Goal: Information Seeking & Learning: Learn about a topic

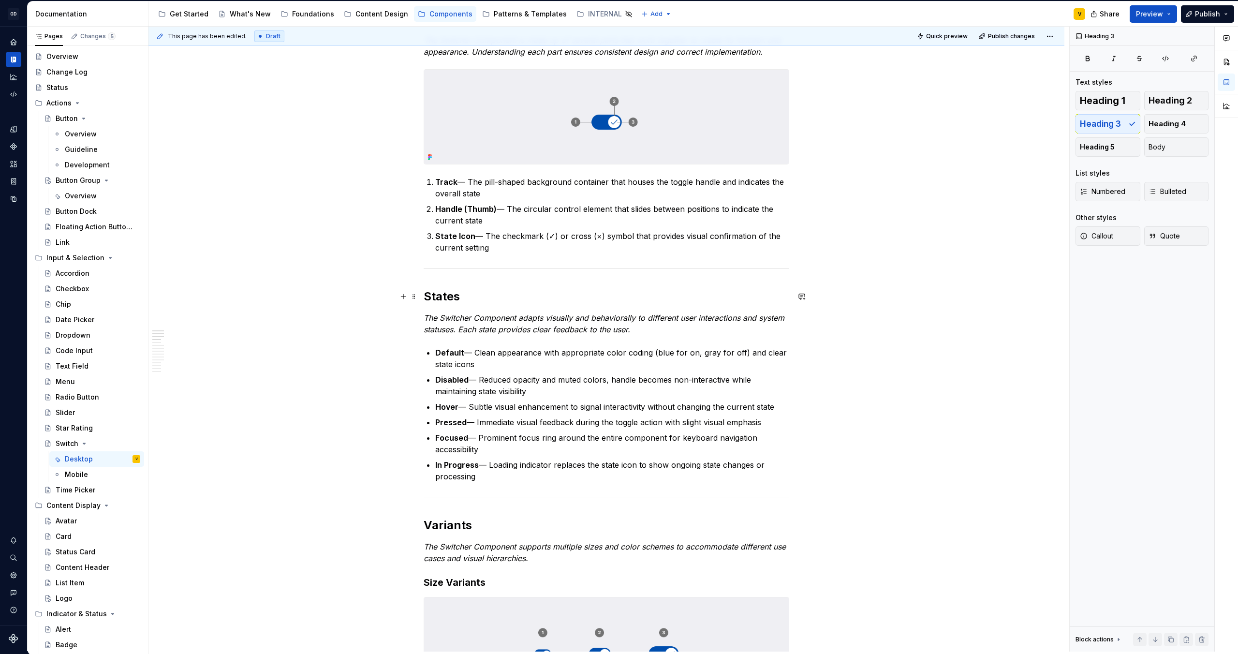
scroll to position [220, 0]
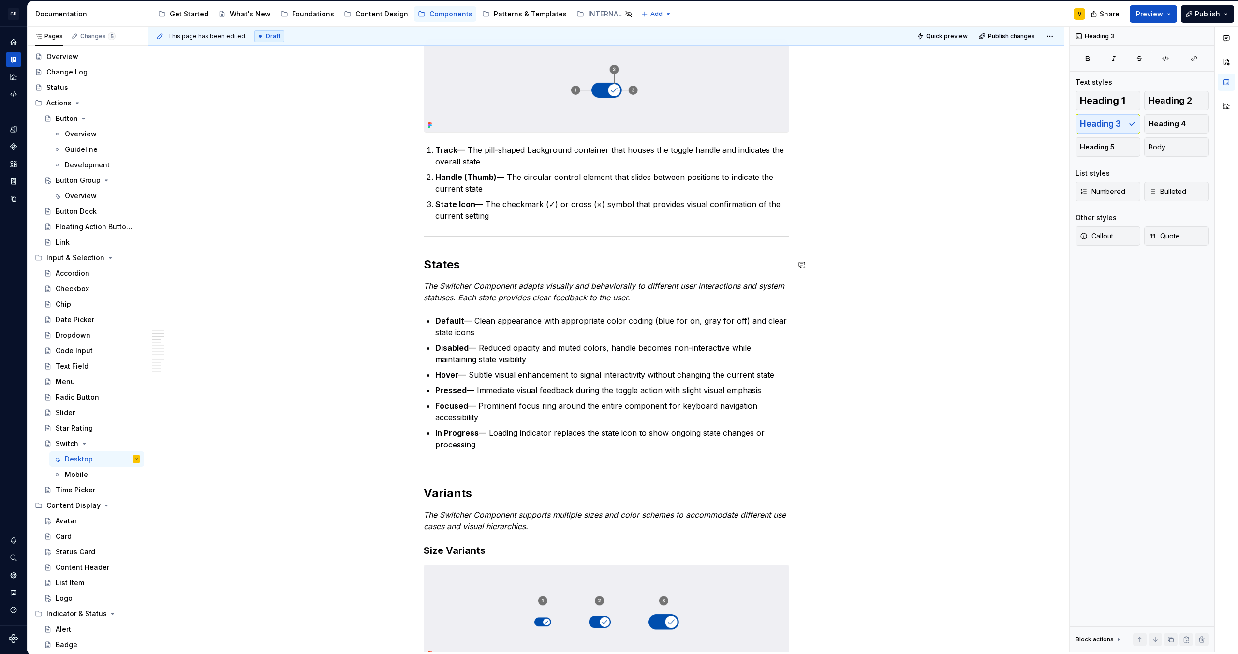
click at [403, 268] on button "button" at bounding box center [403, 265] width 14 height 14
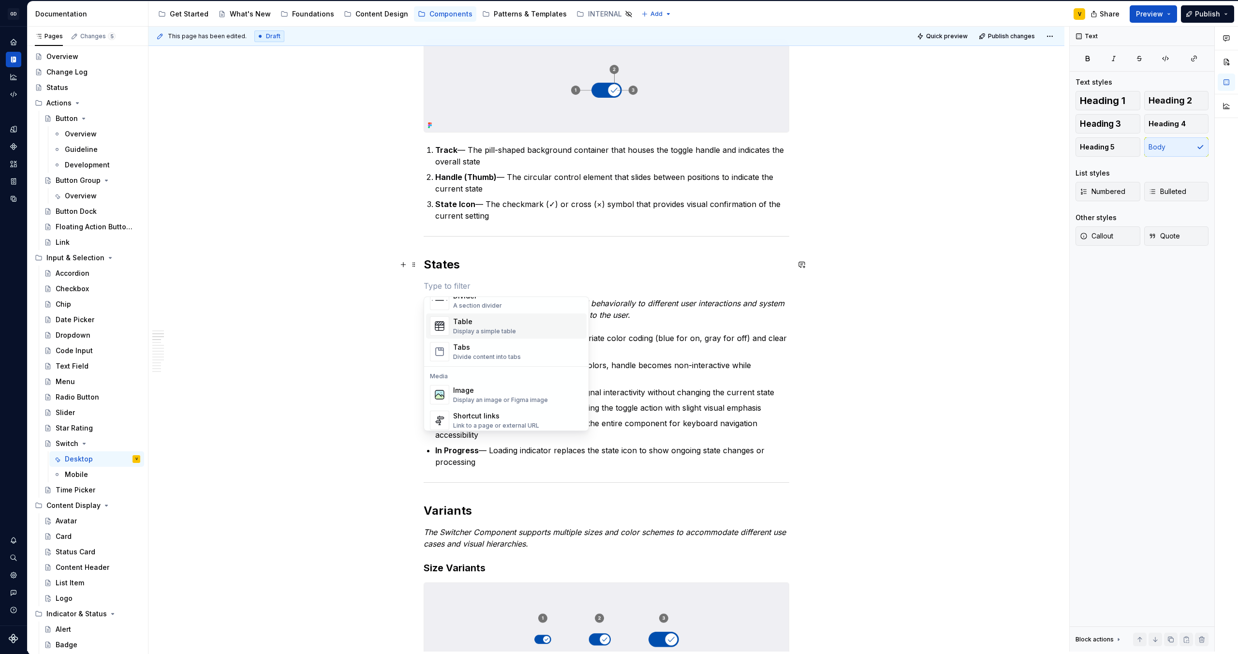
scroll to position [342, 0]
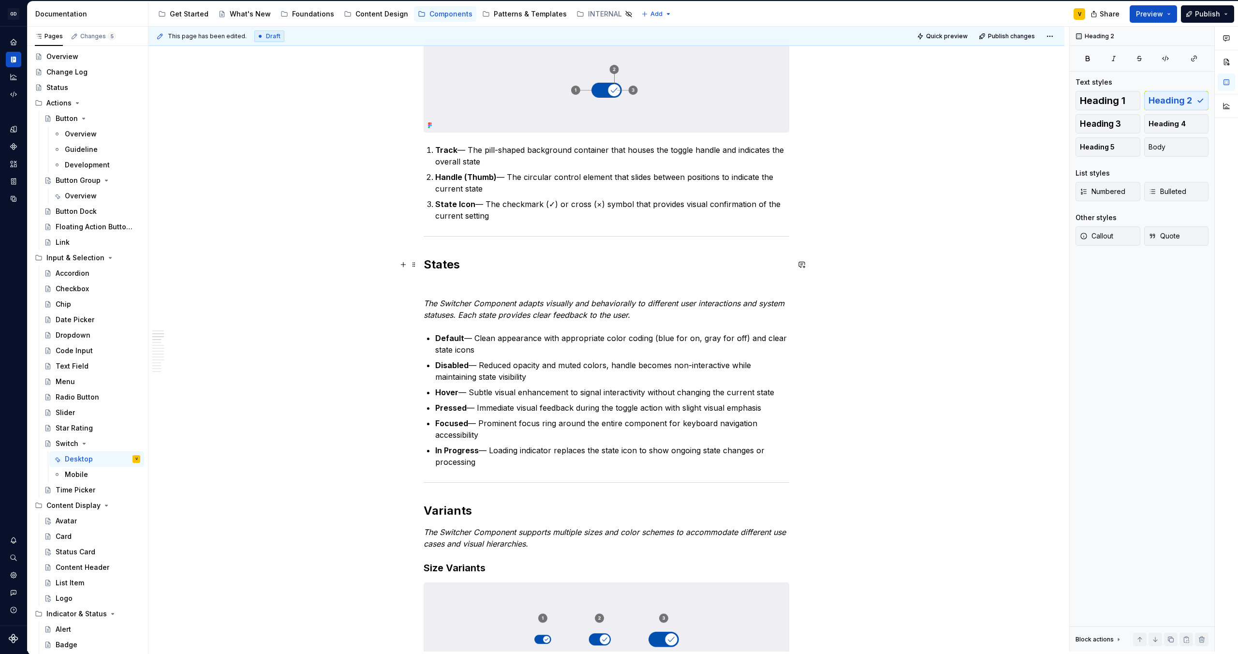
click at [617, 269] on h2 "States" at bounding box center [607, 264] width 366 height 15
click at [401, 266] on button "button" at bounding box center [403, 265] width 14 height 14
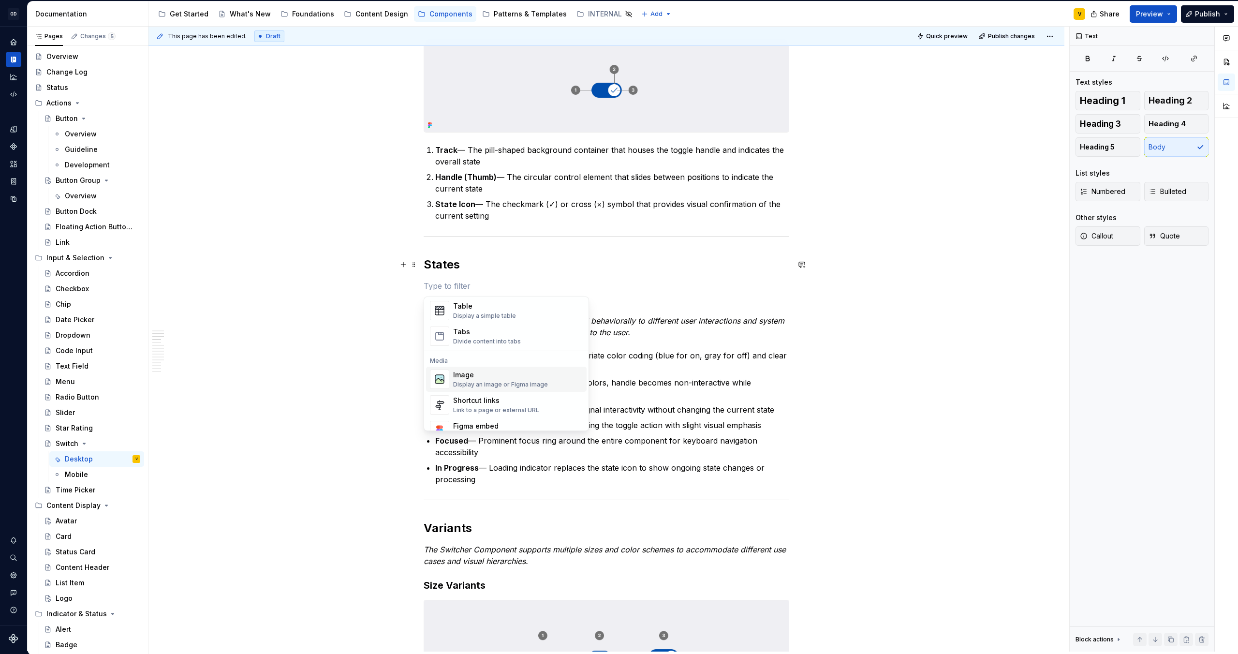
scroll to position [358, 0]
click at [462, 377] on div "Image" at bounding box center [500, 373] width 95 height 10
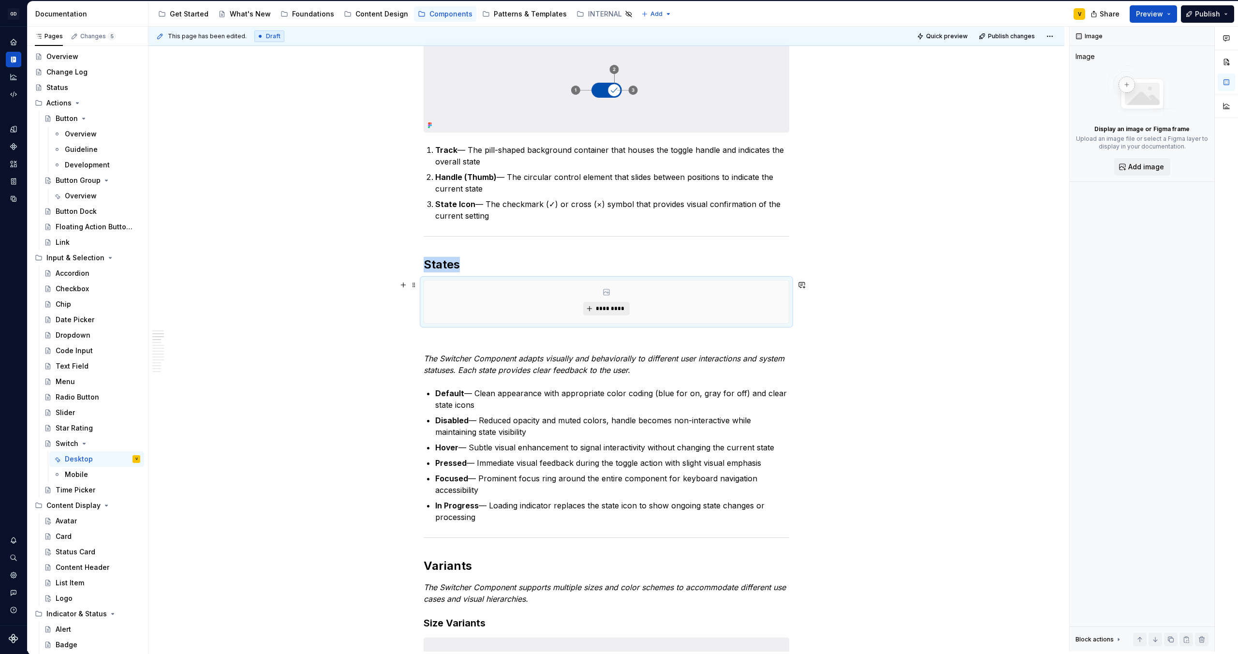
click at [594, 308] on button "*********" at bounding box center [606, 309] width 46 height 14
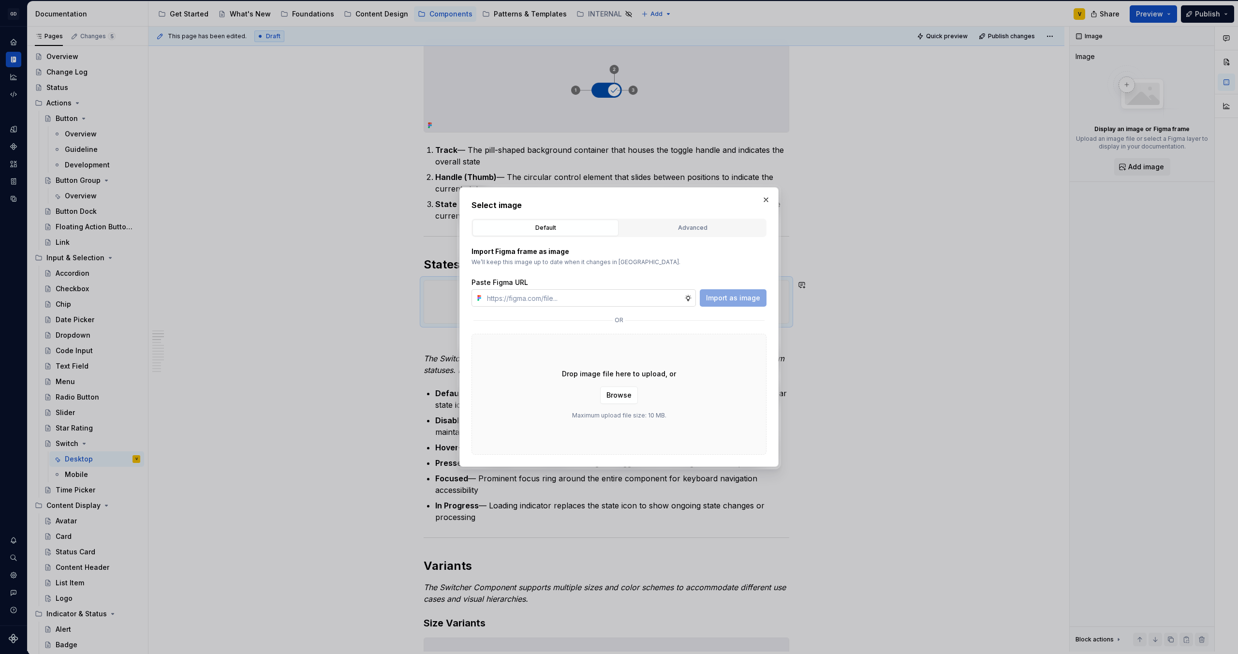
type textarea "*"
type input "[URL][DOMAIN_NAME]"
click at [758, 294] on span "Import as image" at bounding box center [733, 298] width 54 height 10
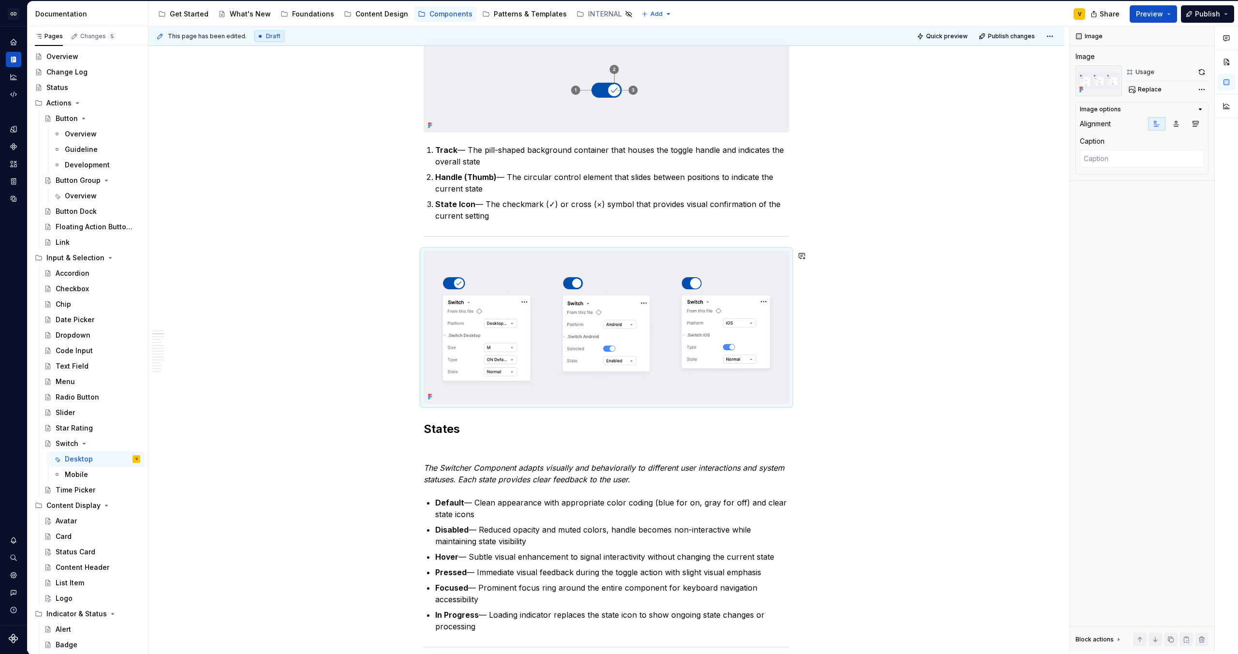
type textarea "*"
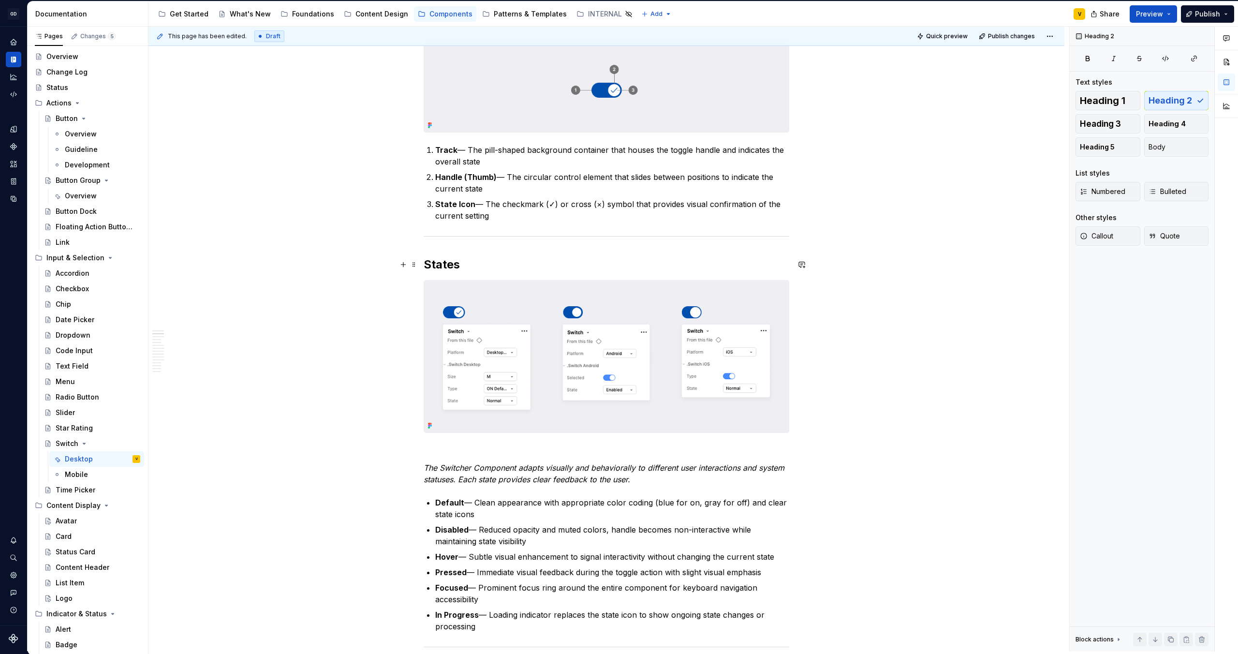
click at [446, 263] on h2 "States" at bounding box center [607, 264] width 366 height 15
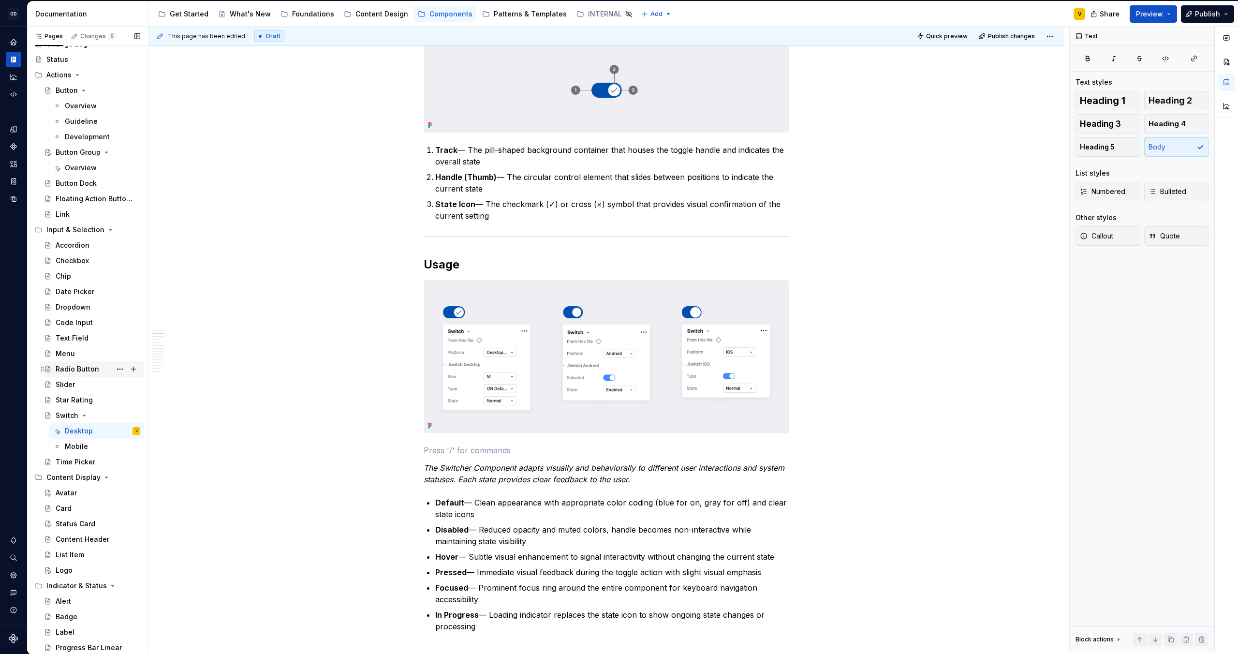
scroll to position [49, 0]
click at [517, 449] on p at bounding box center [607, 450] width 366 height 12
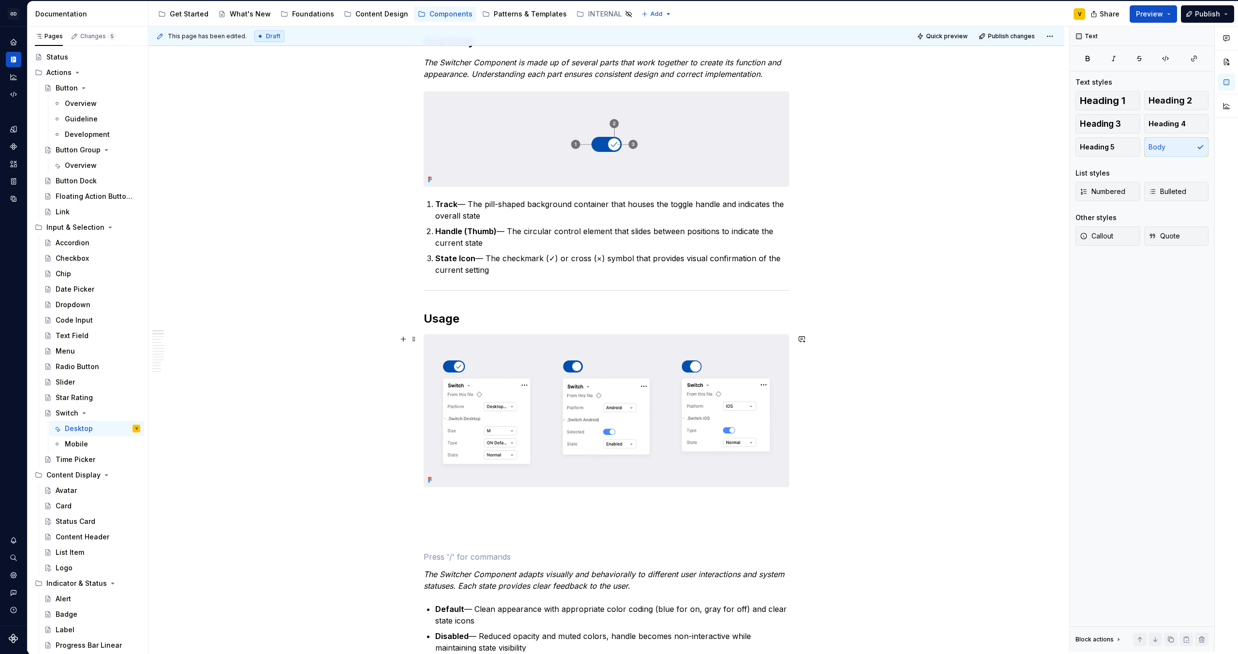
scroll to position [167, 0]
click at [440, 503] on p at bounding box center [607, 504] width 366 height 12
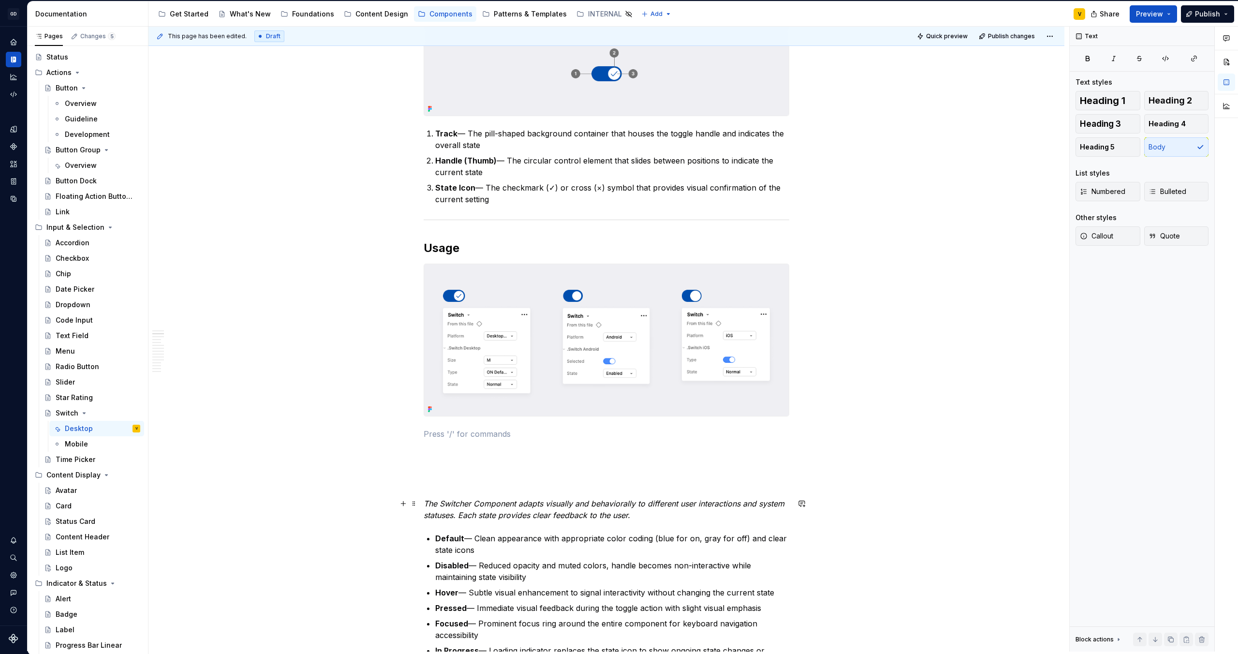
scroll to position [243, 0]
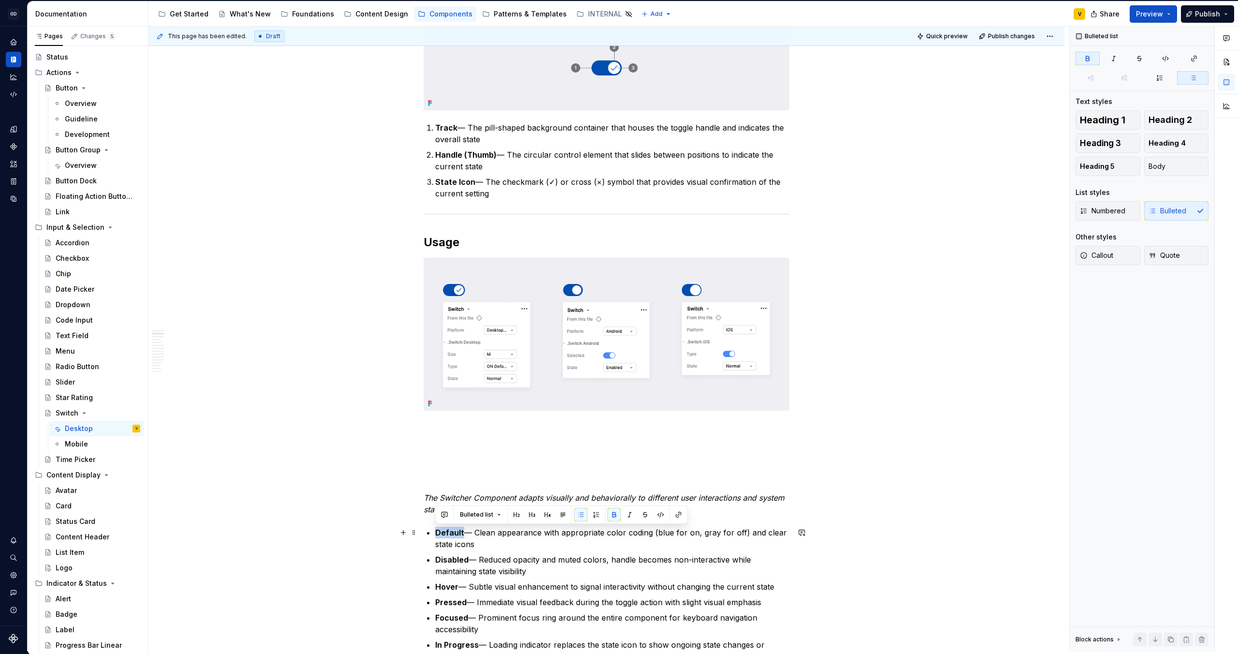
drag, startPoint x: 463, startPoint y: 534, endPoint x: 433, endPoint y: 534, distance: 30.0
copy strong "Default"
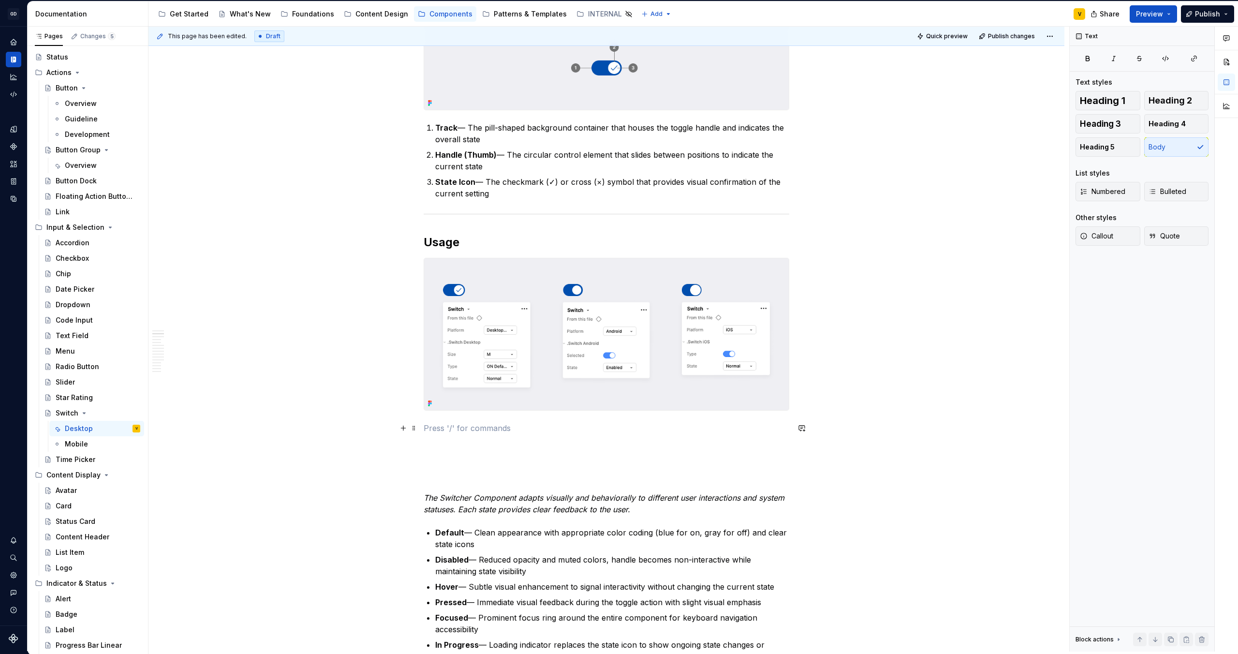
click at [436, 425] on p at bounding box center [607, 428] width 366 height 12
paste div
click at [428, 429] on strong "DPlatform" at bounding box center [443, 428] width 39 height 10
click at [487, 429] on p "Platform" at bounding box center [607, 428] width 366 height 12
drag, startPoint x: 459, startPoint y: 430, endPoint x: 548, endPoint y: 427, distance: 89.0
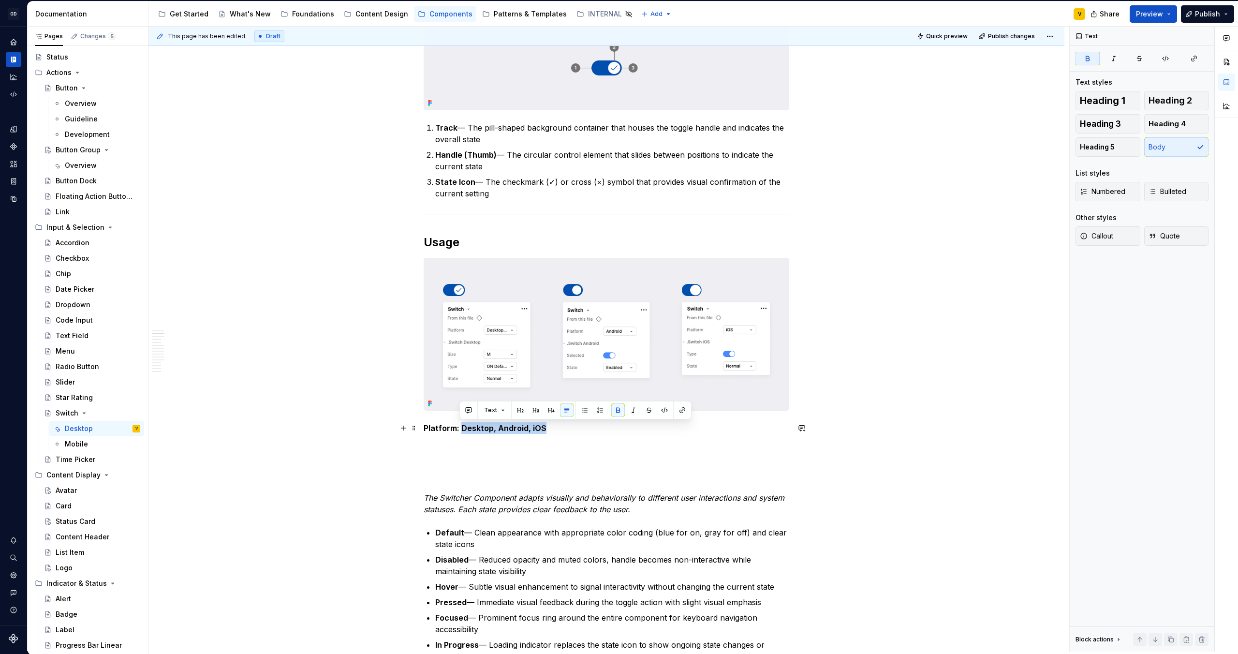
click at [548, 427] on p "Platform: Desktop, Android, iOS" at bounding box center [607, 428] width 366 height 12
click at [618, 411] on button "button" at bounding box center [618, 410] width 14 height 14
click at [568, 432] on p "Platform: Desktop, Android, iOS" at bounding box center [607, 428] width 366 height 12
drag, startPoint x: 561, startPoint y: 431, endPoint x: 416, endPoint y: 429, distance: 145.1
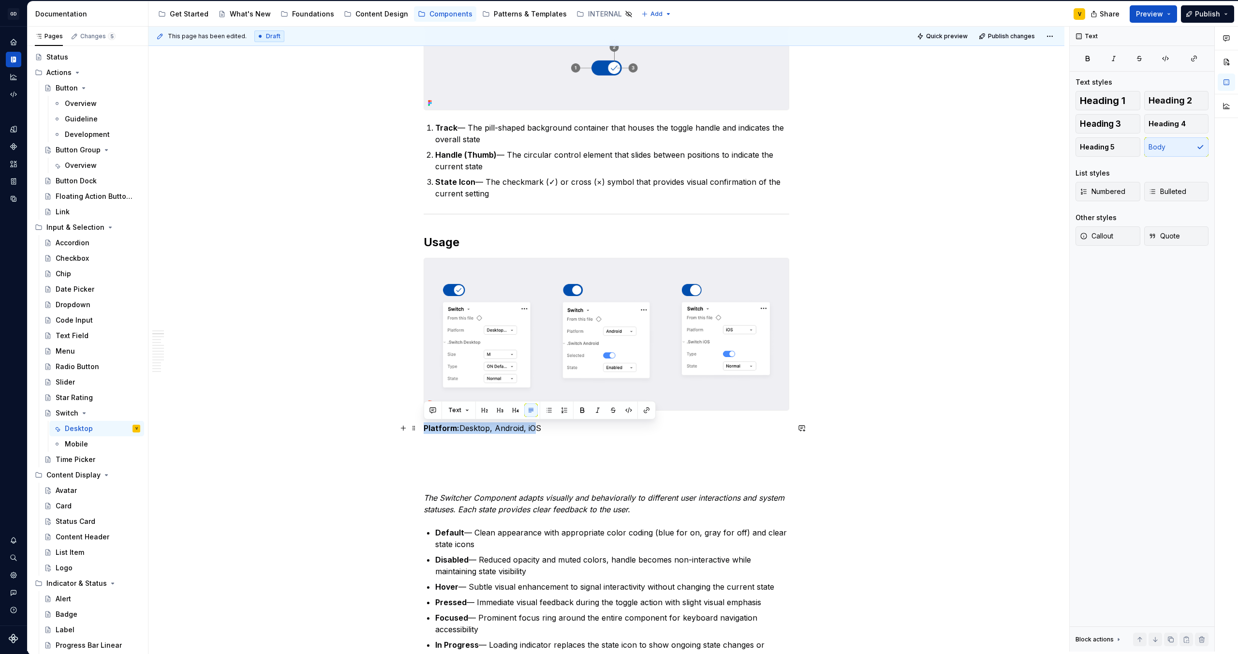
drag, startPoint x: 423, startPoint y: 431, endPoint x: 563, endPoint y: 419, distance: 140.3
click at [537, 430] on p "Platform: Desktop, Android, iOS" at bounding box center [607, 428] width 366 height 12
click at [552, 411] on button "button" at bounding box center [549, 410] width 14 height 14
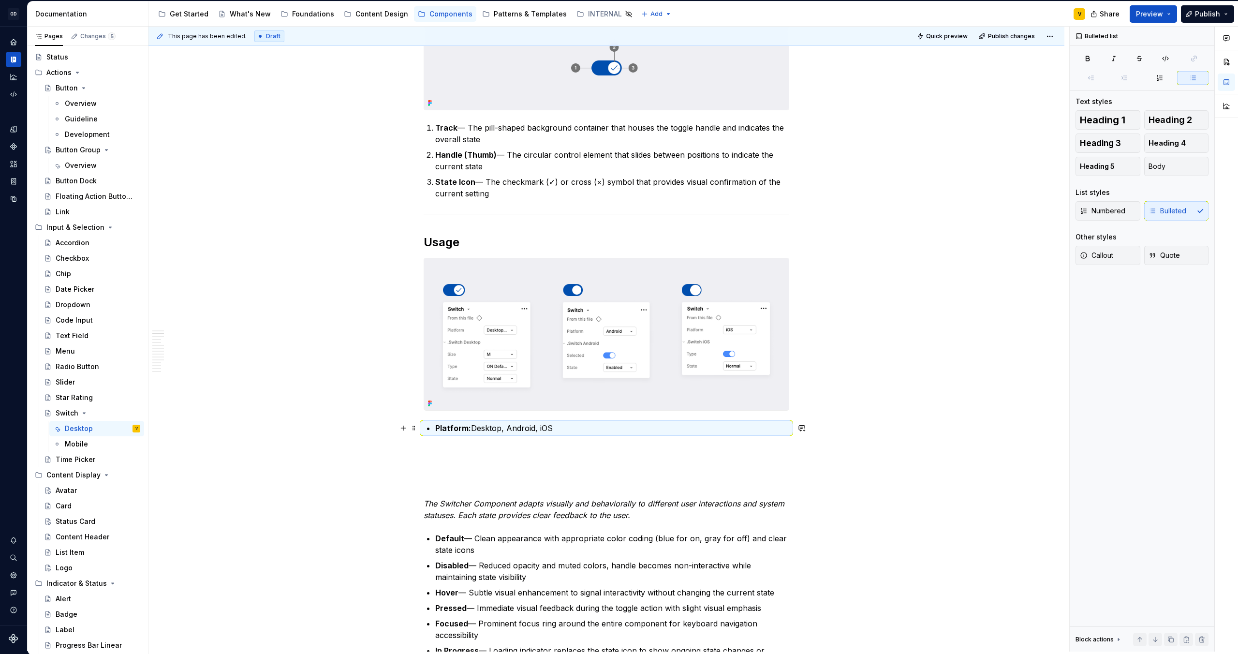
click at [581, 433] on p "Platform: Desktop, Android, iOS" at bounding box center [612, 428] width 354 height 12
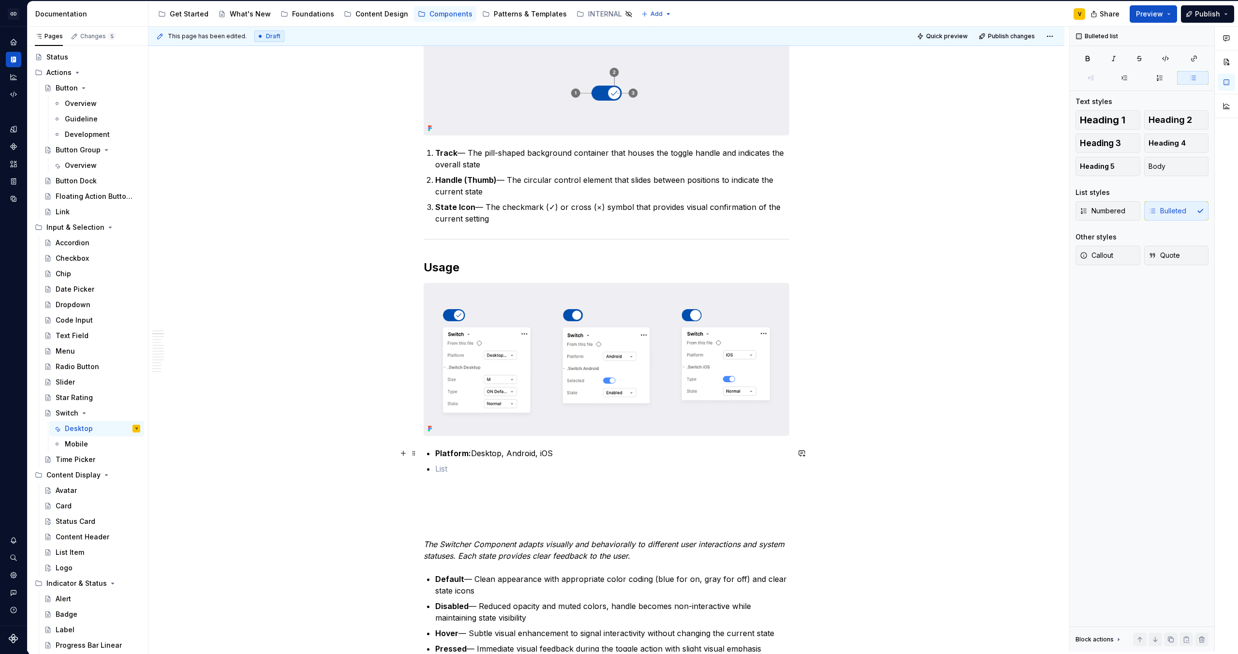
scroll to position [213, 0]
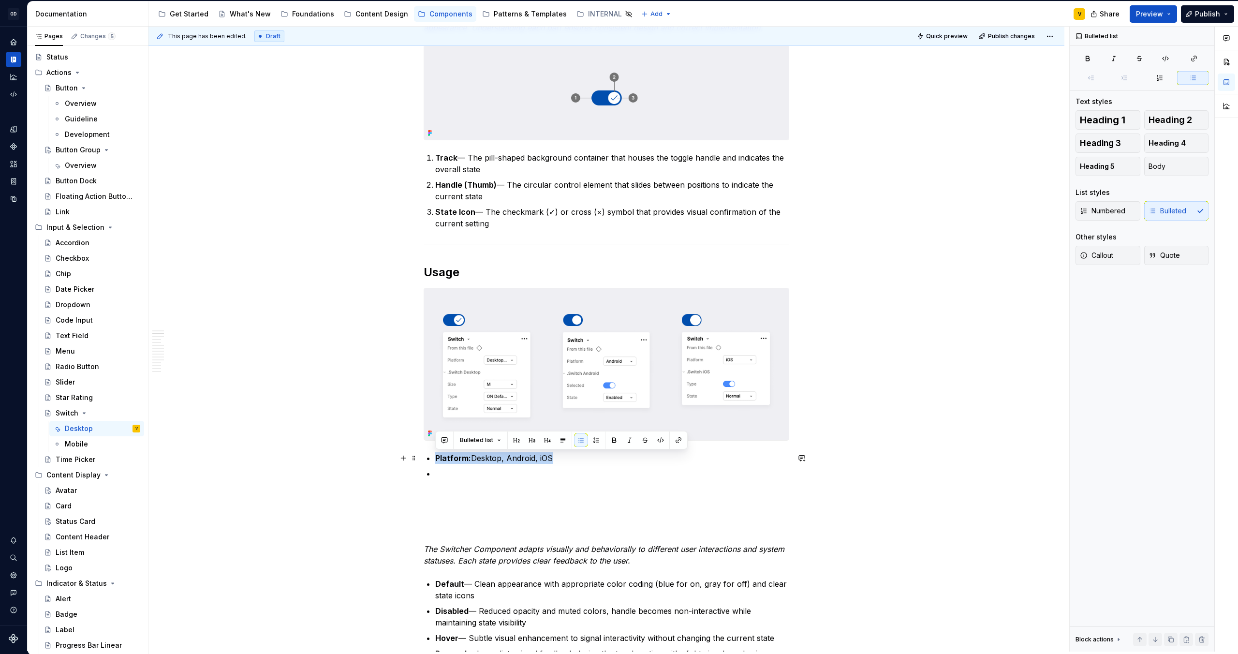
drag, startPoint x: 562, startPoint y: 456, endPoint x: 426, endPoint y: 459, distance: 135.9
click at [435, 459] on li "Platform: Desktop, Android, iOS" at bounding box center [612, 458] width 354 height 12
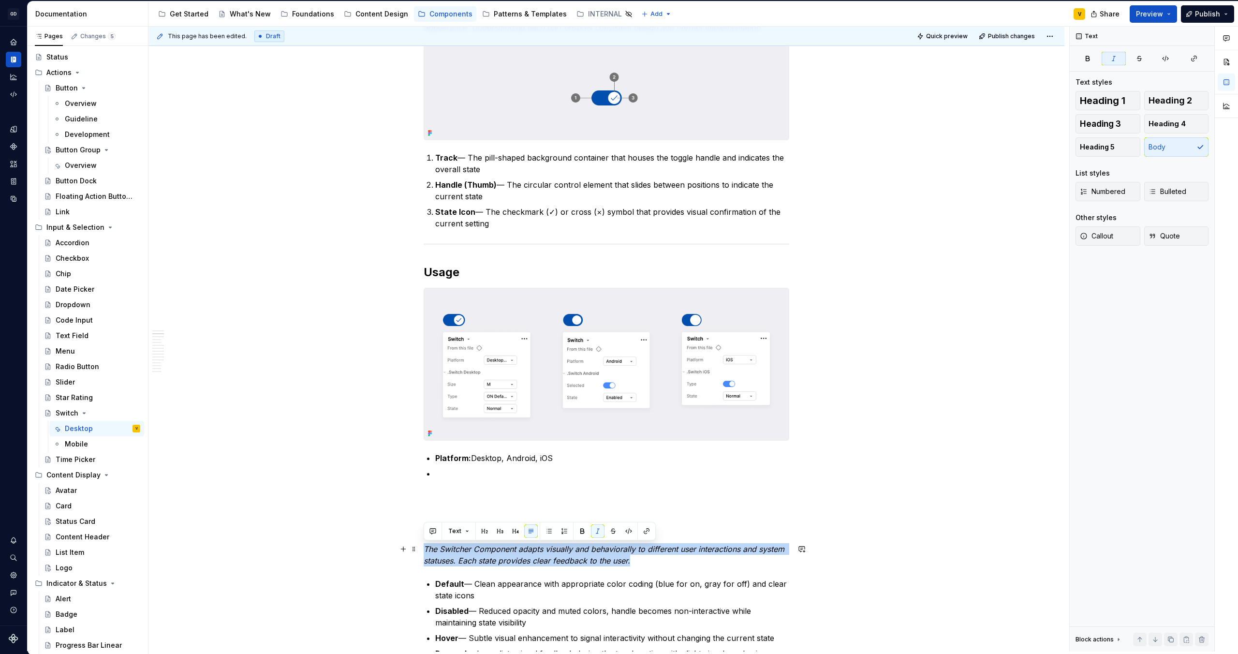
drag, startPoint x: 638, startPoint y: 561, endPoint x: 424, endPoint y: 550, distance: 214.5
click at [424, 550] on p "The Switcher Component adapts visually and behaviorally to different user inter…" at bounding box center [607, 554] width 366 height 23
copy em "The Switcher Component adapts visually and behaviorally to different user inter…"
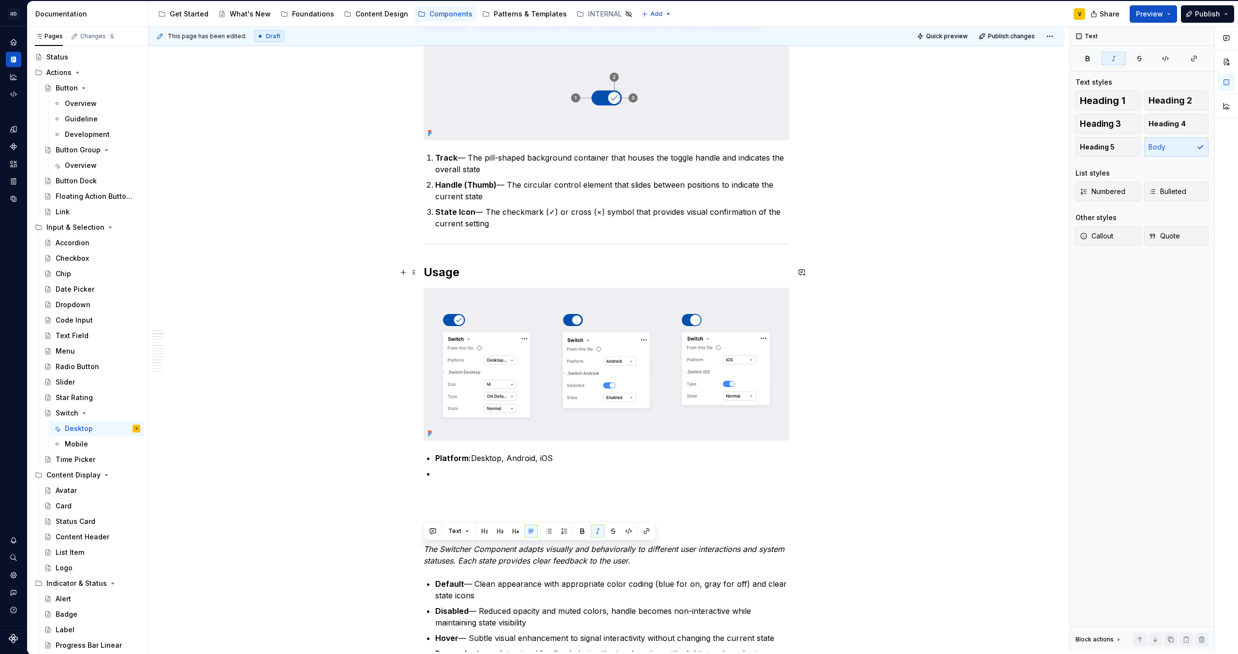
click at [500, 277] on h2 "Usage" at bounding box center [607, 271] width 366 height 15
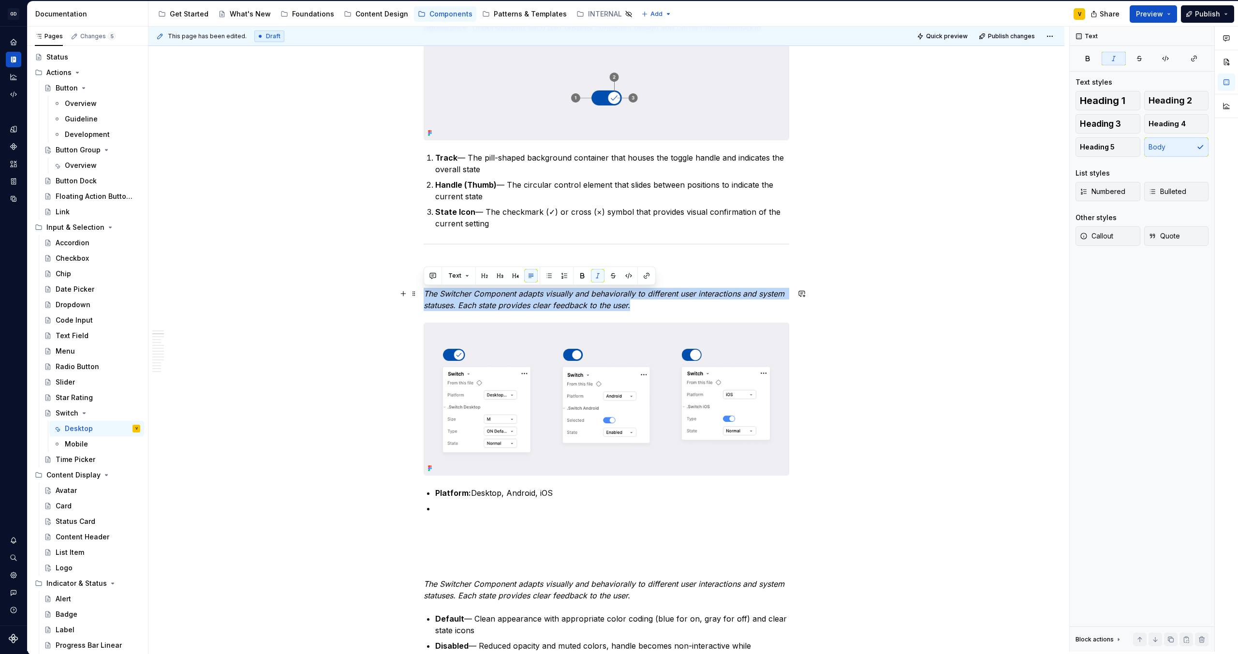
drag, startPoint x: 638, startPoint y: 307, endPoint x: 421, endPoint y: 293, distance: 217.1
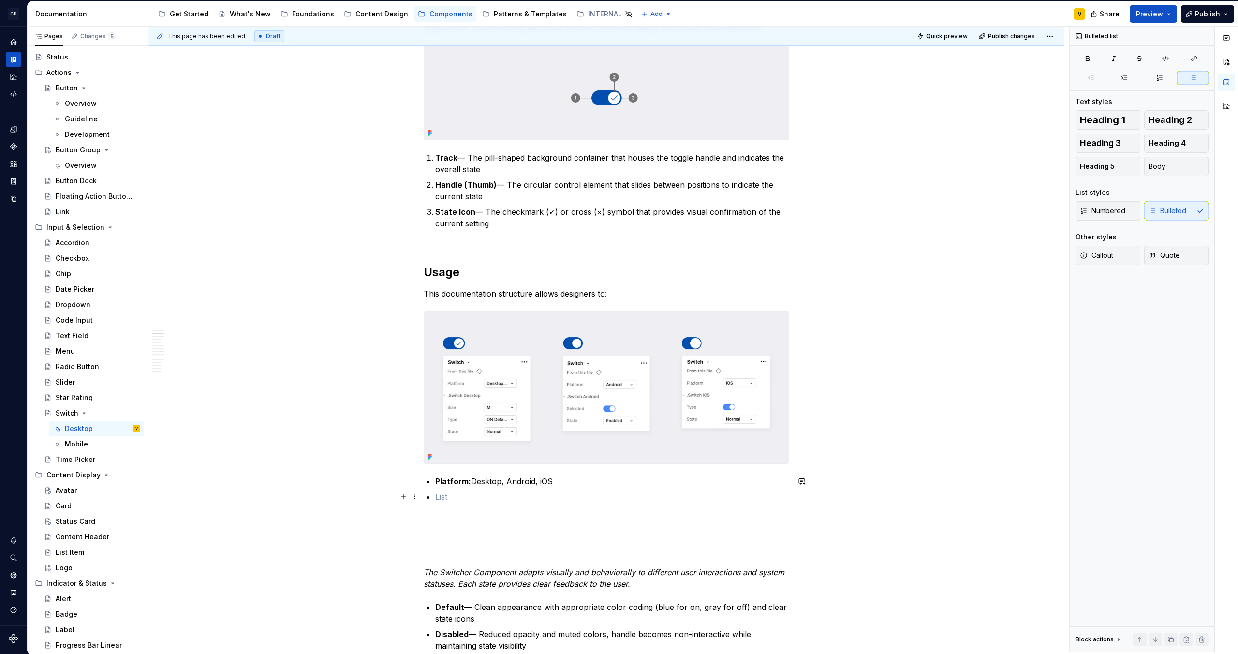
click at [522, 500] on p at bounding box center [612, 497] width 354 height 12
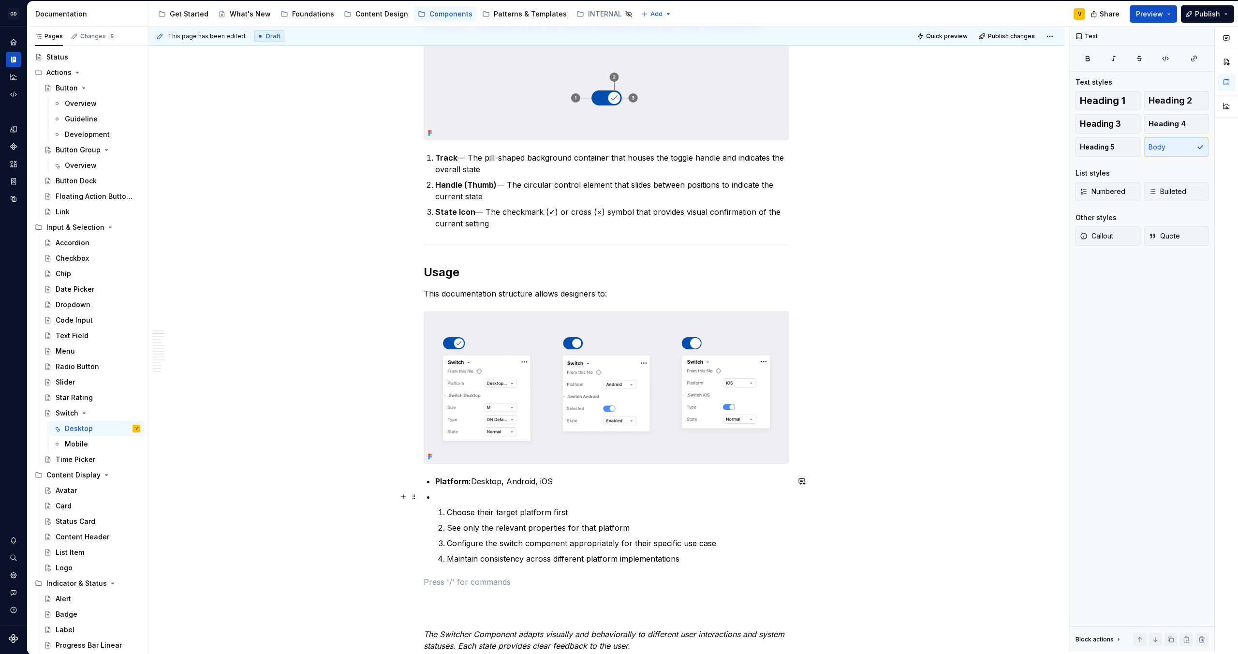
click at [439, 499] on p at bounding box center [612, 497] width 354 height 12
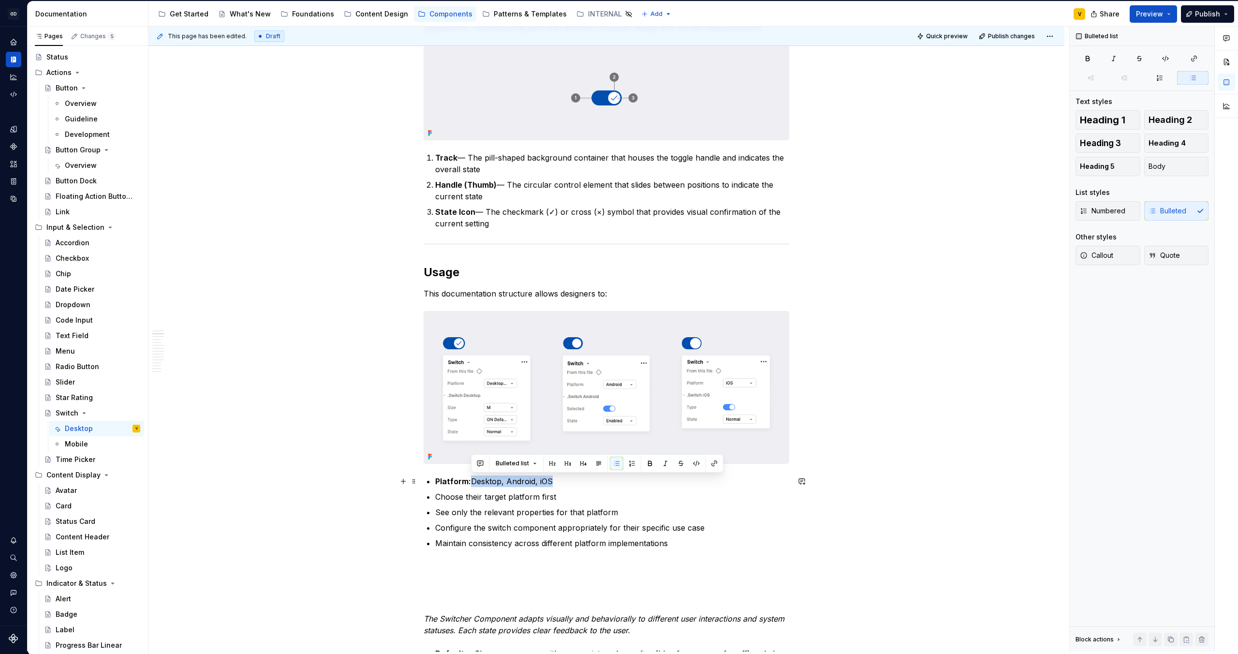
drag, startPoint x: 560, startPoint y: 484, endPoint x: 472, endPoint y: 481, distance: 88.1
click at [472, 481] on p "Platform: Desktop, Android, iOS" at bounding box center [612, 481] width 354 height 12
copy p "Desktop, Android, iOS"
click at [580, 494] on p "Choose their target platform first" at bounding box center [612, 497] width 354 height 12
drag, startPoint x: 579, startPoint y: 485, endPoint x: 434, endPoint y: 481, distance: 144.6
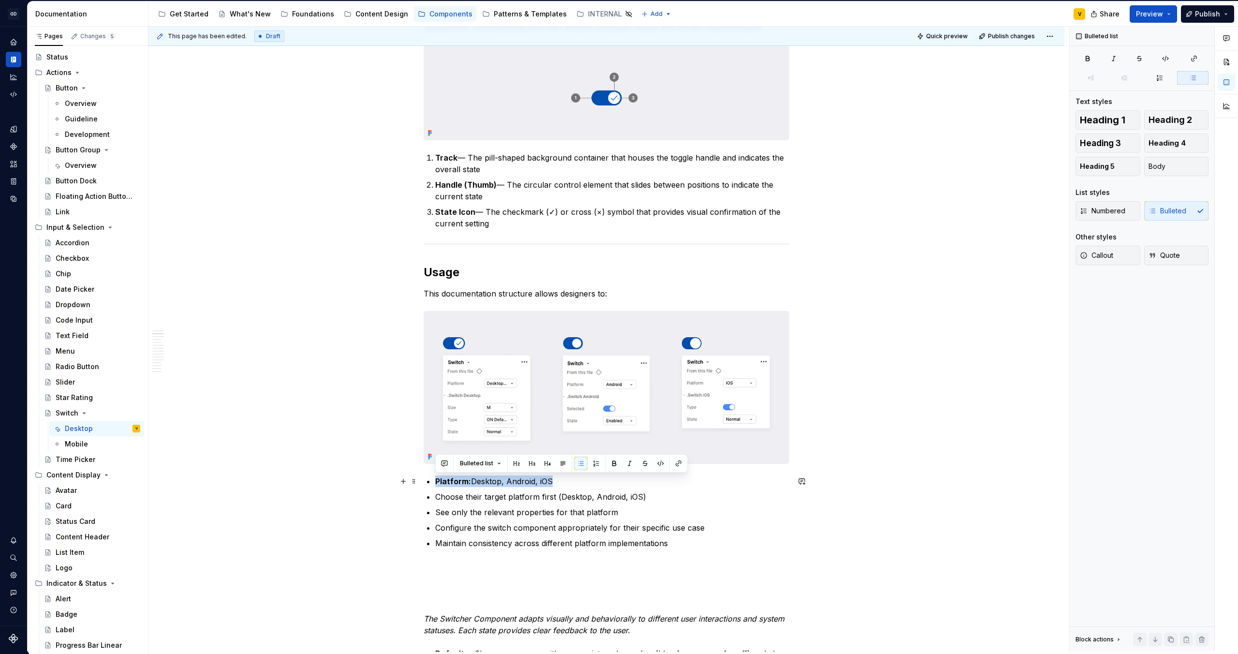
click at [435, 481] on p "Platform: Desktop, Android, iOS" at bounding box center [612, 481] width 354 height 12
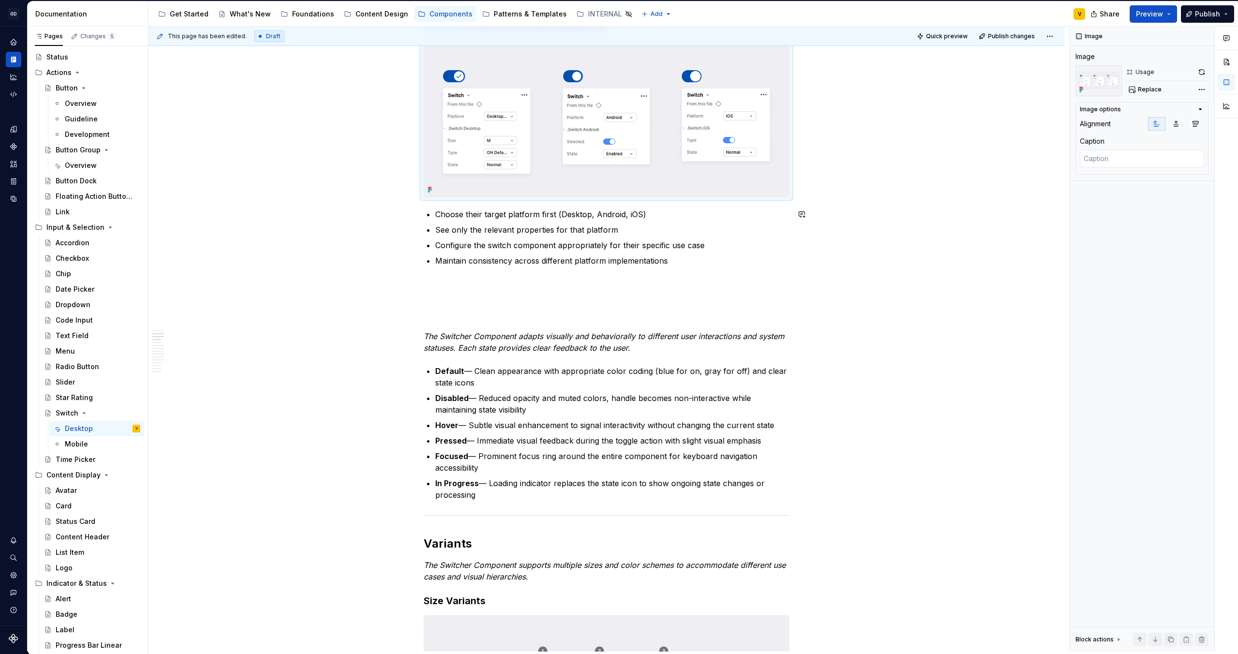
scroll to position [555, 0]
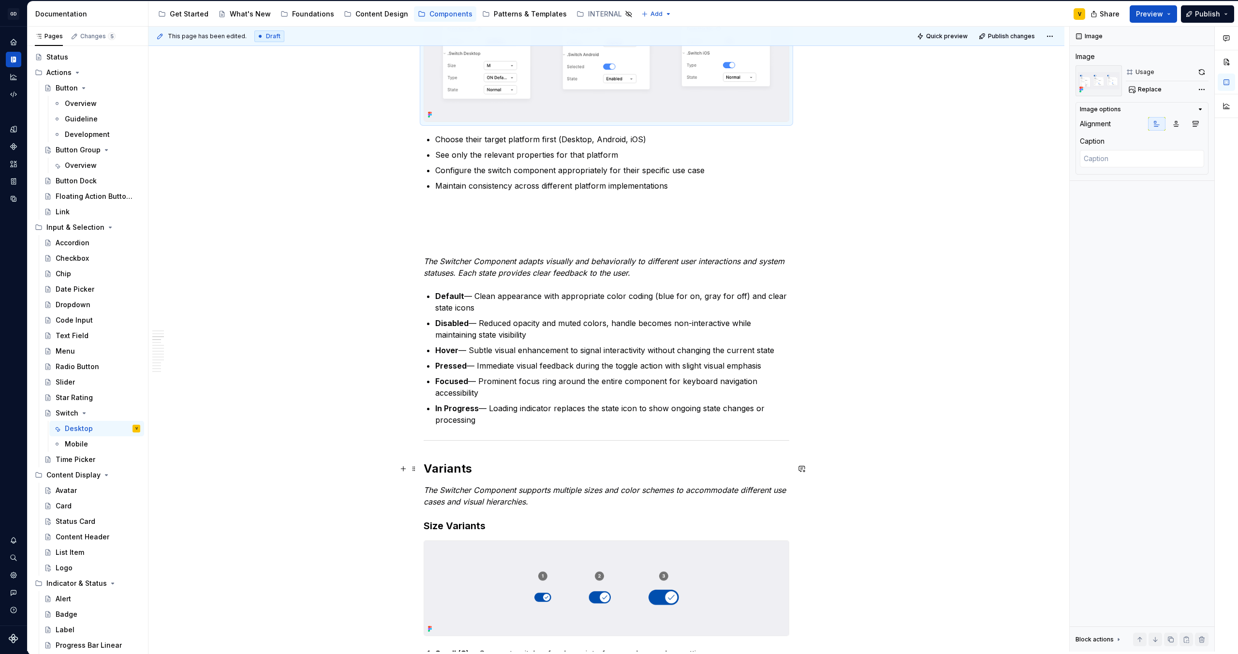
click at [486, 464] on h2 "Variants" at bounding box center [607, 468] width 366 height 15
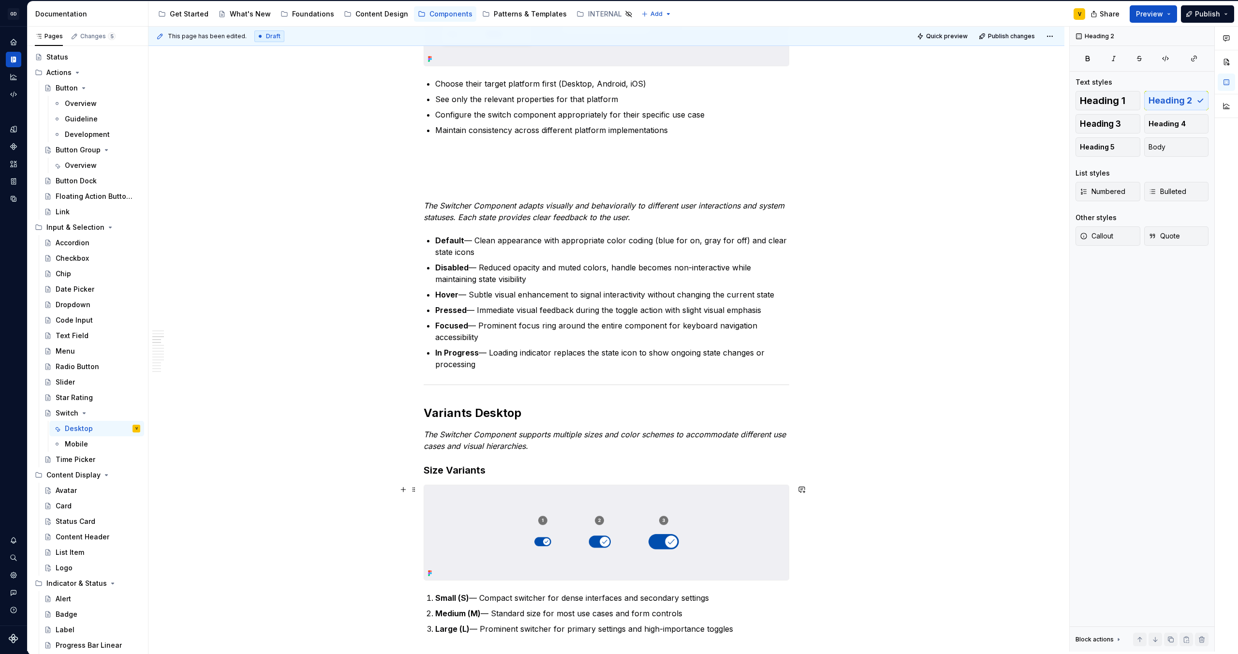
scroll to position [550, 0]
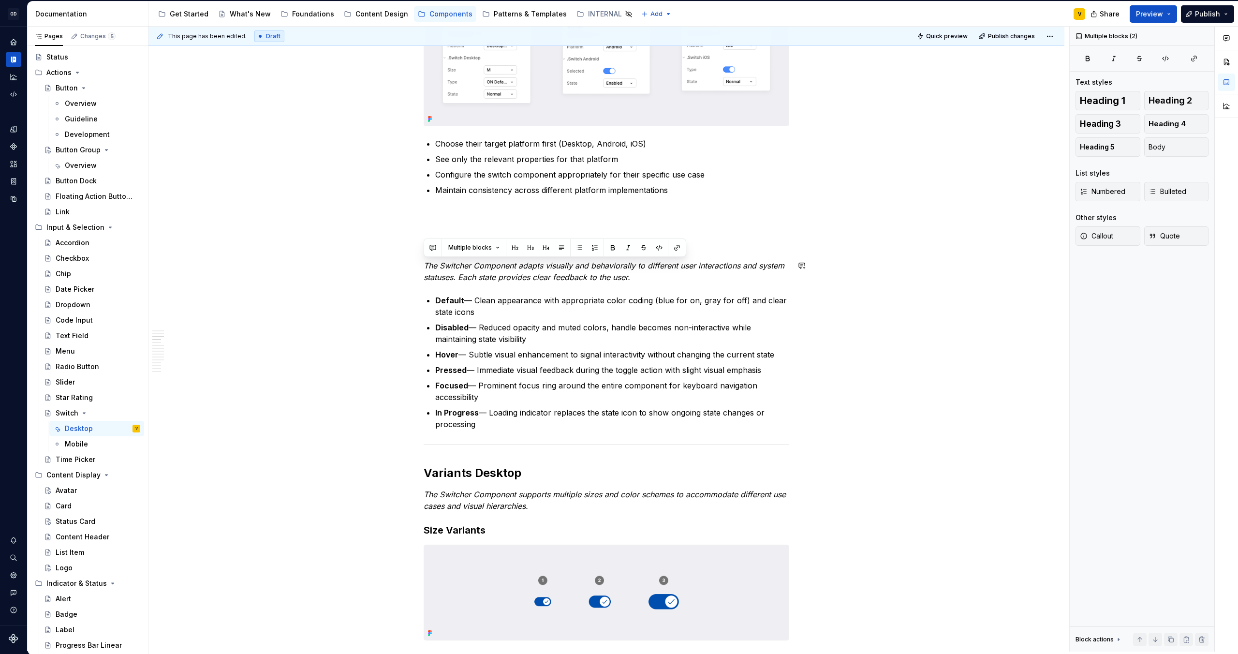
copy div "The Switcher Component adapts visually and behaviorally to different user inter…"
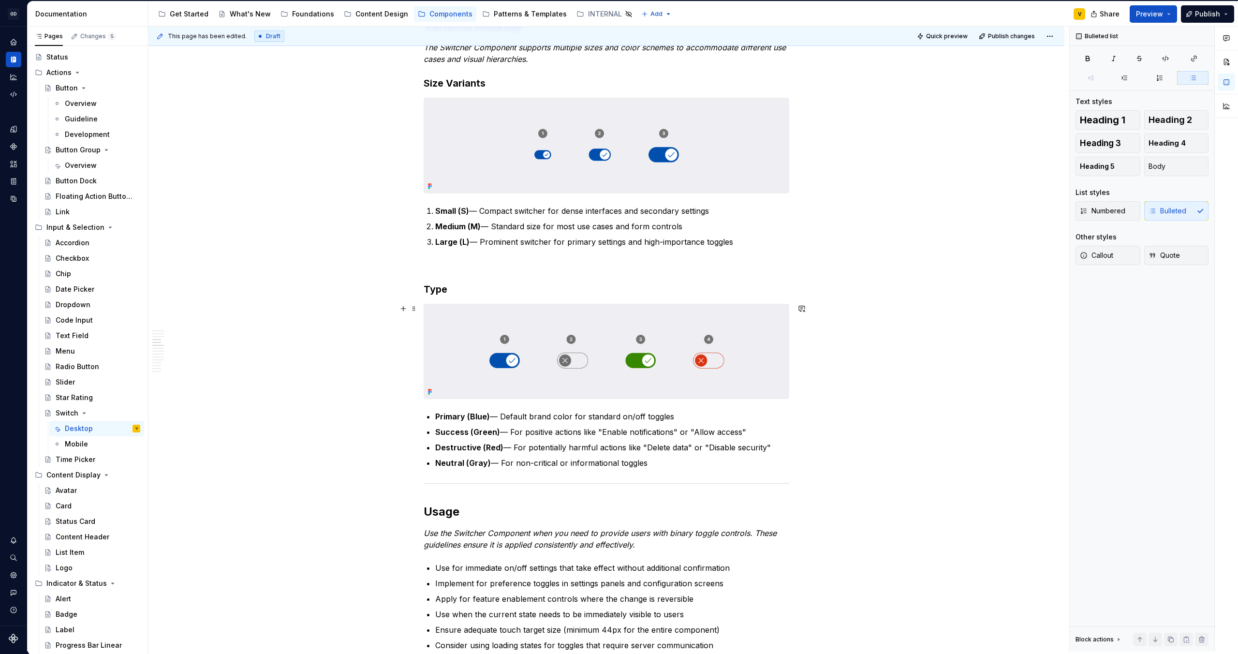
scroll to position [944, 0]
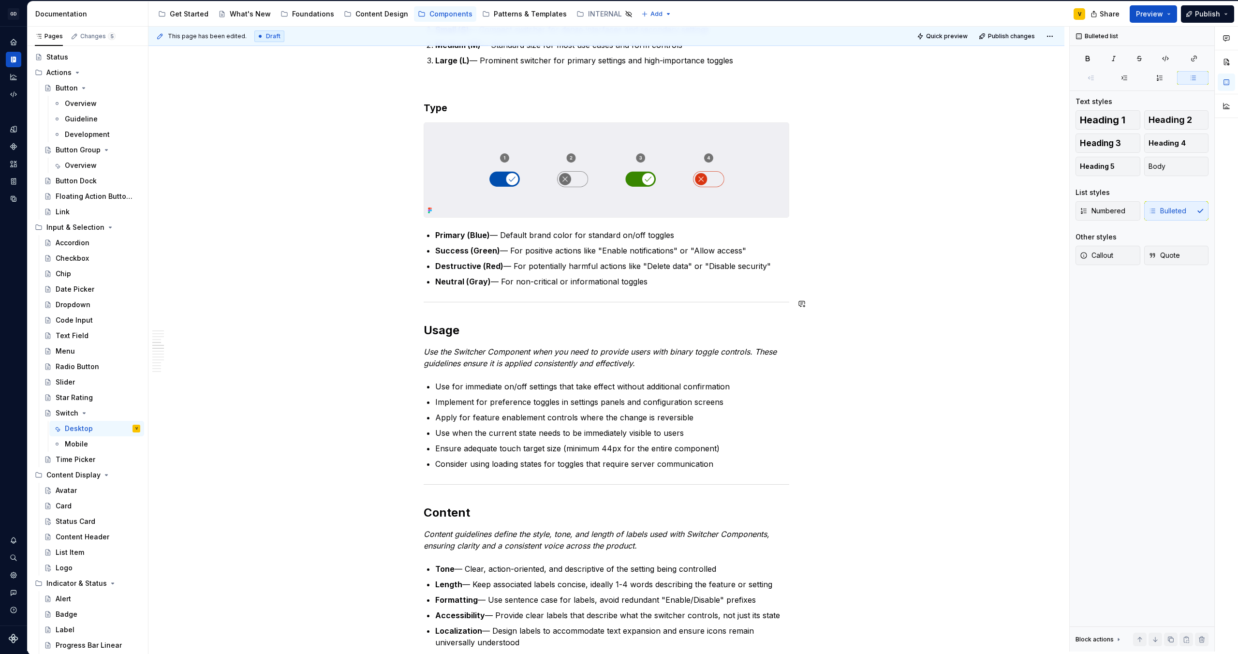
click at [697, 290] on div "Anatomy The Switcher Component is made up of several parts that work together t…" at bounding box center [607, 376] width 366 height 2243
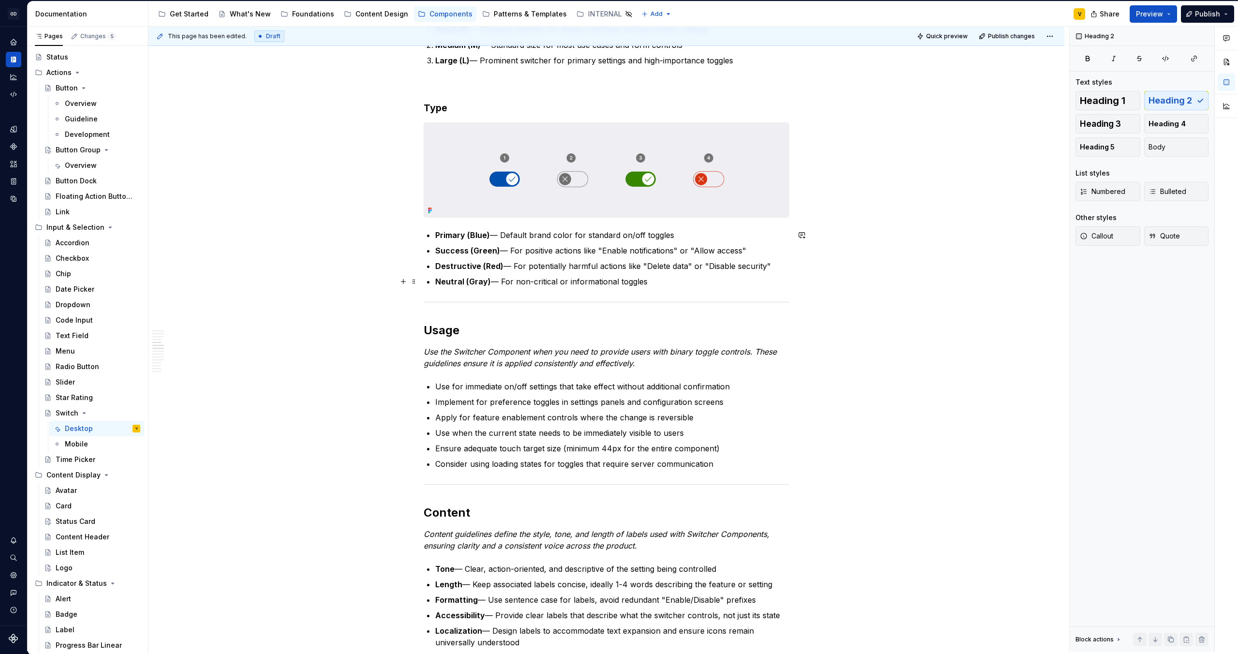
click at [688, 276] on p "Neutral (Gray) — For non-critical or informational toggles" at bounding box center [612, 282] width 354 height 12
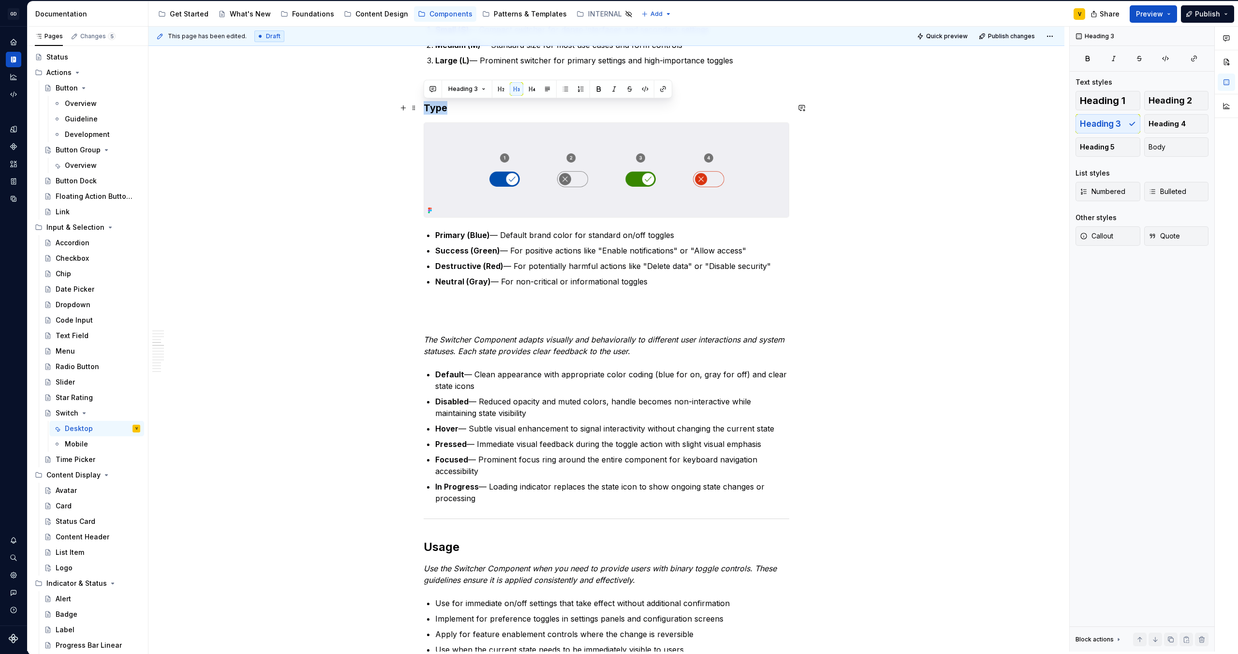
drag, startPoint x: 449, startPoint y: 106, endPoint x: 425, endPoint y: 106, distance: 24.7
click at [425, 106] on h3 "Type" at bounding box center [607, 108] width 366 height 14
copy h3 "Type"
click at [430, 328] on div "Anatomy The Switcher Component is made up of several parts that work together t…" at bounding box center [607, 485] width 366 height 2460
click at [434, 325] on p at bounding box center [607, 322] width 366 height 12
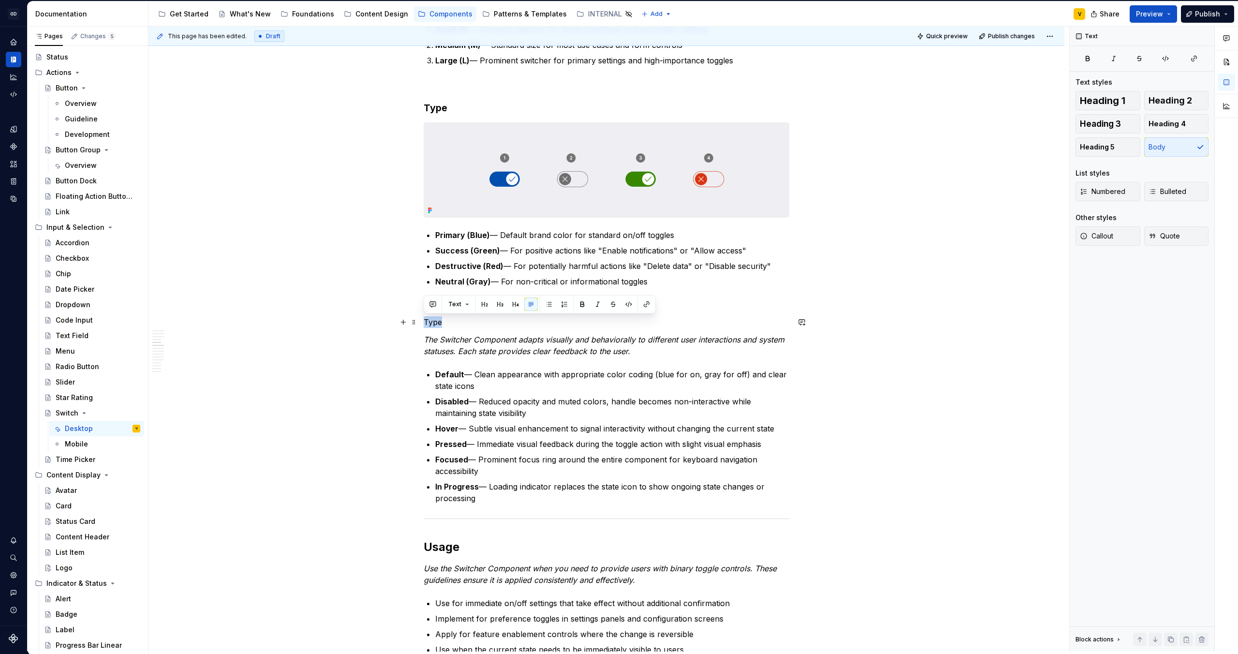
drag, startPoint x: 446, startPoint y: 322, endPoint x: 422, endPoint y: 320, distance: 23.8
click at [422, 320] on div "Anatomy The Switcher Component is made up of several parts that work together t…" at bounding box center [606, 577] width 916 height 2691
click at [432, 107] on h3 "Type" at bounding box center [607, 108] width 366 height 14
drag, startPoint x: 432, startPoint y: 107, endPoint x: 442, endPoint y: 107, distance: 10.2
click at [442, 107] on h3 "Type" at bounding box center [607, 108] width 366 height 14
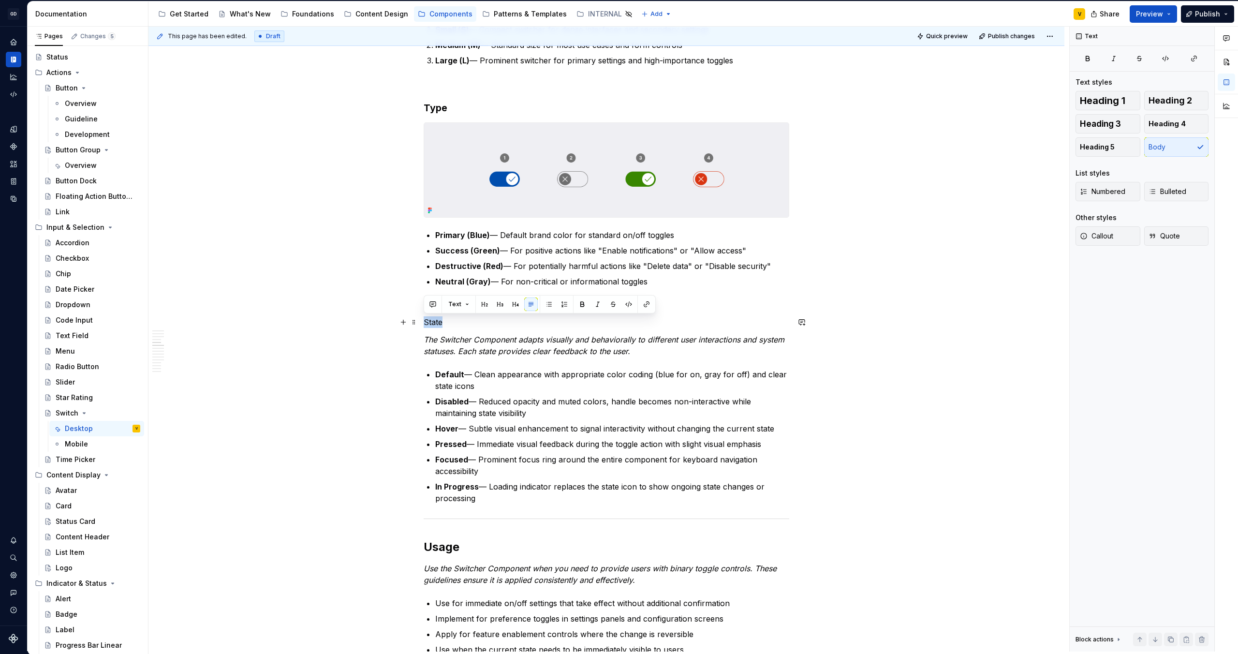
drag, startPoint x: 441, startPoint y: 323, endPoint x: 423, endPoint y: 327, distance: 19.2
click at [424, 327] on p "State" at bounding box center [607, 322] width 366 height 12
click at [484, 306] on button "button" at bounding box center [485, 304] width 14 height 14
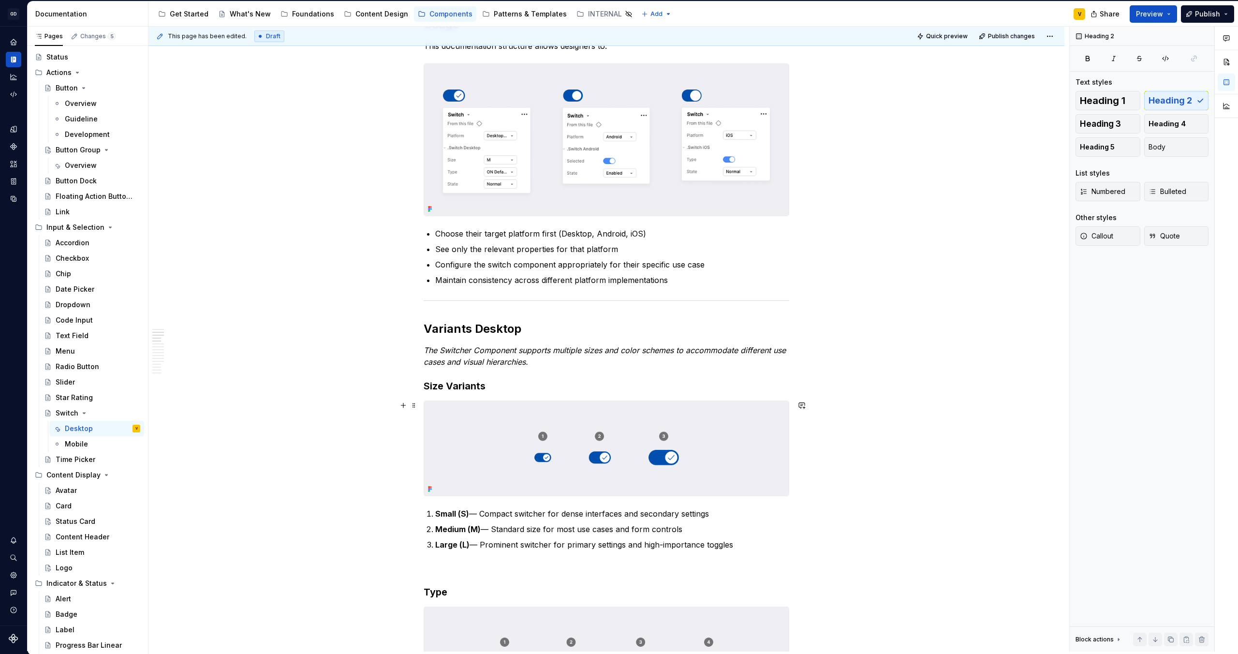
scroll to position [469, 0]
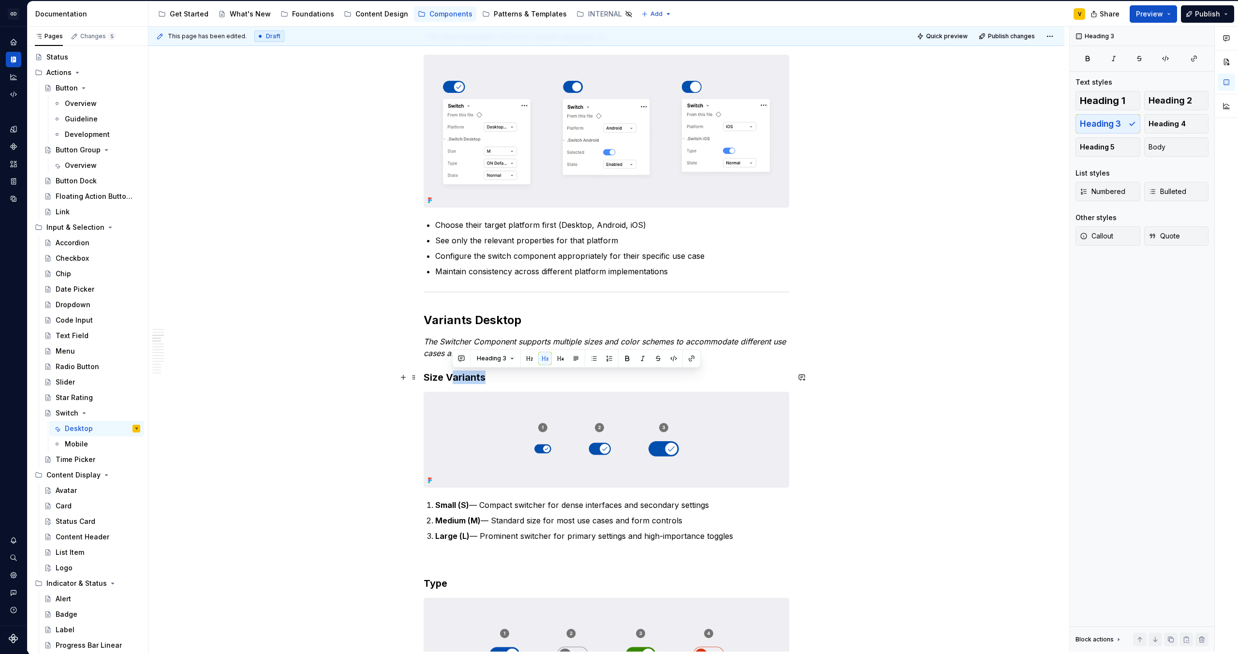
drag, startPoint x: 454, startPoint y: 380, endPoint x: 492, endPoint y: 379, distance: 38.2
click at [492, 379] on h3 "Size Variants" at bounding box center [607, 377] width 366 height 14
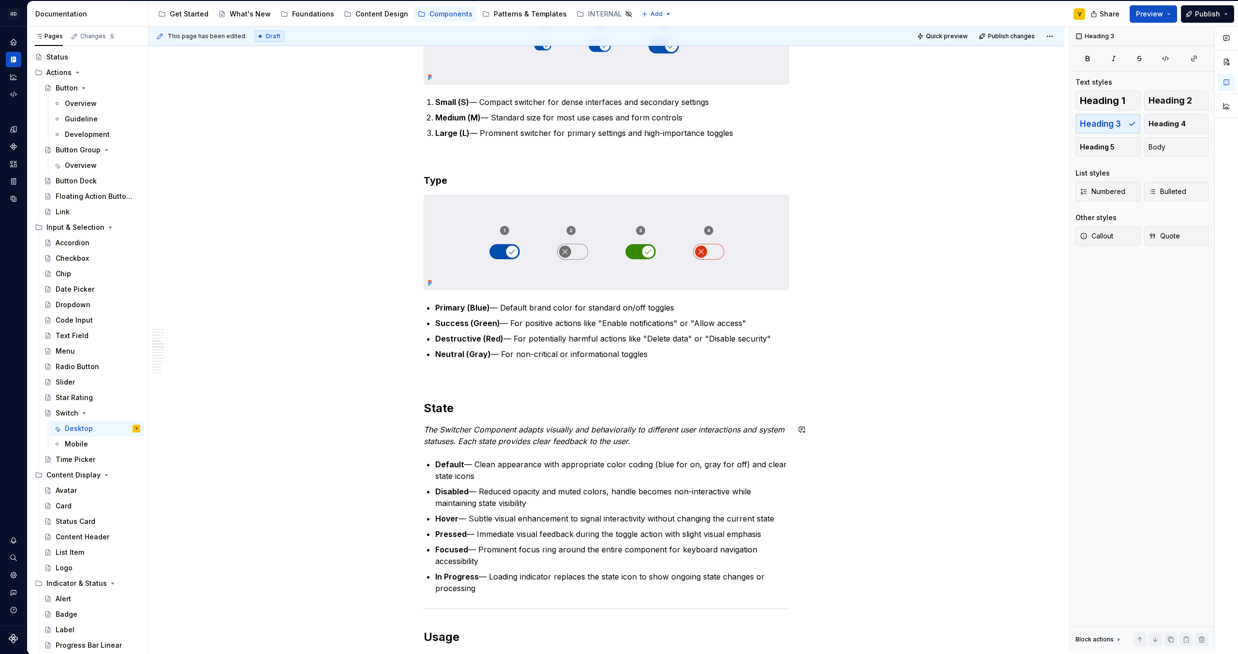
scroll to position [929, 0]
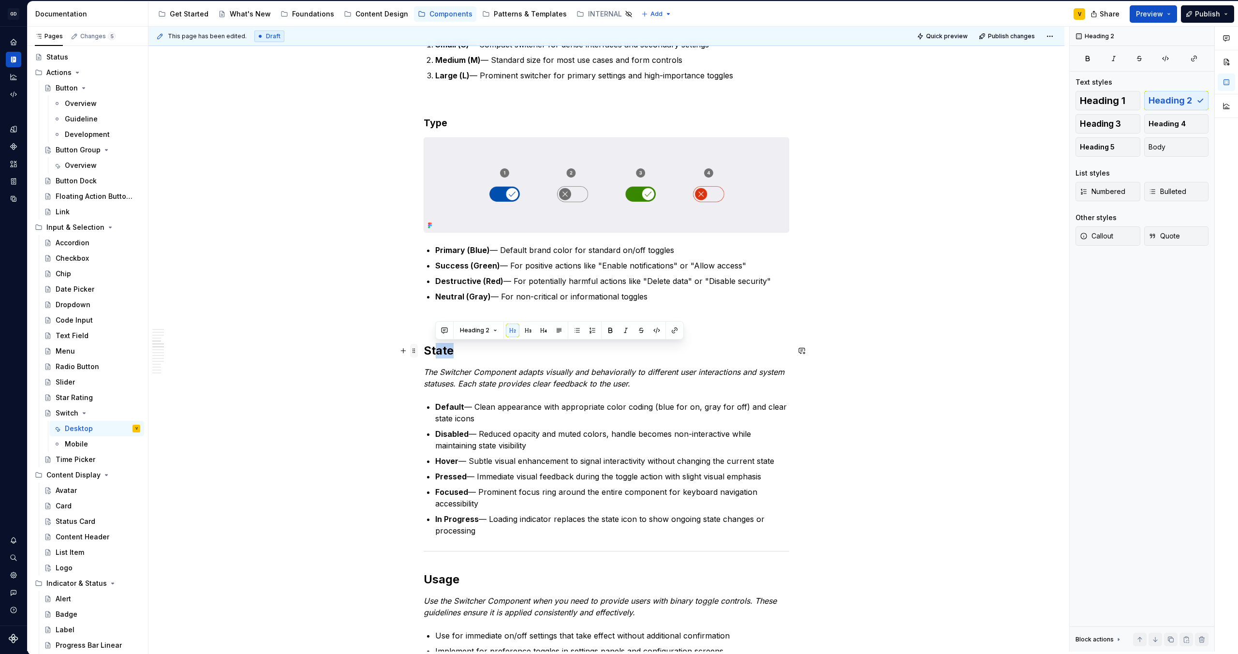
drag, startPoint x: 468, startPoint y: 352, endPoint x: 413, endPoint y: 350, distance: 55.2
click at [424, 350] on div "Anatomy The Switcher Component is made up of several parts that work together t…" at bounding box center [607, 514] width 366 height 2489
drag, startPoint x: 425, startPoint y: 352, endPoint x: 457, endPoint y: 354, distance: 32.4
click at [457, 354] on h2 "State" at bounding box center [607, 350] width 366 height 15
click at [513, 333] on button "button" at bounding box center [517, 330] width 14 height 14
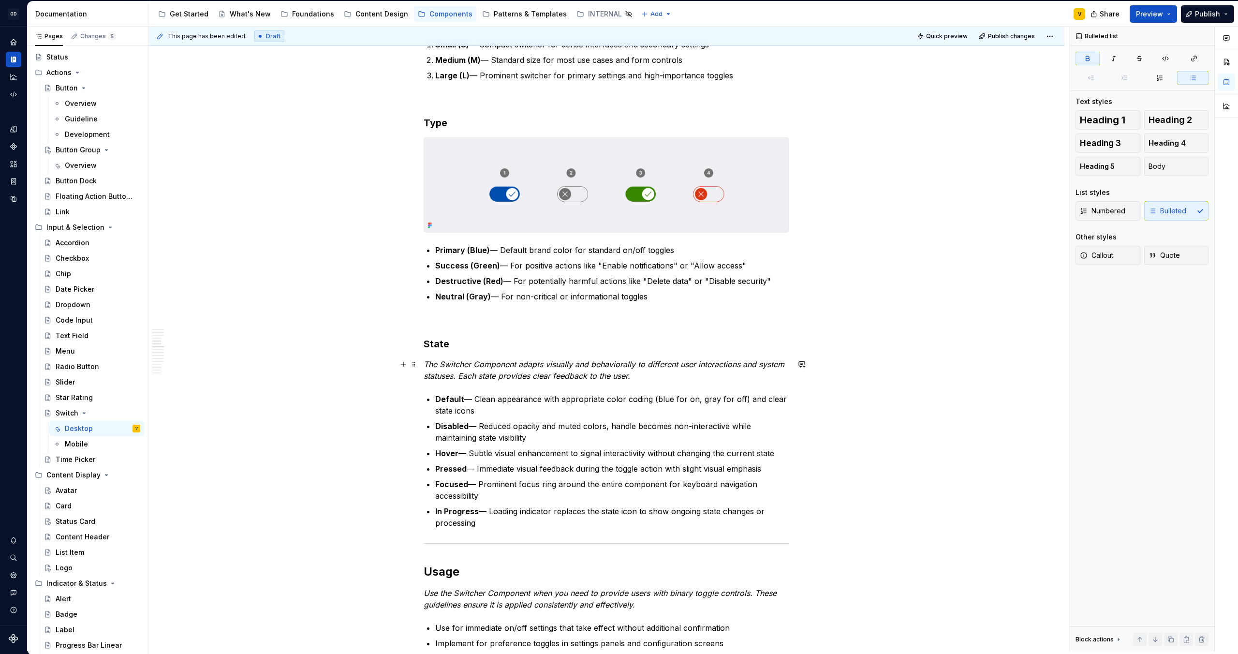
click at [494, 381] on div "Anatomy The Switcher Component is made up of several parts that work together t…" at bounding box center [607, 504] width 366 height 2469
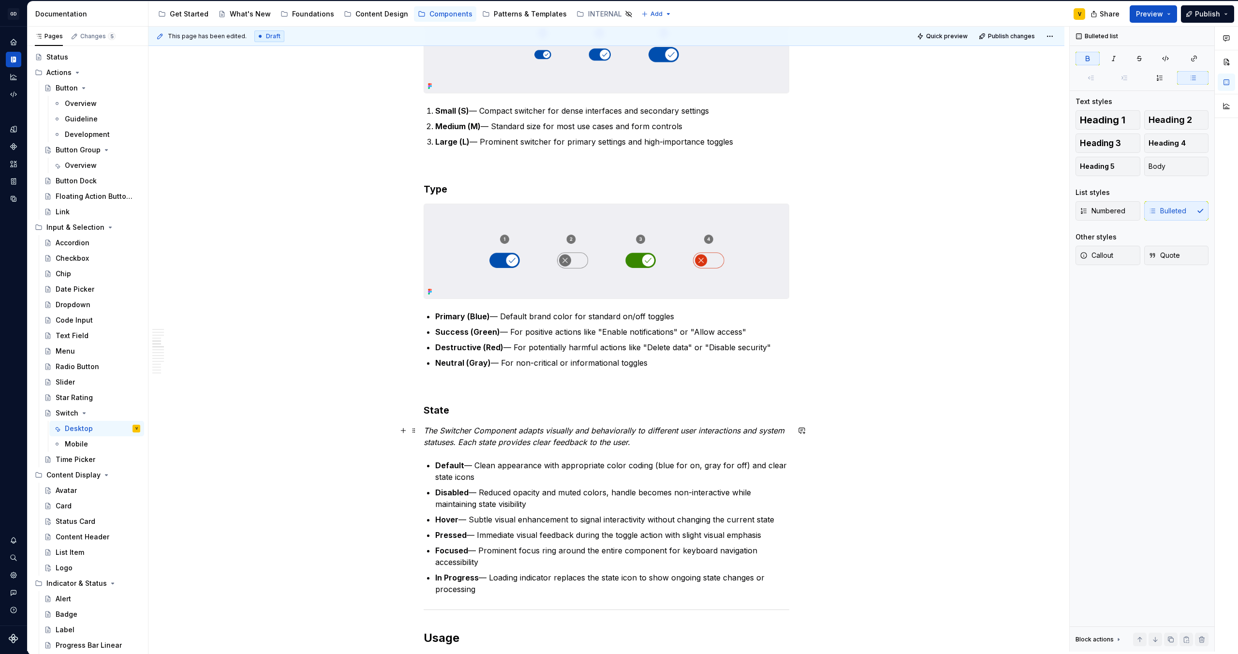
scroll to position [864, 0]
click at [551, 316] on p "Primary (Blue) — Default brand color for standard on/off toggles" at bounding box center [612, 315] width 354 height 12
click at [490, 315] on p "Primary (Blue) — Default brand color for standard on/off toggles" at bounding box center [612, 315] width 354 height 12
drag, startPoint x: 547, startPoint y: 315, endPoint x: 524, endPoint y: 314, distance: 22.7
click at [524, 314] on p "Primary — Default brand color for standard on/off toggles" at bounding box center [612, 315] width 354 height 12
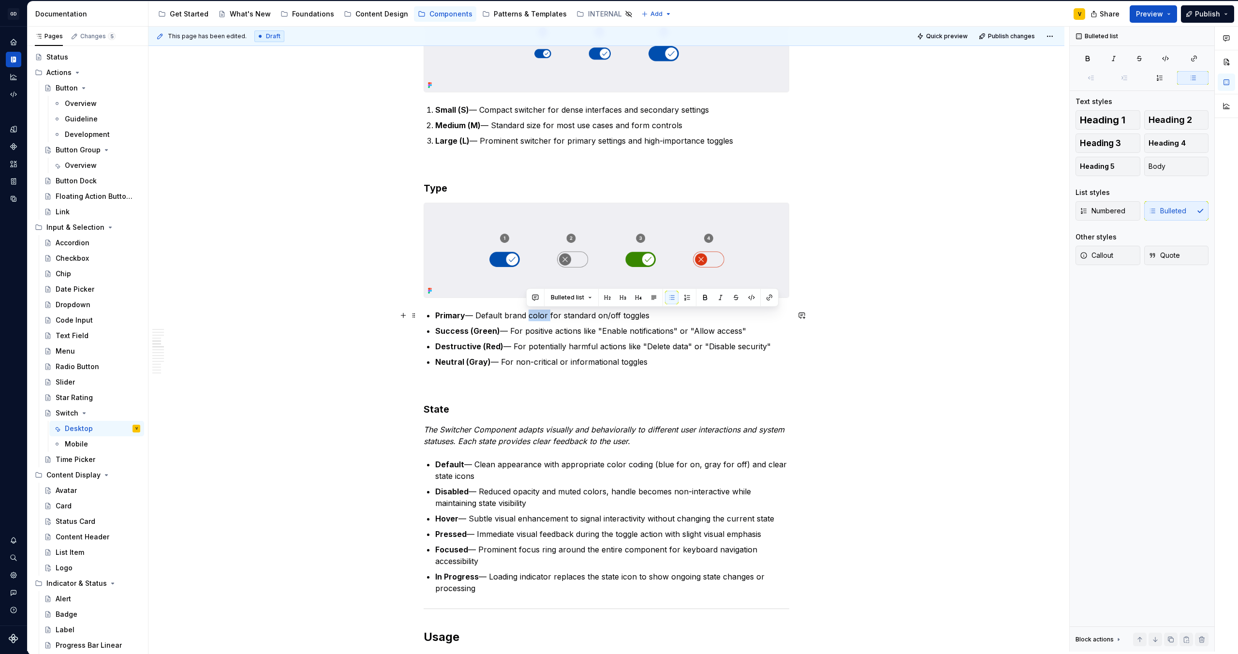
click at [524, 314] on p "Primary — Default brand color for standard on/off toggles" at bounding box center [612, 315] width 354 height 12
drag, startPoint x: 528, startPoint y: 316, endPoint x: 504, endPoint y: 316, distance: 23.2
click at [504, 316] on p "Primary — Default brand color for standard on/off toggles" at bounding box center [612, 315] width 354 height 12
click at [567, 345] on p "Destructive (Red) — For potentially harmful actions like "Delete data" or "Disa…" at bounding box center [612, 346] width 354 height 12
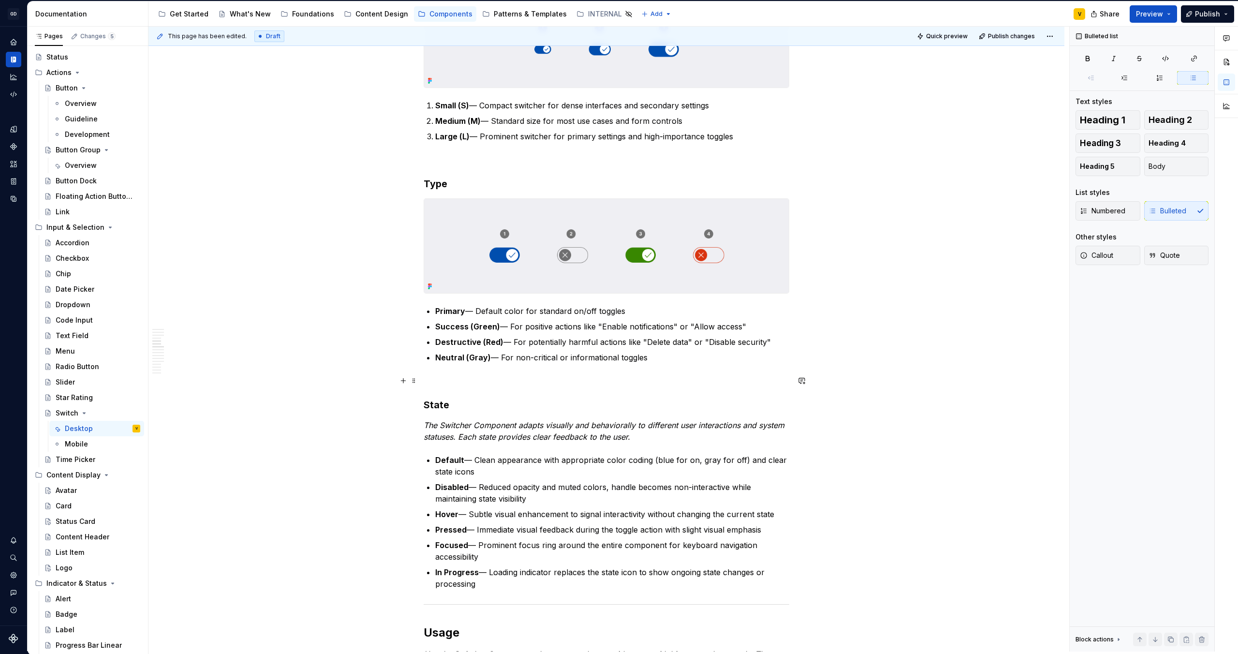
scroll to position [873, 0]
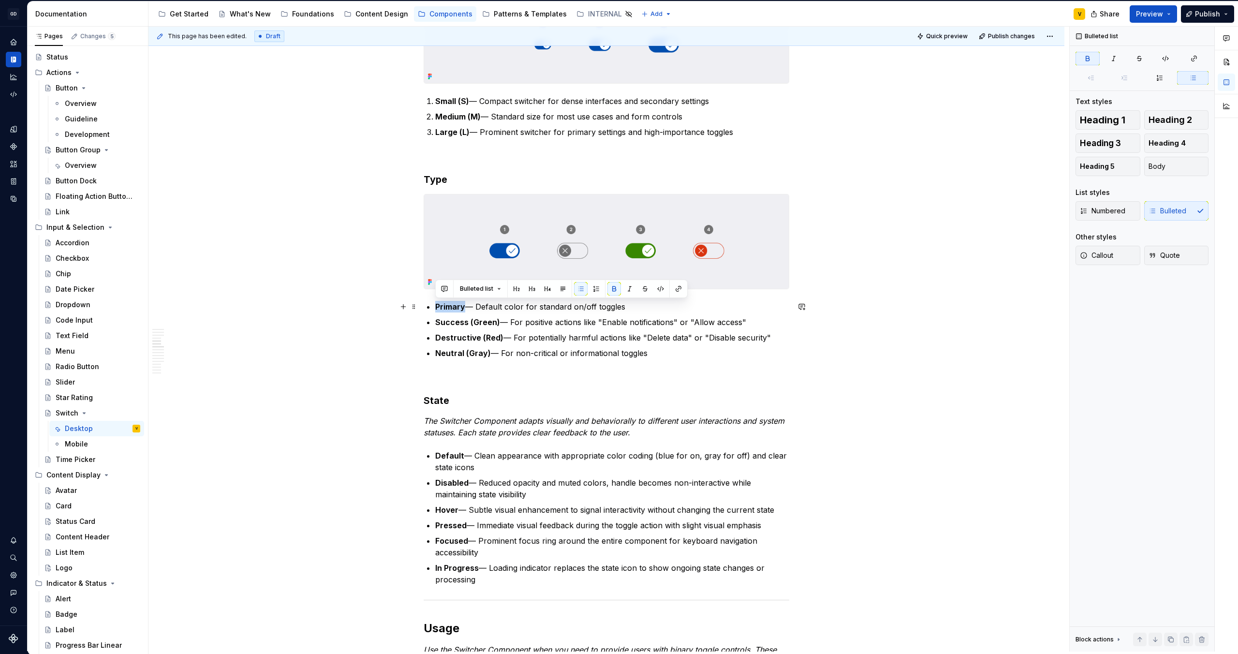
drag, startPoint x: 465, startPoint y: 306, endPoint x: 433, endPoint y: 306, distance: 31.4
click at [433, 306] on div "Anatomy The Switcher Component is made up of several parts that work together t…" at bounding box center [607, 561] width 366 height 2469
drag, startPoint x: 475, startPoint y: 305, endPoint x: 433, endPoint y: 305, distance: 41.6
click at [433, 305] on div "Anatomy The Switcher Component is made up of several parts that work together t…" at bounding box center [607, 561] width 366 height 2469
drag, startPoint x: 654, startPoint y: 354, endPoint x: 425, endPoint y: 302, distance: 234.1
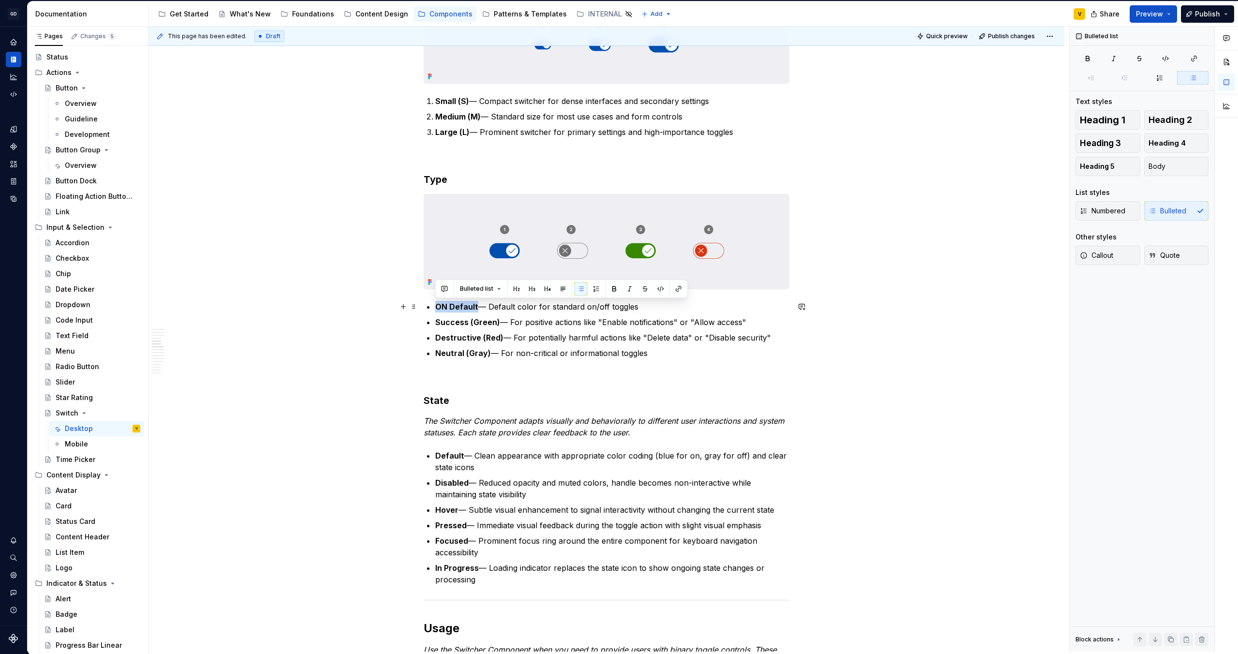
click at [435, 302] on ul "ON Default — Default color for standard on/off toggles Success (Green) — For po…" at bounding box center [612, 330] width 354 height 58
click at [599, 287] on button "button" at bounding box center [596, 289] width 14 height 14
click at [476, 330] on ol "ON Default — Default color for standard on/off toggles Success (Green) — For po…" at bounding box center [612, 330] width 354 height 58
drag, startPoint x: 477, startPoint y: 307, endPoint x: 468, endPoint y: 307, distance: 9.2
click at [468, 307] on p "ON Default — Default color for standard on/off toggles" at bounding box center [612, 307] width 354 height 12
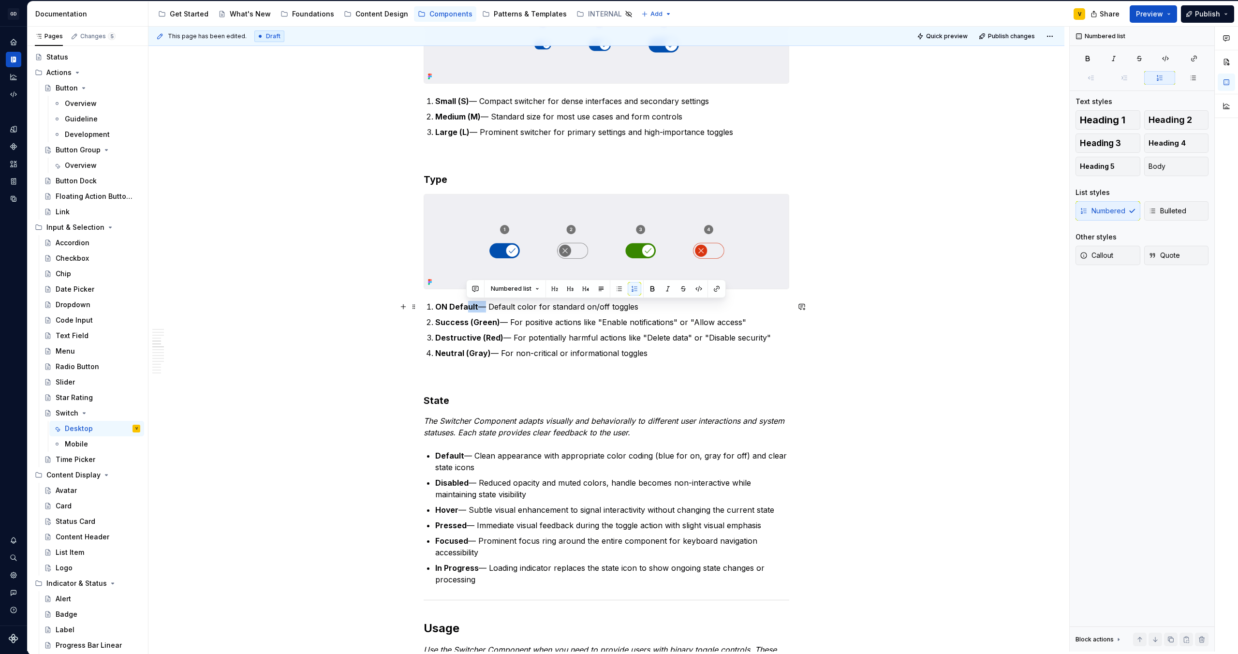
click at [469, 307] on strong "ON Default" at bounding box center [456, 307] width 43 height 10
drag, startPoint x: 477, startPoint y: 307, endPoint x: 431, endPoint y: 307, distance: 46.4
click at [435, 307] on li "ON Default — Default color for standard on/off toggles" at bounding box center [612, 307] width 354 height 12
copy p "ON Default"
drag, startPoint x: 488, startPoint y: 352, endPoint x: 433, endPoint y: 352, distance: 54.6
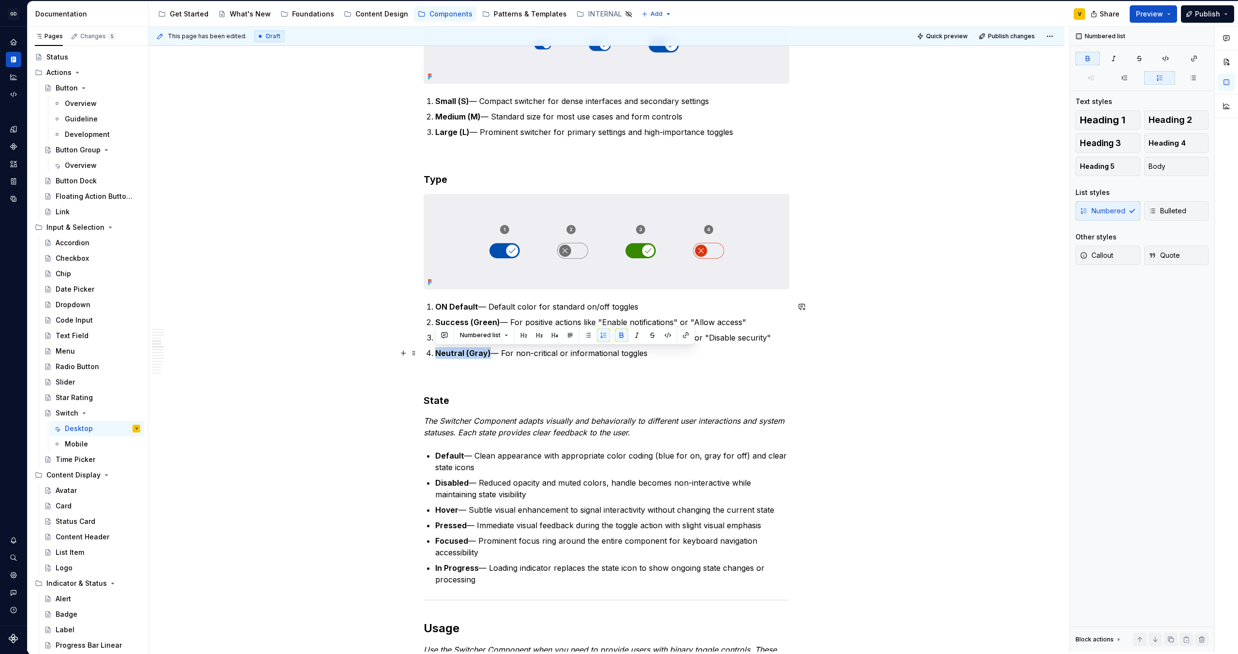
click at [435, 352] on li "Neutral (Gray) — For non-critical or informational toggles" at bounding box center [612, 353] width 354 height 12
click at [445, 354] on strong "ON Default" at bounding box center [456, 353] width 43 height 10
click at [660, 356] on p "Neutral (Gray) — For non-critical or informational toggles" at bounding box center [612, 353] width 354 height 12
click at [487, 354] on strong "Neutral (Gray)" at bounding box center [463, 353] width 56 height 10
drag, startPoint x: 488, startPoint y: 354, endPoint x: 437, endPoint y: 351, distance: 51.8
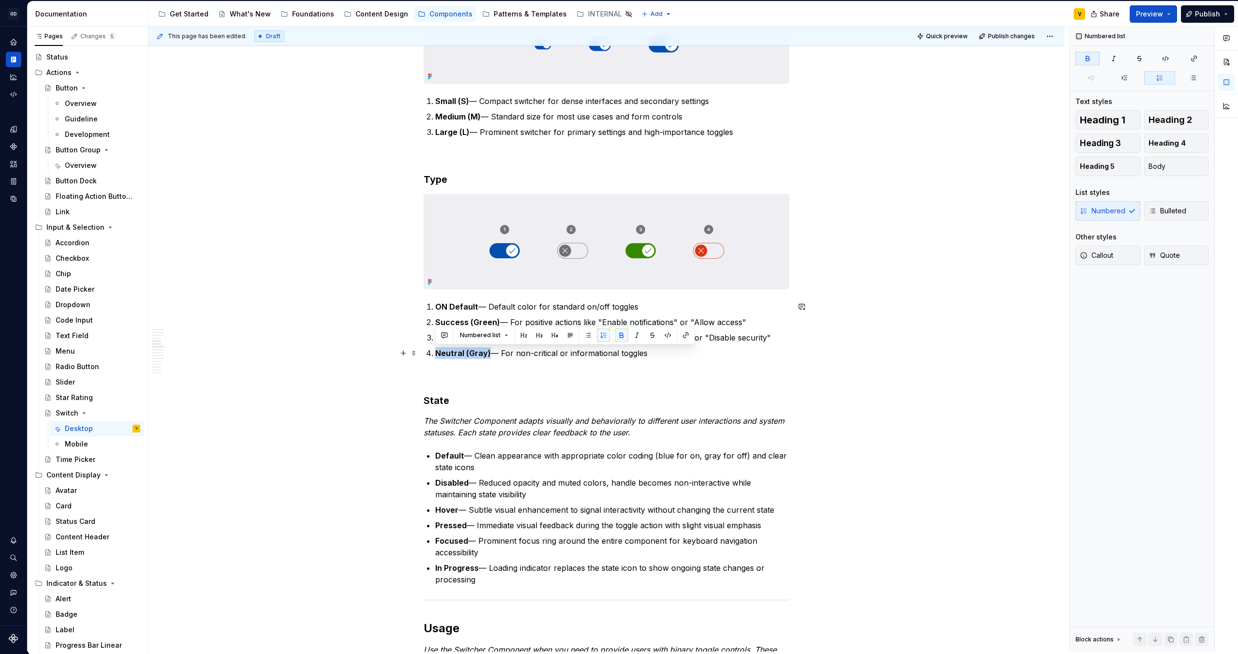
click at [437, 351] on p "Neutral (Gray) — For non-critical or informational toggles" at bounding box center [612, 353] width 354 height 12
click at [445, 353] on strong "ON Default" at bounding box center [456, 353] width 43 height 10
drag, startPoint x: 644, startPoint y: 358, endPoint x: 435, endPoint y: 352, distance: 209.0
click at [435, 352] on p "OFF Default — For non-critical or informational toggles" at bounding box center [612, 353] width 354 height 12
copy p "OFF Default — For non-critical or informational toggles"
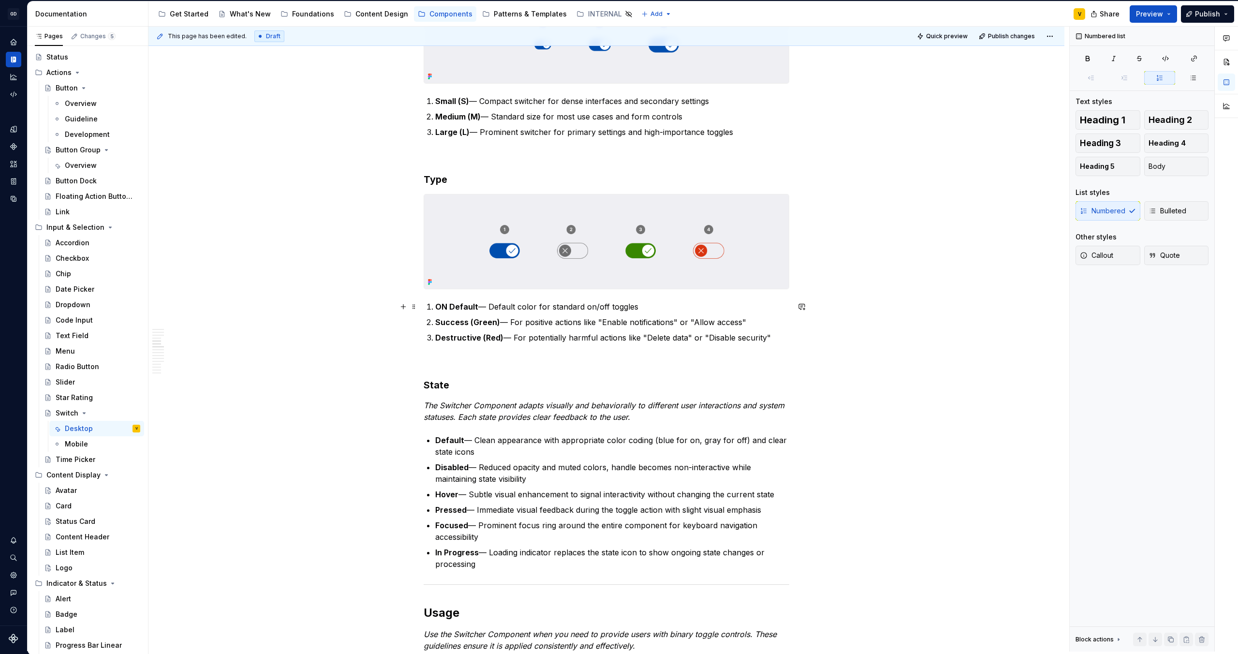
click at [645, 307] on p "ON Default — Default color for standard on/off toggles" at bounding box center [612, 307] width 354 height 12
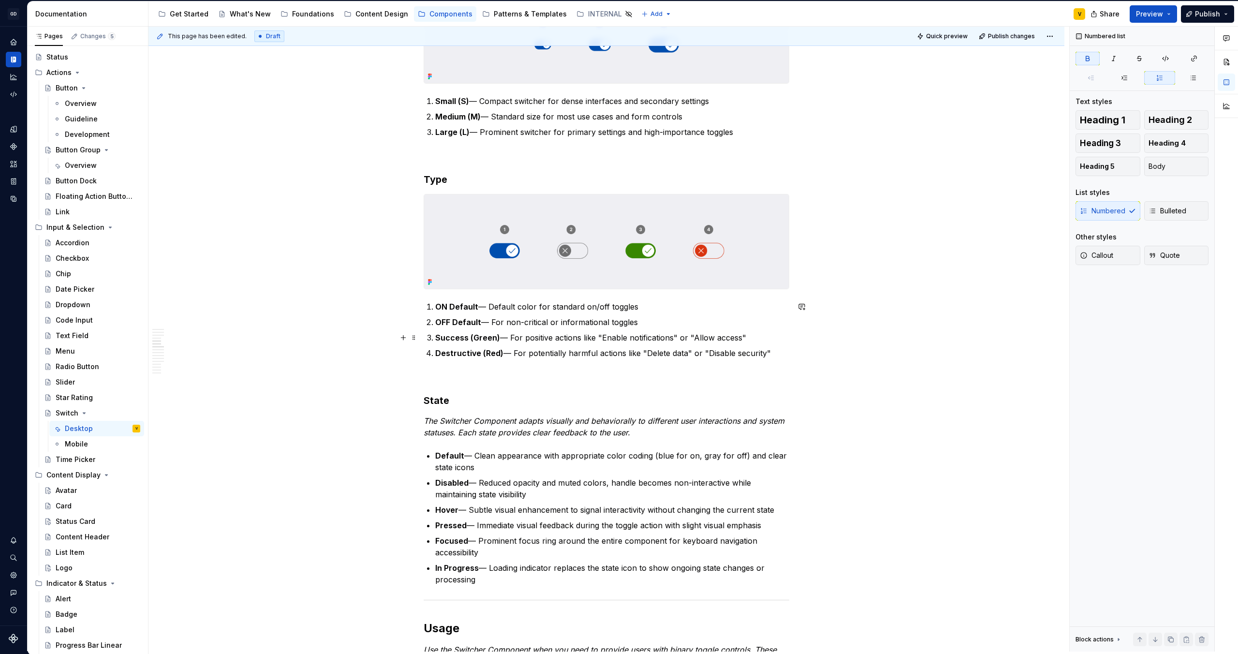
click at [437, 337] on strong "Success (Green)" at bounding box center [467, 338] width 65 height 10
click at [510, 337] on strong "ON Success (Green)" at bounding box center [474, 338] width 79 height 10
drag, startPoint x: 478, startPoint y: 353, endPoint x: 430, endPoint y: 350, distance: 47.5
click at [435, 350] on li "Destructive (Red) — For potentially harmful actions like "Delete data" or "Disa…" at bounding box center [612, 353] width 354 height 12
drag, startPoint x: 499, startPoint y: 353, endPoint x: 482, endPoint y: 354, distance: 17.9
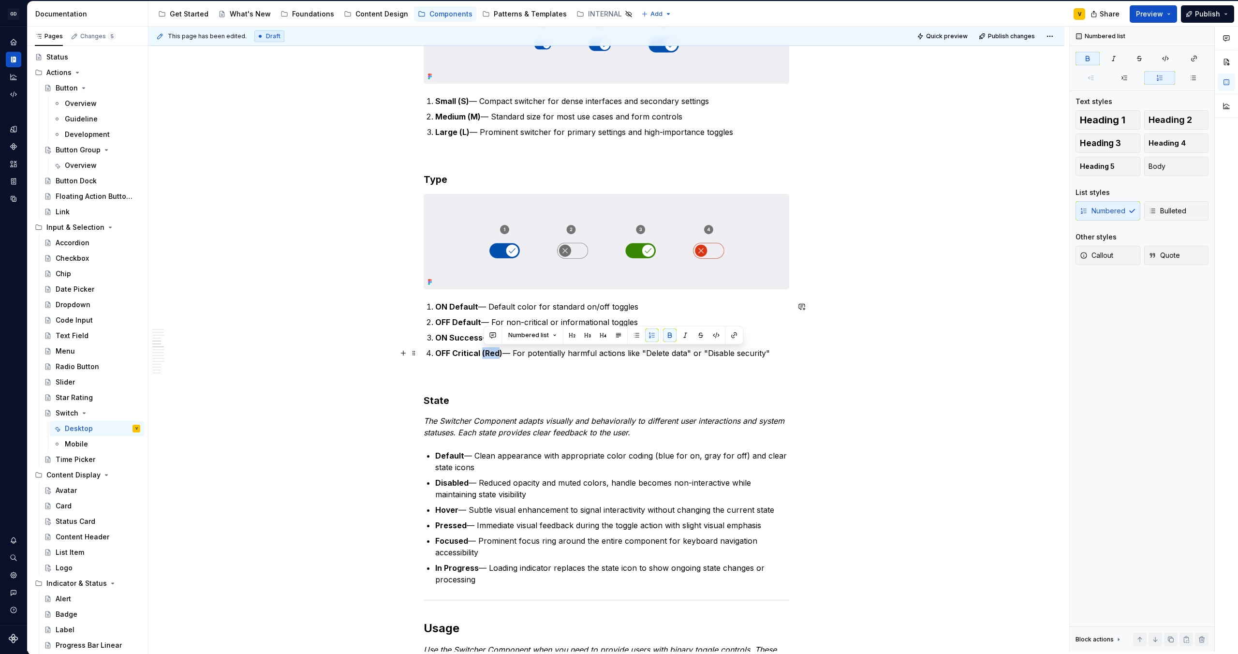
click at [482, 354] on strong "OFF Critical (Red)" at bounding box center [468, 353] width 67 height 10
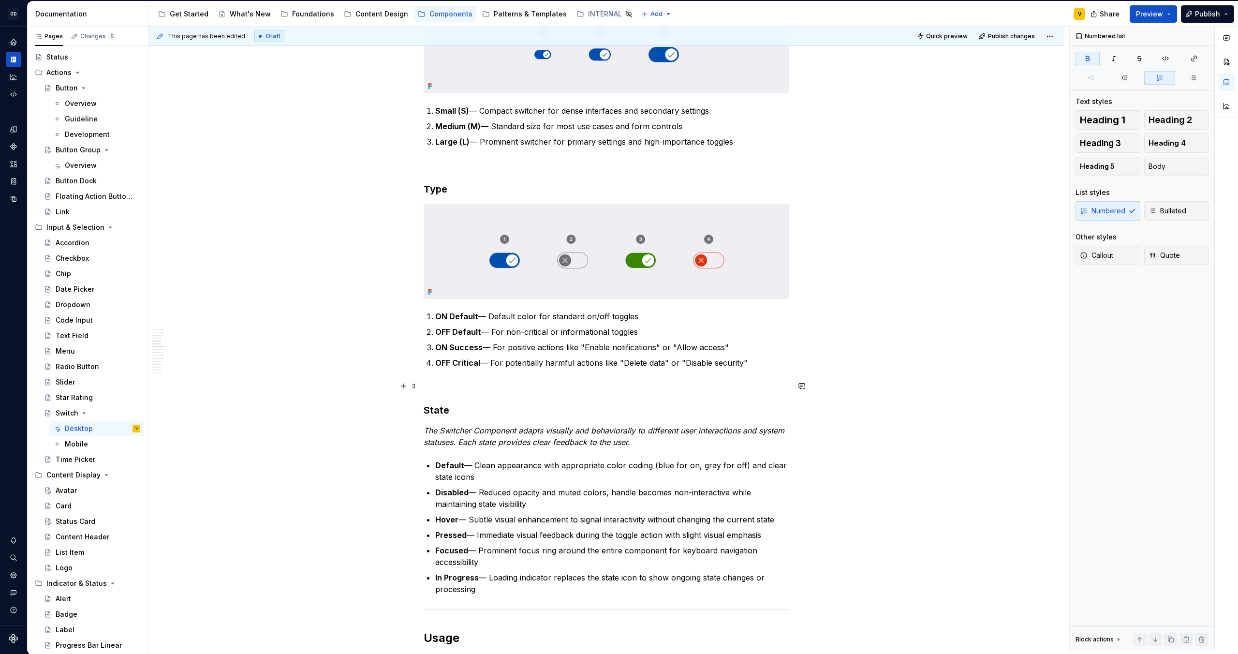
scroll to position [862, 0]
drag, startPoint x: 750, startPoint y: 367, endPoint x: 425, endPoint y: 313, distance: 328.9
click at [435, 313] on ol "ON Default — Default color for standard on/off toggles OFF Default — For non-cr…" at bounding box center [612, 340] width 354 height 58
copy ol "ON Default — Default color for standard on/off toggles OFF Default — For non-cr…"
click at [384, 412] on div "Anatomy The Switcher Component is made up of several parts that work together t…" at bounding box center [606, 664] width 916 height 2700
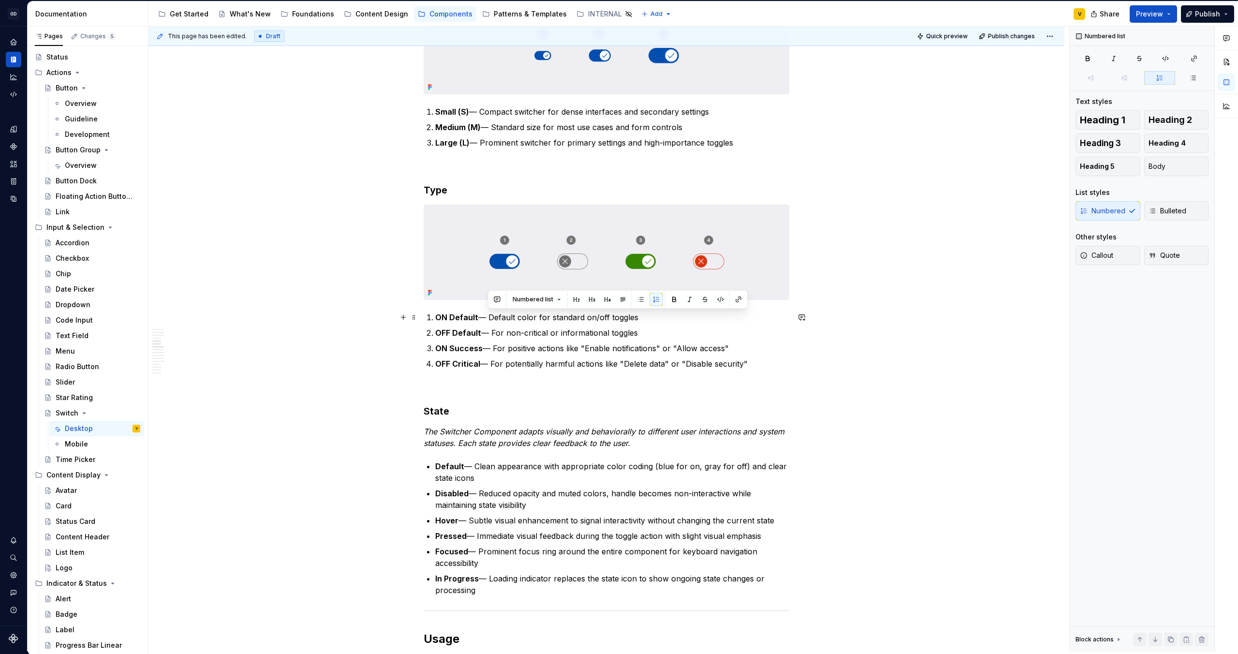
drag, startPoint x: 488, startPoint y: 318, endPoint x: 644, endPoint y: 320, distance: 155.7
click at [644, 321] on p "ON Default — Default color for standard on/off toggles" at bounding box center [612, 317] width 354 height 12
drag, startPoint x: 495, startPoint y: 334, endPoint x: 660, endPoint y: 341, distance: 165.5
click at [660, 341] on ol "ON Default — Neutral positive action without specific success or warning implic…" at bounding box center [612, 340] width 354 height 58
click at [680, 331] on p "OFF Default — Neutral inactive state, neither positive nor negative" at bounding box center [612, 333] width 354 height 12
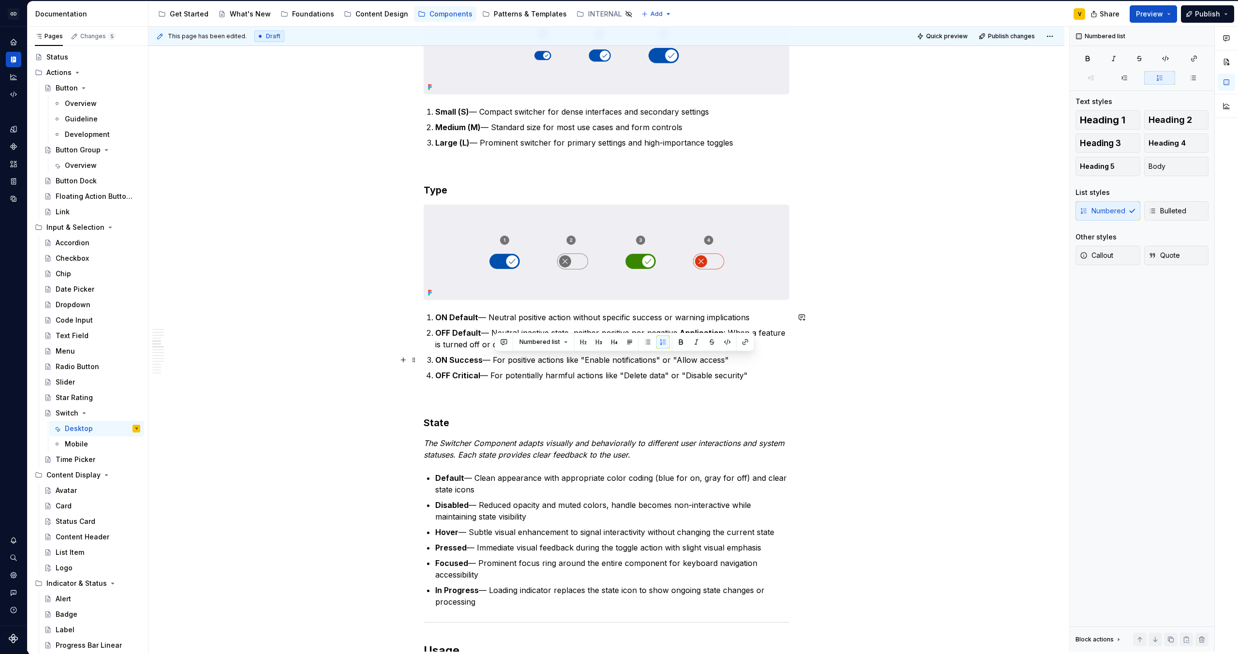
drag, startPoint x: 495, startPoint y: 361, endPoint x: 747, endPoint y: 364, distance: 251.4
click at [747, 364] on p "ON Success — For positive actions like "Enable notifications" or "Allow access"" at bounding box center [612, 360] width 354 height 12
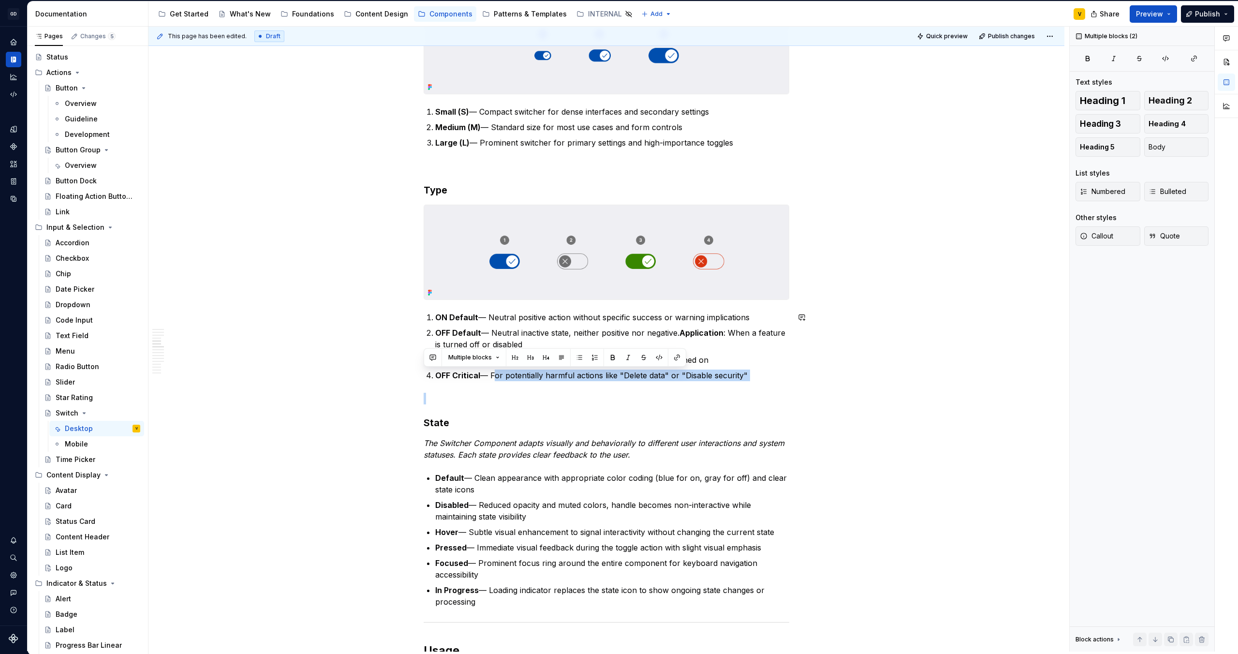
drag, startPoint x: 490, startPoint y: 376, endPoint x: 752, endPoint y: 384, distance: 262.2
click at [752, 384] on div "Anatomy The Switcher Component is made up of several parts that work together t…" at bounding box center [607, 578] width 366 height 2481
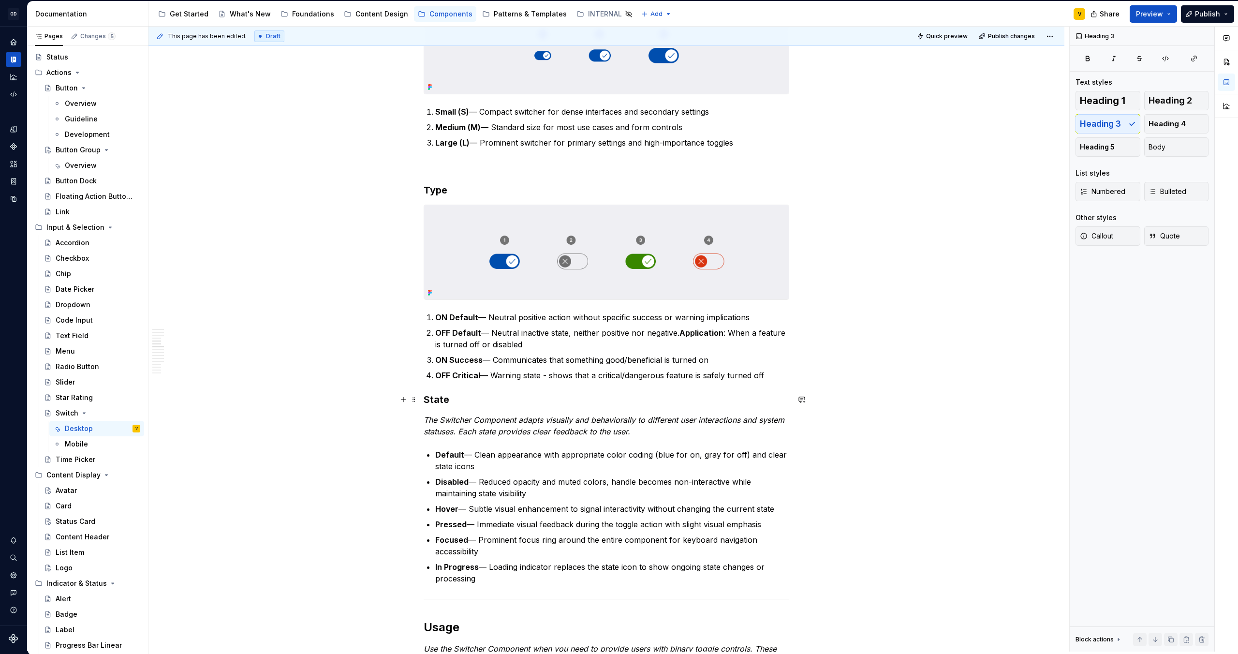
click at [427, 398] on h3 "State" at bounding box center [607, 400] width 366 height 14
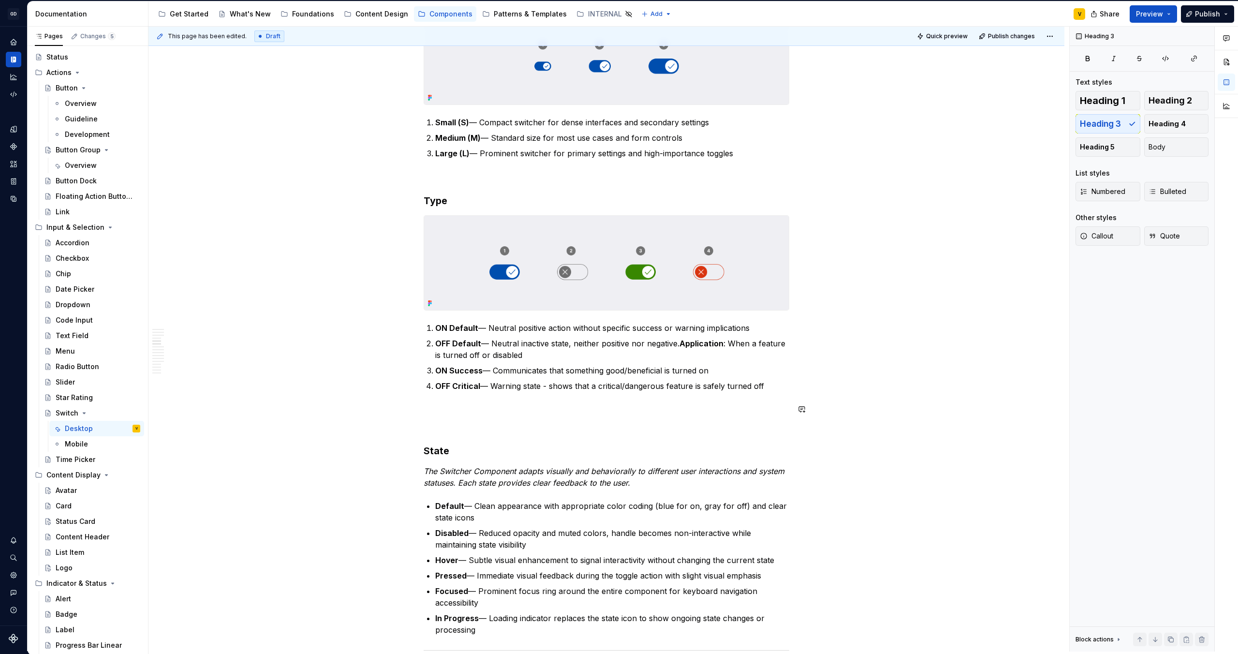
scroll to position [848, 0]
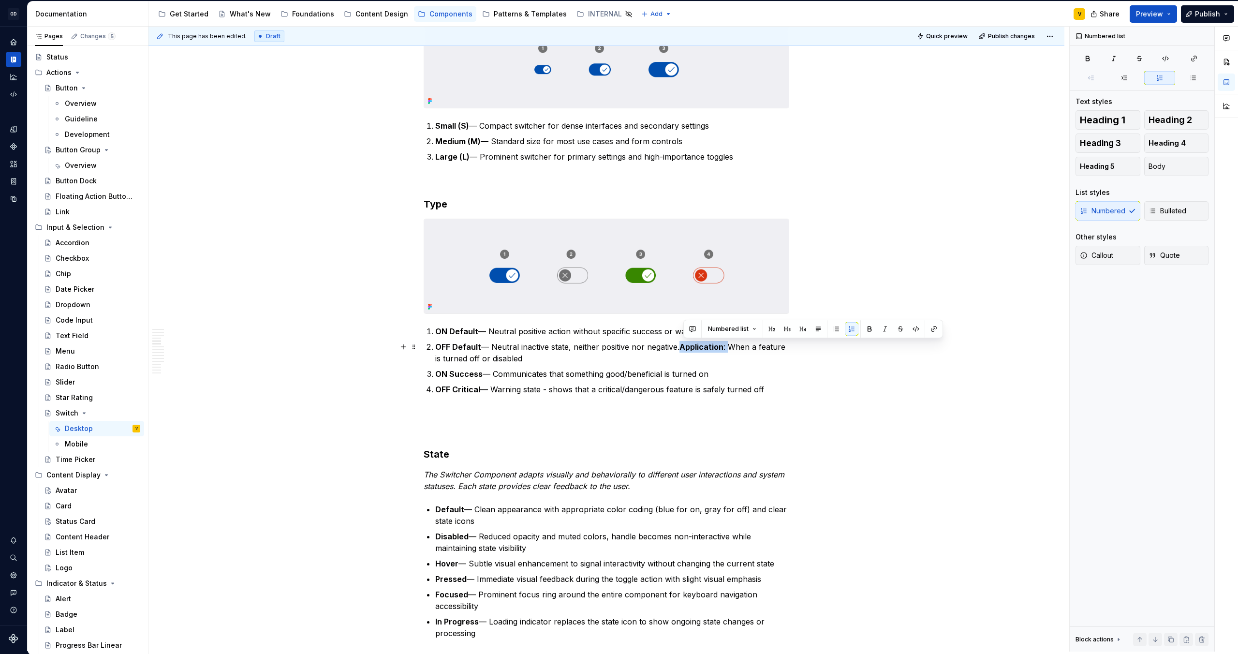
drag, startPoint x: 730, startPoint y: 348, endPoint x: 683, endPoint y: 349, distance: 46.4
click at [683, 349] on p "OFF Default — Neutral inactive state, neither positive nor negative. Applicatio…" at bounding box center [612, 352] width 354 height 23
click at [704, 354] on p "OFF Default — Neutral inactive state, neither positive nor negative. Applicatio…" at bounding box center [612, 352] width 354 height 23
drag, startPoint x: 728, startPoint y: 348, endPoint x: 684, endPoint y: 348, distance: 44.5
click at [684, 348] on p "OFF Default — Neutral inactive state, neither positive nor negative. Applicatio…" at bounding box center [612, 352] width 354 height 23
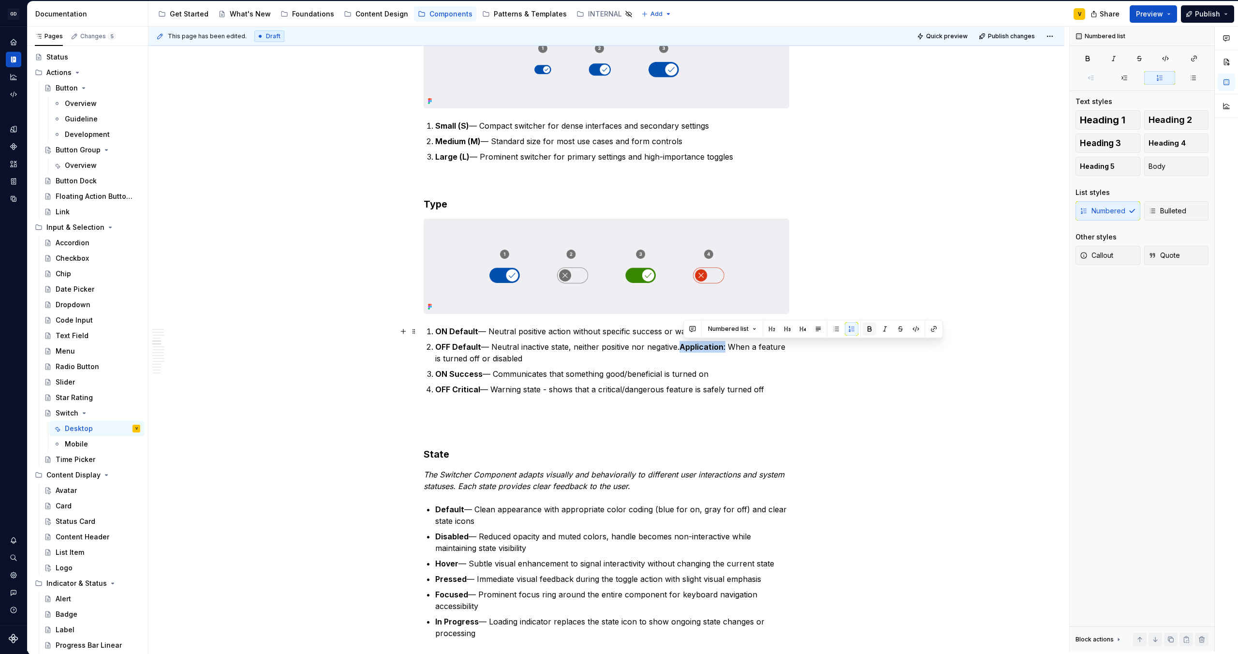
click at [870, 329] on button "button" at bounding box center [870, 329] width 14 height 14
click at [737, 362] on p "OFF Default — Neutral inactive state, neither positive nor negative. Applicatio…" at bounding box center [612, 352] width 354 height 23
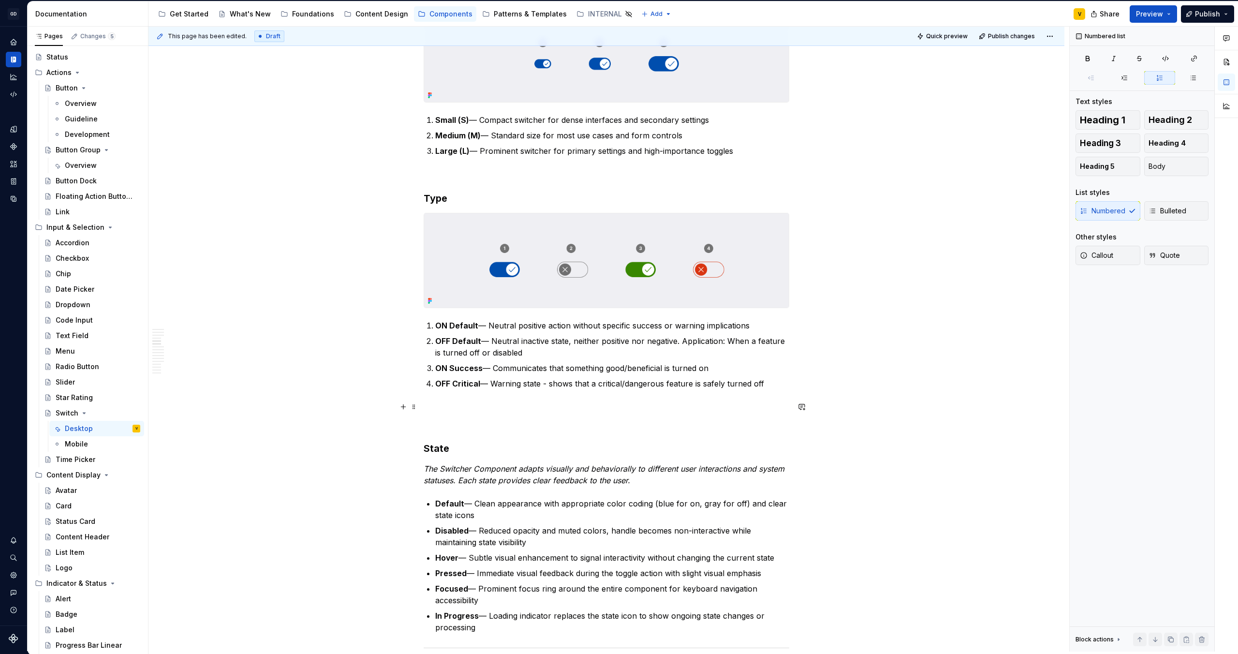
scroll to position [859, 0]
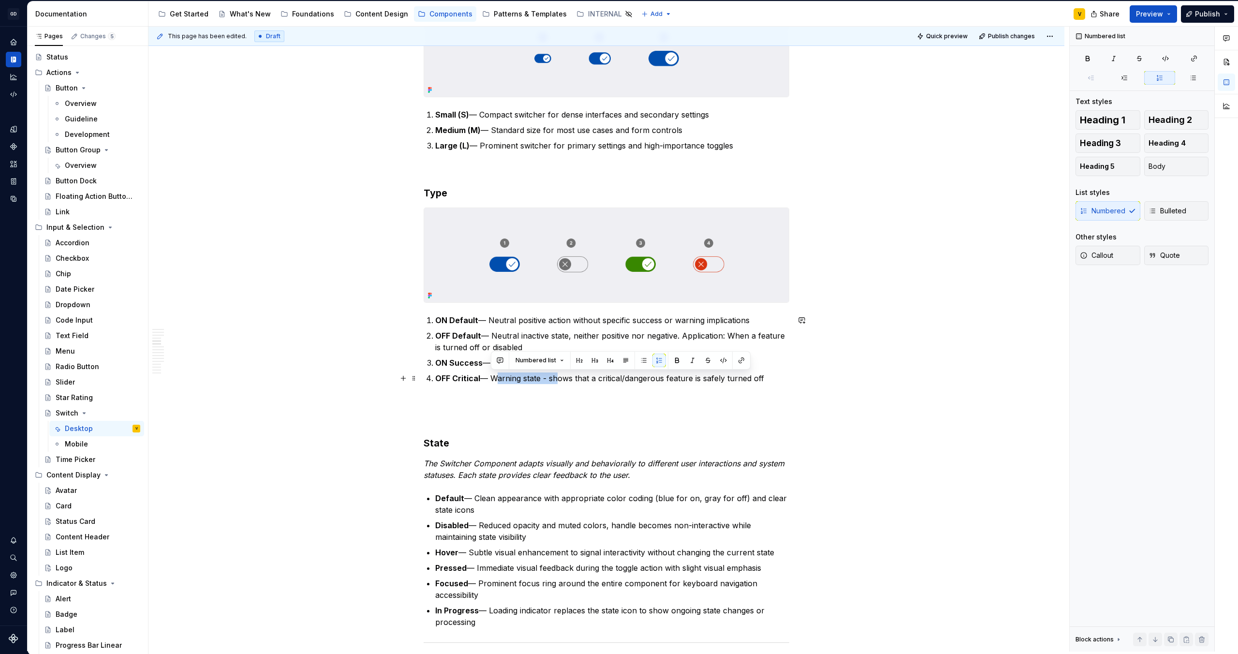
drag, startPoint x: 553, startPoint y: 380, endPoint x: 491, endPoint y: 380, distance: 61.9
click at [491, 380] on p "OFF Critical — Warning state - shows that a critical/dangerous feature is safel…" at bounding box center [612, 378] width 354 height 12
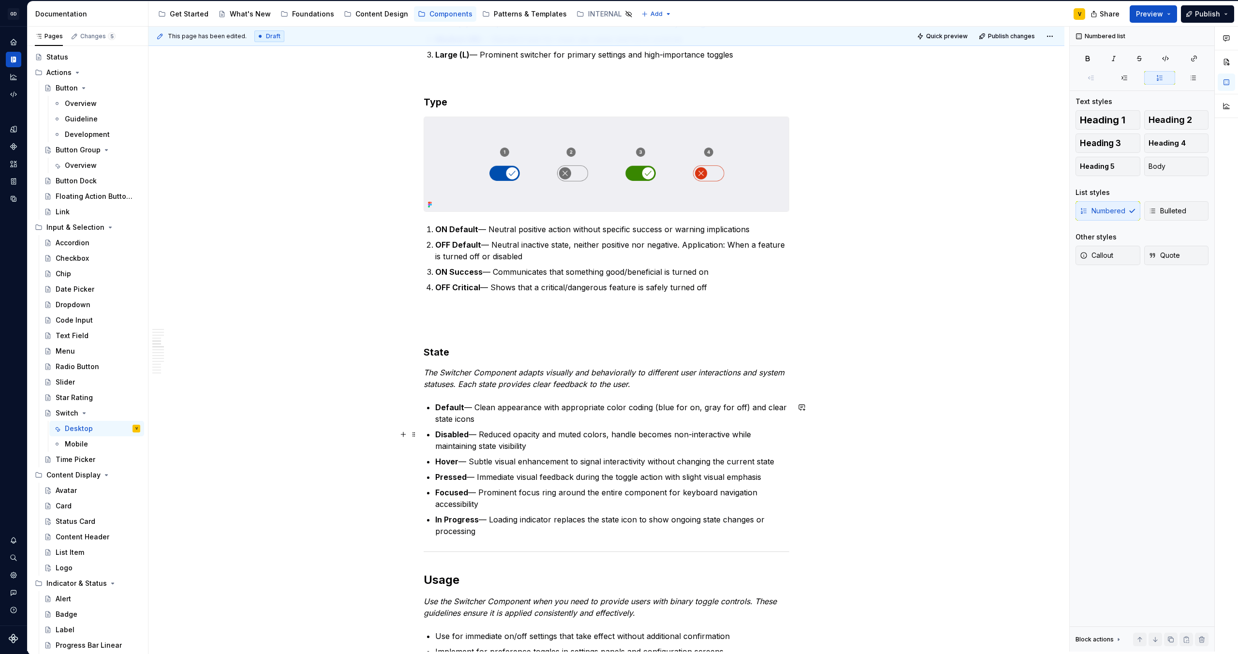
scroll to position [979, 0]
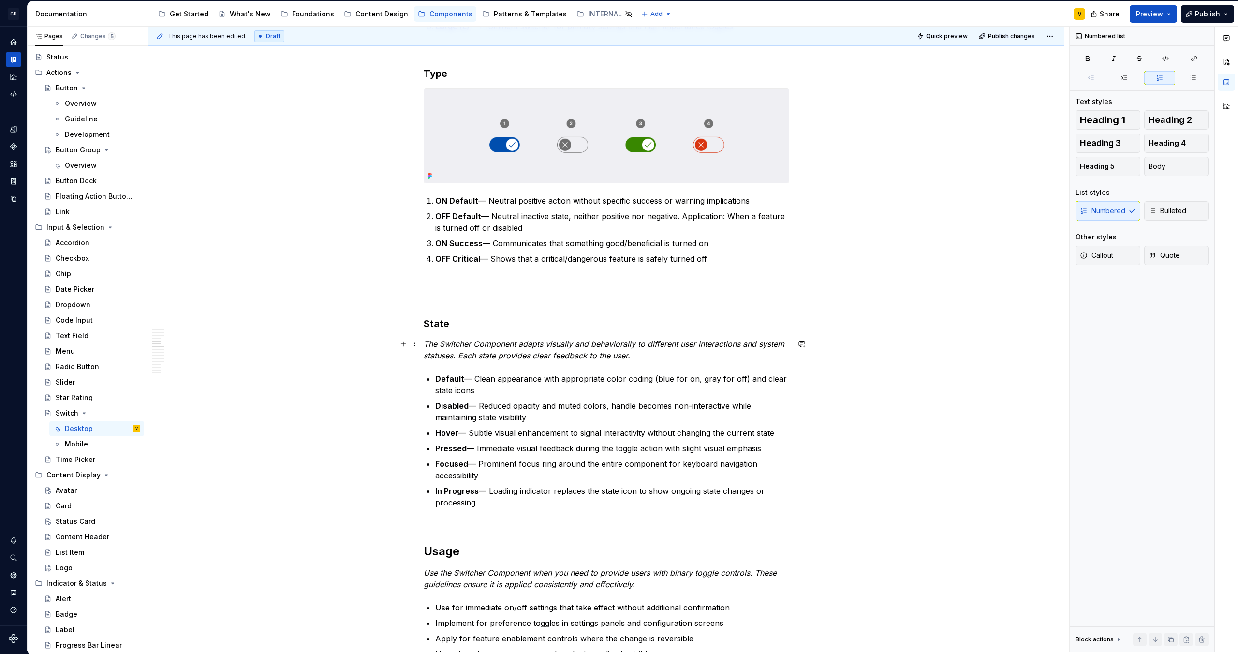
click at [662, 360] on p "The Switcher Component adapts visually and behaviorally to different user inter…" at bounding box center [607, 349] width 366 height 23
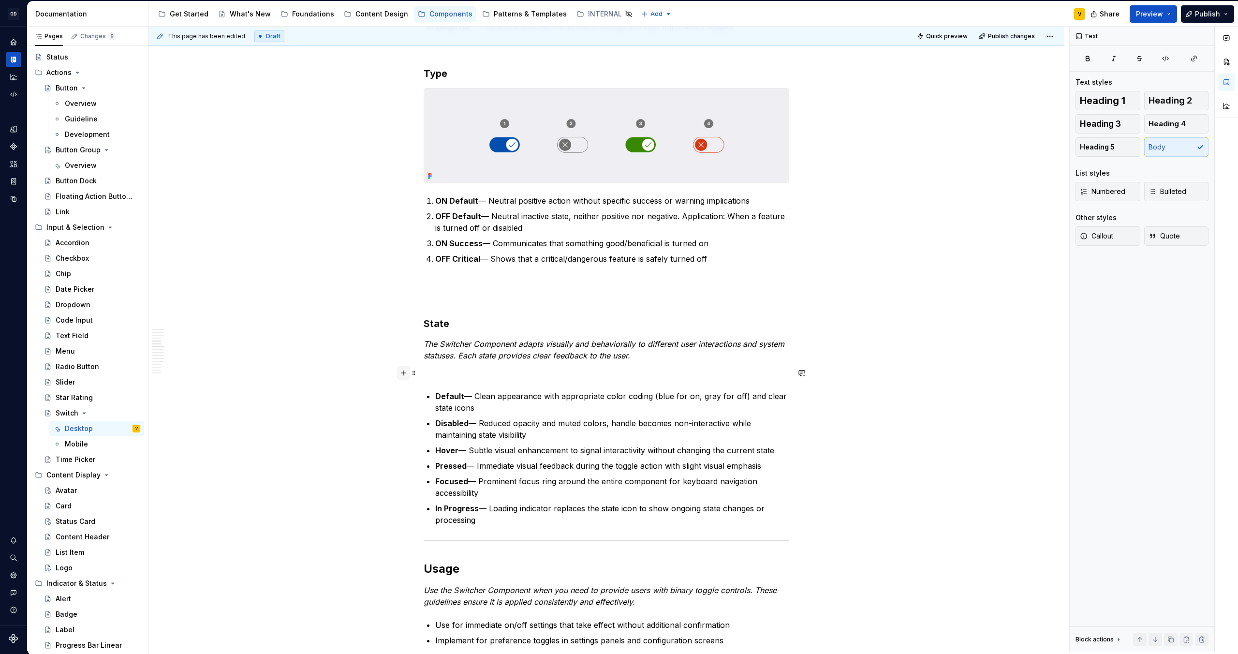
click at [405, 375] on button "button" at bounding box center [403, 373] width 14 height 14
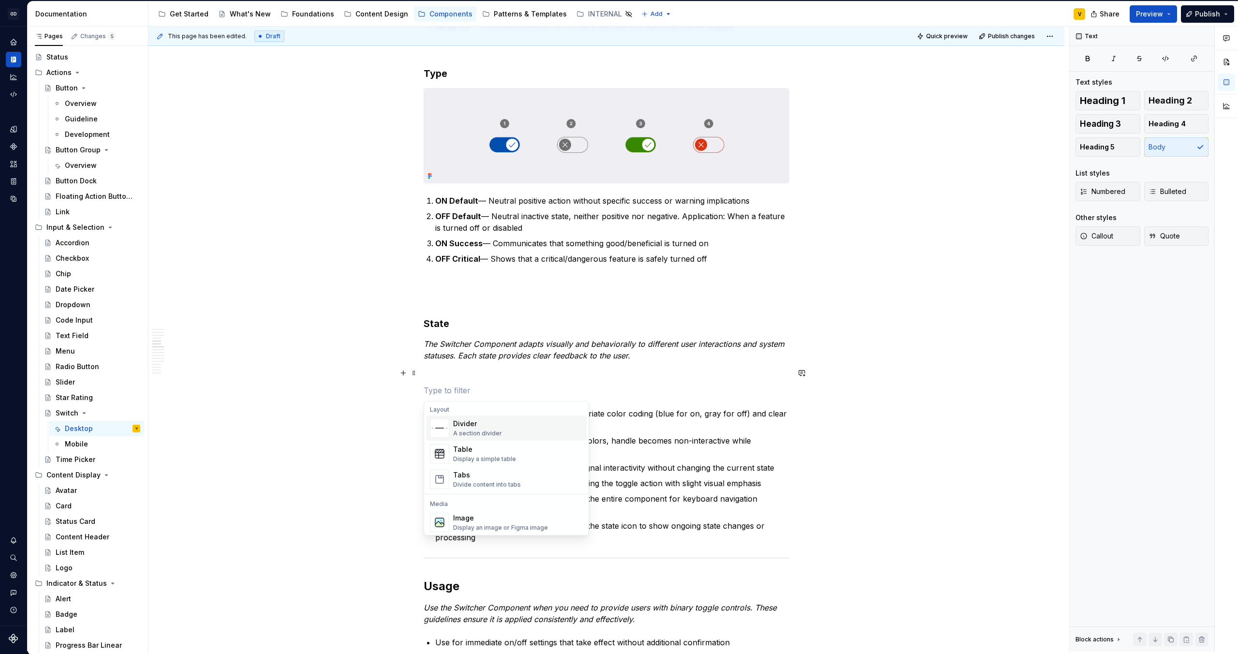
scroll to position [347, 0]
click at [465, 493] on div "Image" at bounding box center [500, 489] width 95 height 10
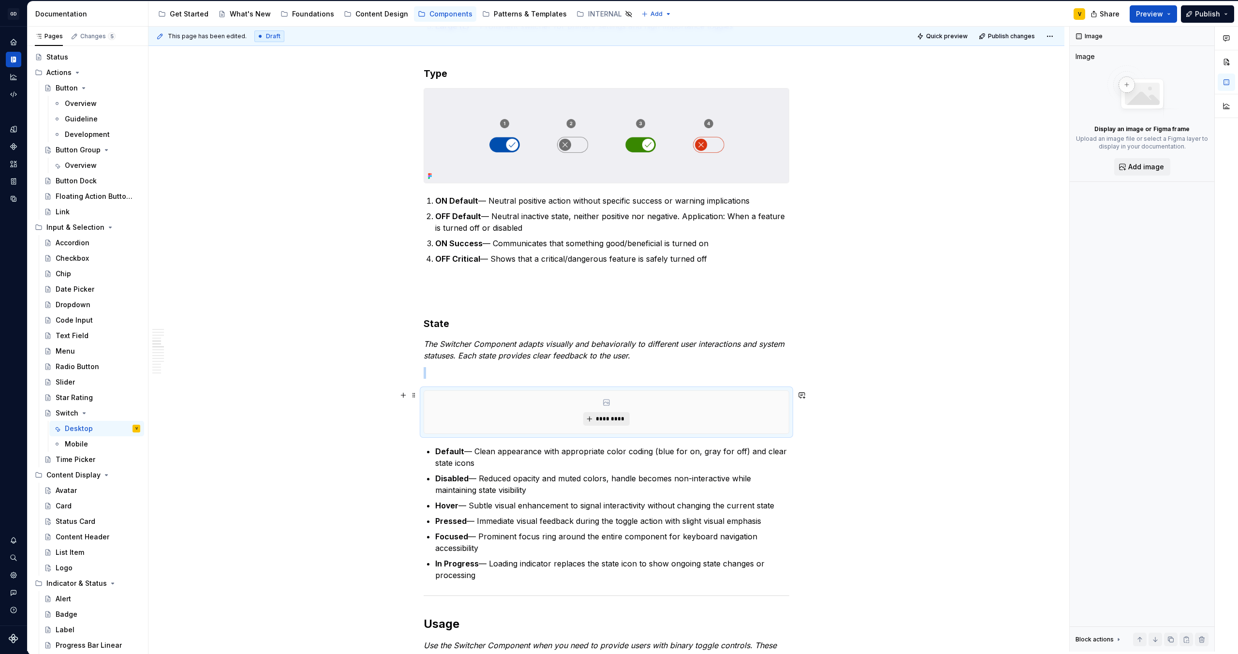
click at [601, 420] on span "*********" at bounding box center [609, 419] width 29 height 8
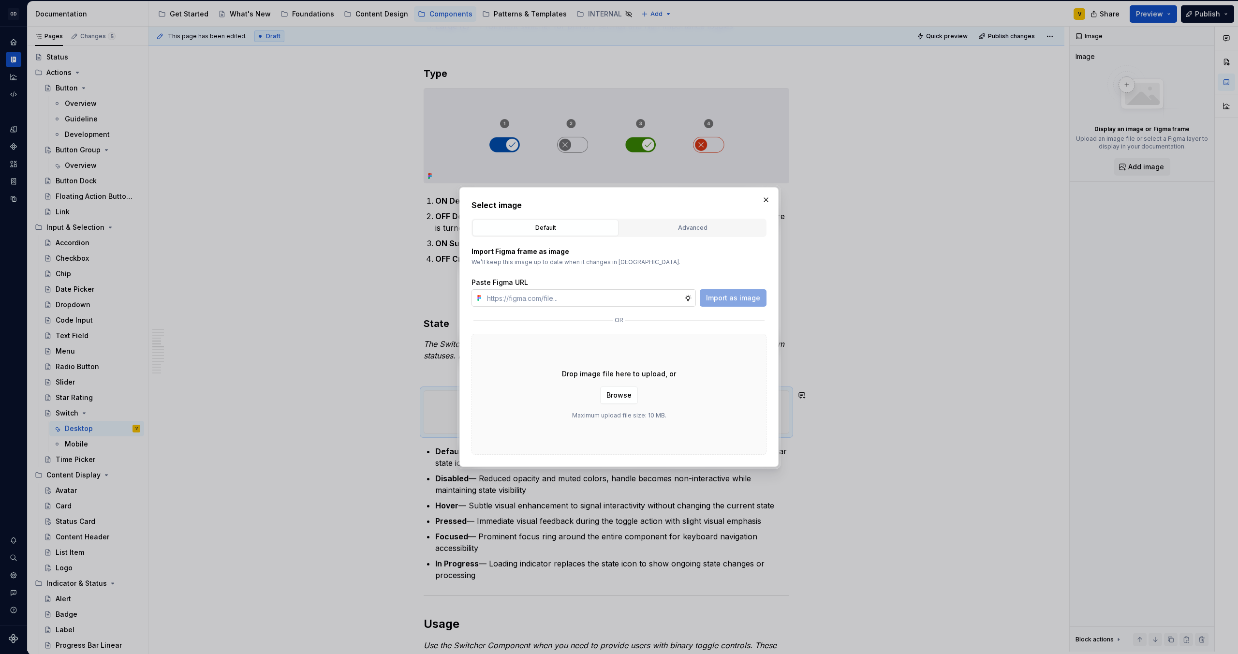
type textarea "*"
type input "[URL][DOMAIN_NAME]"
click at [747, 300] on span "Import as image" at bounding box center [733, 298] width 54 height 10
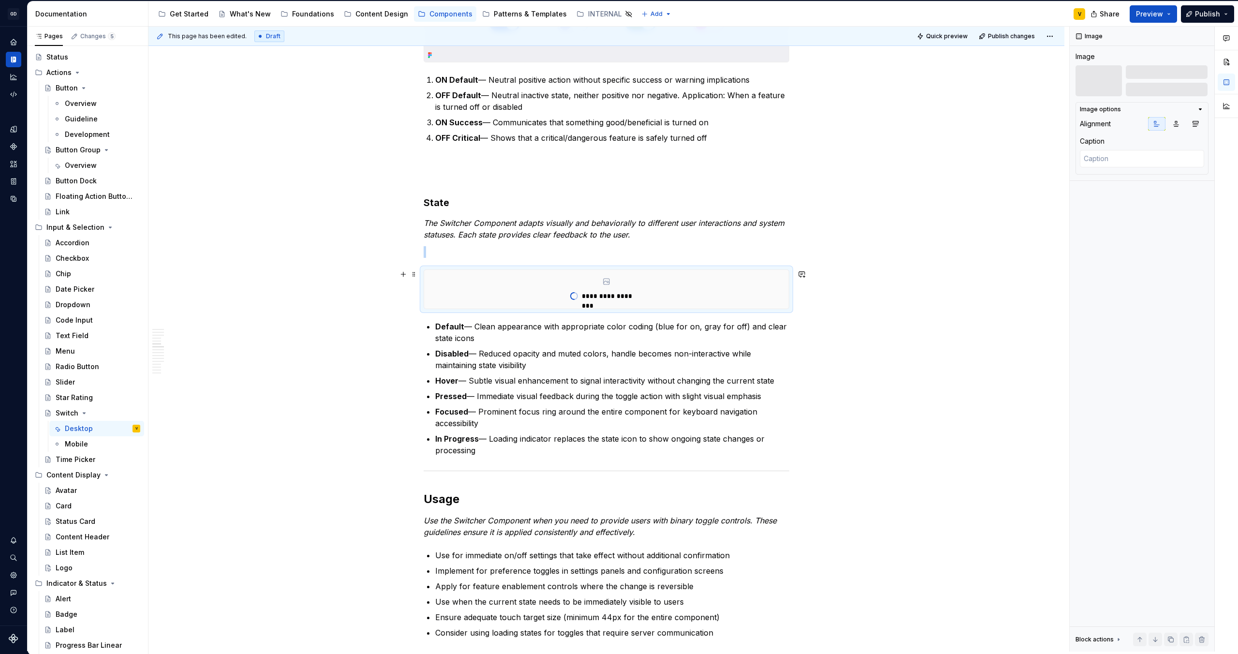
scroll to position [1101, 0]
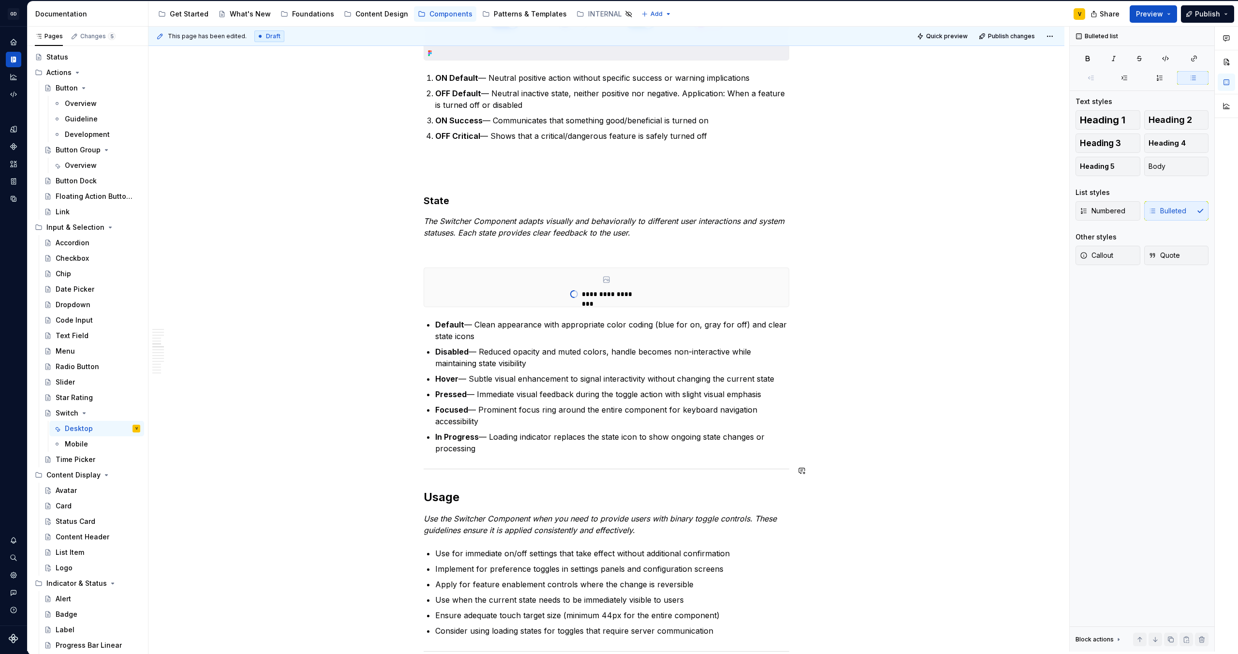
click at [445, 460] on div "Anatomy The Switcher Component is made up of several parts that work together t…" at bounding box center [607, 381] width 366 height 2567
click at [76, 490] on div "Avatar" at bounding box center [66, 490] width 21 height 10
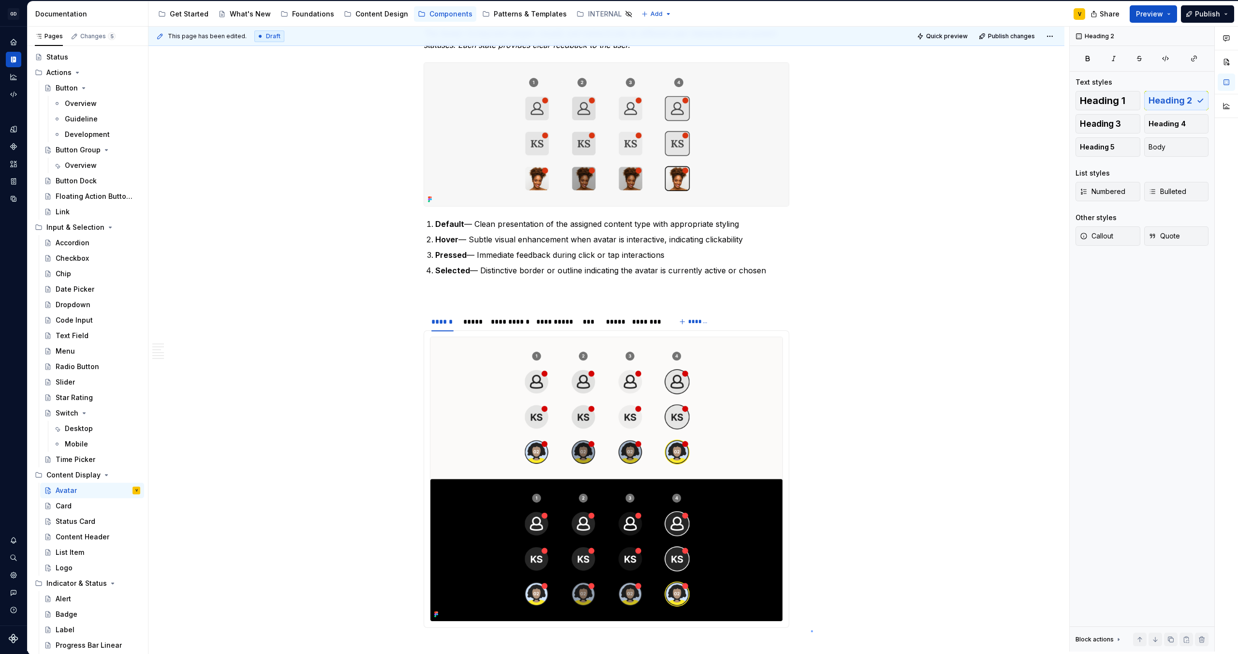
scroll to position [702, 0]
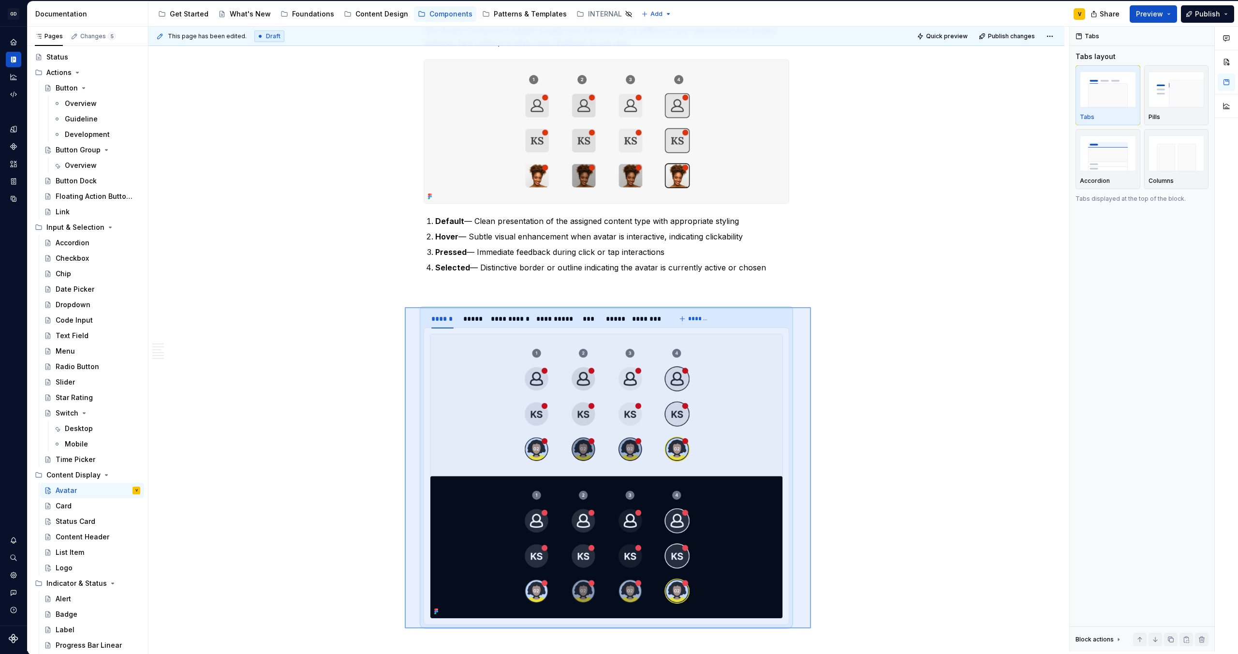
drag, startPoint x: 781, startPoint y: 590, endPoint x: 405, endPoint y: 307, distance: 471.3
click at [405, 307] on div "**********" at bounding box center [608, 339] width 921 height 625
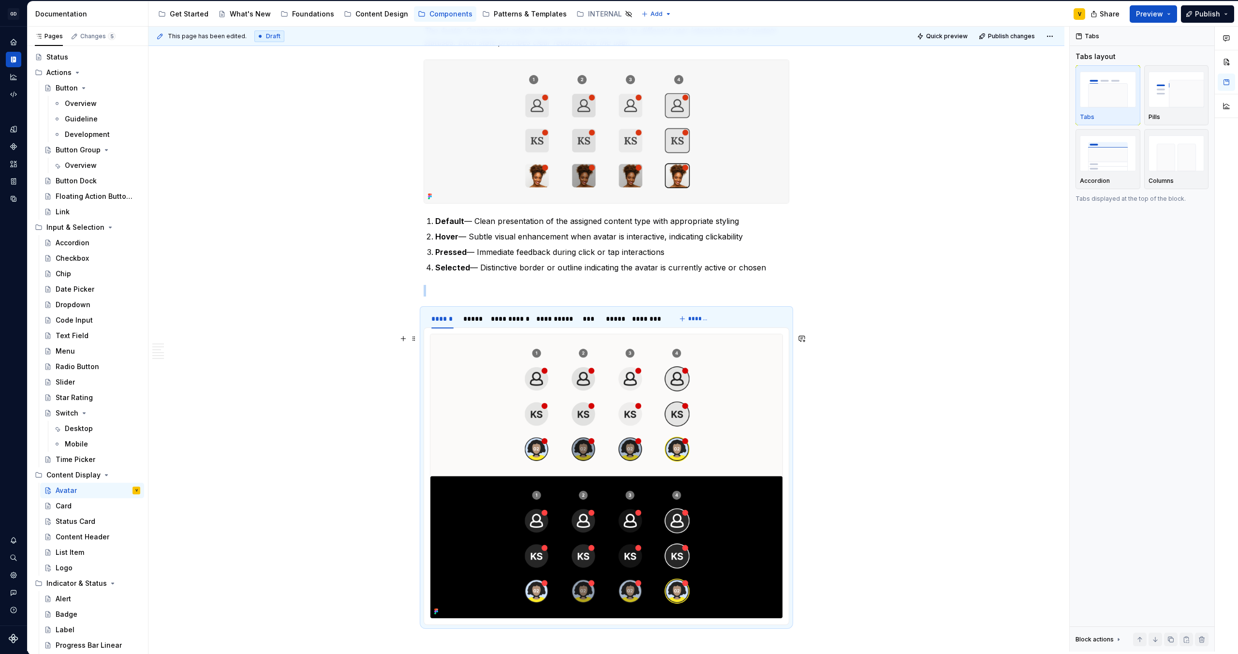
copy br
click at [71, 427] on div "Desktop" at bounding box center [79, 429] width 28 height 10
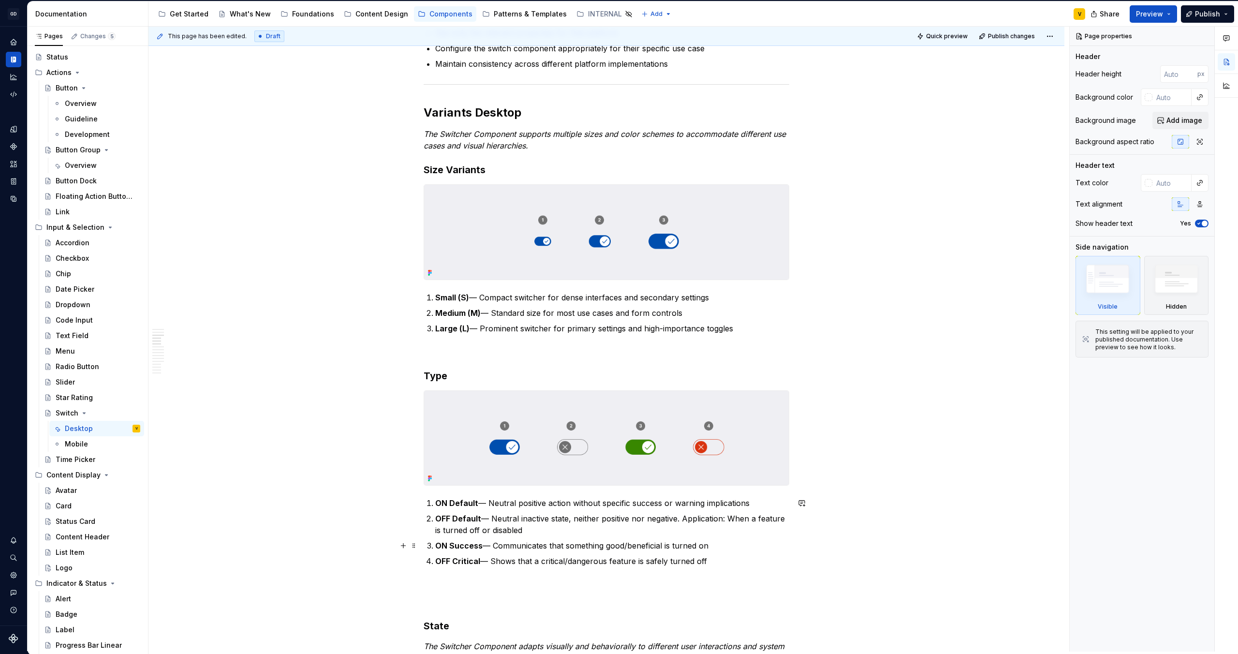
scroll to position [1159, 0]
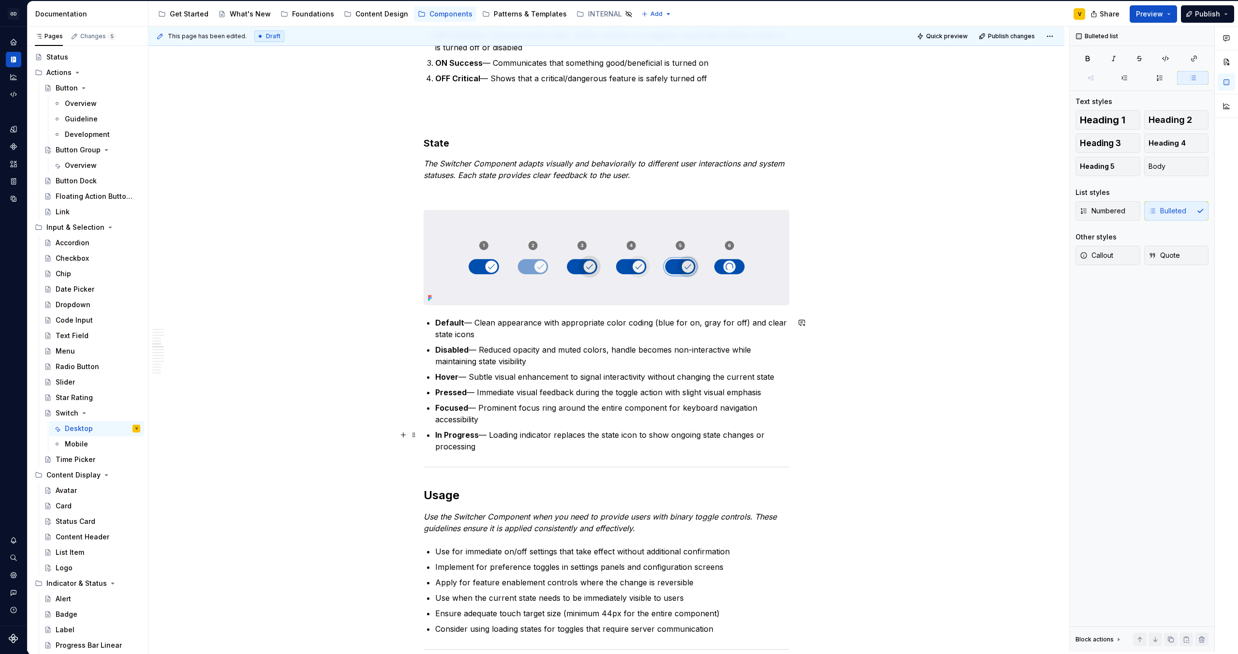
click at [482, 447] on p "In Progress — Loading indicator replaces the state icon to show ongoing state c…" at bounding box center [612, 440] width 354 height 23
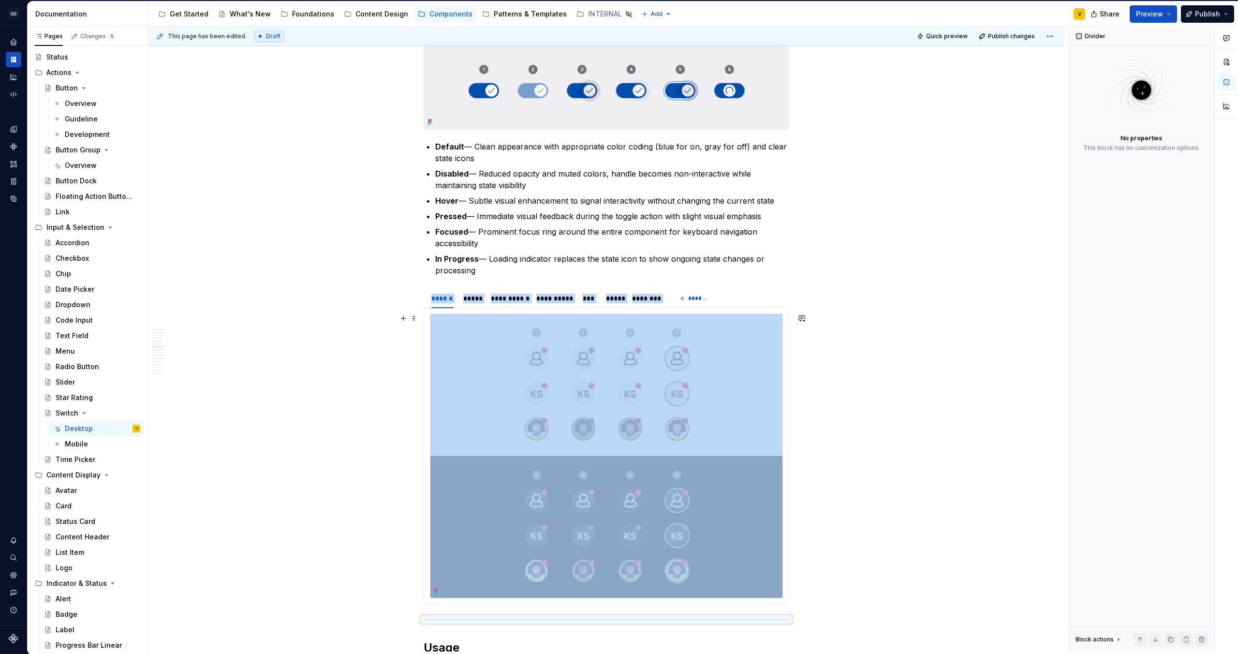
scroll to position [1363, 0]
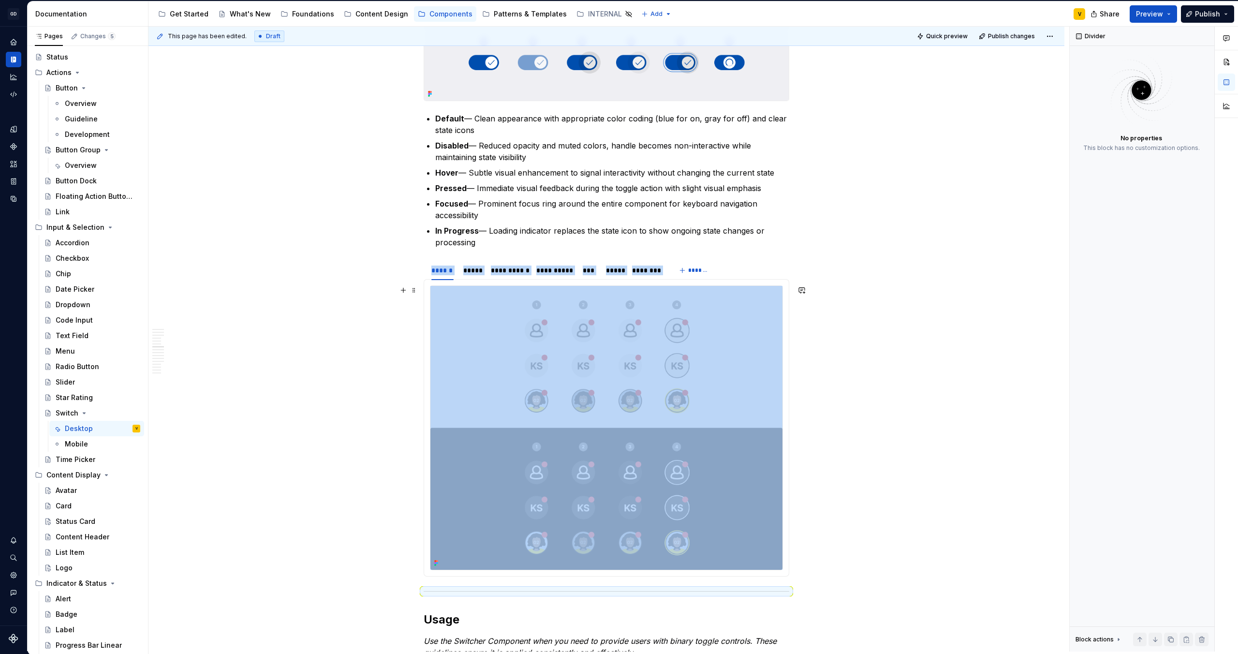
click at [534, 467] on img at bounding box center [606, 428] width 352 height 284
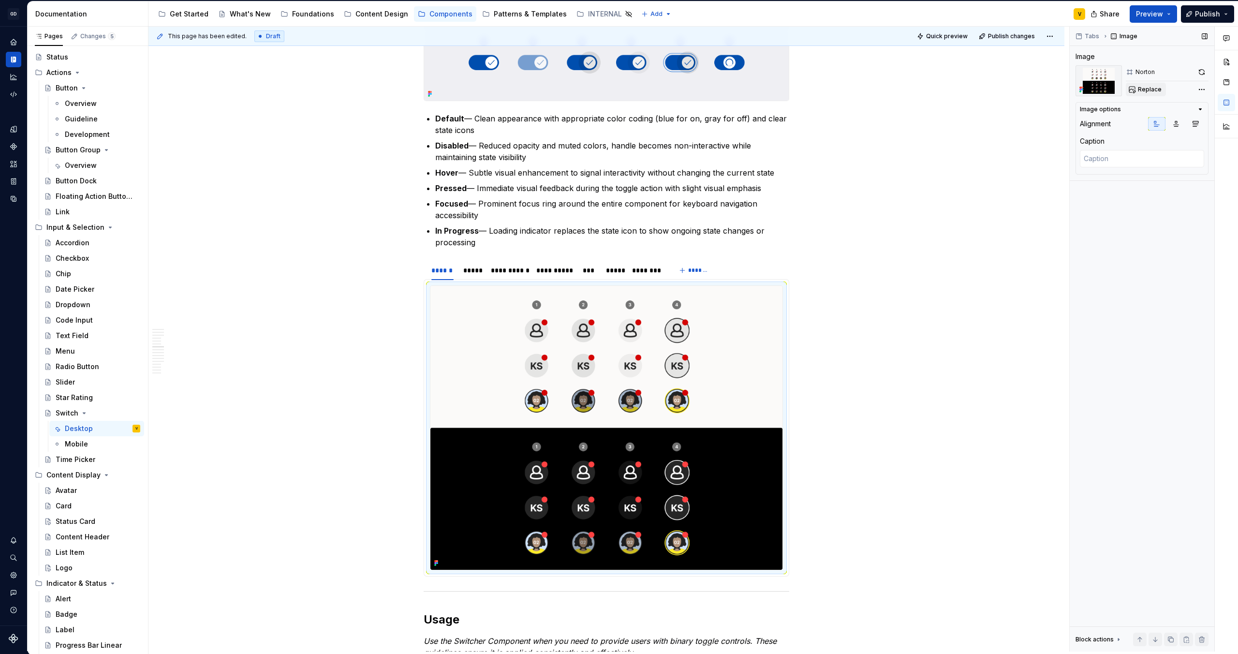
click at [1157, 88] on span "Replace" at bounding box center [1150, 90] width 24 height 8
type textarea "*"
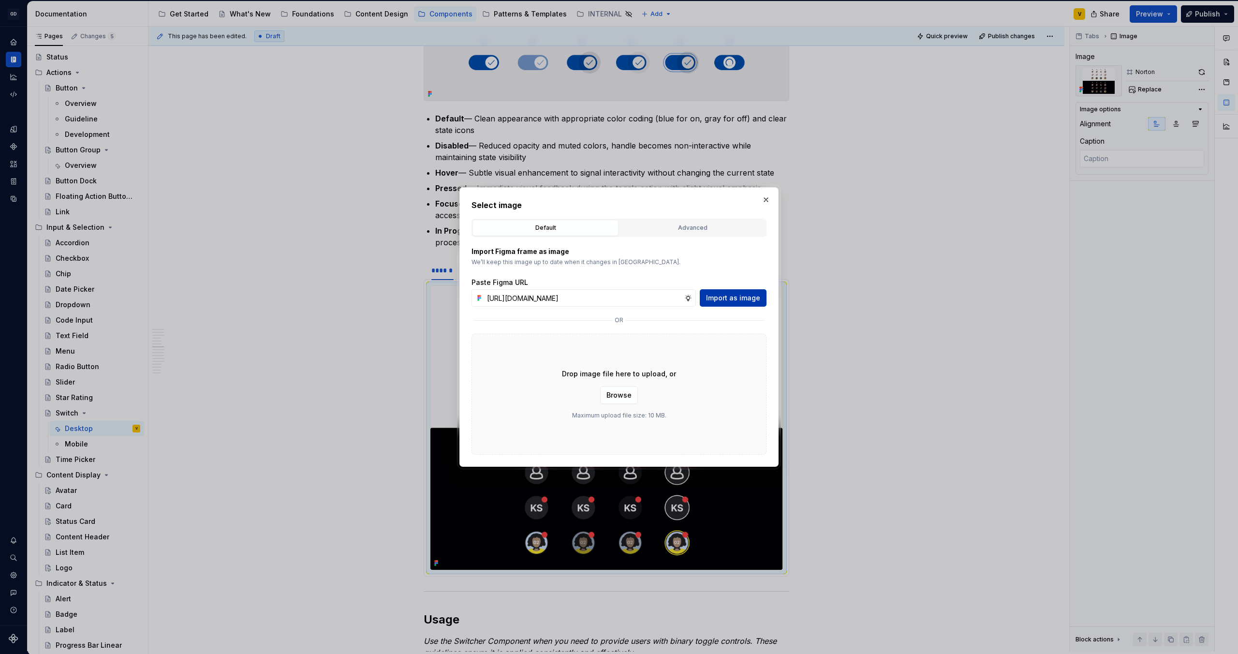
scroll to position [0, 340]
type input "[URL][DOMAIN_NAME]"
click at [740, 300] on span "Import as image" at bounding box center [733, 298] width 54 height 10
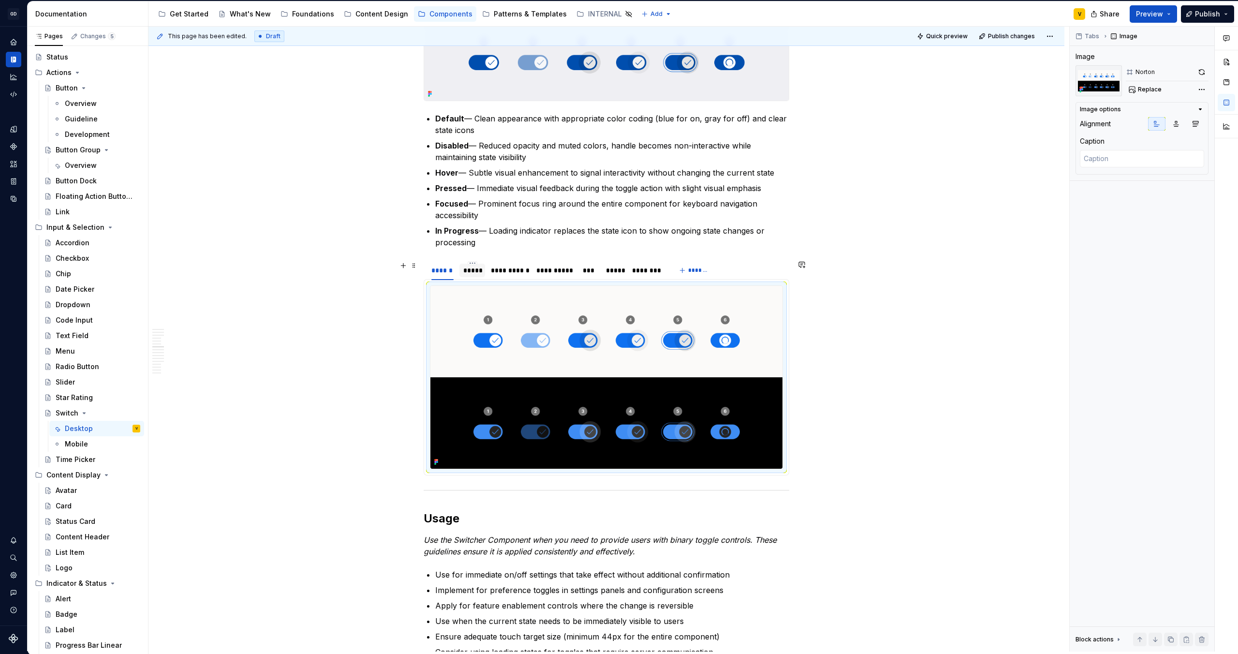
click at [469, 274] on div "*****" at bounding box center [472, 270] width 18 height 10
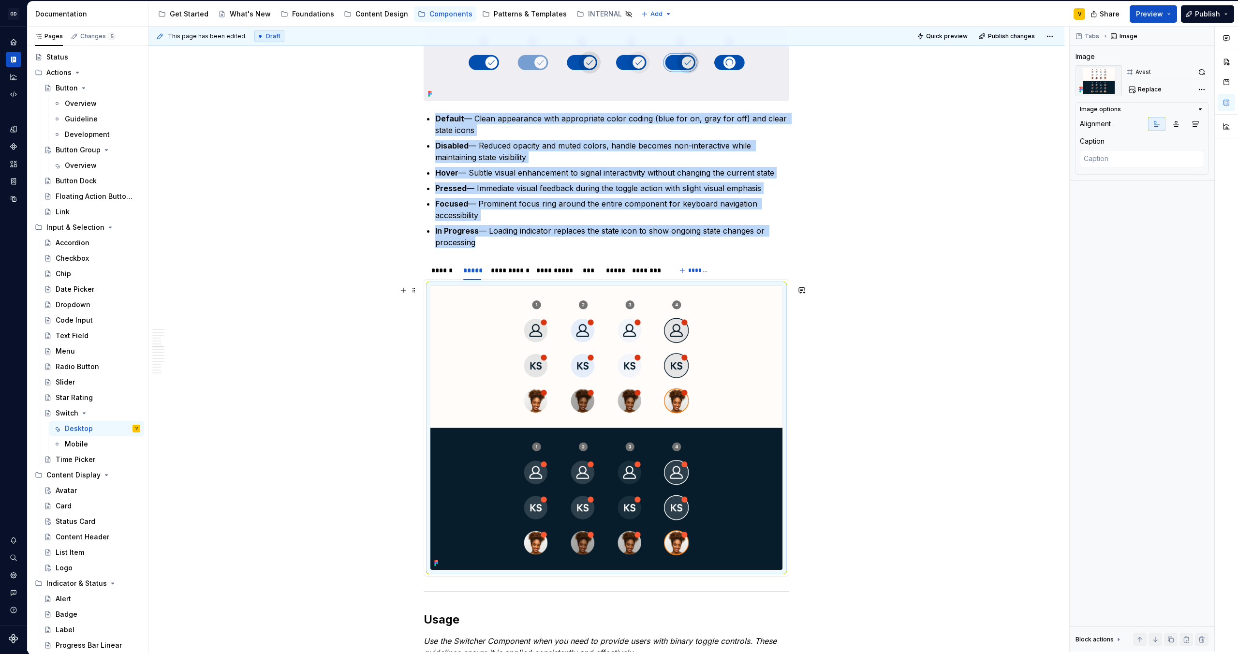
click at [577, 438] on img at bounding box center [606, 428] width 352 height 284
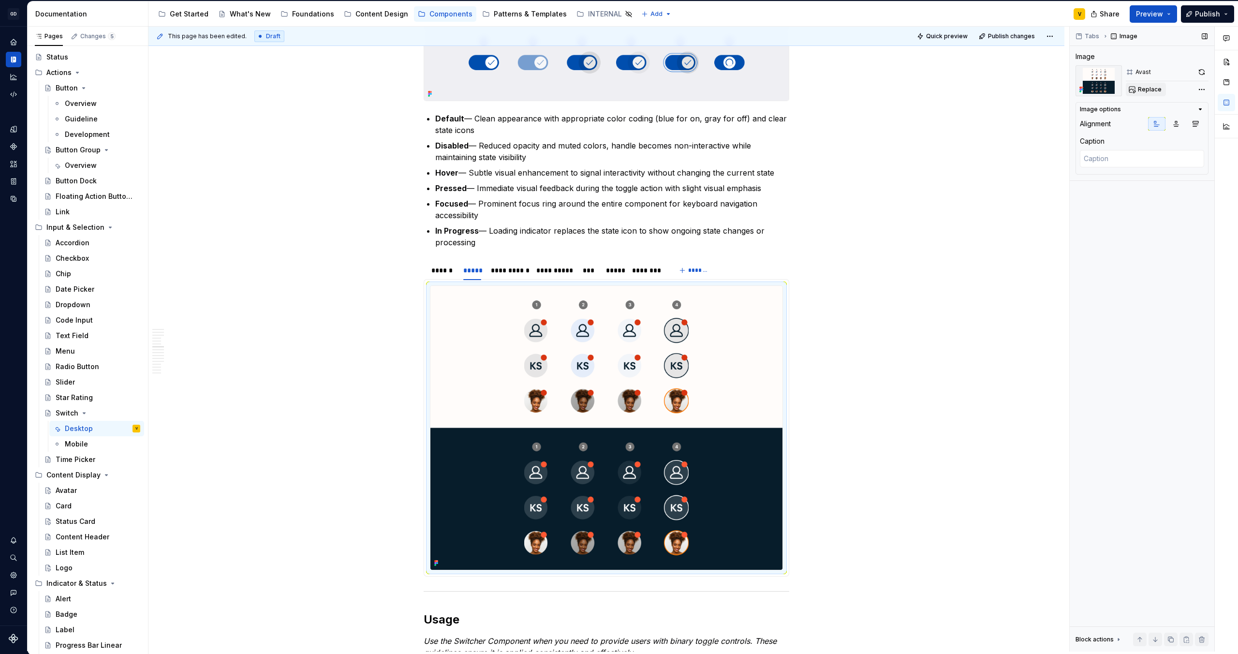
click at [1154, 92] on span "Replace" at bounding box center [1150, 90] width 24 height 8
type textarea "*"
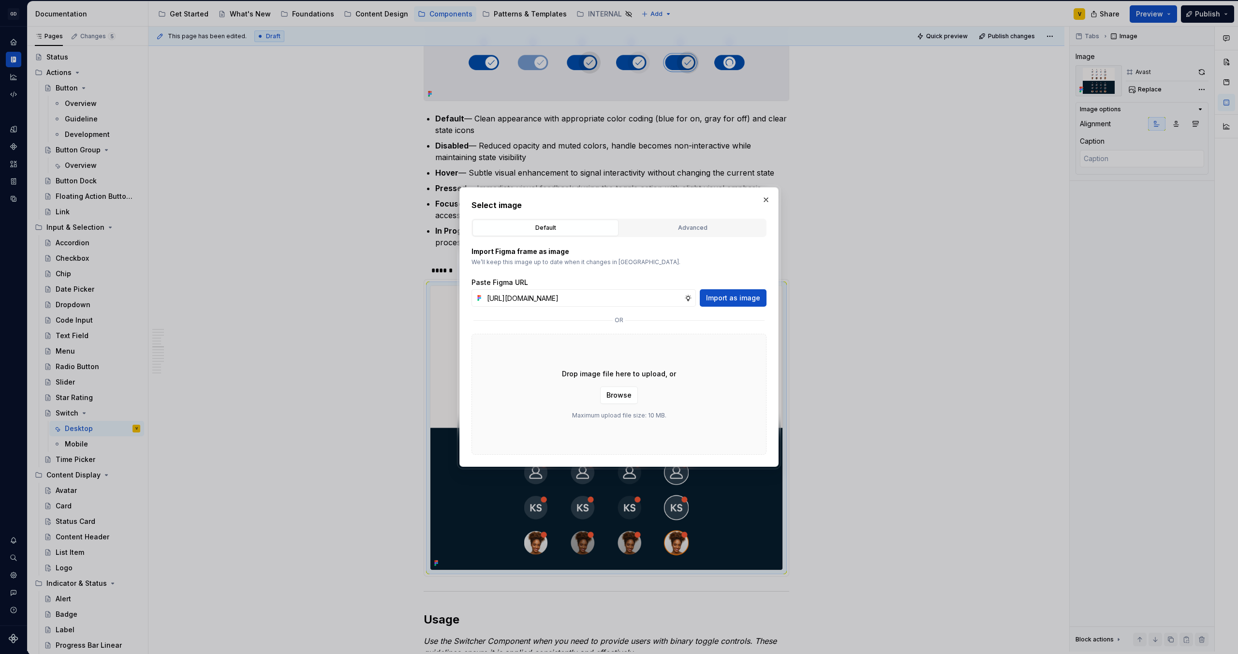
scroll to position [0, 340]
type input "[URL][DOMAIN_NAME]"
click at [752, 302] on button "Import as image" at bounding box center [733, 297] width 67 height 17
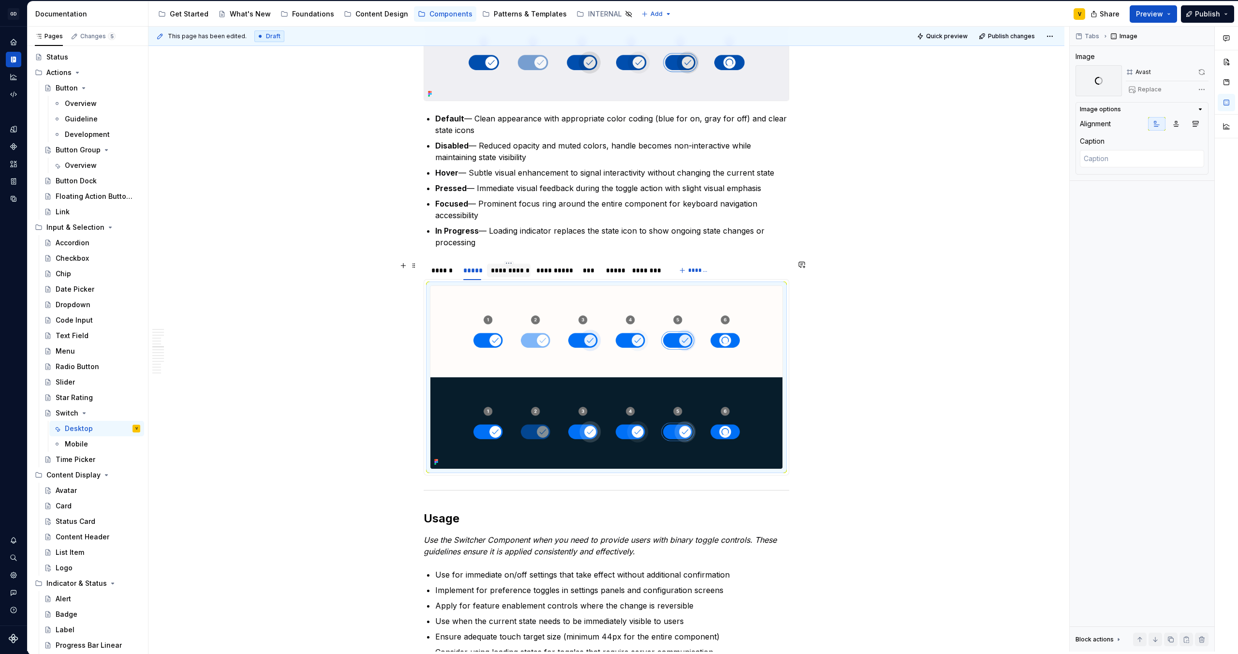
click at [512, 270] on div "**********" at bounding box center [508, 270] width 35 height 10
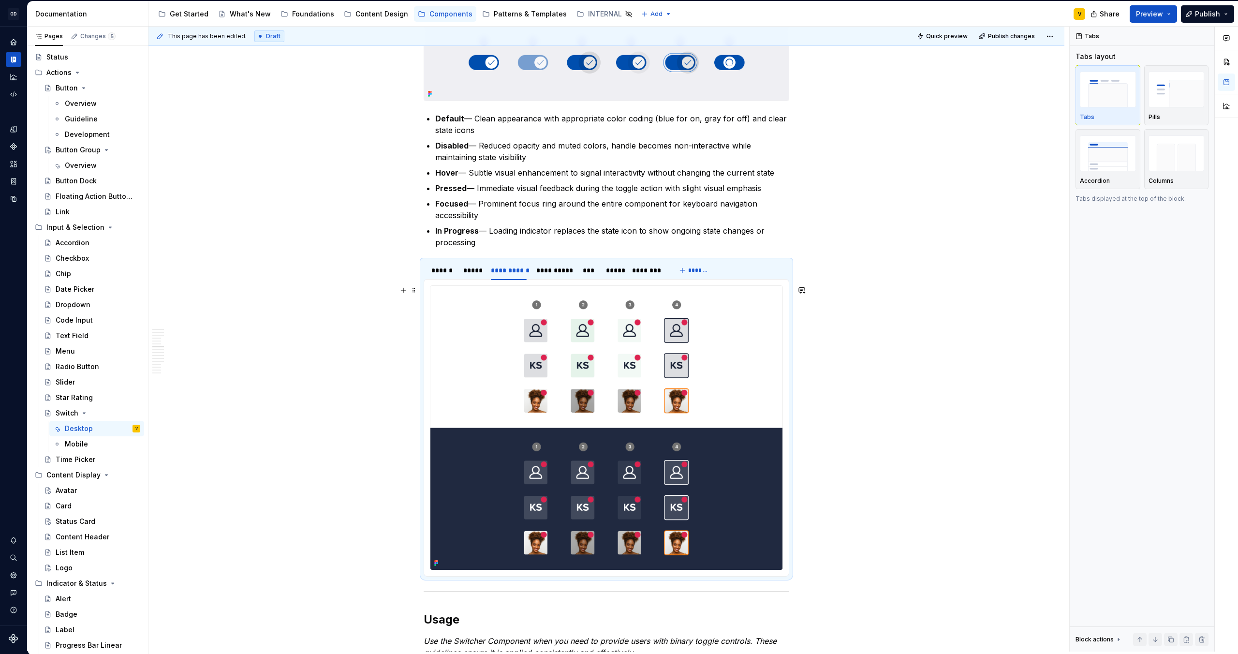
click at [550, 337] on img at bounding box center [606, 428] width 352 height 284
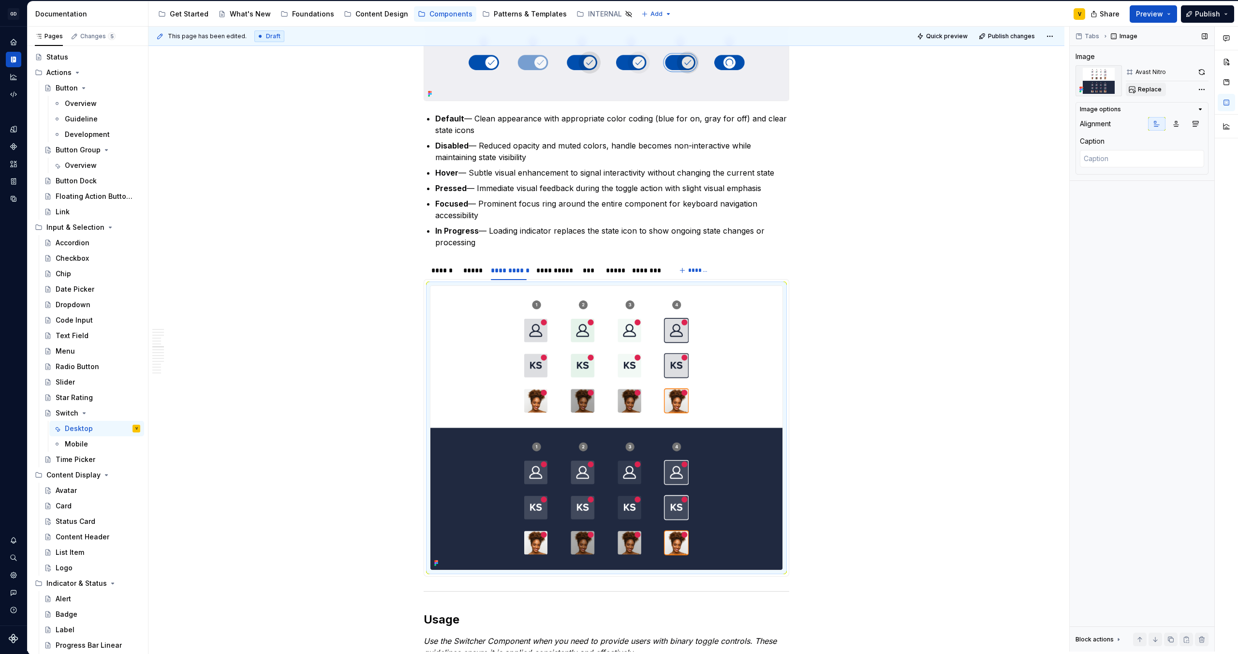
click at [1152, 90] on span "Replace" at bounding box center [1150, 90] width 24 height 8
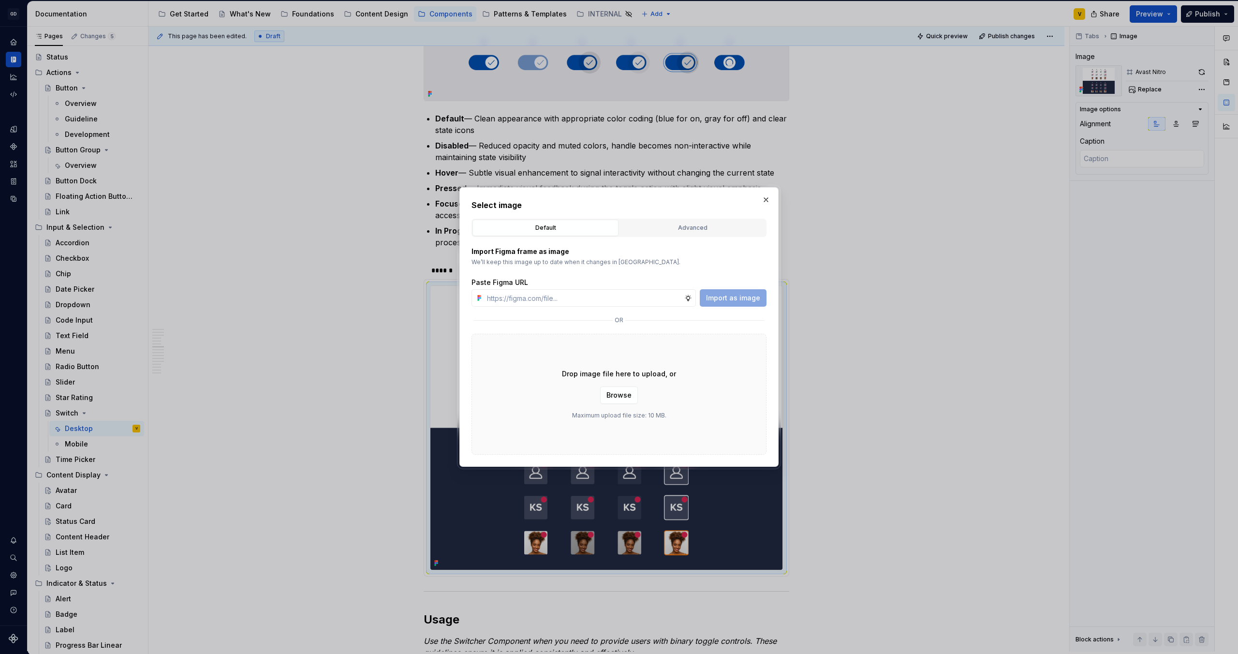
type textarea "*"
type input "[URL][DOMAIN_NAME]"
click at [714, 299] on span "Import as image" at bounding box center [733, 298] width 54 height 10
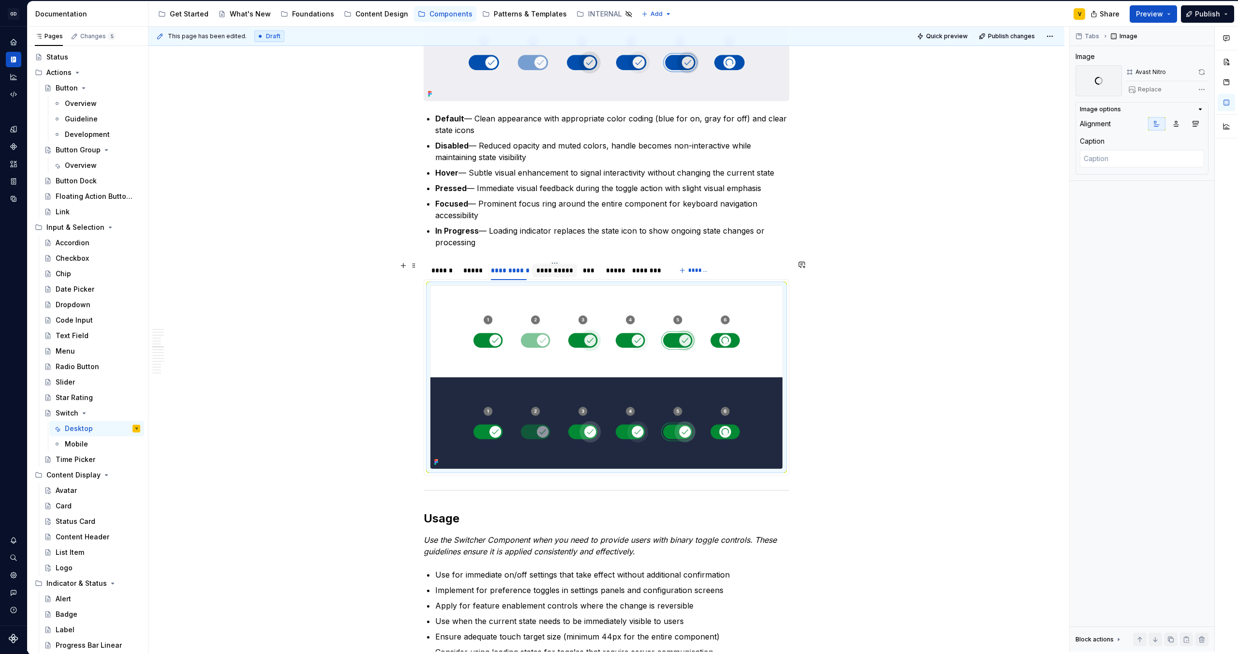
click at [559, 269] on div "**********" at bounding box center [554, 270] width 37 height 10
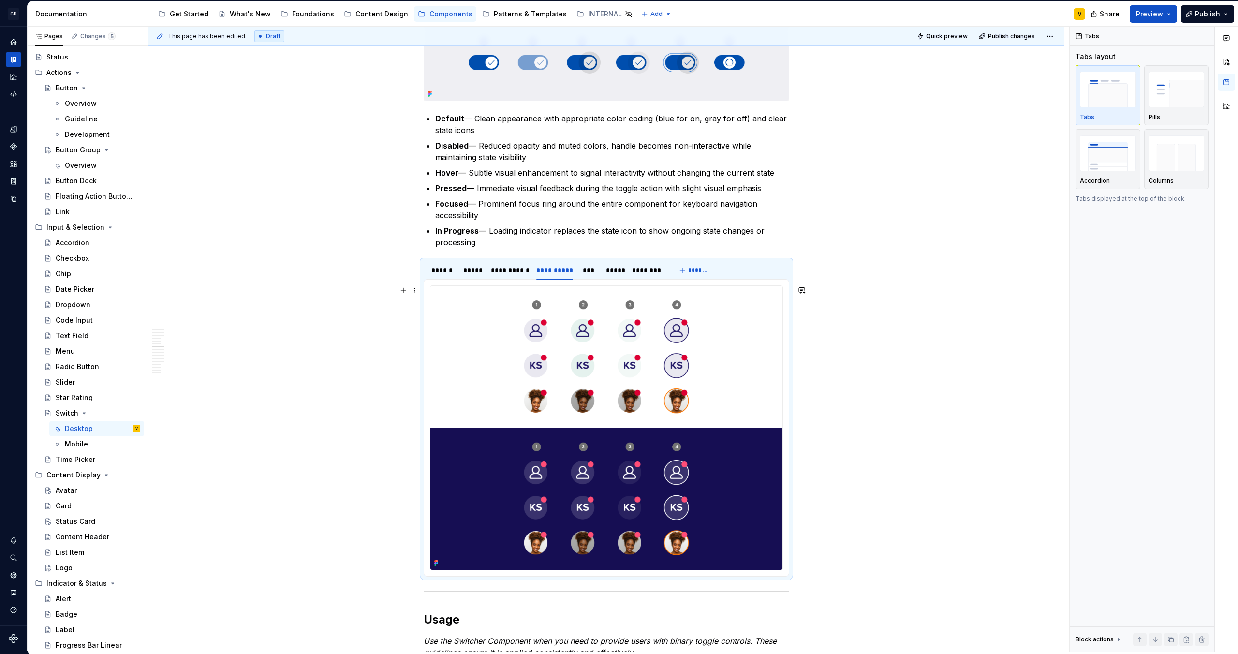
click at [575, 336] on img at bounding box center [606, 428] width 352 height 284
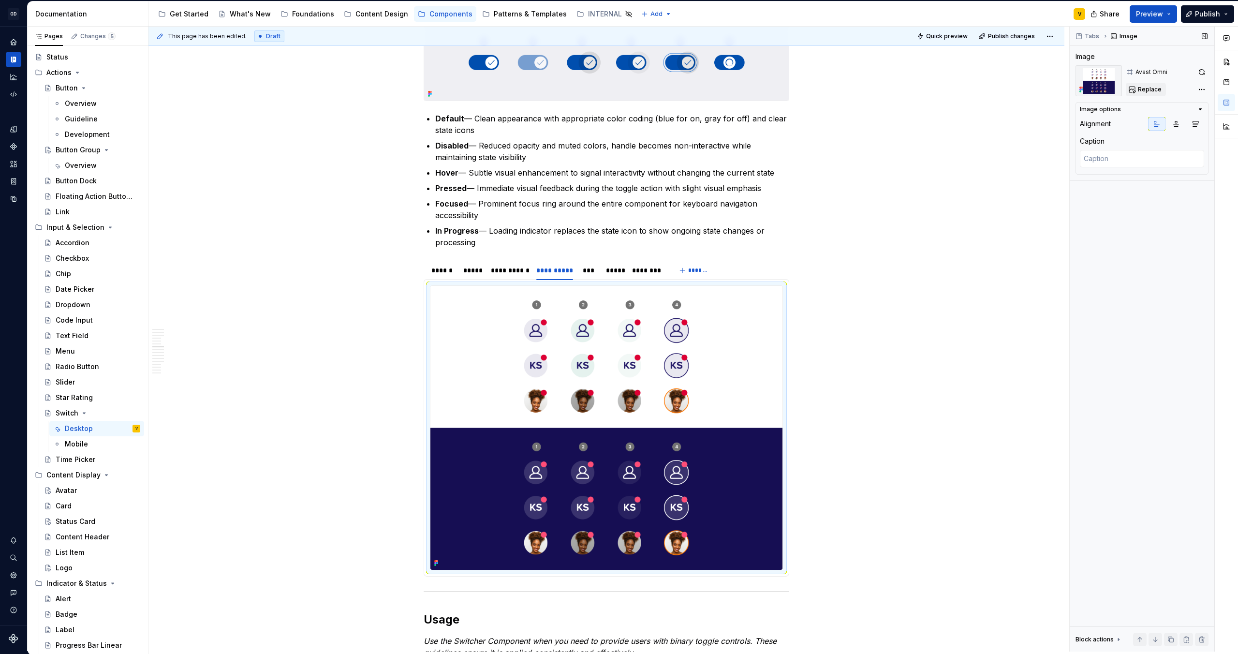
click at [1152, 90] on span "Replace" at bounding box center [1150, 90] width 24 height 8
type textarea "*"
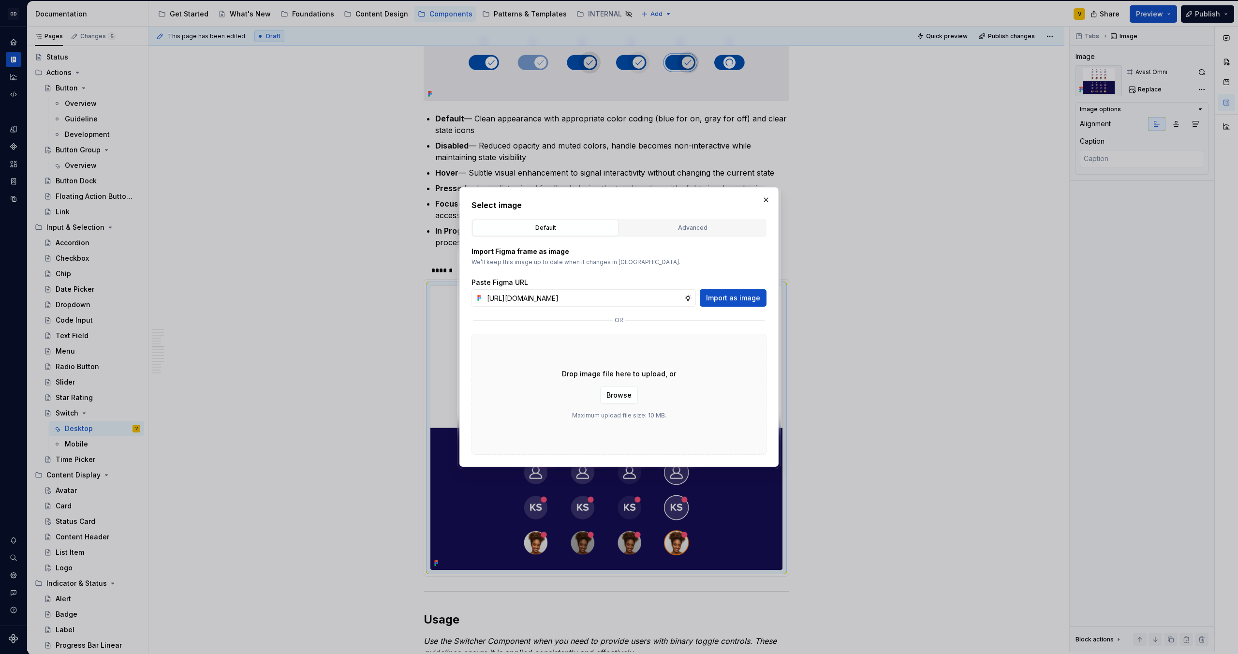
scroll to position [0, 338]
type input "[URL][DOMAIN_NAME]"
click at [719, 304] on button "Import as image" at bounding box center [733, 297] width 67 height 17
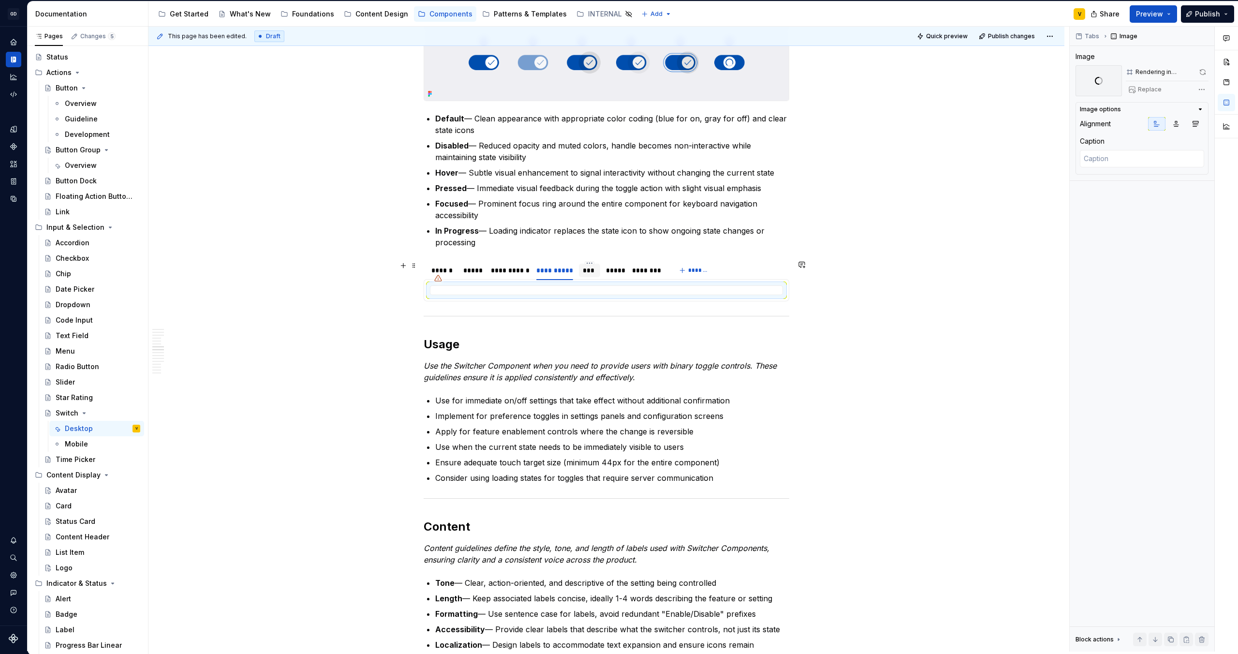
click at [588, 270] on div "***" at bounding box center [590, 270] width 14 height 10
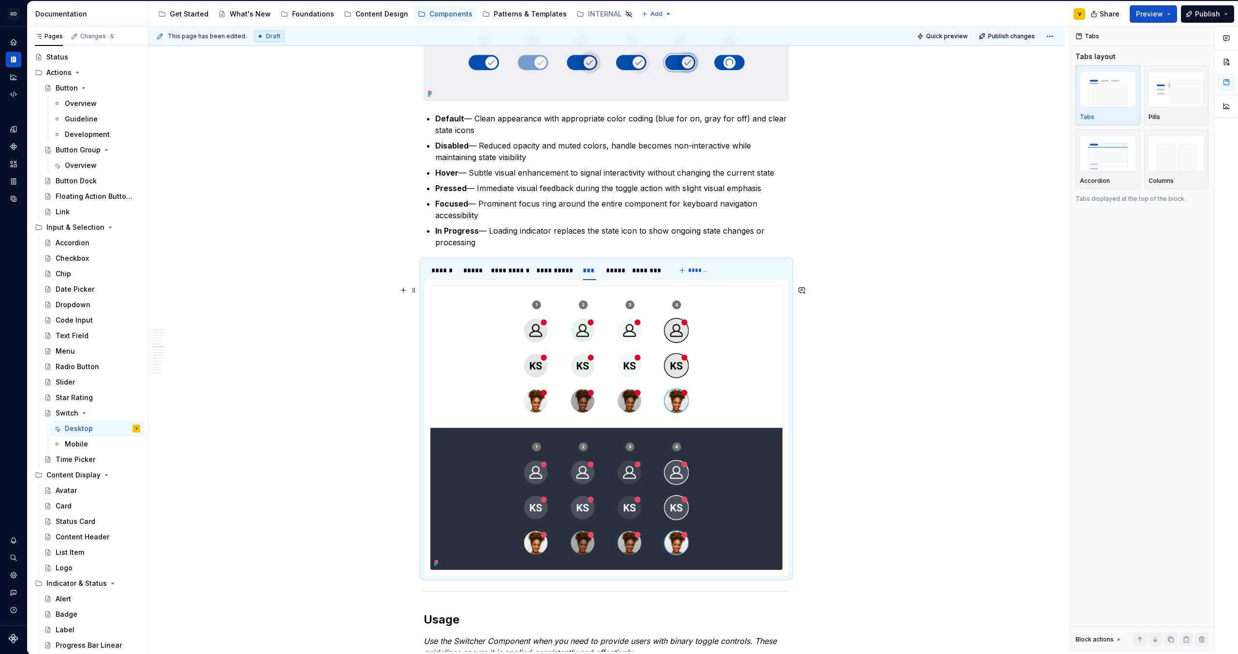
click at [547, 350] on img at bounding box center [606, 428] width 352 height 284
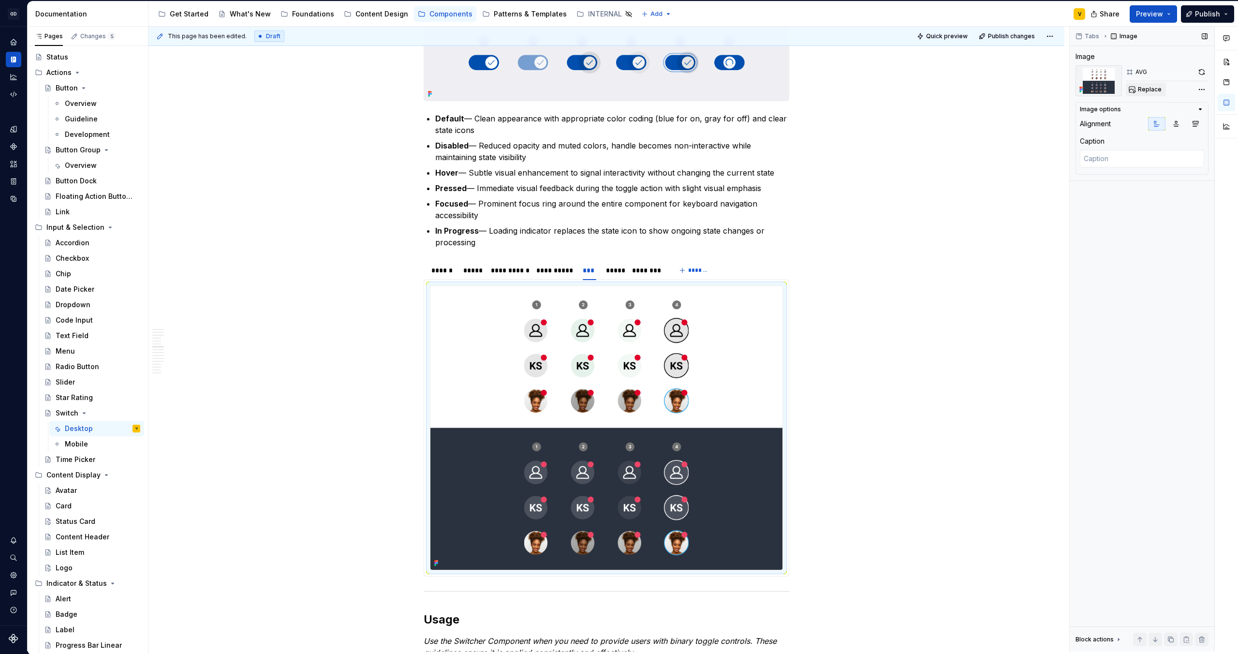
click at [1151, 93] on span "Replace" at bounding box center [1150, 90] width 24 height 8
type textarea "*"
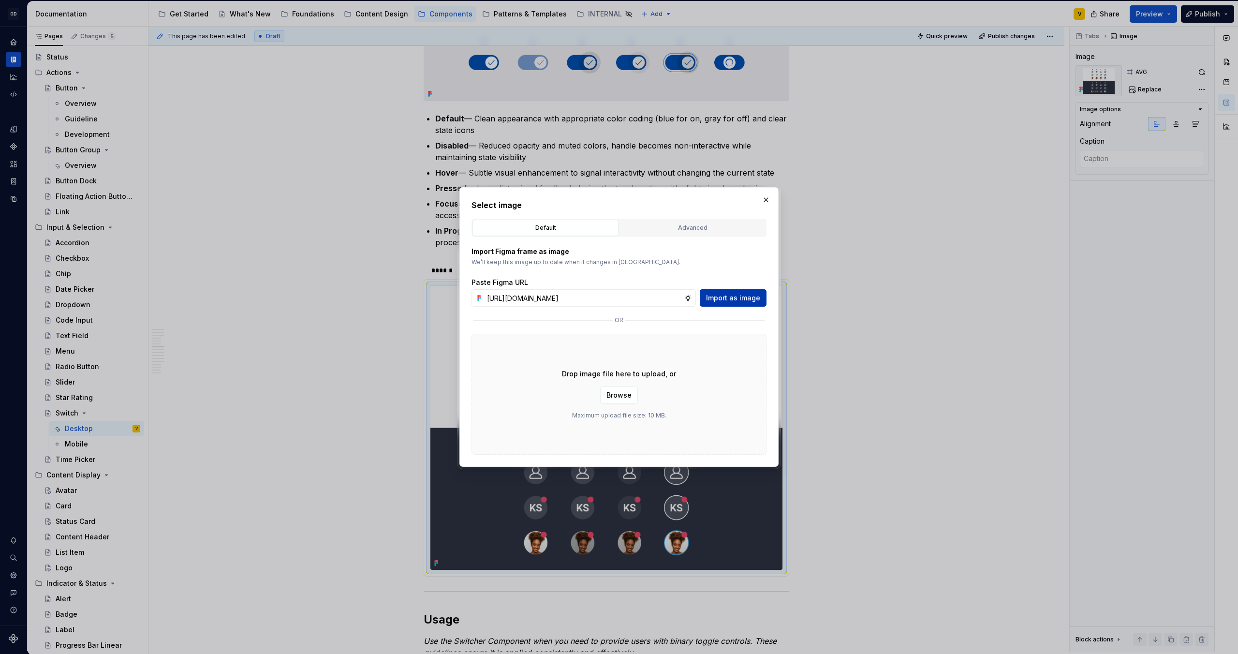
scroll to position [0, 339]
type input "[URL][DOMAIN_NAME]"
click at [729, 294] on span "Import as image" at bounding box center [733, 298] width 54 height 10
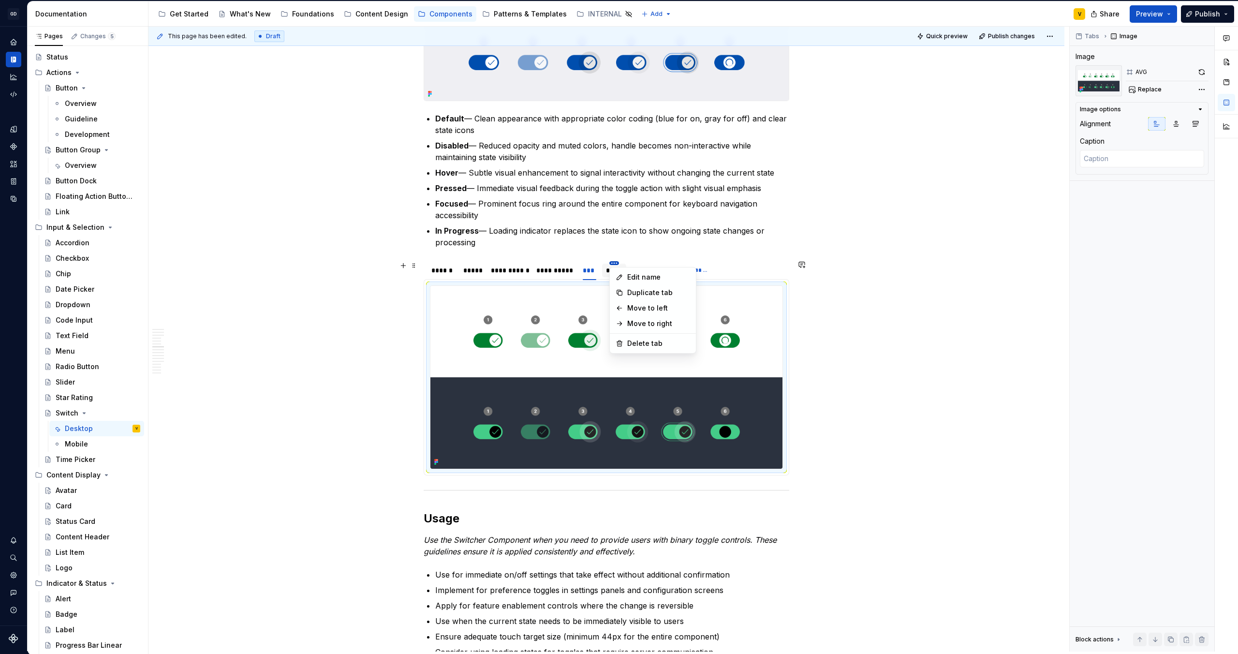
click at [618, 264] on html "GD Oxygen V Design system data Documentation Accessibility guide for tree Page …" at bounding box center [619, 327] width 1238 height 654
click at [546, 348] on html "GD Oxygen V Design system data Documentation Accessibility guide for tree Page …" at bounding box center [619, 327] width 1238 height 654
click at [614, 272] on div "*****" at bounding box center [614, 270] width 16 height 10
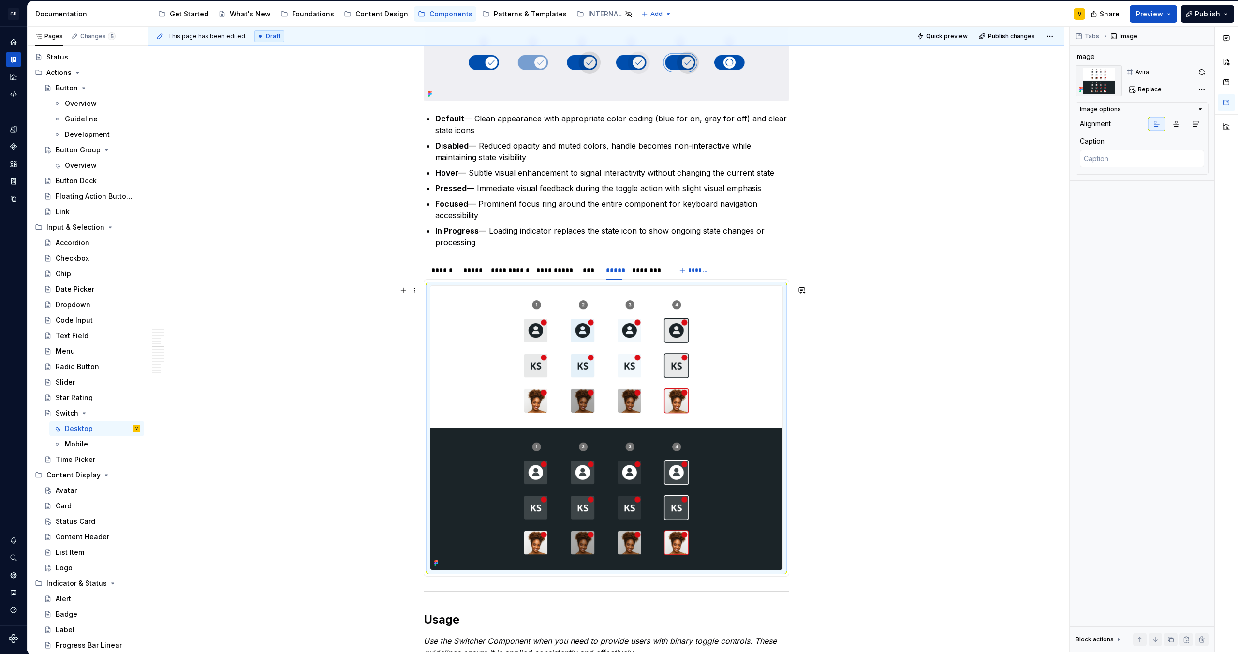
click at [598, 333] on img at bounding box center [606, 428] width 352 height 284
click at [1148, 89] on span "Replace" at bounding box center [1150, 90] width 24 height 8
type textarea "*"
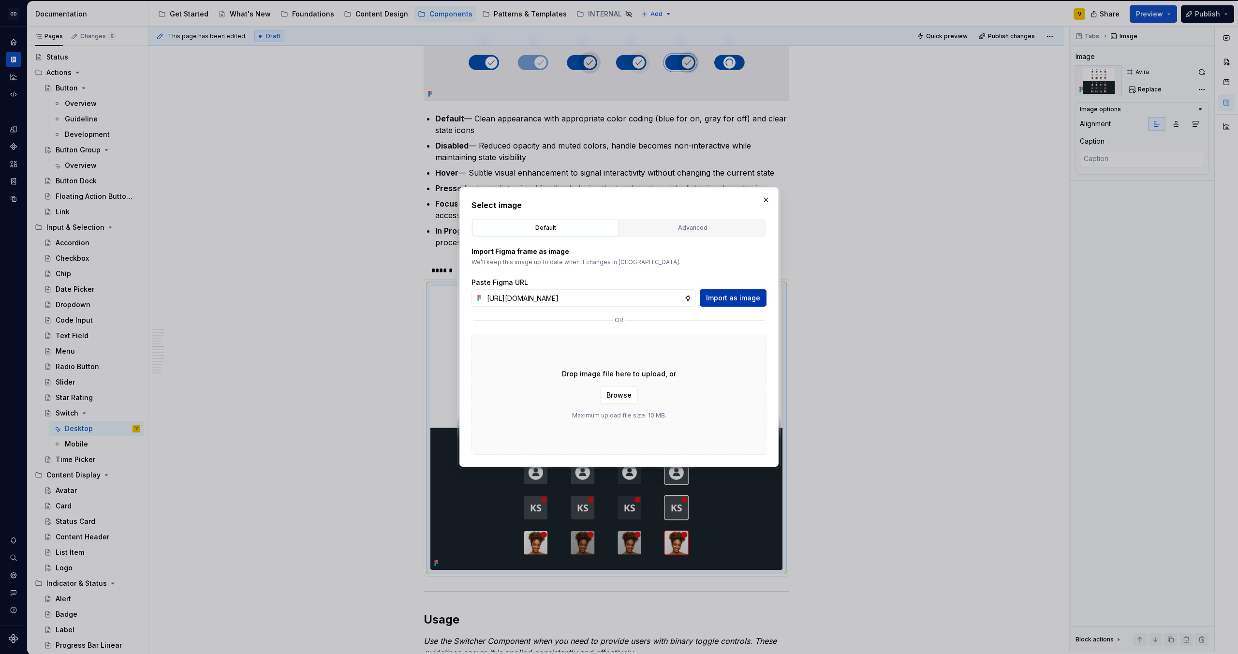
scroll to position [0, 340]
type input "[URL][DOMAIN_NAME]"
click at [721, 296] on span "Import as image" at bounding box center [733, 298] width 54 height 10
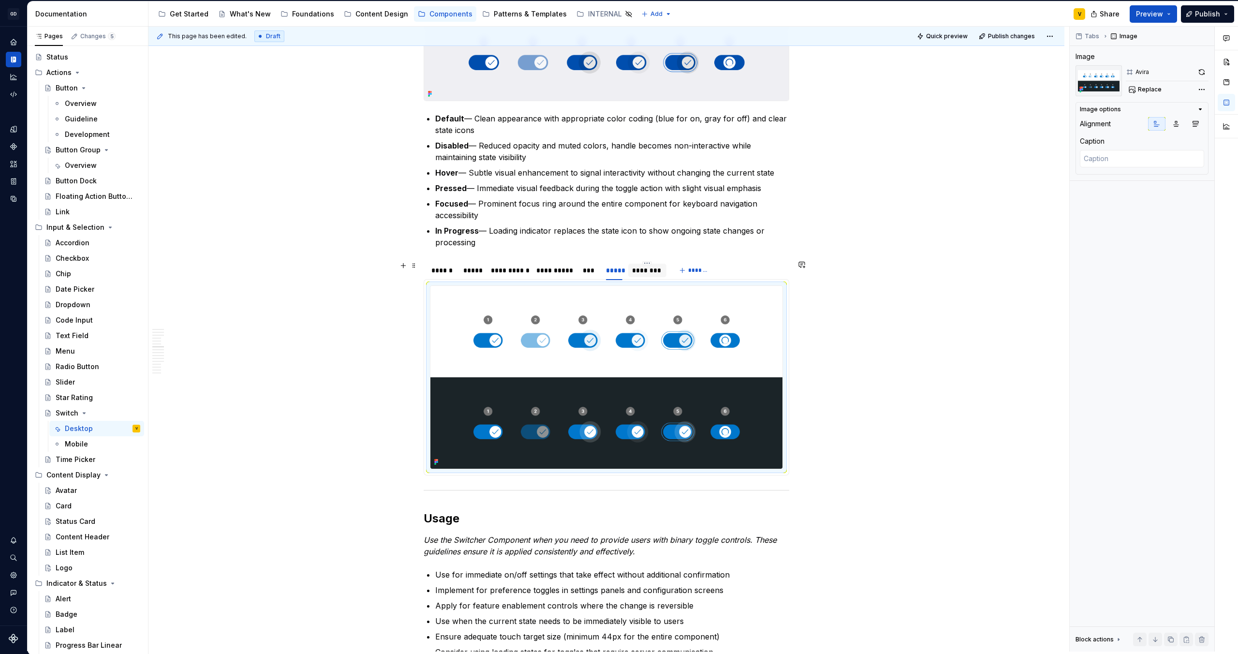
click at [639, 268] on div "********" at bounding box center [647, 270] width 30 height 10
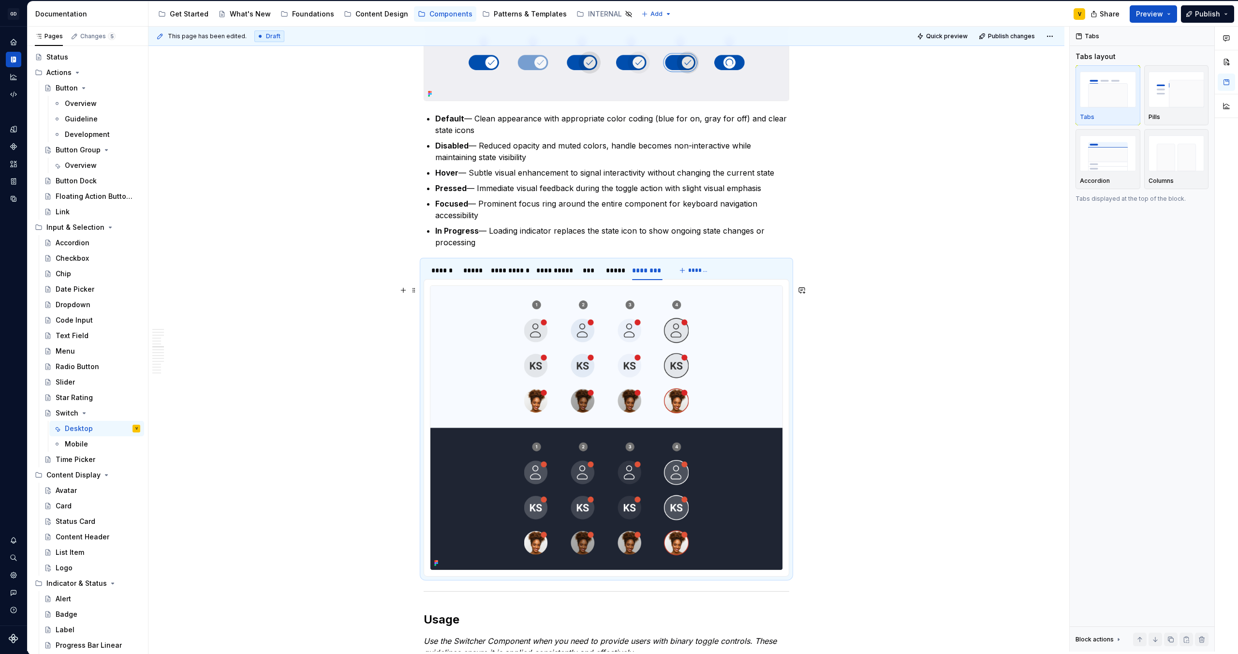
click at [597, 385] on img at bounding box center [606, 428] width 352 height 284
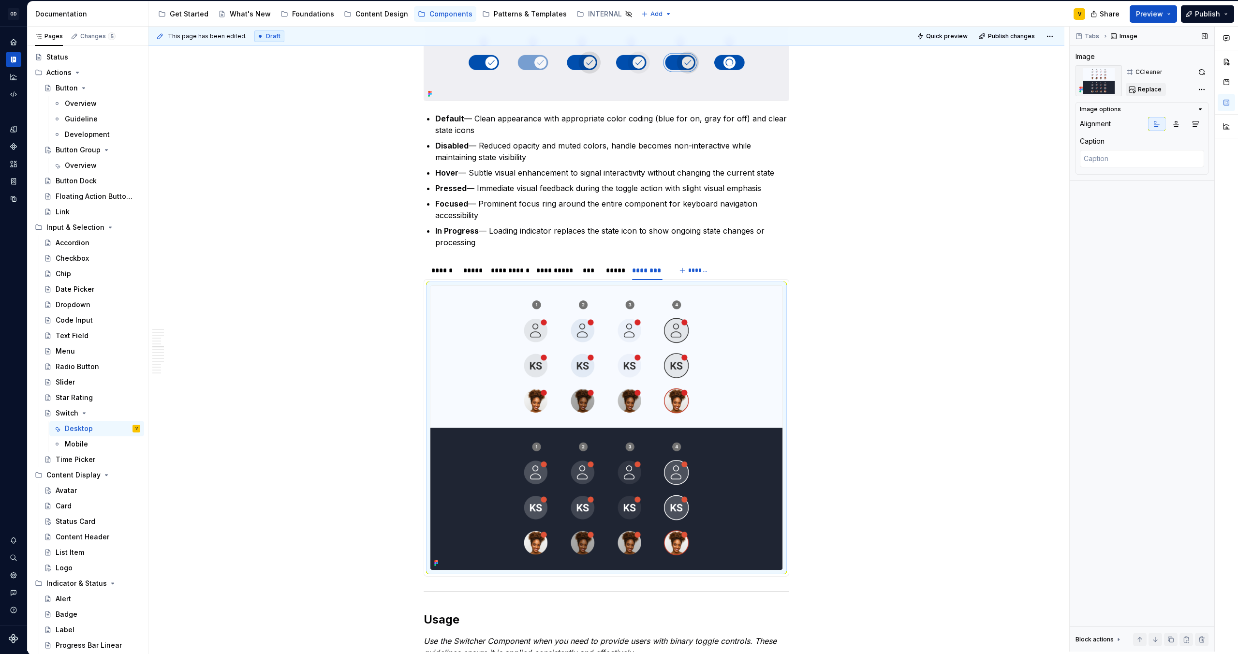
click at [1148, 89] on span "Replace" at bounding box center [1150, 90] width 24 height 8
type textarea "*"
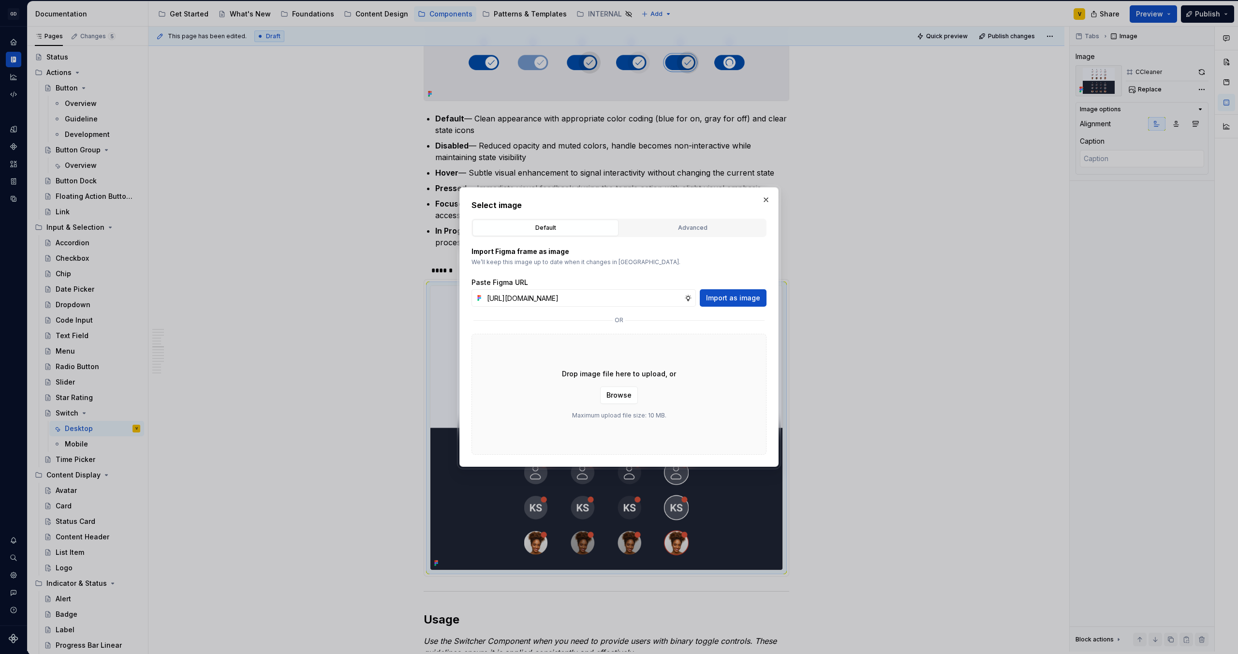
scroll to position [0, 338]
type input "[URL][DOMAIN_NAME]"
click at [723, 302] on button "Import as image" at bounding box center [733, 297] width 67 height 17
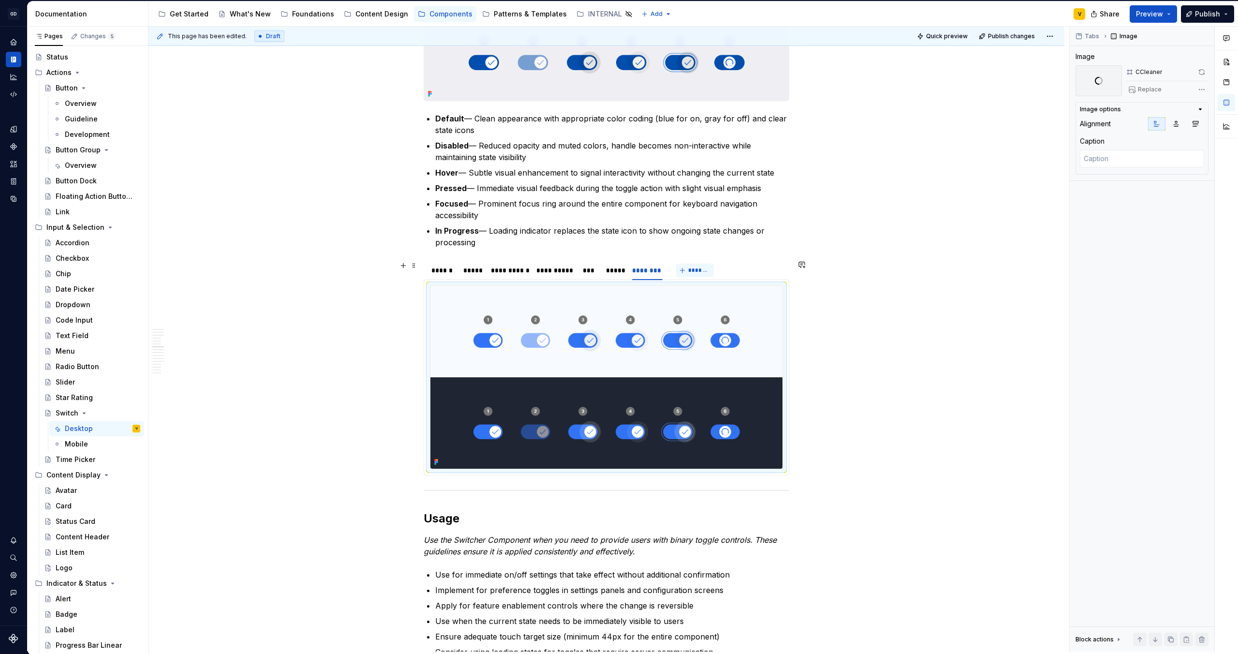
type textarea "*"
click at [683, 273] on button "*******" at bounding box center [695, 271] width 38 height 14
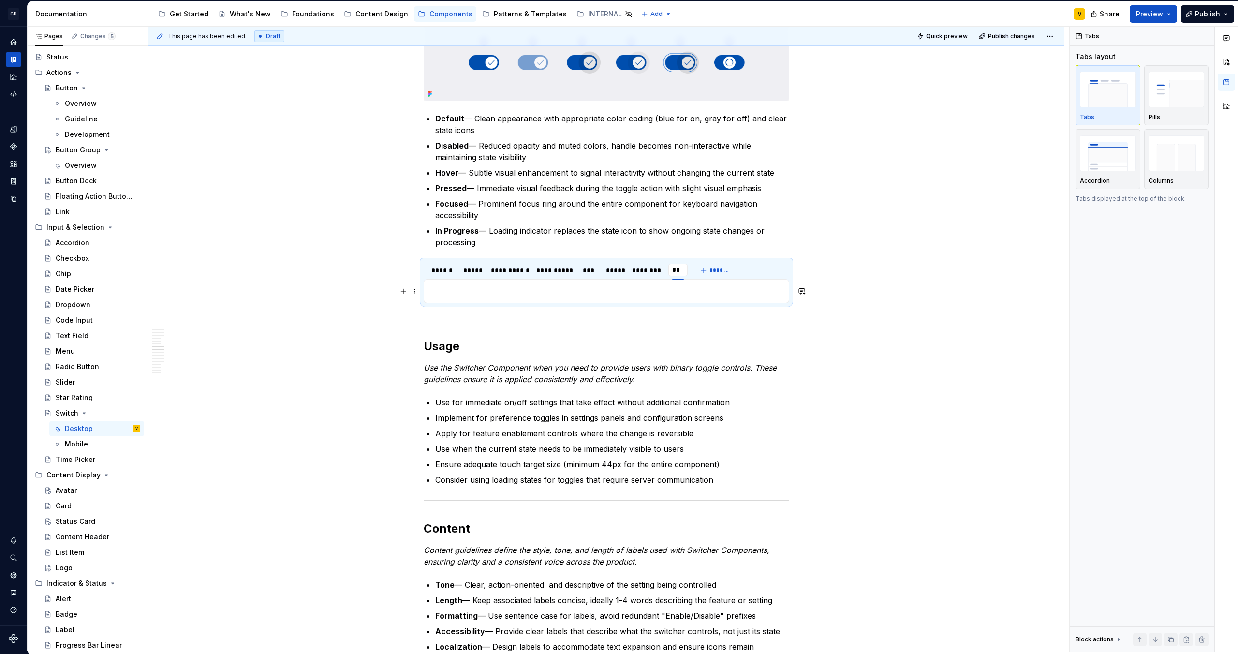
type input "***"
click at [880, 274] on div "Anatomy The Switcher Component is made up of several parts that work together t…" at bounding box center [606, 267] width 916 height 2909
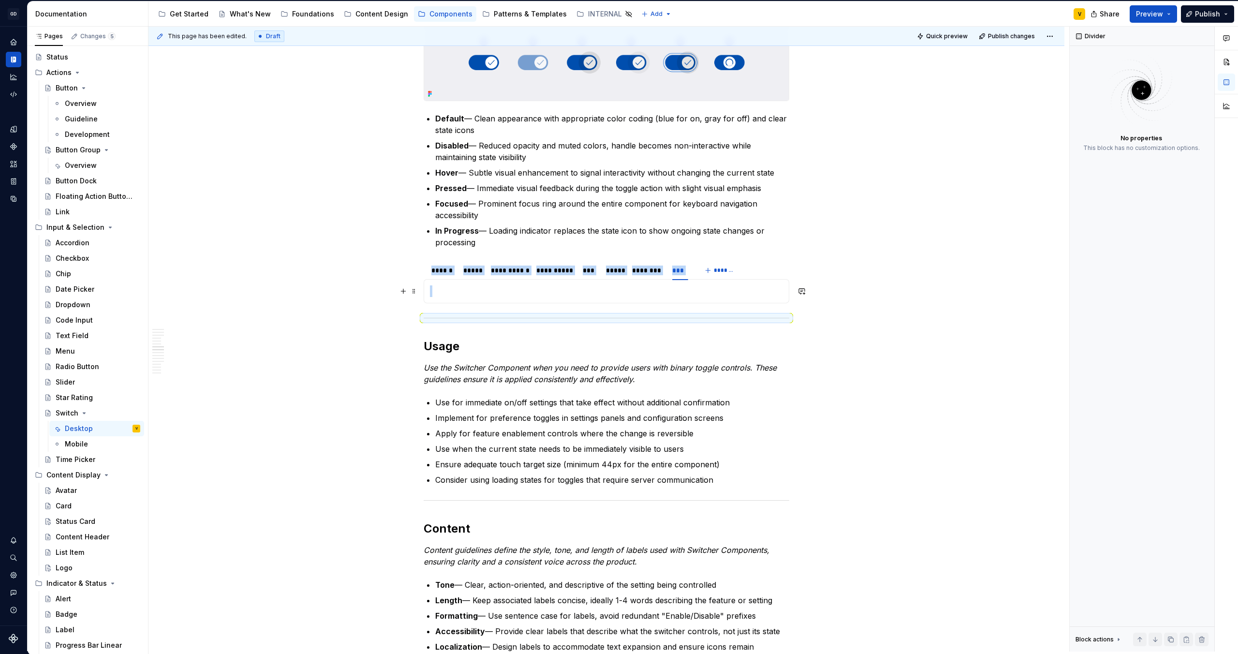
click at [488, 293] on p at bounding box center [606, 291] width 353 height 12
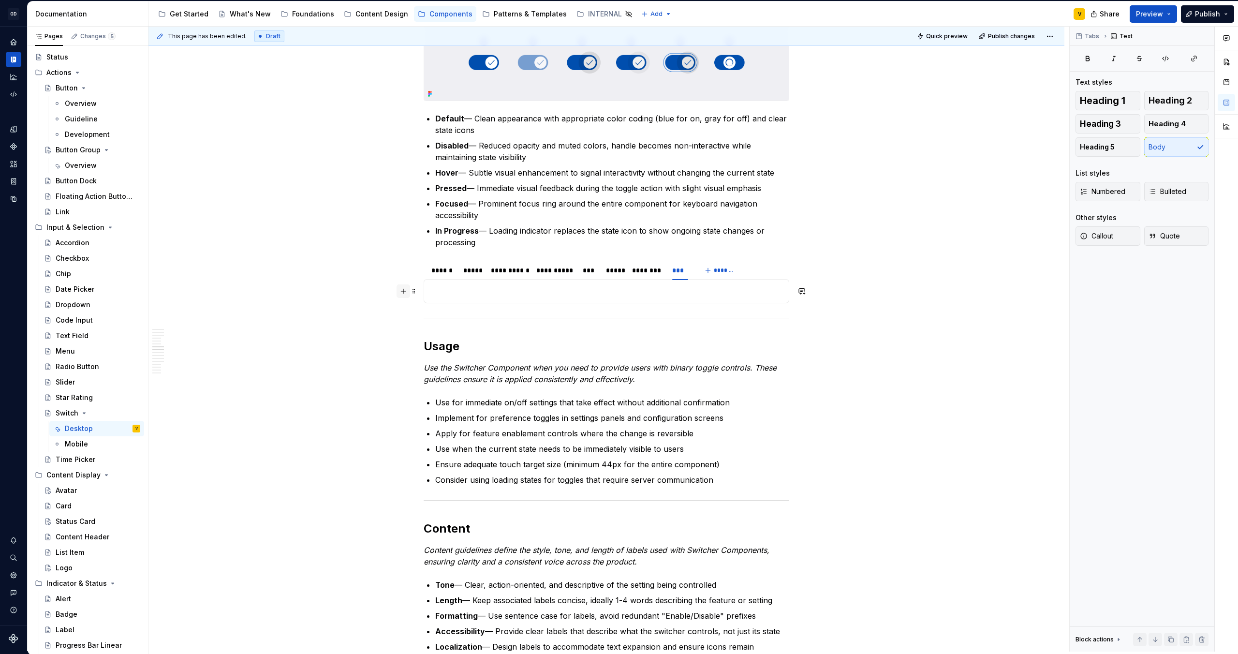
click at [407, 294] on button "button" at bounding box center [403, 291] width 14 height 14
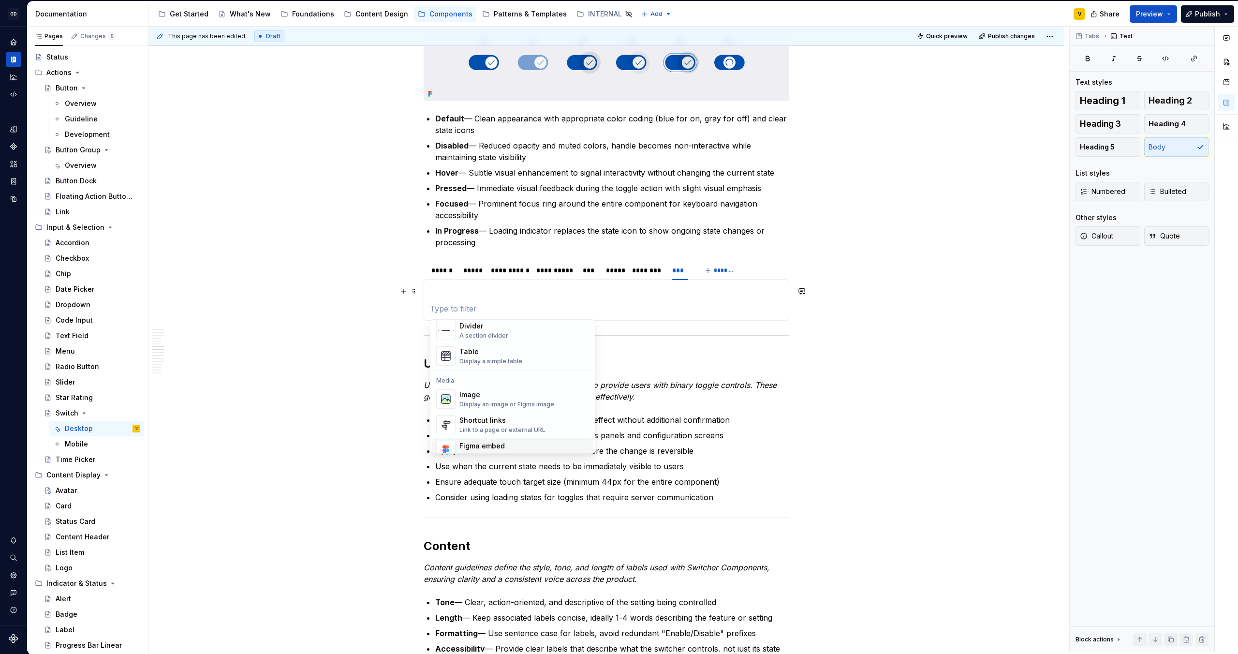
scroll to position [334, 0]
click at [479, 395] on div "Image" at bounding box center [506, 395] width 95 height 10
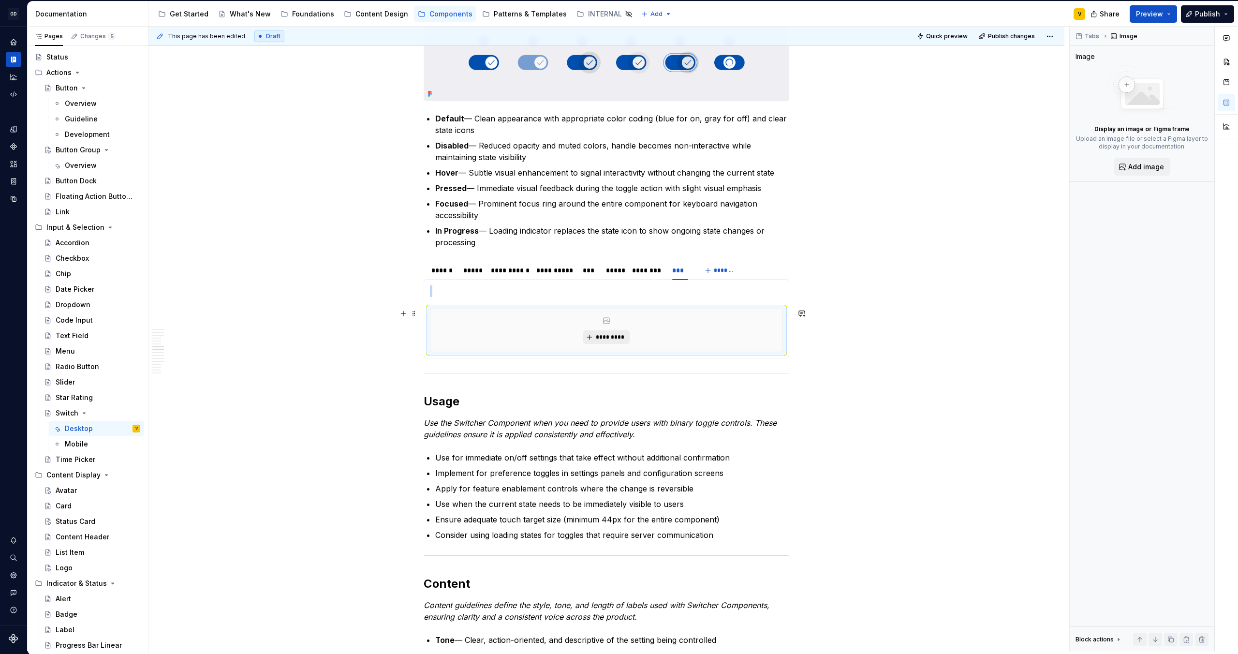
click at [590, 339] on button "*********" at bounding box center [606, 337] width 46 height 14
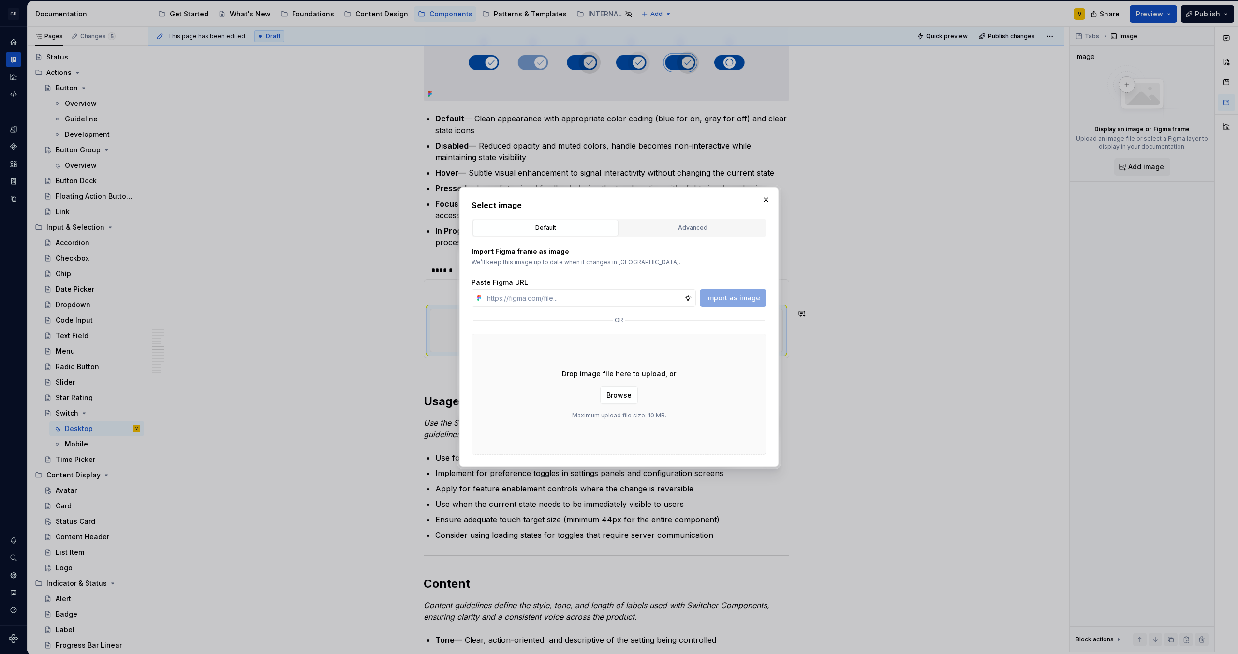
type textarea "*"
type input "[URL][DOMAIN_NAME]"
click at [716, 294] on span "Import as image" at bounding box center [733, 298] width 54 height 10
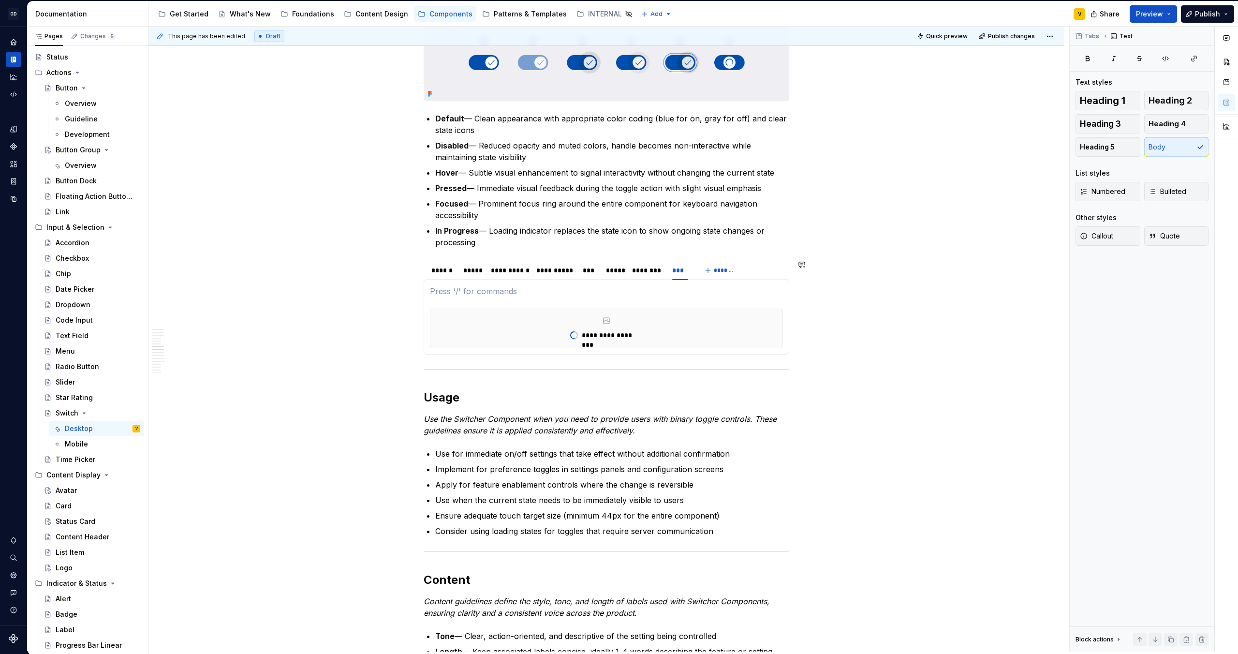
click at [430, 298] on section-item-column "**********" at bounding box center [606, 316] width 353 height 63
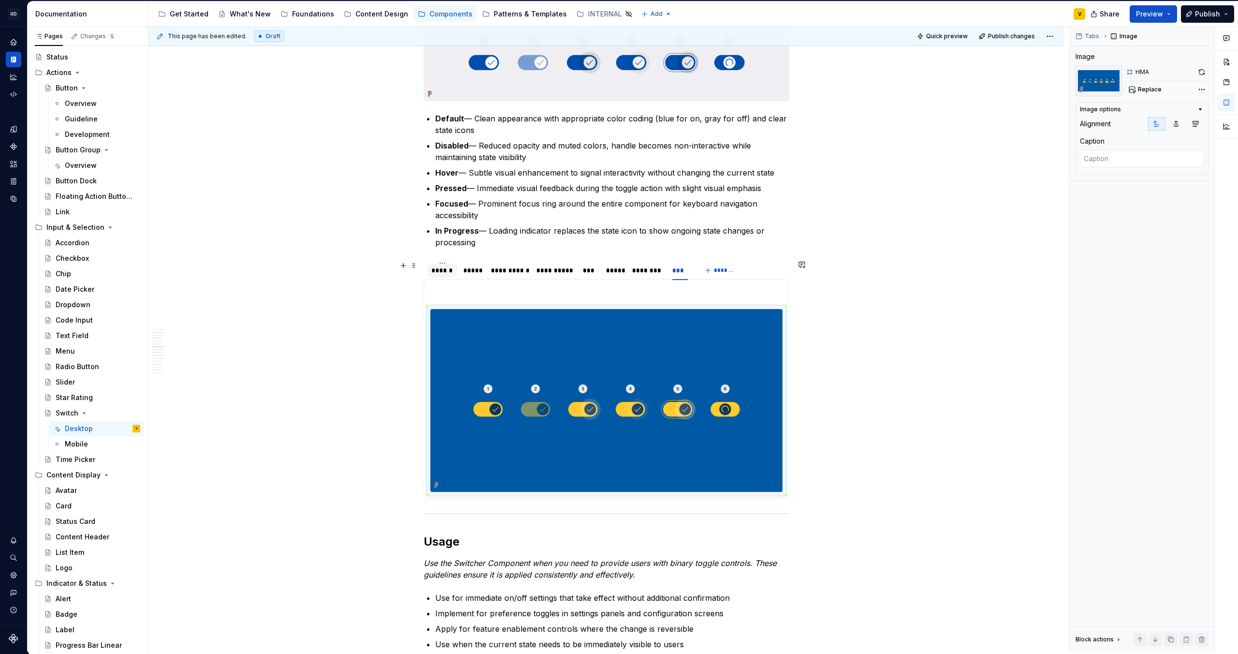
drag, startPoint x: 443, startPoint y: 317, endPoint x: 440, endPoint y: 279, distance: 38.8
drag, startPoint x: 466, startPoint y: 307, endPoint x: 464, endPoint y: 285, distance: 21.8
click at [464, 285] on section-item-column at bounding box center [606, 388] width 353 height 206
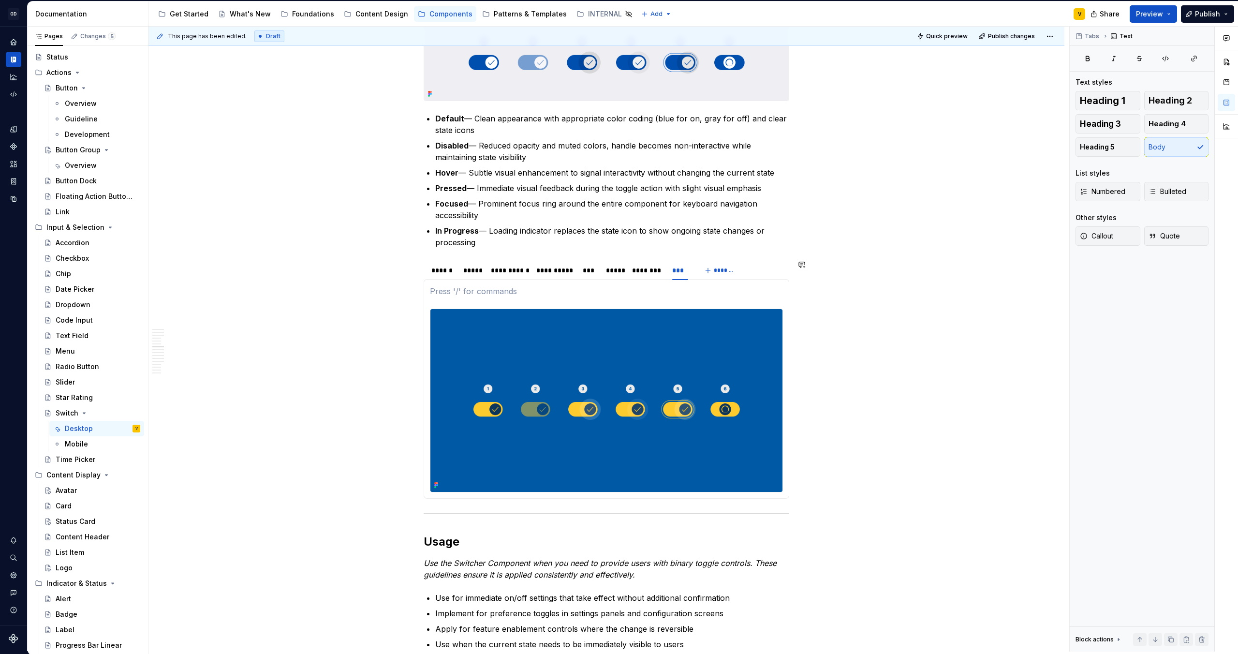
click at [447, 300] on section-item-column at bounding box center [606, 388] width 353 height 206
drag, startPoint x: 429, startPoint y: 313, endPoint x: 431, endPoint y: 287, distance: 26.2
click at [431, 287] on section-item-column at bounding box center [606, 388] width 353 height 206
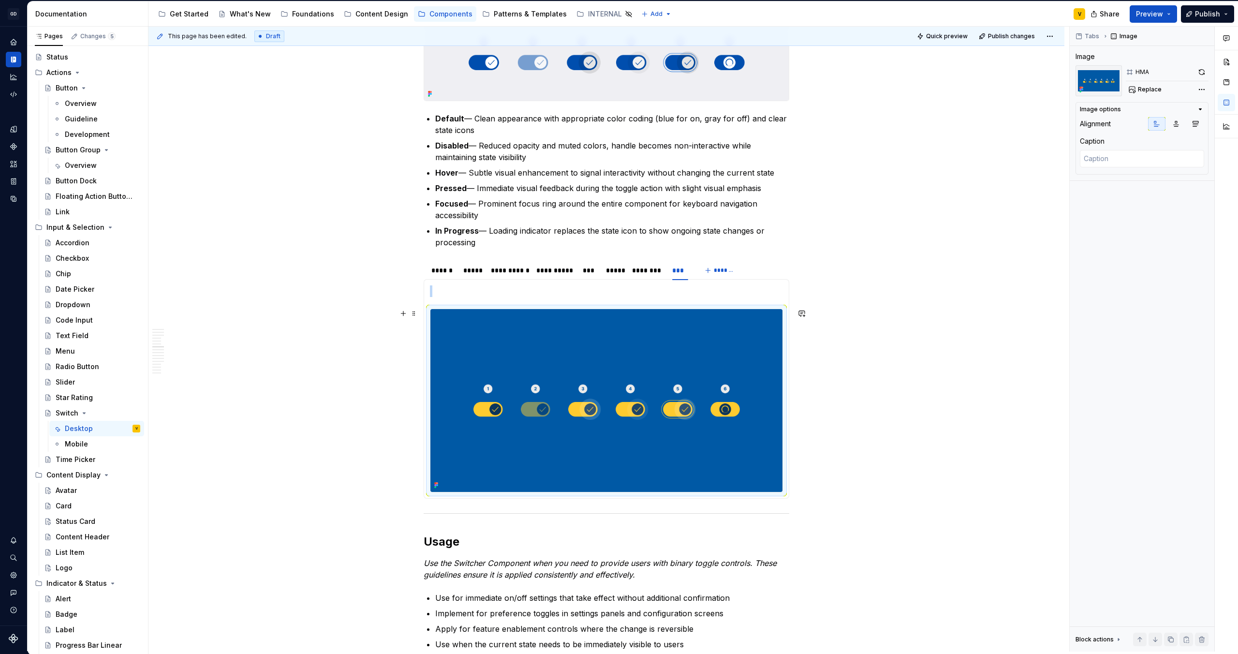
click at [877, 337] on div "Anatomy The Switcher Component is made up of several parts that work together t…" at bounding box center [606, 365] width 916 height 3104
click at [857, 476] on div "Anatomy The Switcher Component is made up of several parts that work together t…" at bounding box center [606, 365] width 916 height 3104
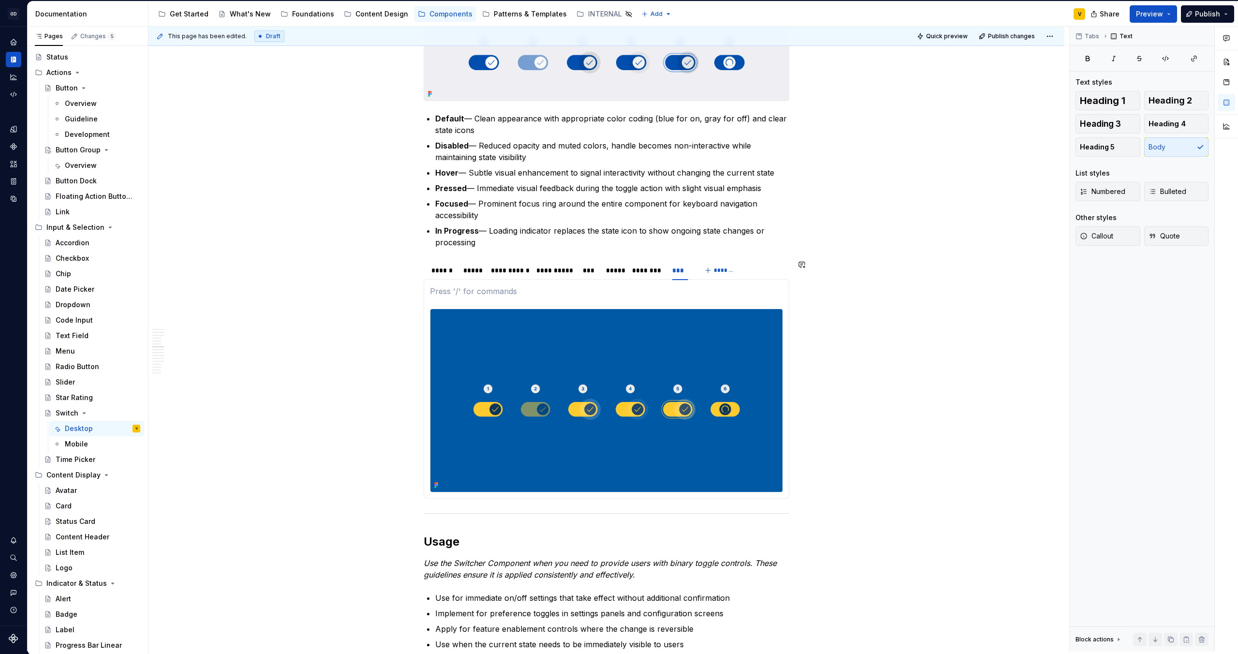
click at [442, 304] on section-item-column at bounding box center [606, 388] width 353 height 206
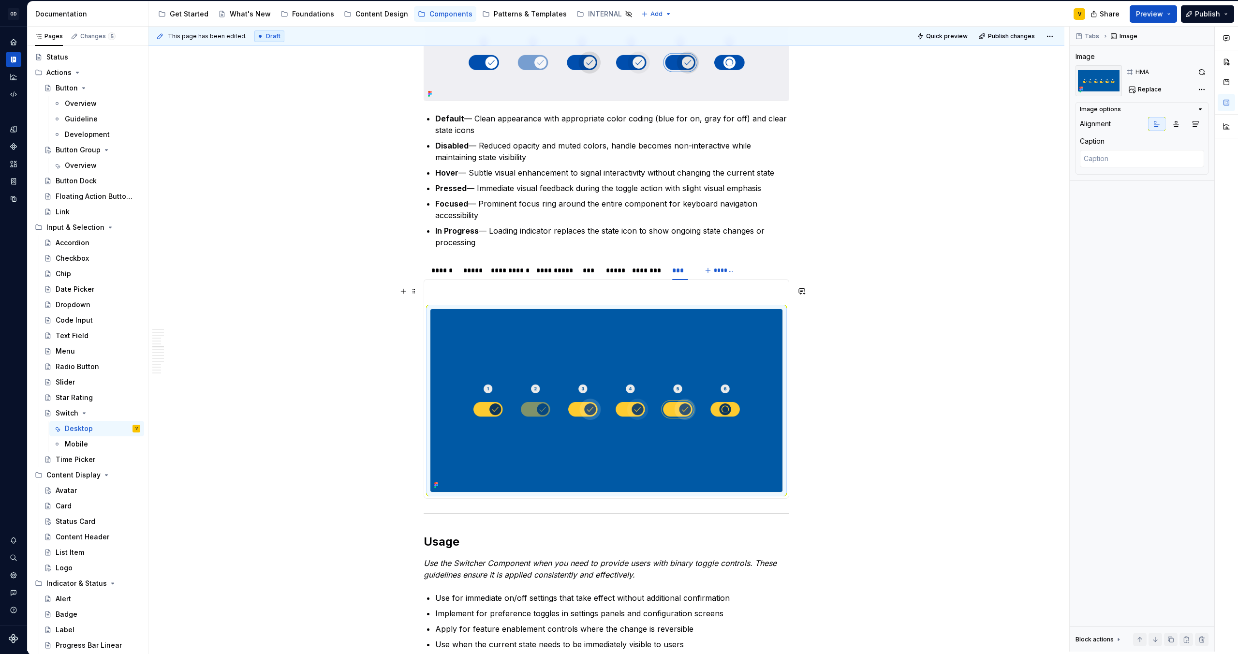
drag, startPoint x: 429, startPoint y: 312, endPoint x: 430, endPoint y: 285, distance: 26.6
click at [430, 285] on section-item-column at bounding box center [606, 388] width 353 height 206
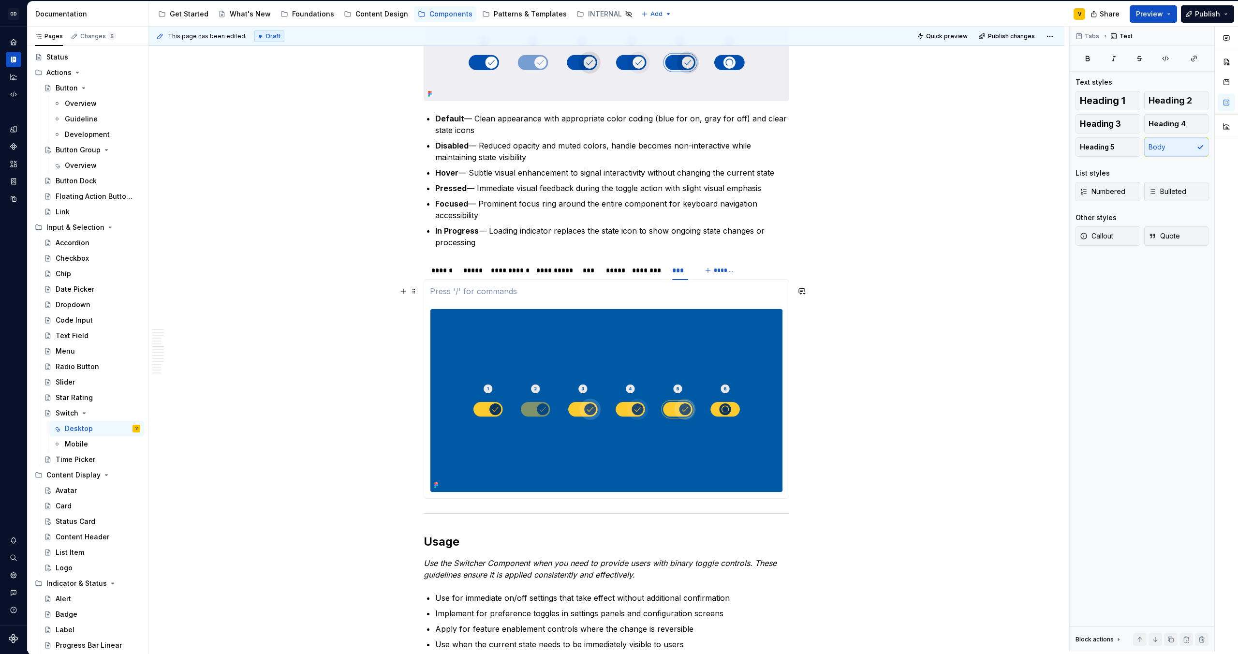
click at [432, 295] on p at bounding box center [606, 291] width 353 height 12
click at [841, 459] on div "Anatomy The Switcher Component is made up of several parts that work together t…" at bounding box center [606, 365] width 916 height 3104
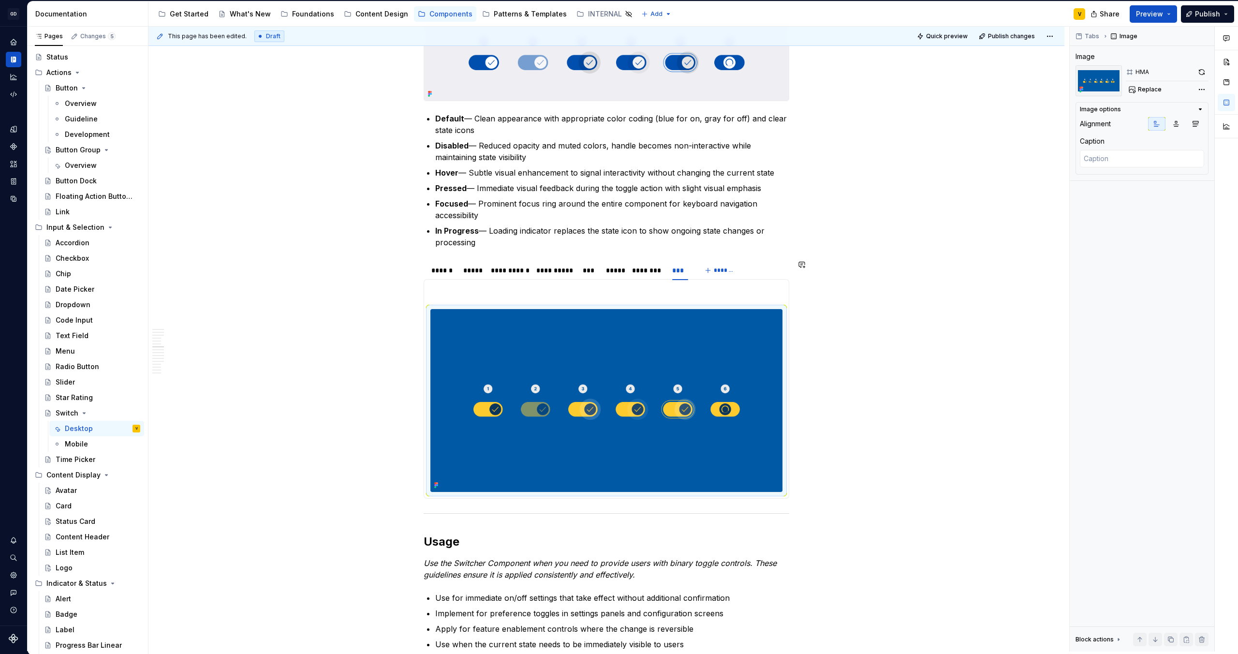
click at [507, 298] on section-item-column at bounding box center [606, 388] width 353 height 206
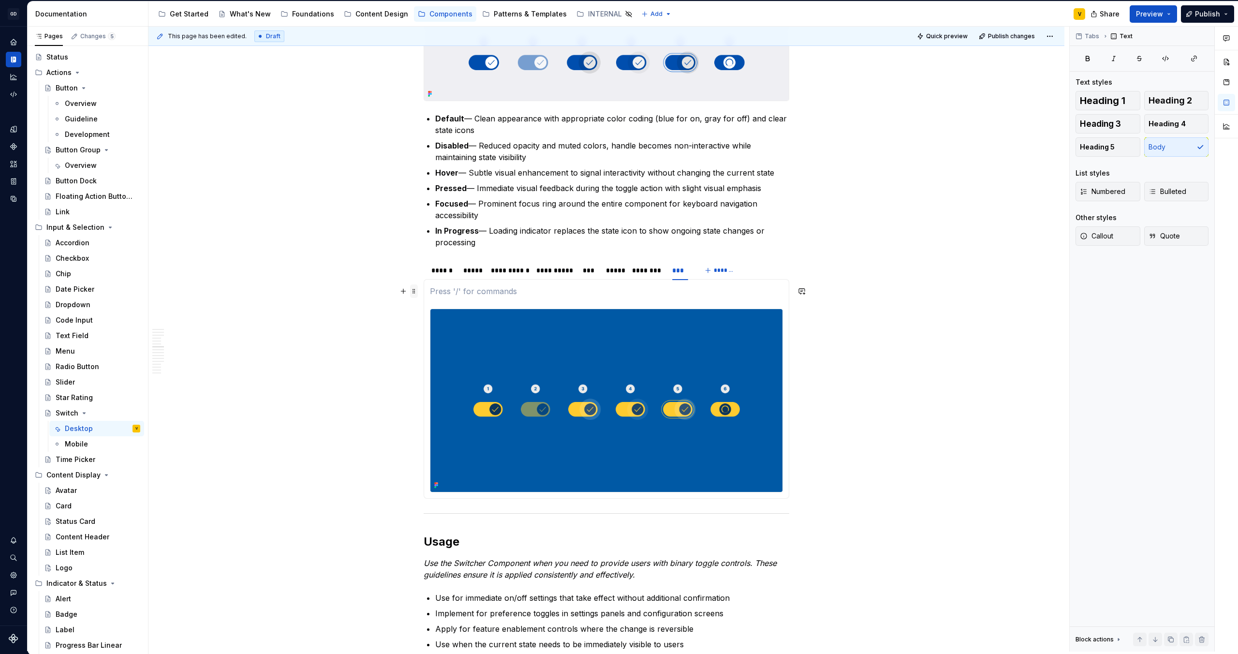
click at [416, 293] on span at bounding box center [414, 291] width 8 height 14
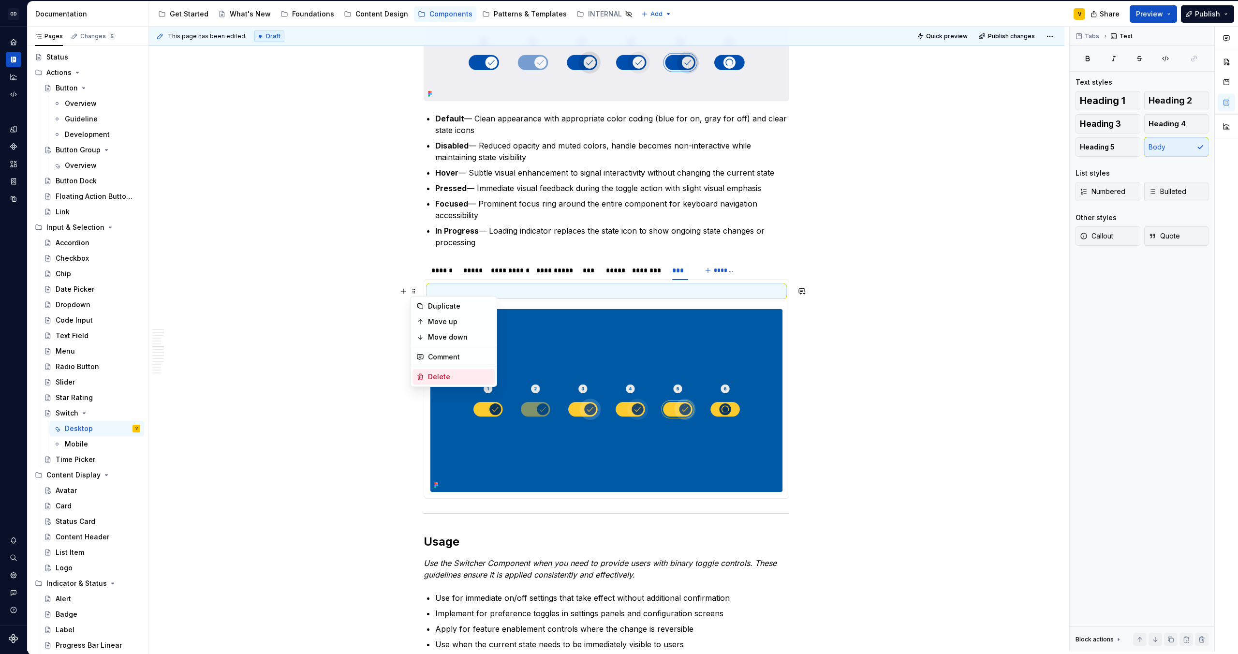
click at [431, 381] on div "Delete" at bounding box center [459, 377] width 63 height 10
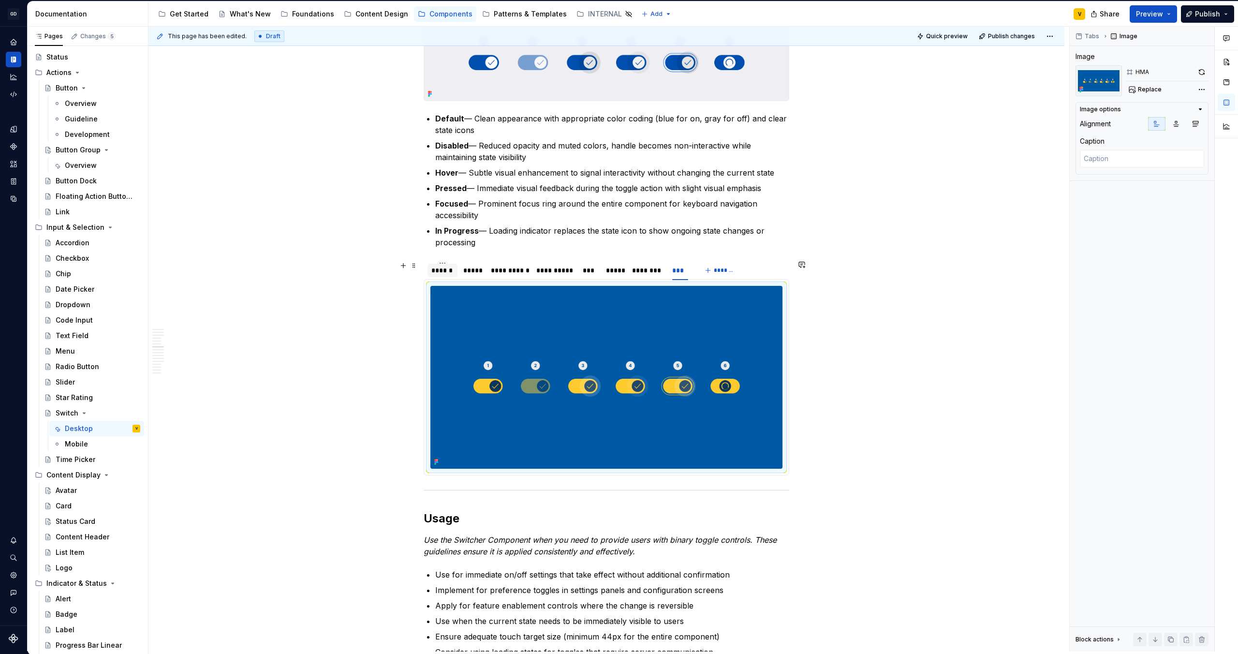
click at [450, 271] on div "******" at bounding box center [442, 270] width 22 height 10
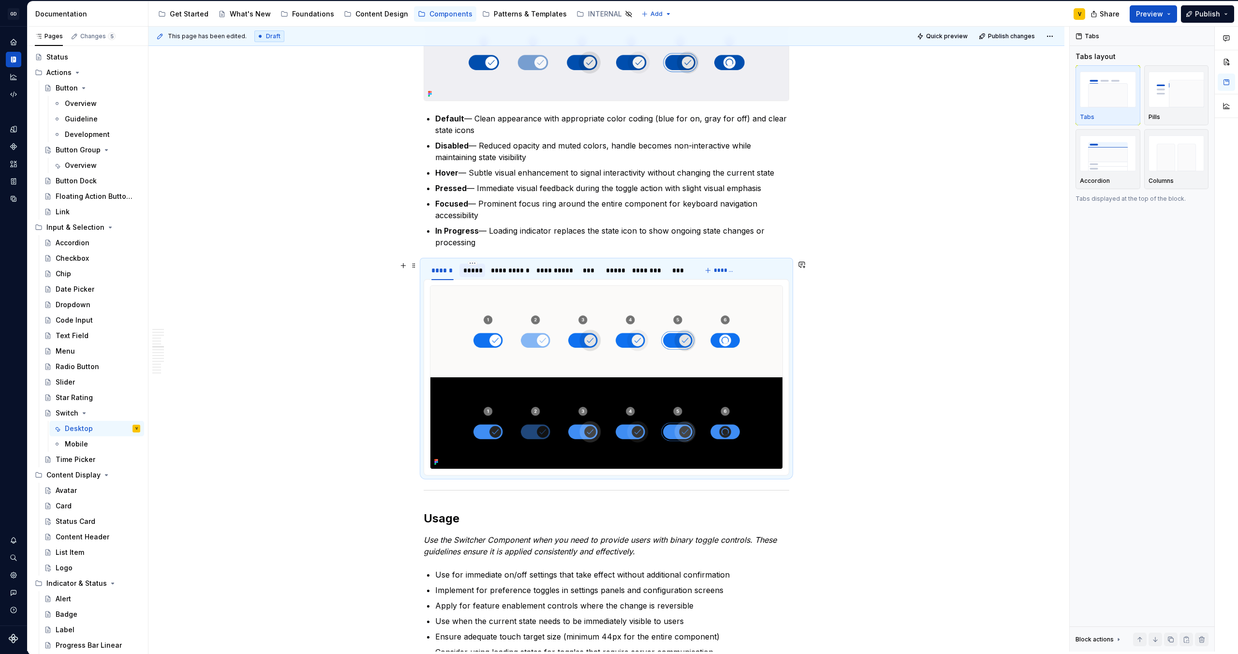
click at [477, 272] on div "*****" at bounding box center [472, 270] width 18 height 10
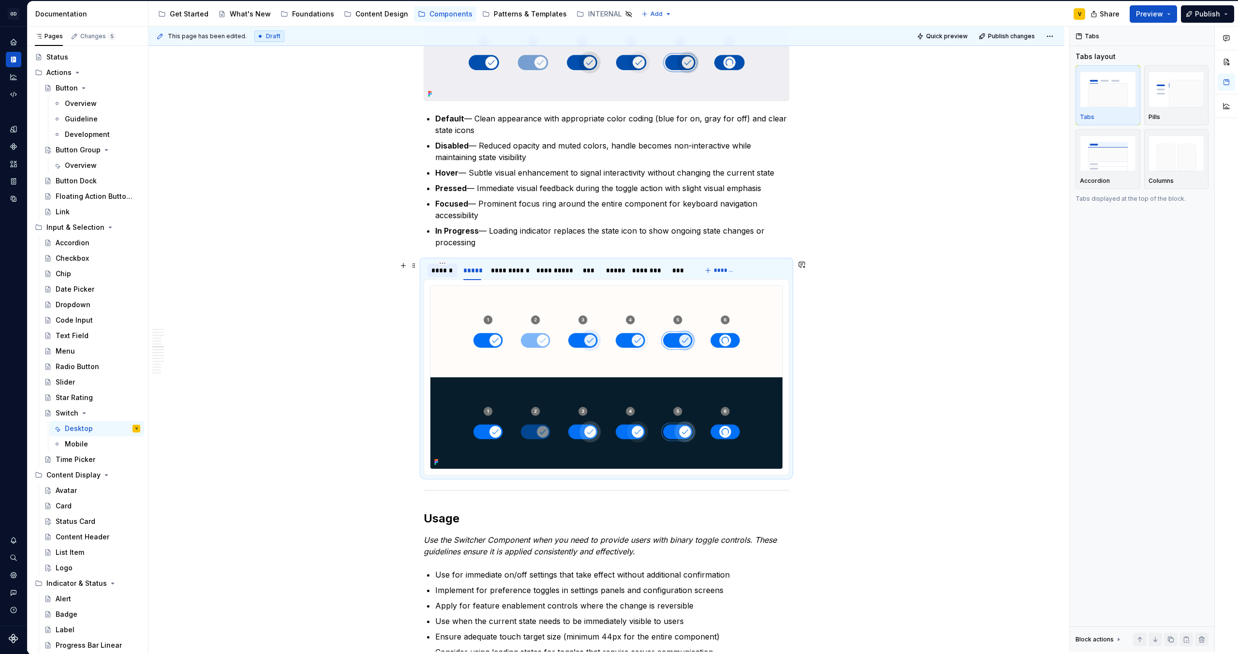
click at [454, 272] on div "******" at bounding box center [442, 271] width 30 height 14
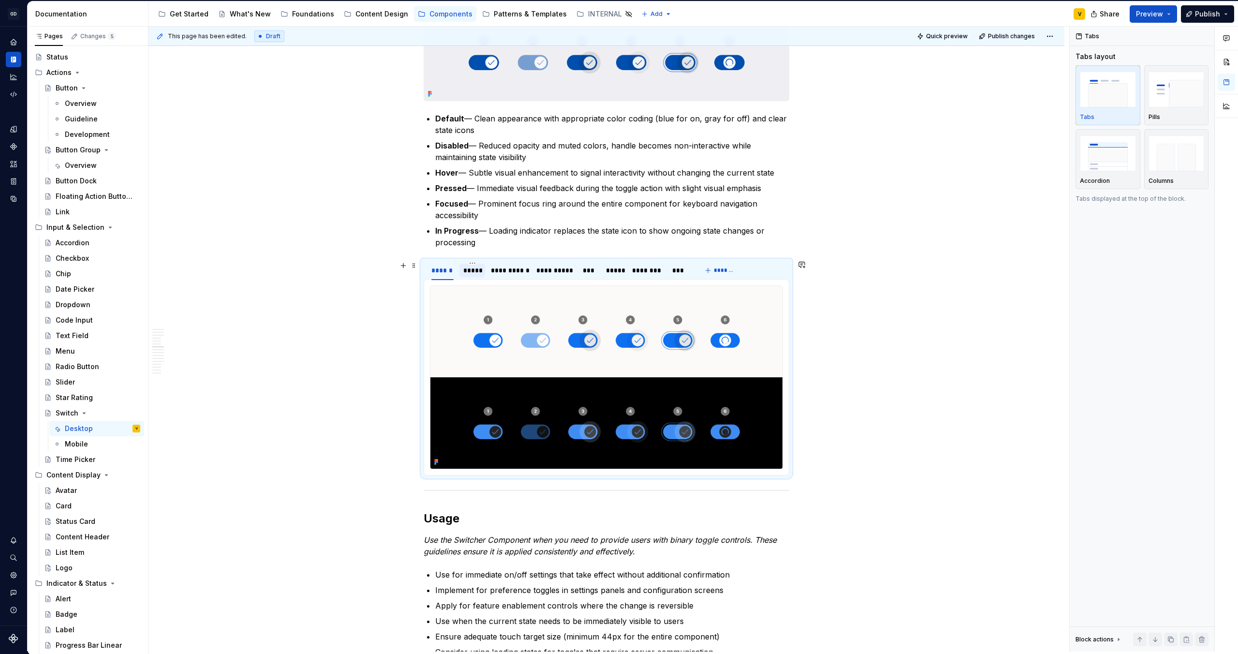
click at [474, 272] on div "*****" at bounding box center [472, 270] width 18 height 10
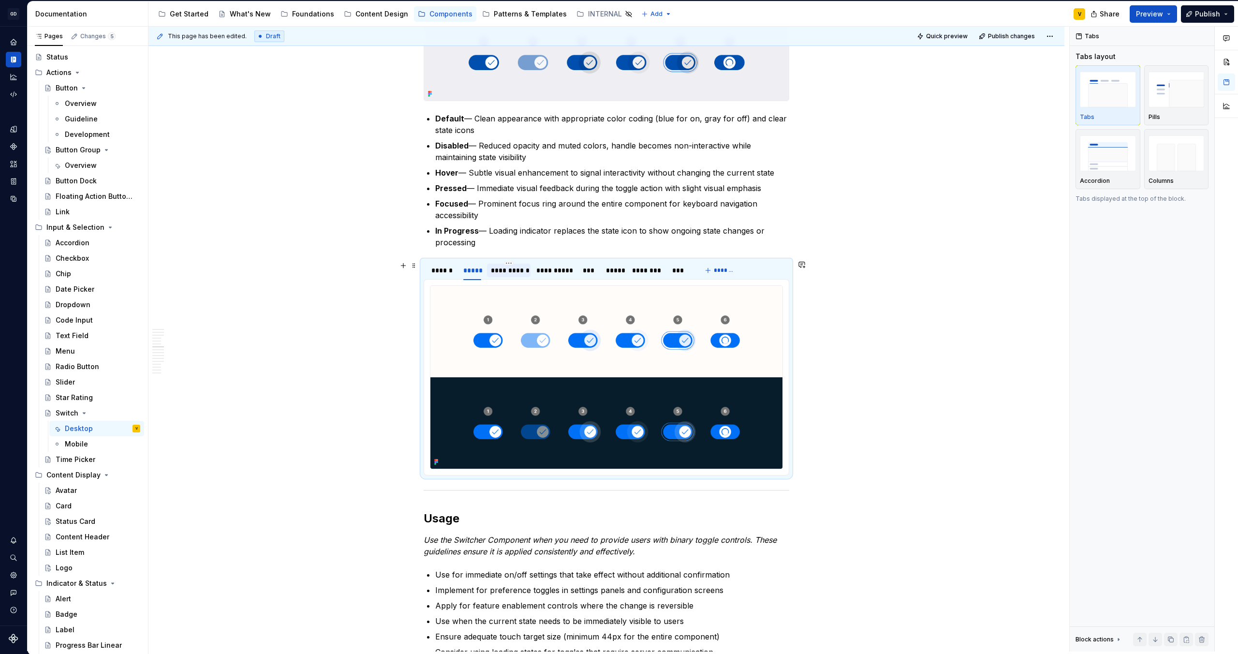
click at [516, 274] on div "**********" at bounding box center [508, 270] width 35 height 10
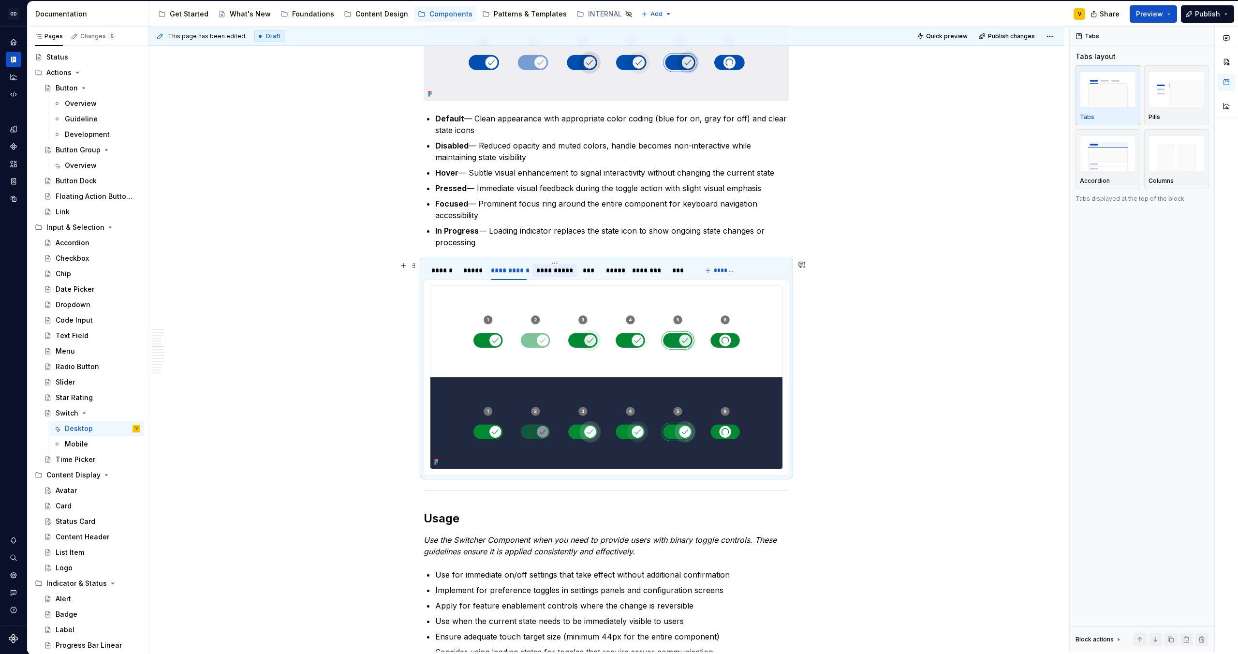
click at [538, 275] on div "**********" at bounding box center [554, 271] width 44 height 14
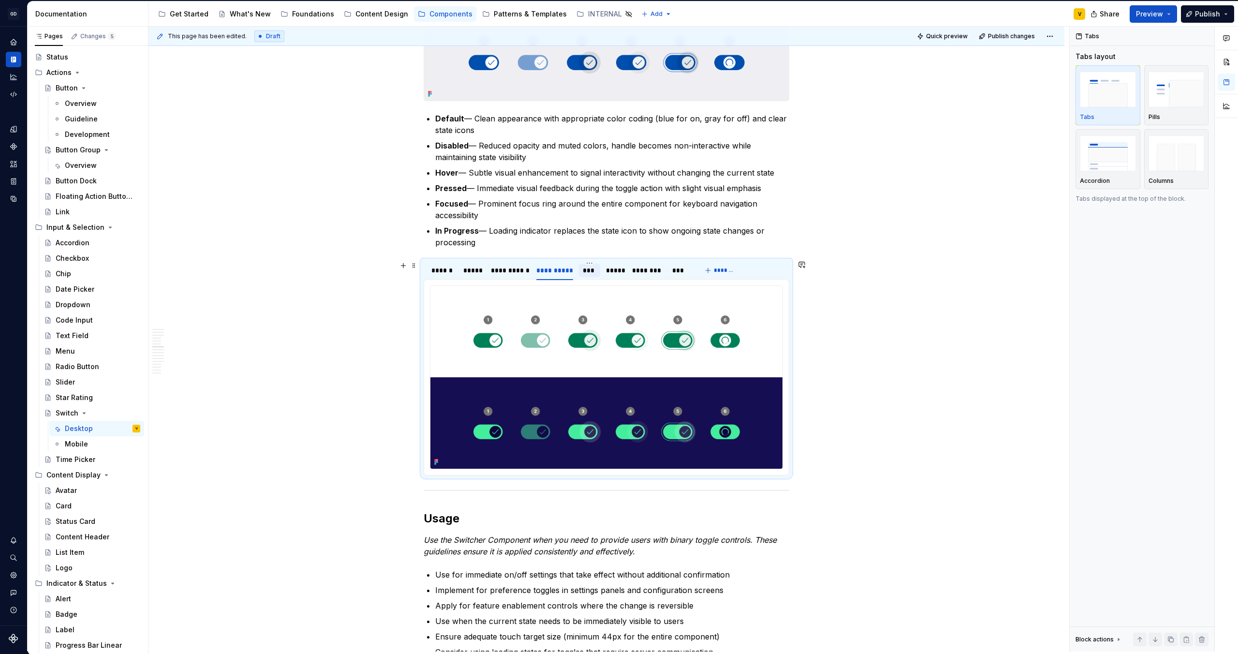
click at [581, 271] on div "***" at bounding box center [590, 271] width 22 height 14
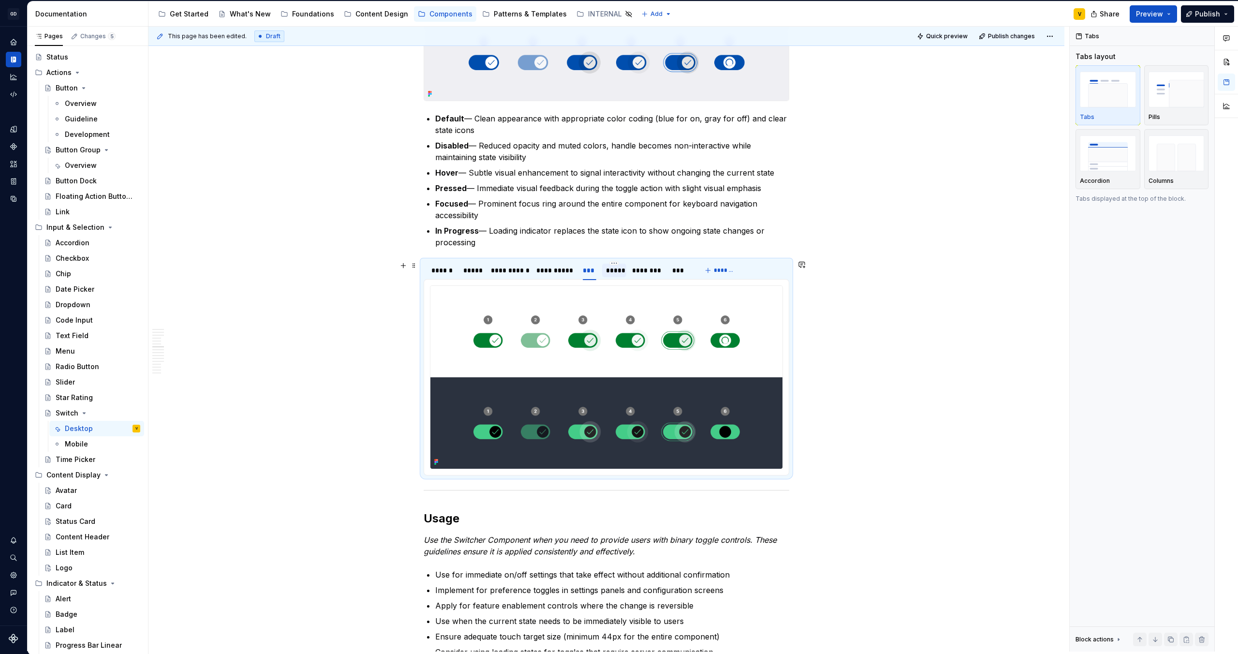
click at [606, 272] on div "*****" at bounding box center [614, 270] width 16 height 10
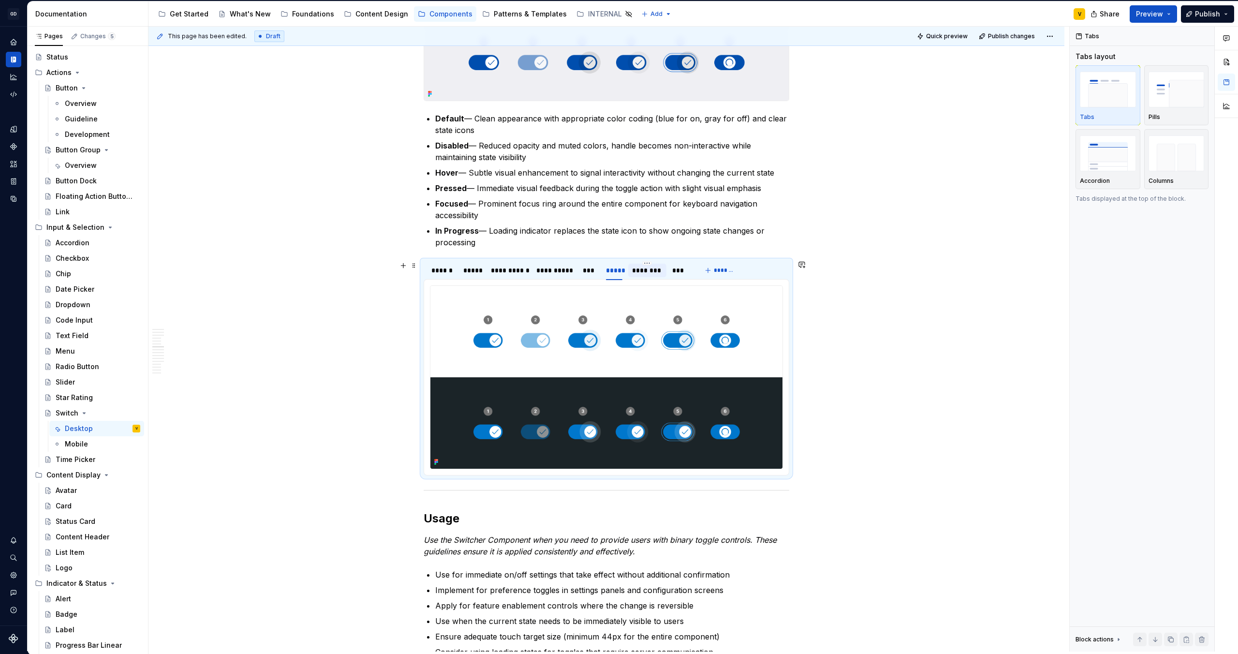
click at [634, 274] on div "********" at bounding box center [647, 270] width 30 height 10
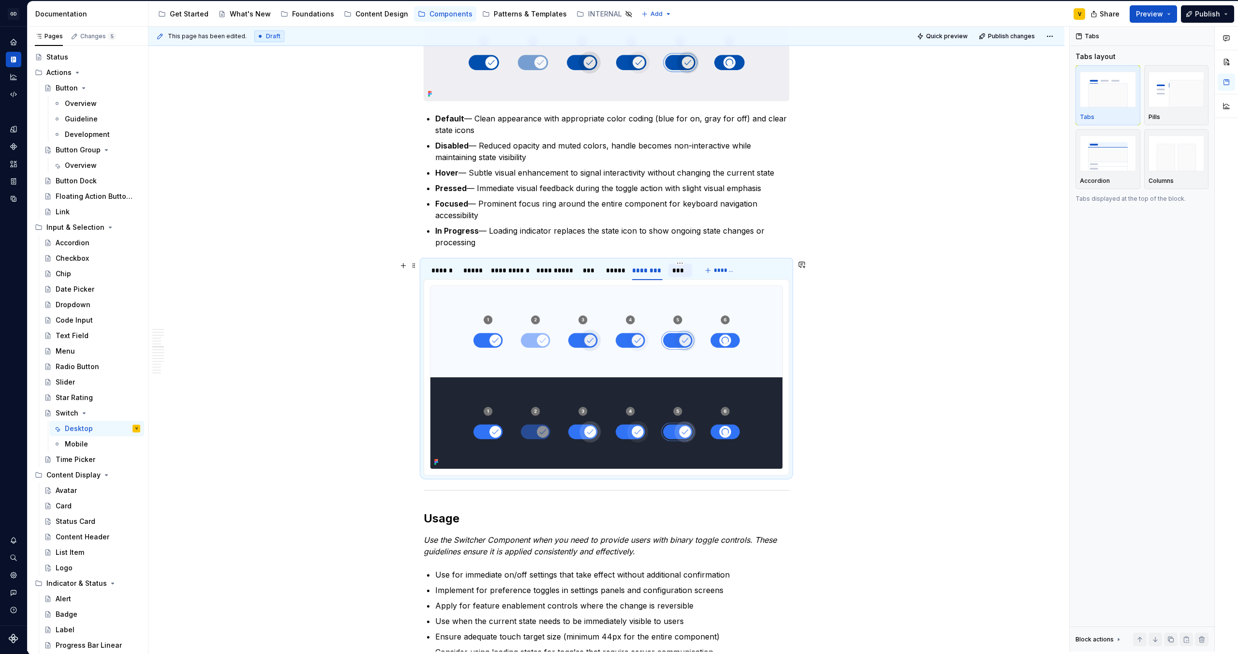
click at [674, 273] on div "***" at bounding box center [680, 270] width 16 height 10
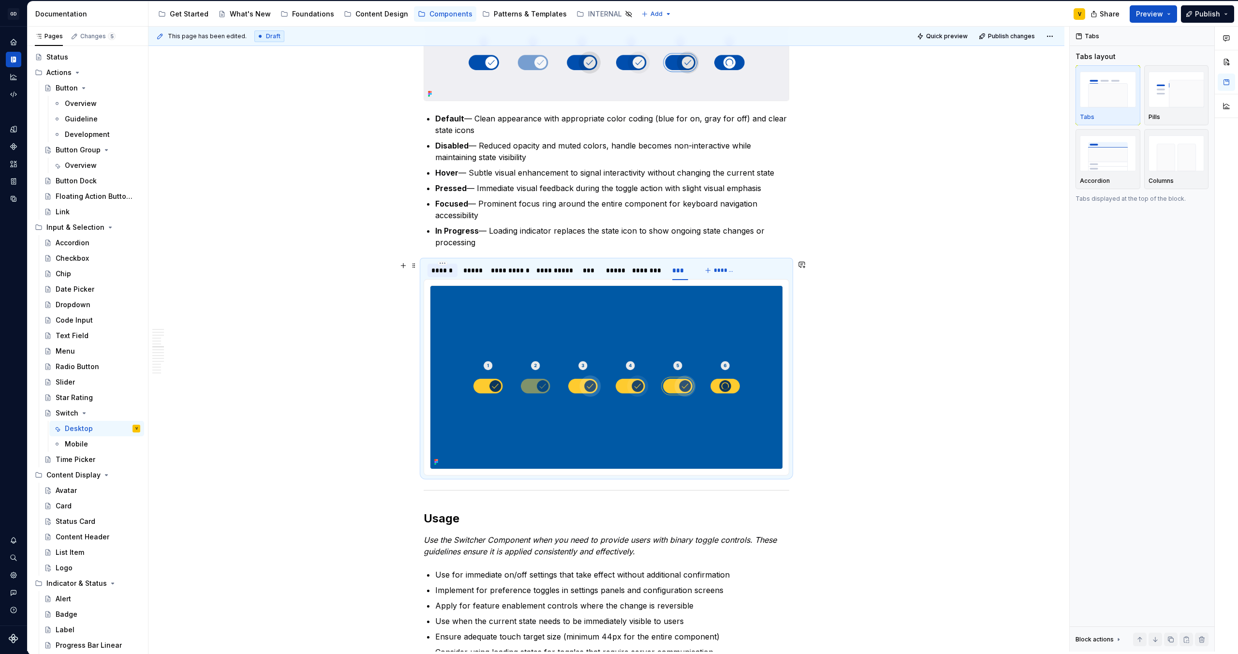
click at [450, 270] on div "******" at bounding box center [442, 270] width 22 height 10
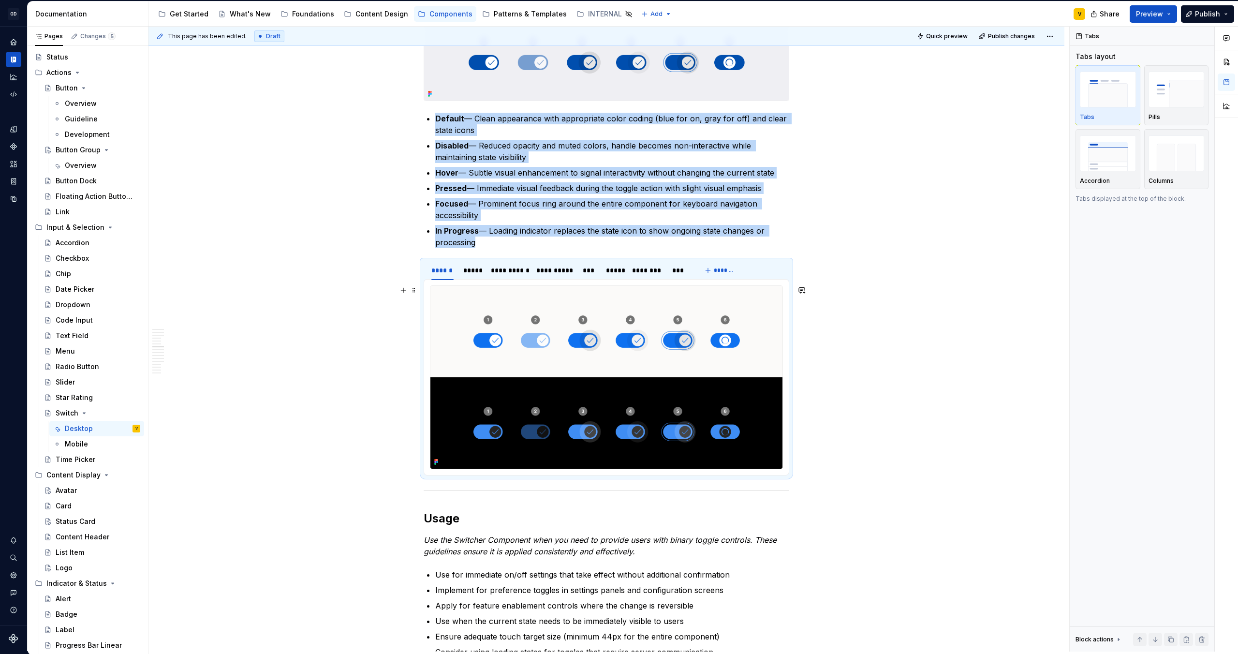
click at [363, 420] on div "Anatomy The Switcher Component is made up of several parts that work together t…" at bounding box center [606, 353] width 916 height 3081
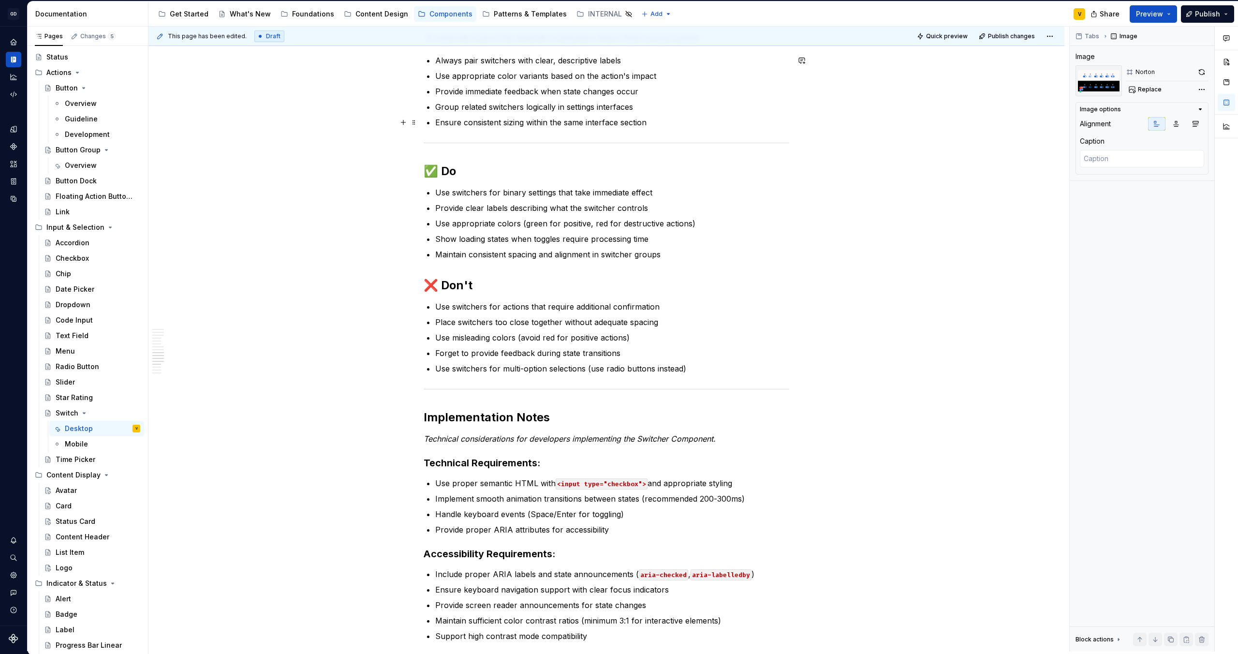
scroll to position [2303, 0]
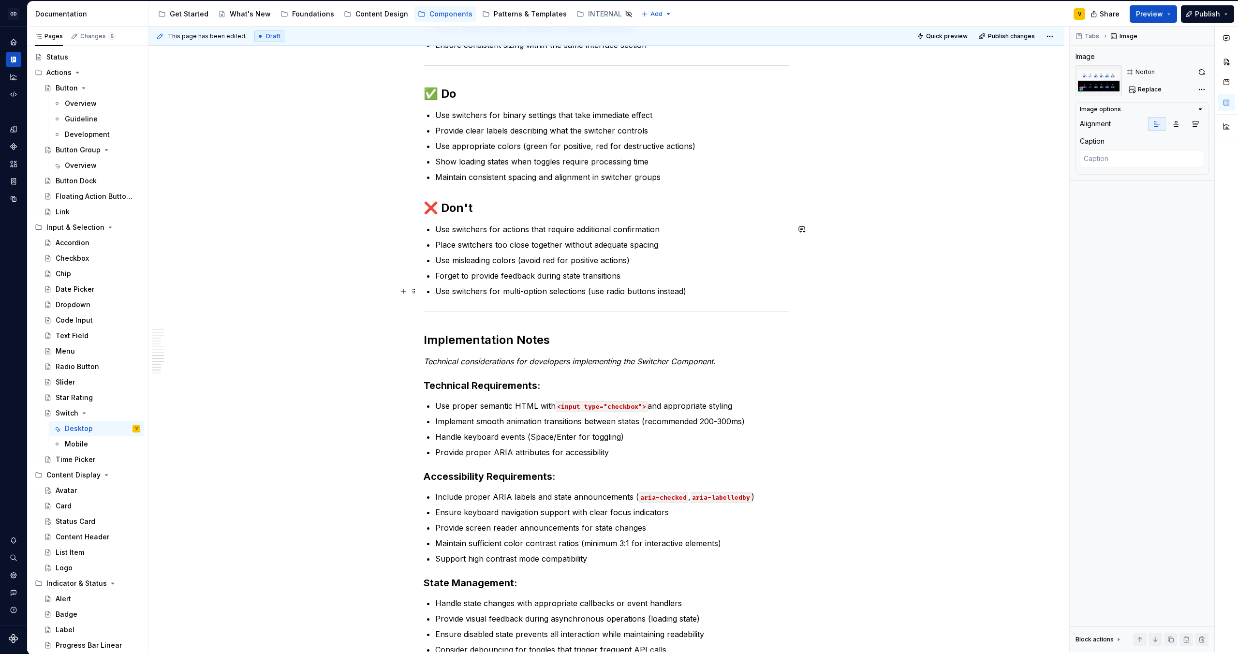
click at [701, 295] on p "Use switchers for multi-option selections (use radio buttons instead)" at bounding box center [612, 291] width 354 height 12
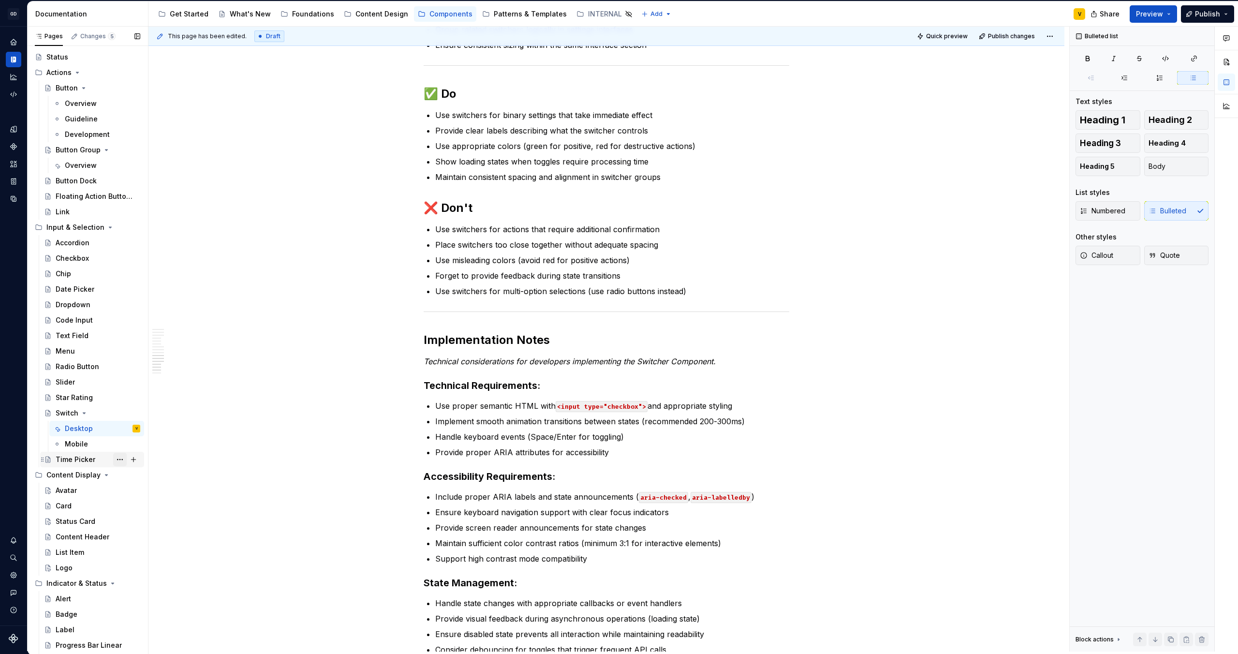
scroll to position [45, 0]
click at [81, 493] on div "Avatar" at bounding box center [98, 494] width 85 height 14
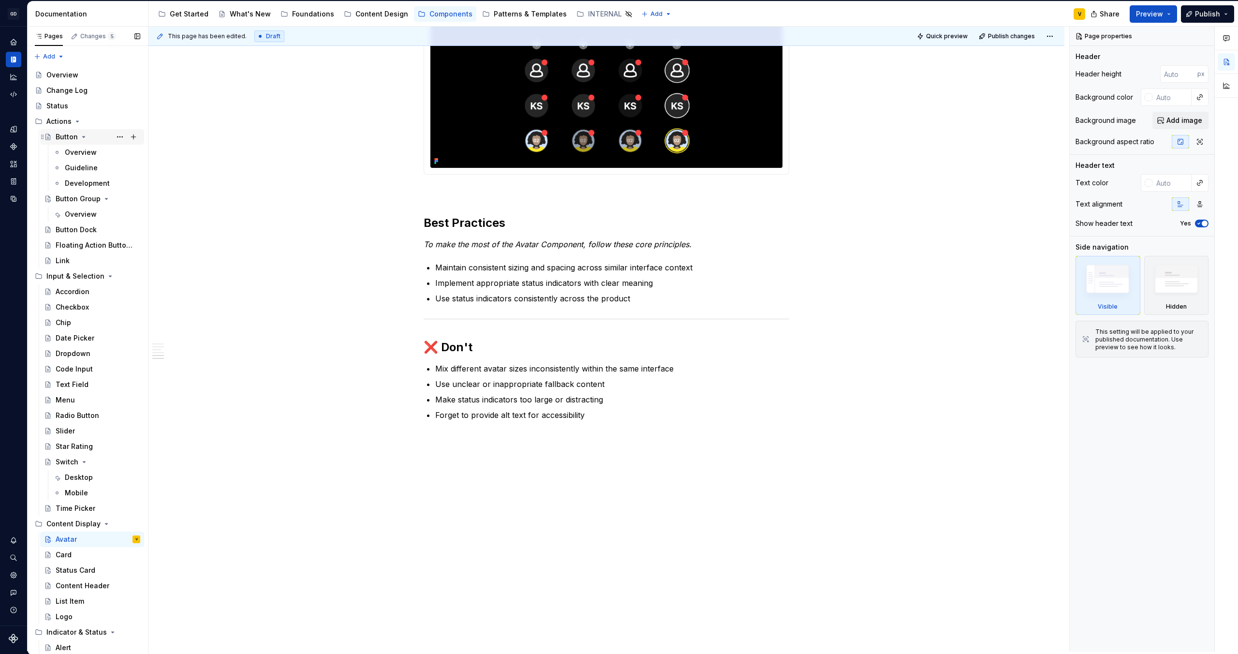
click at [61, 137] on div "Button" at bounding box center [67, 137] width 22 height 10
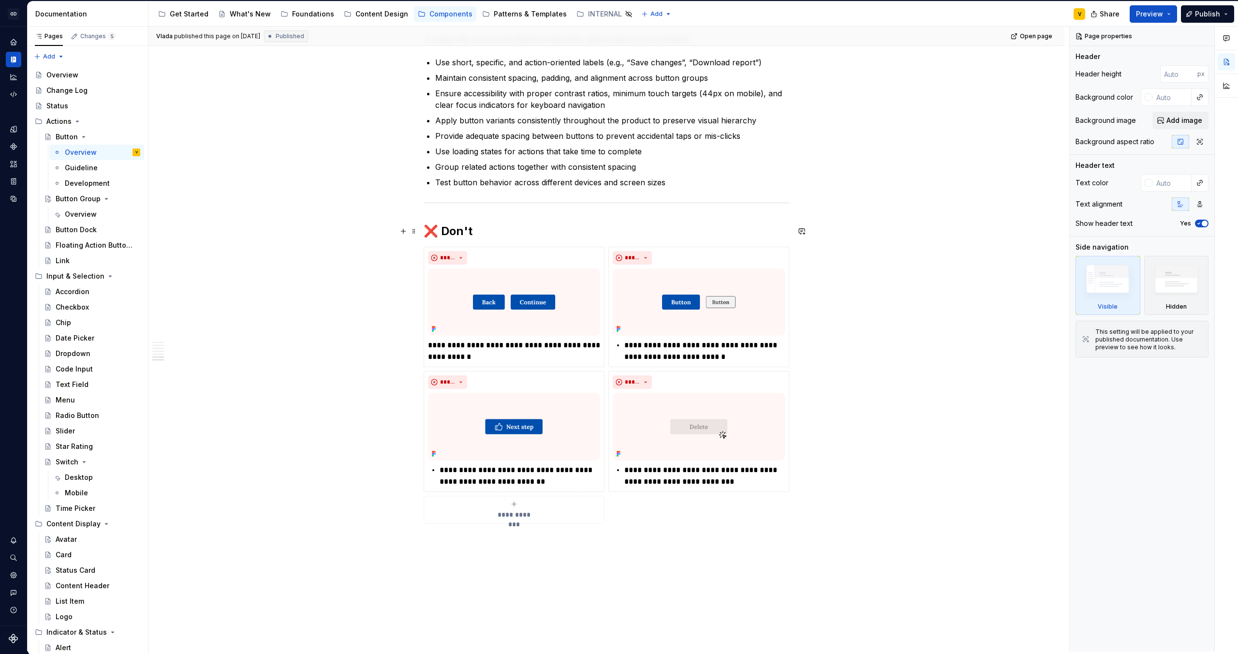
scroll to position [1968, 0]
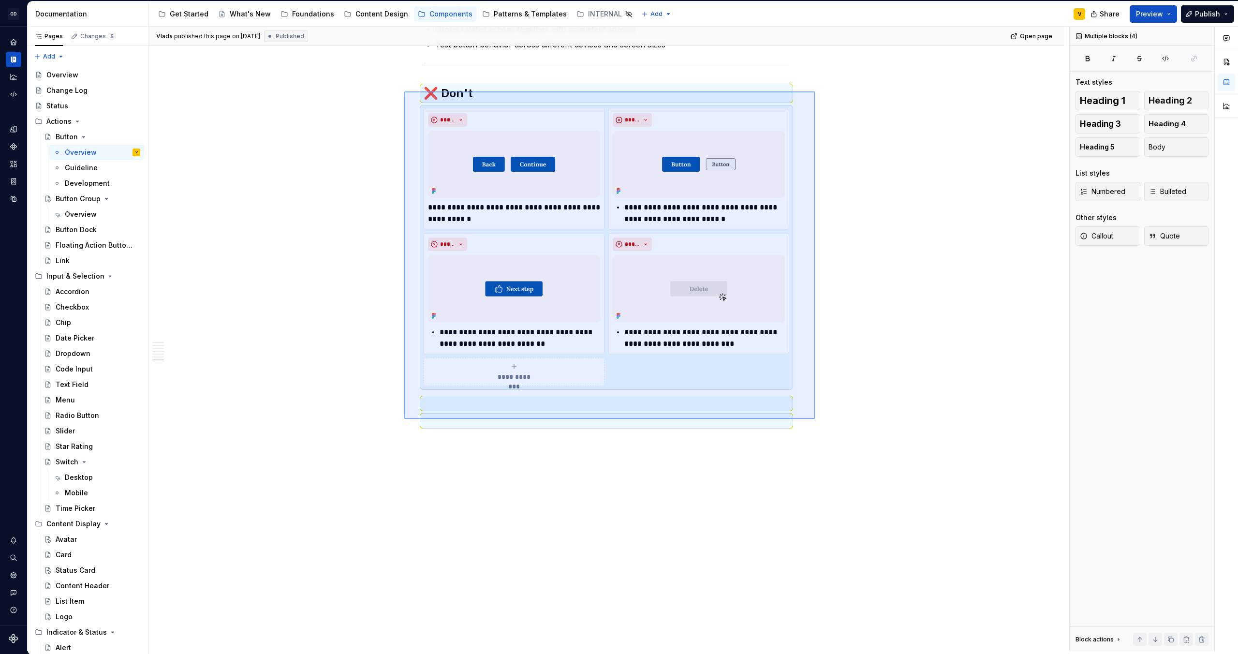
drag, startPoint x: 815, startPoint y: 419, endPoint x: 404, endPoint y: 91, distance: 525.0
click at [404, 91] on div "**********" at bounding box center [608, 339] width 921 height 625
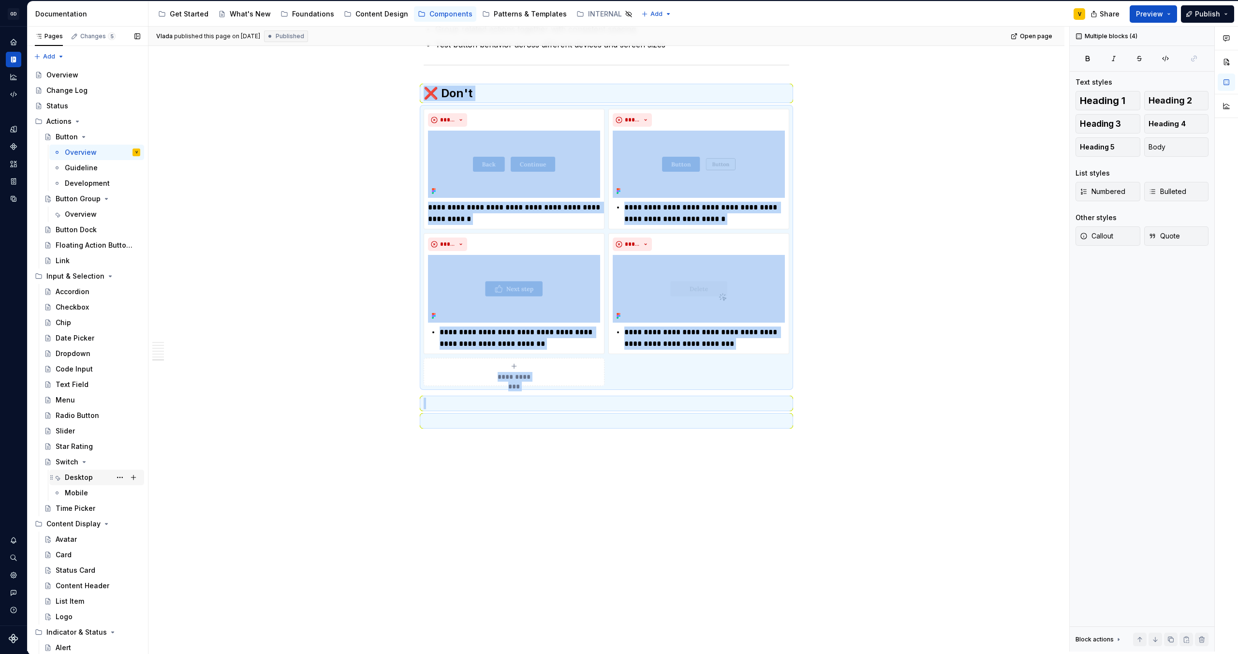
click at [82, 478] on div "Desktop" at bounding box center [79, 477] width 28 height 10
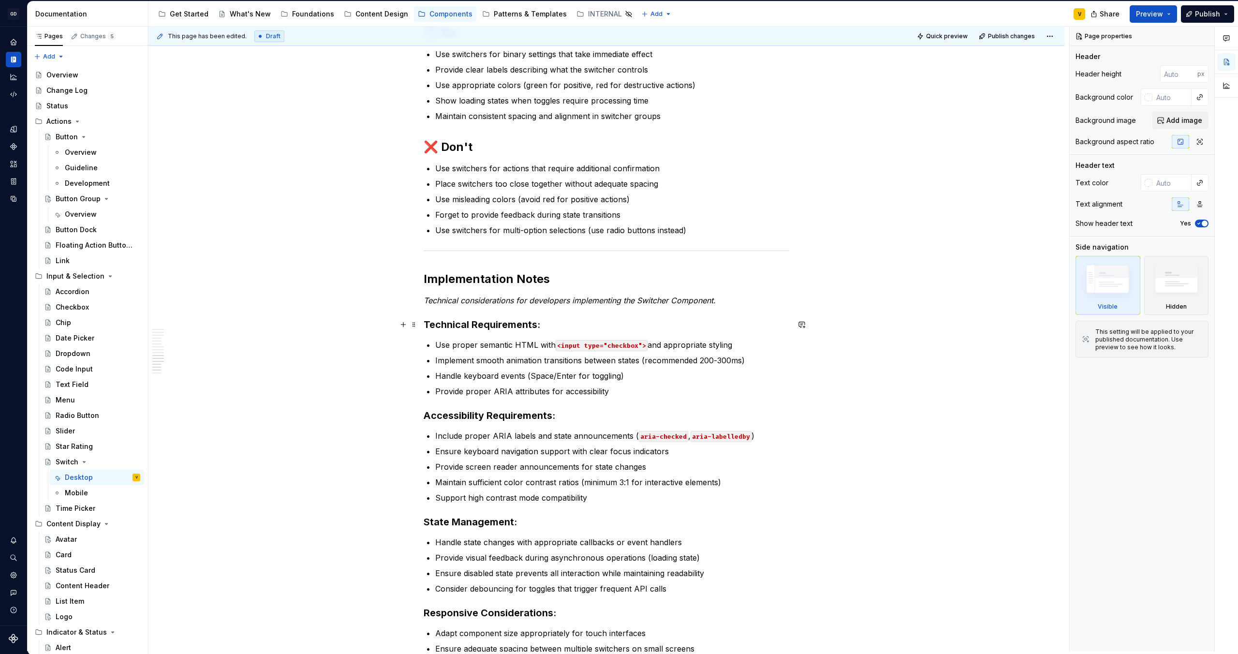
scroll to position [2293, 0]
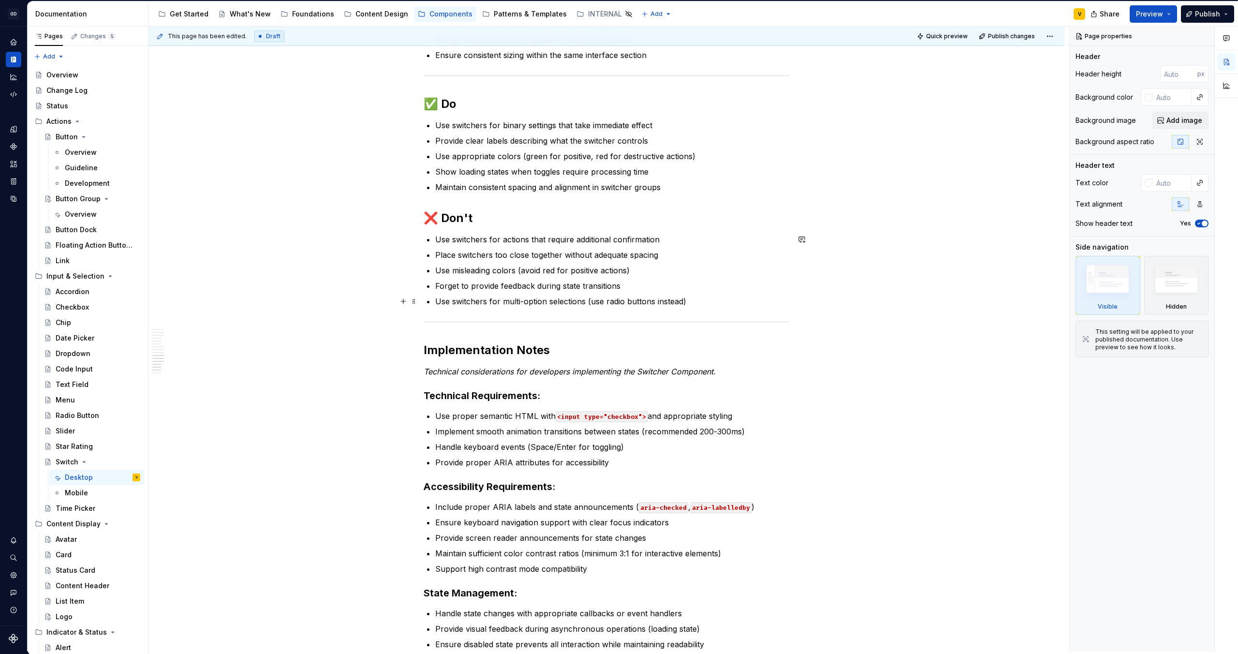
click at [704, 297] on p "Use switchers for multi-option selections (use radio buttons instead)" at bounding box center [612, 301] width 354 height 12
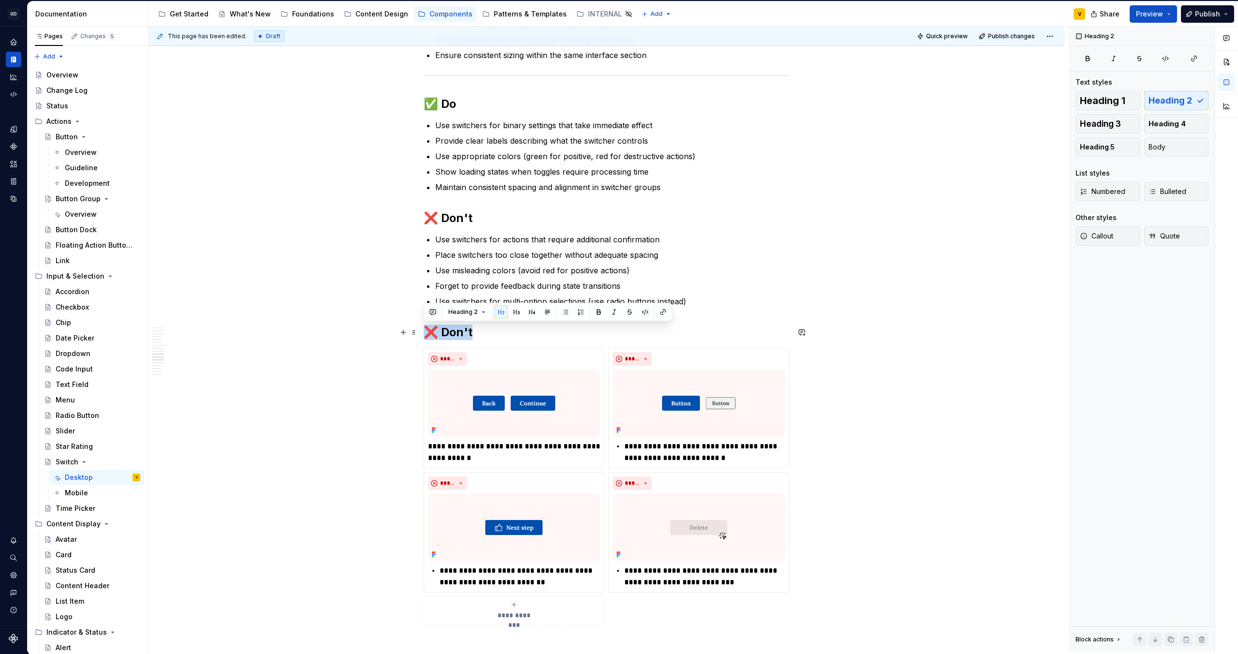
drag, startPoint x: 474, startPoint y: 334, endPoint x: 421, endPoint y: 334, distance: 53.7
click at [506, 422] on img at bounding box center [514, 402] width 172 height 67
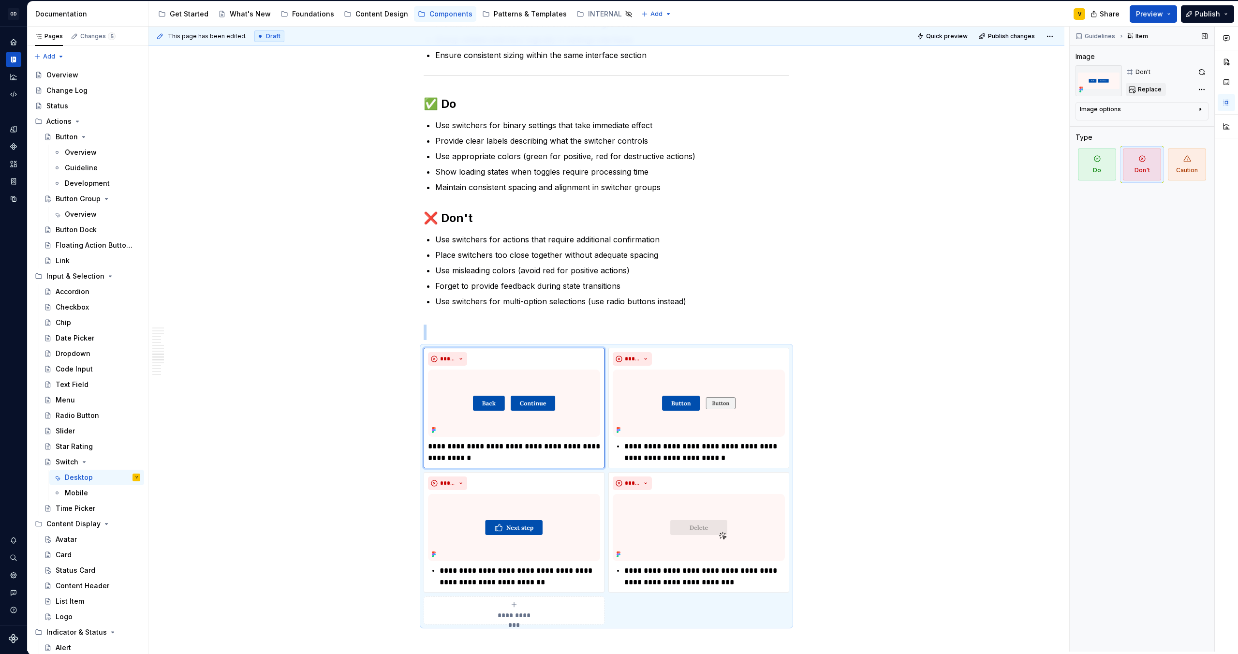
click at [1152, 88] on span "Replace" at bounding box center [1150, 90] width 24 height 8
type textarea "*"
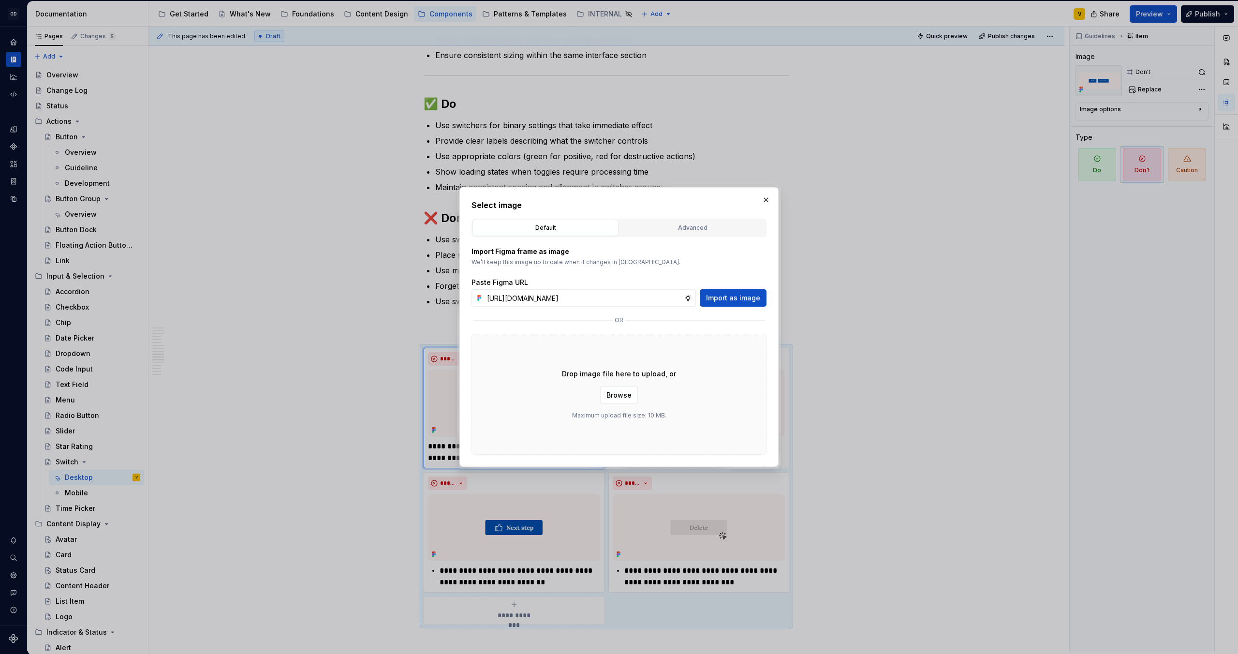
scroll to position [0, 337]
type input "[URL][DOMAIN_NAME]"
click at [738, 295] on span "Import as image" at bounding box center [733, 298] width 54 height 10
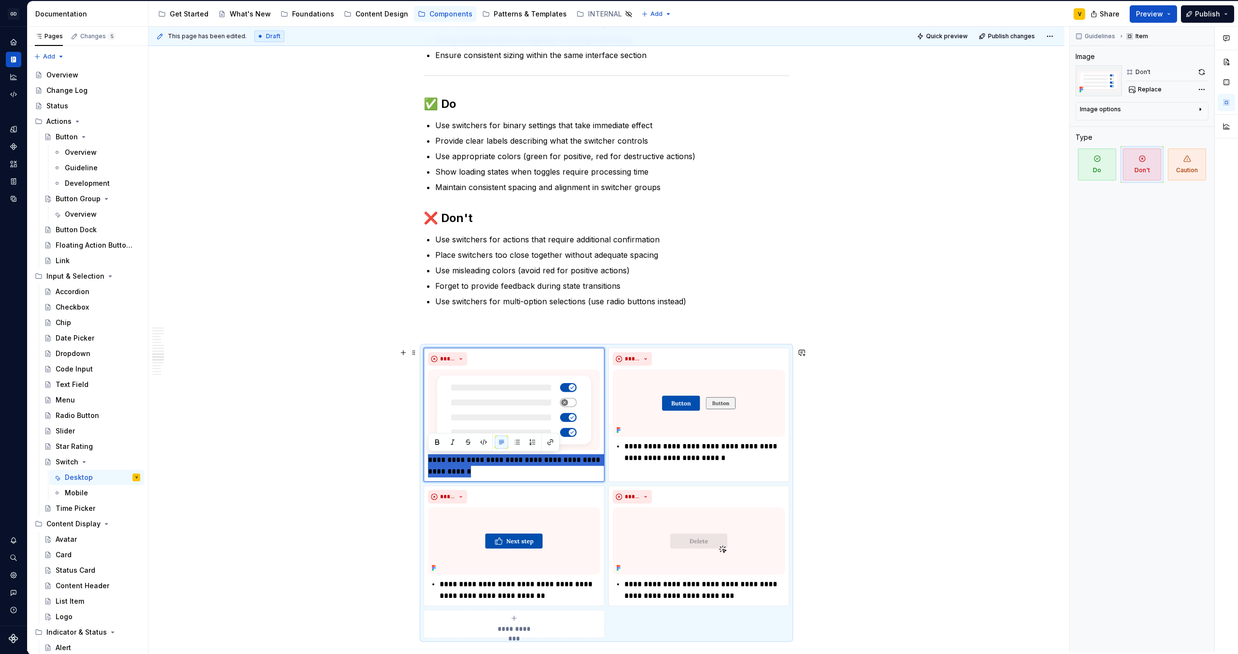
drag, startPoint x: 489, startPoint y: 471, endPoint x: 420, endPoint y: 460, distance: 70.0
click at [424, 460] on div "**********" at bounding box center [607, 493] width 366 height 290
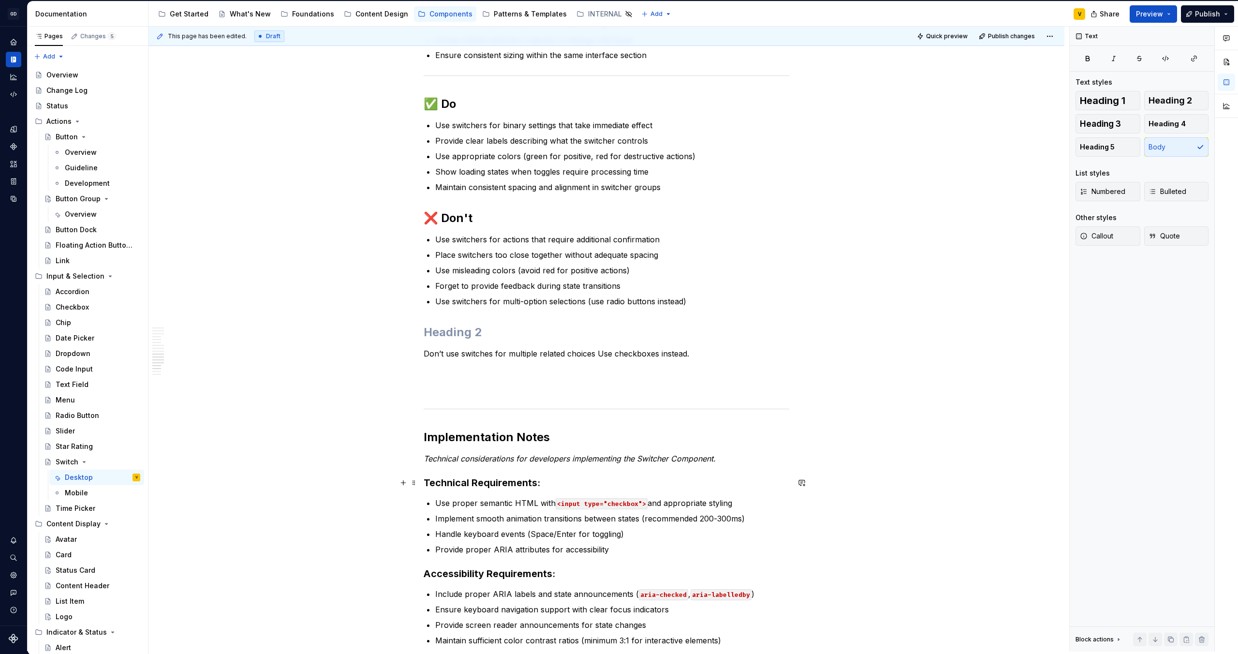
scroll to position [2299, 0]
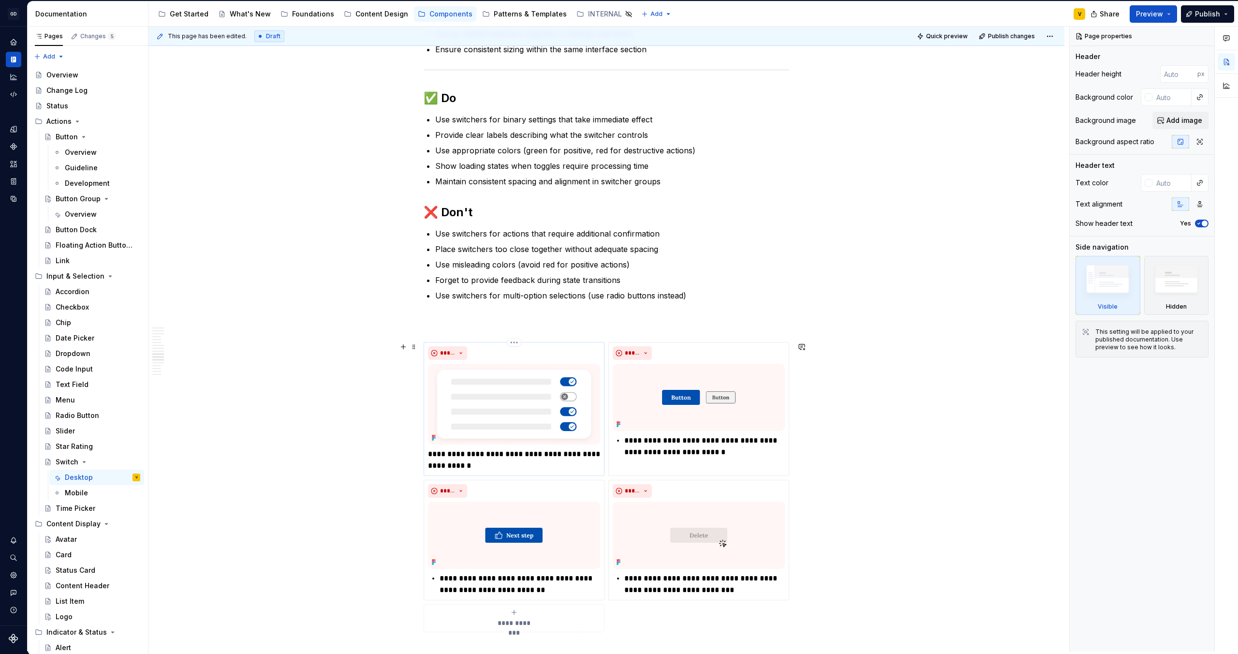
click at [489, 456] on p "**********" at bounding box center [514, 459] width 172 height 23
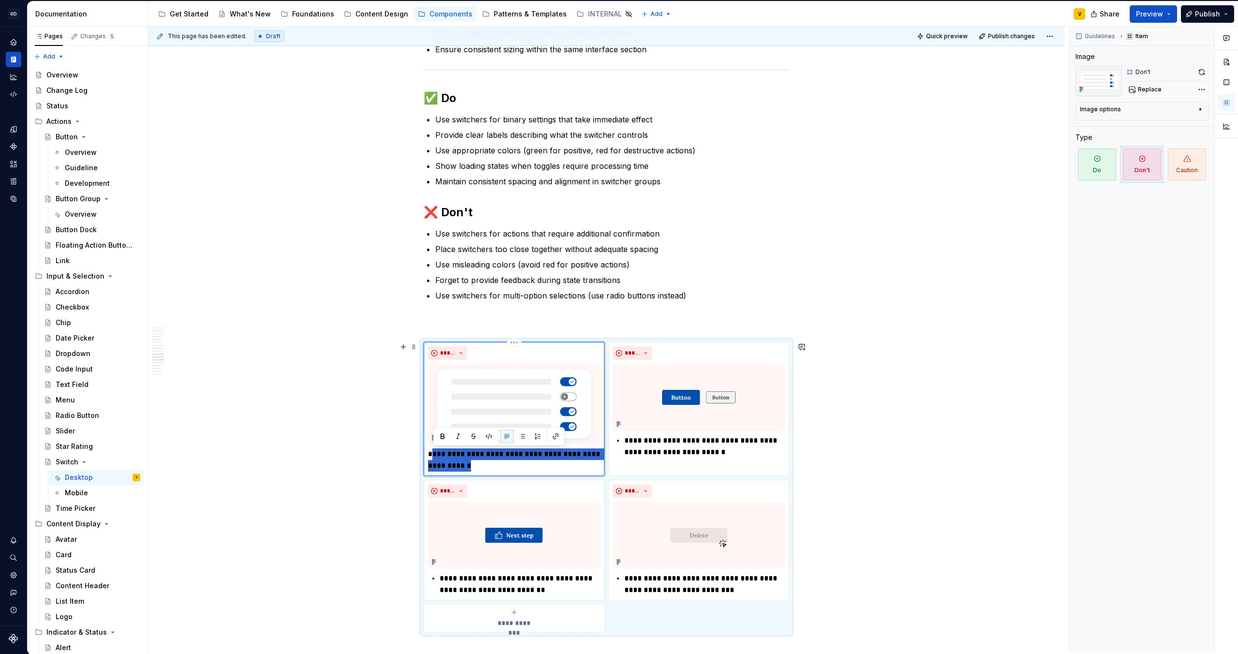
drag, startPoint x: 489, startPoint y: 465, endPoint x: 431, endPoint y: 455, distance: 58.8
click at [431, 455] on p "**********" at bounding box center [514, 459] width 172 height 23
paste div
click at [432, 456] on p "**********" at bounding box center [514, 459] width 172 height 23
type textarea "*"
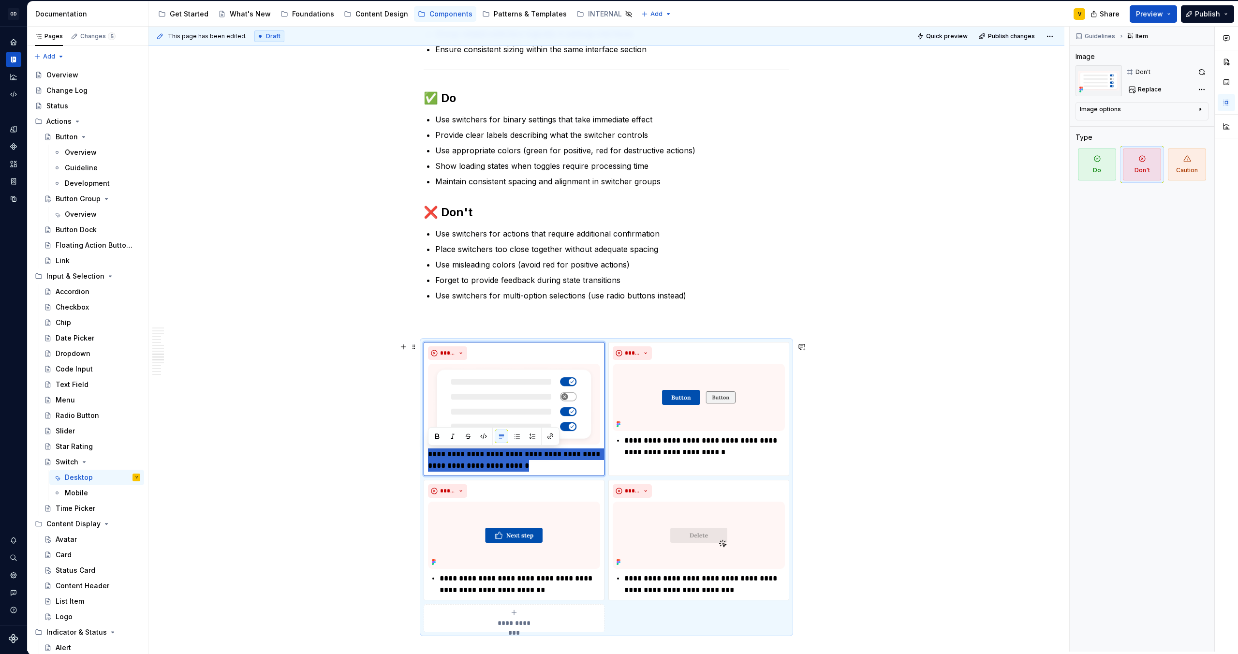
drag, startPoint x: 566, startPoint y: 467, endPoint x: 403, endPoint y: 451, distance: 164.2
click at [515, 437] on button "button" at bounding box center [517, 436] width 14 height 14
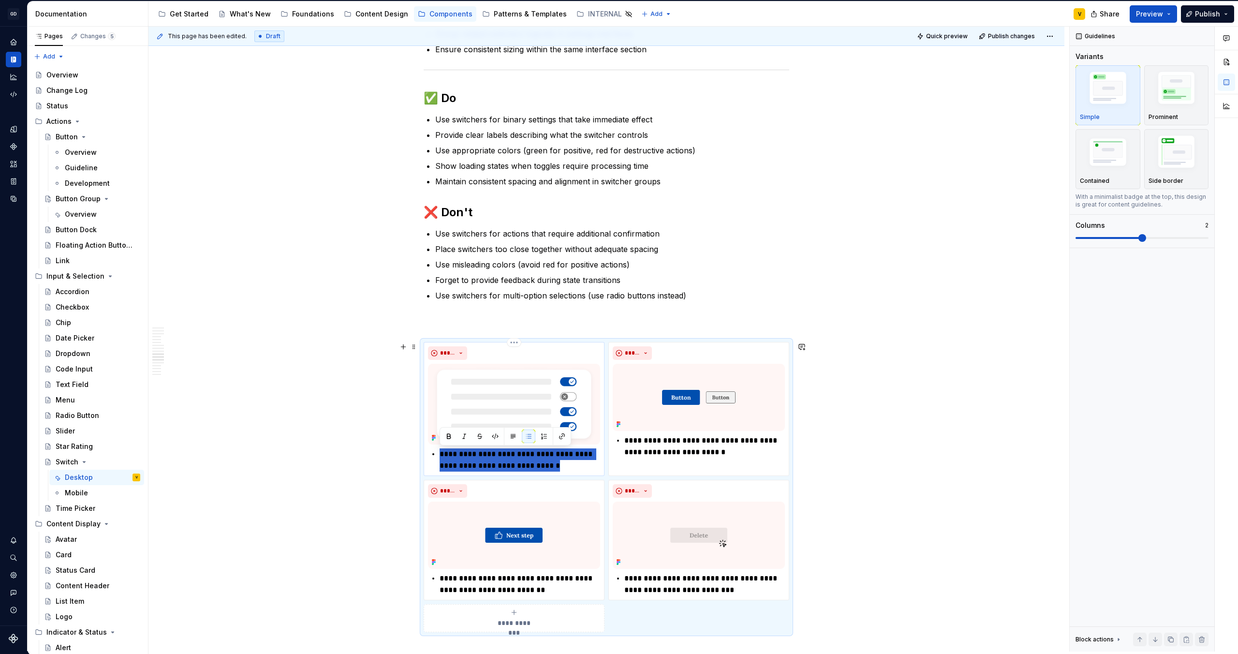
drag, startPoint x: 563, startPoint y: 468, endPoint x: 428, endPoint y: 458, distance: 135.2
click at [428, 458] on div "**********" at bounding box center [514, 459] width 172 height 23
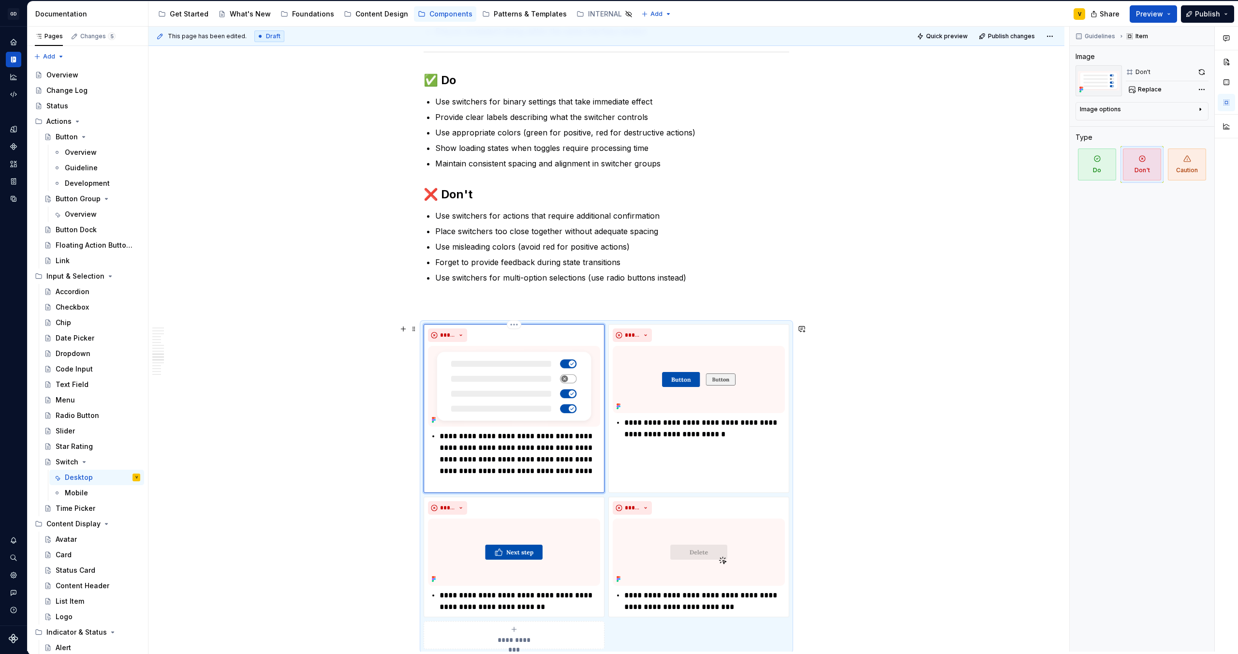
scroll to position [2330, 0]
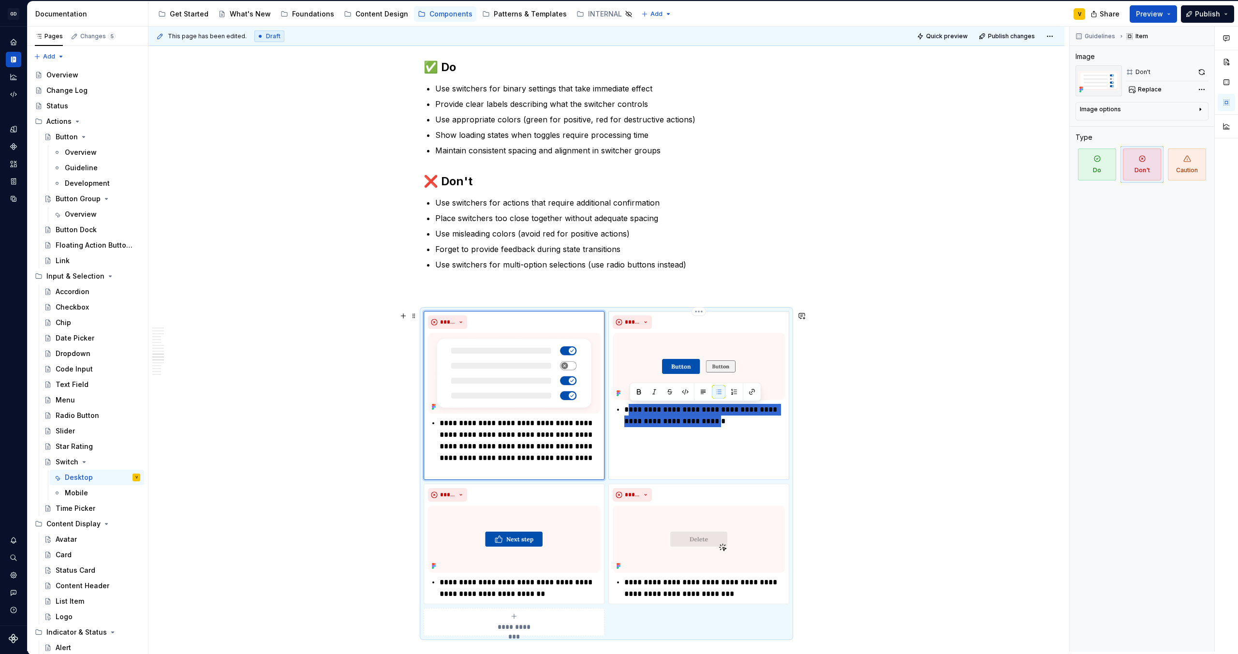
drag, startPoint x: 750, startPoint y: 425, endPoint x: 631, endPoint y: 408, distance: 121.1
click at [631, 408] on p "**********" at bounding box center [704, 415] width 161 height 23
paste div
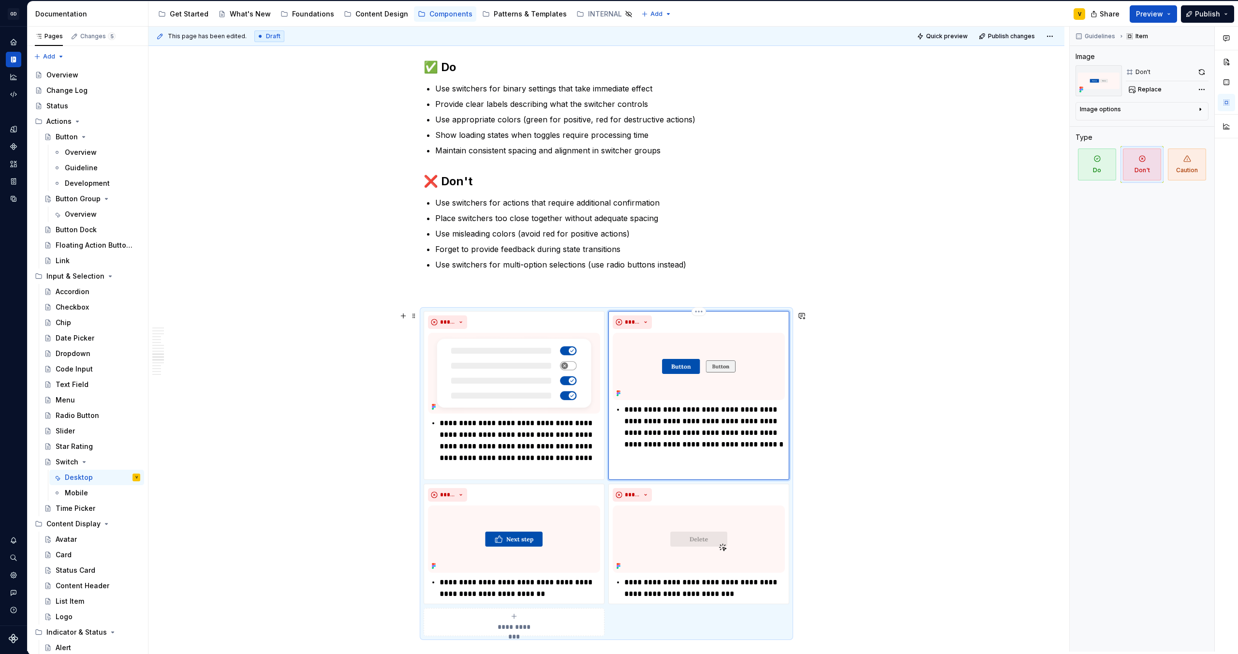
click at [631, 409] on p "**********" at bounding box center [704, 427] width 161 height 46
type textarea "*"
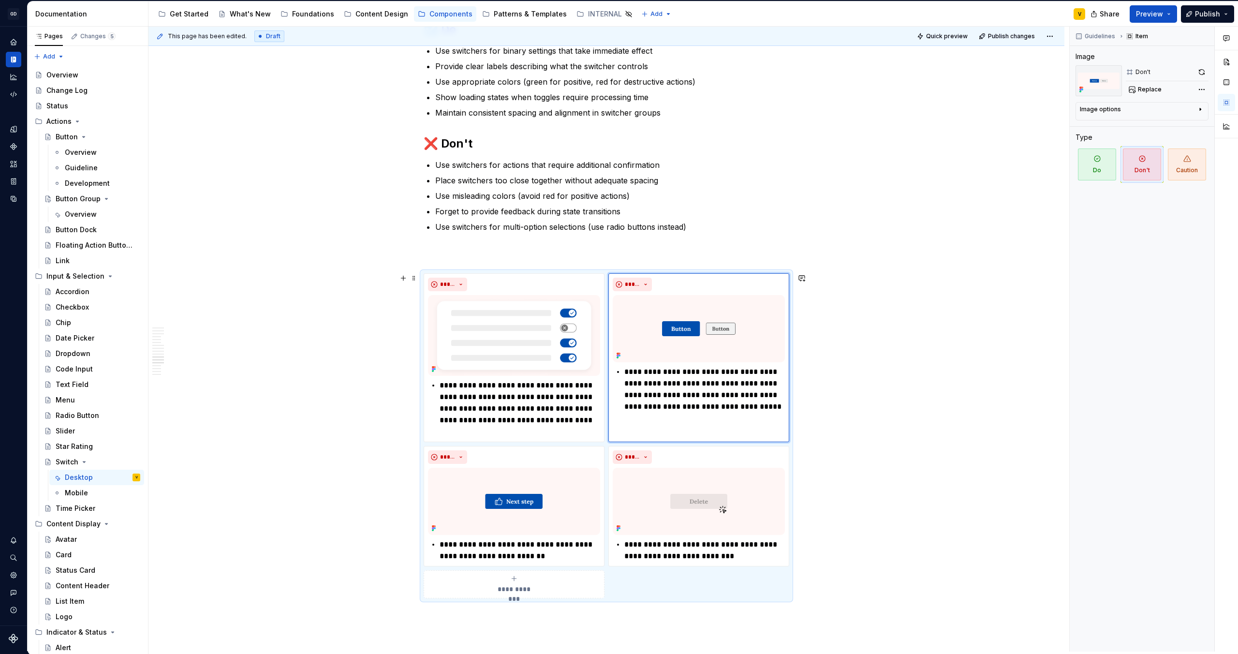
scroll to position [2405, 0]
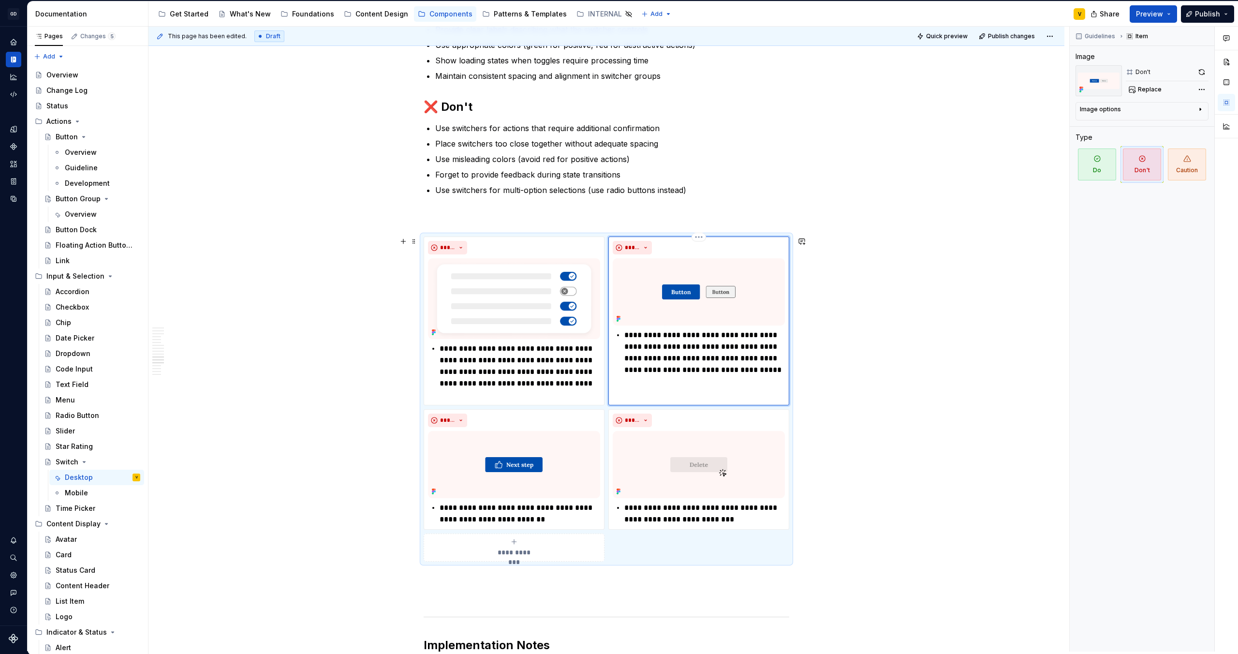
click at [679, 349] on p "**********" at bounding box center [704, 352] width 161 height 46
drag, startPoint x: 767, startPoint y: 369, endPoint x: 618, endPoint y: 332, distance: 153.4
click at [618, 332] on div "**********" at bounding box center [699, 352] width 172 height 46
drag, startPoint x: 519, startPoint y: 518, endPoint x: 444, endPoint y: 509, distance: 75.0
click at [444, 509] on p "**********" at bounding box center [520, 513] width 161 height 23
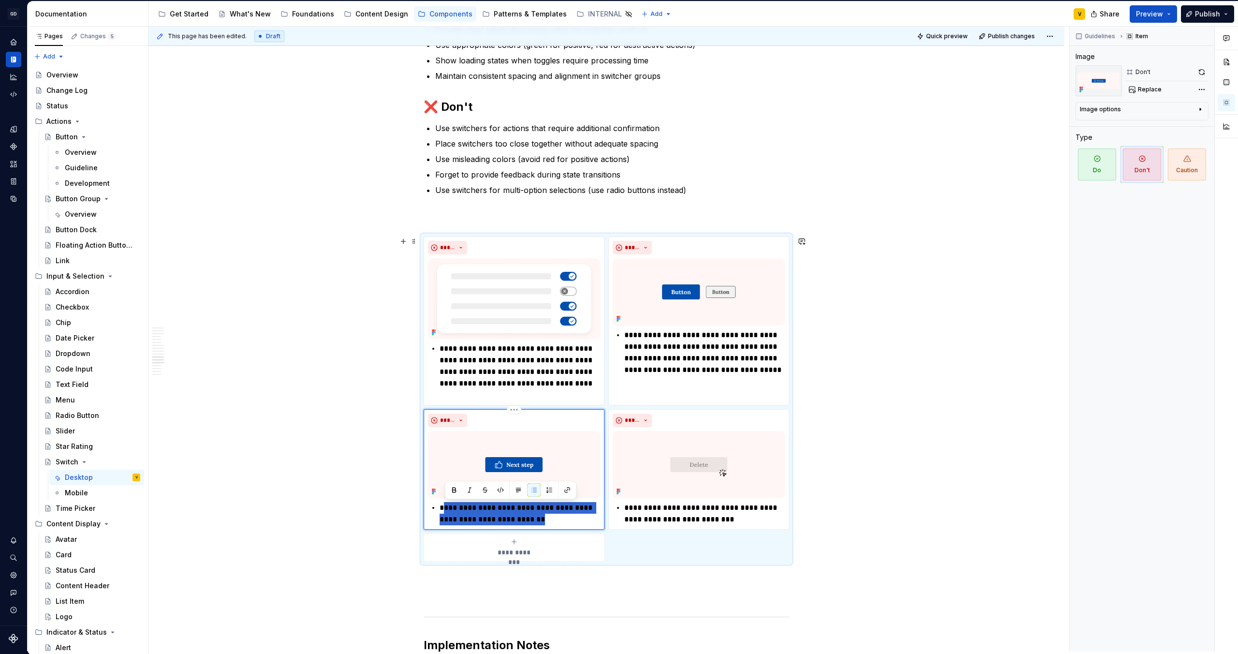
paste div
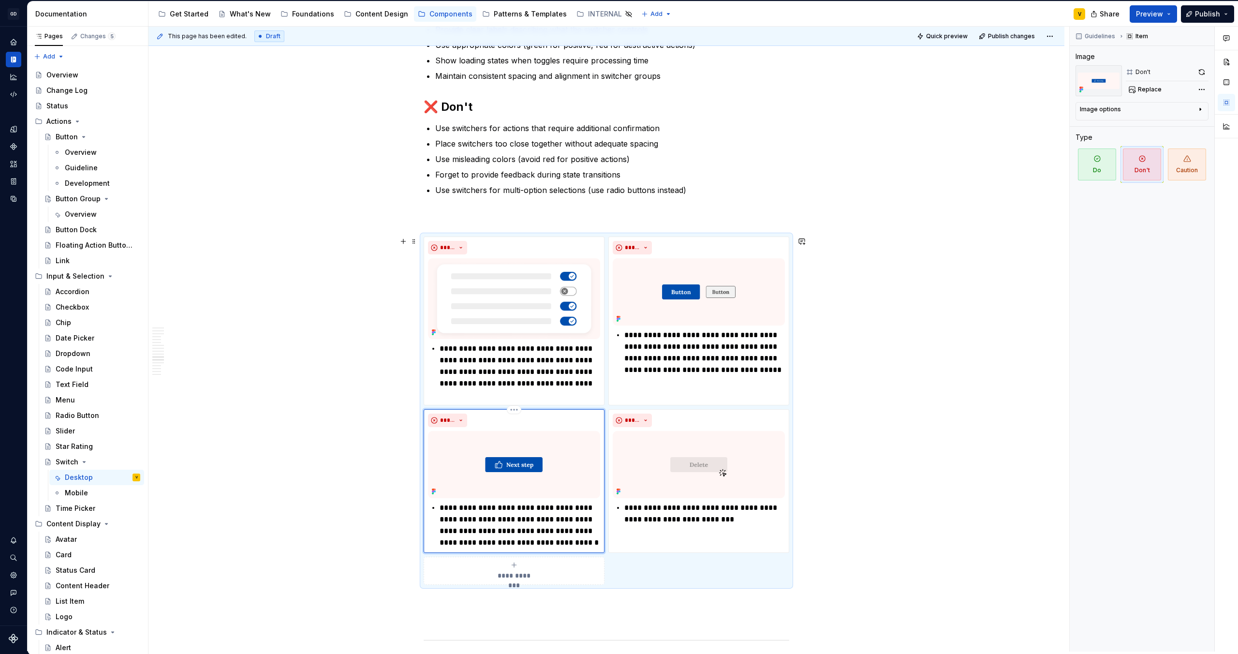
click at [444, 509] on p "**********" at bounding box center [520, 525] width 161 height 46
type textarea "*"
click at [491, 465] on img at bounding box center [514, 464] width 172 height 67
click at [1149, 91] on span "Replace" at bounding box center [1150, 90] width 24 height 8
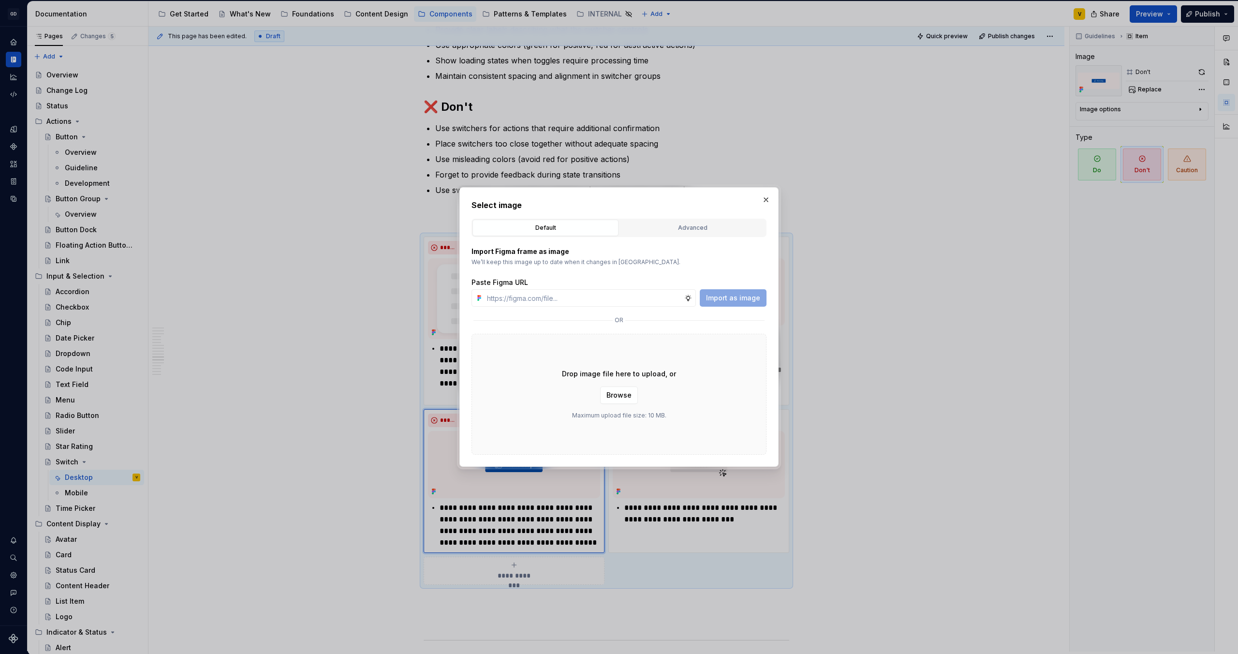
type textarea "*"
type input "[URL][DOMAIN_NAME]"
click at [717, 298] on span "Import as image" at bounding box center [733, 298] width 54 height 10
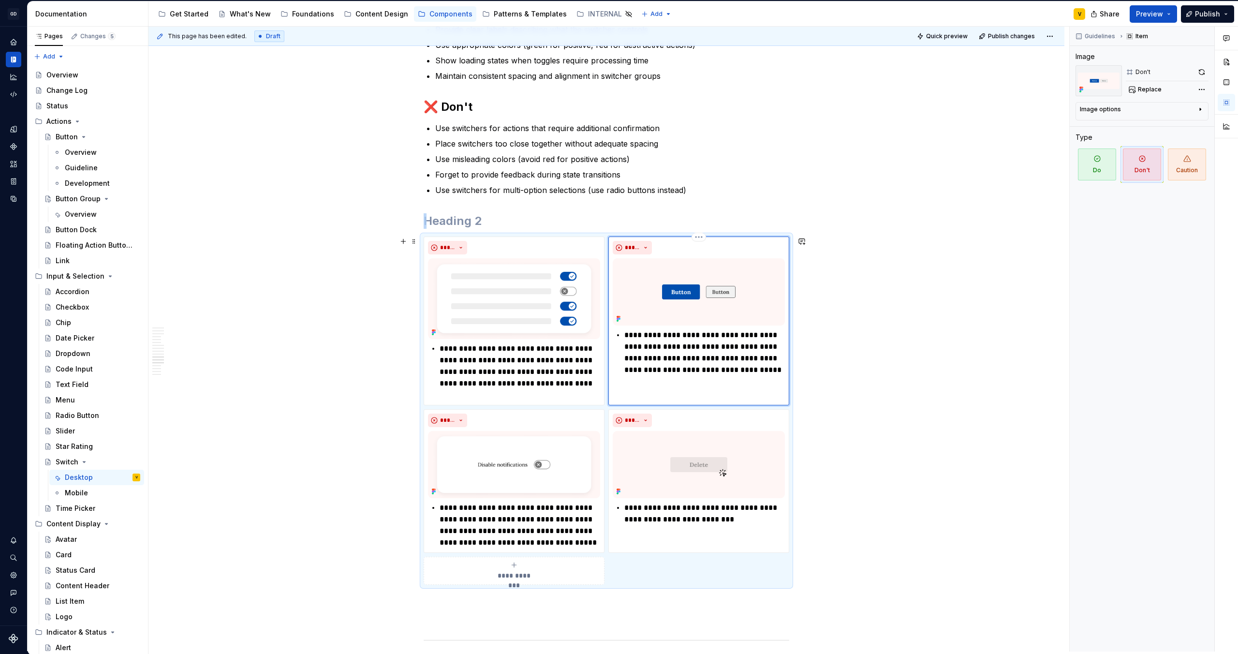
click at [672, 289] on img at bounding box center [699, 291] width 172 height 67
click at [1145, 89] on span "Replace" at bounding box center [1150, 90] width 24 height 8
type textarea "*"
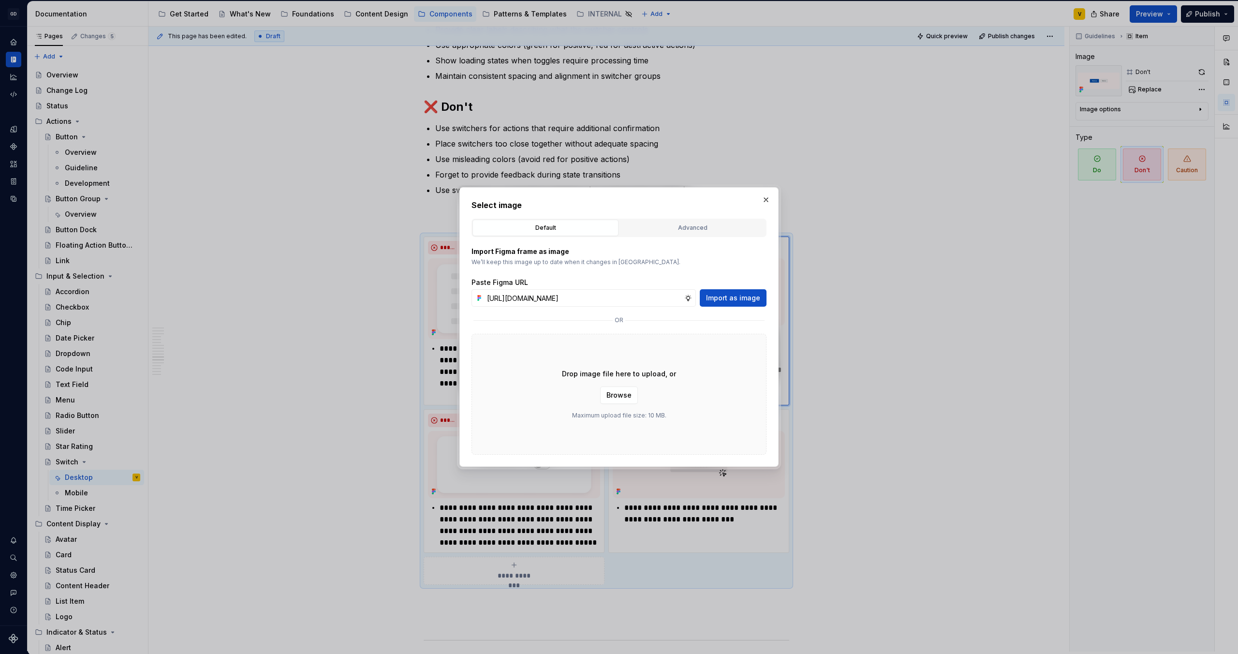
scroll to position [0, 338]
type input "[URL][DOMAIN_NAME]"
click at [748, 294] on span "Import as image" at bounding box center [733, 298] width 54 height 10
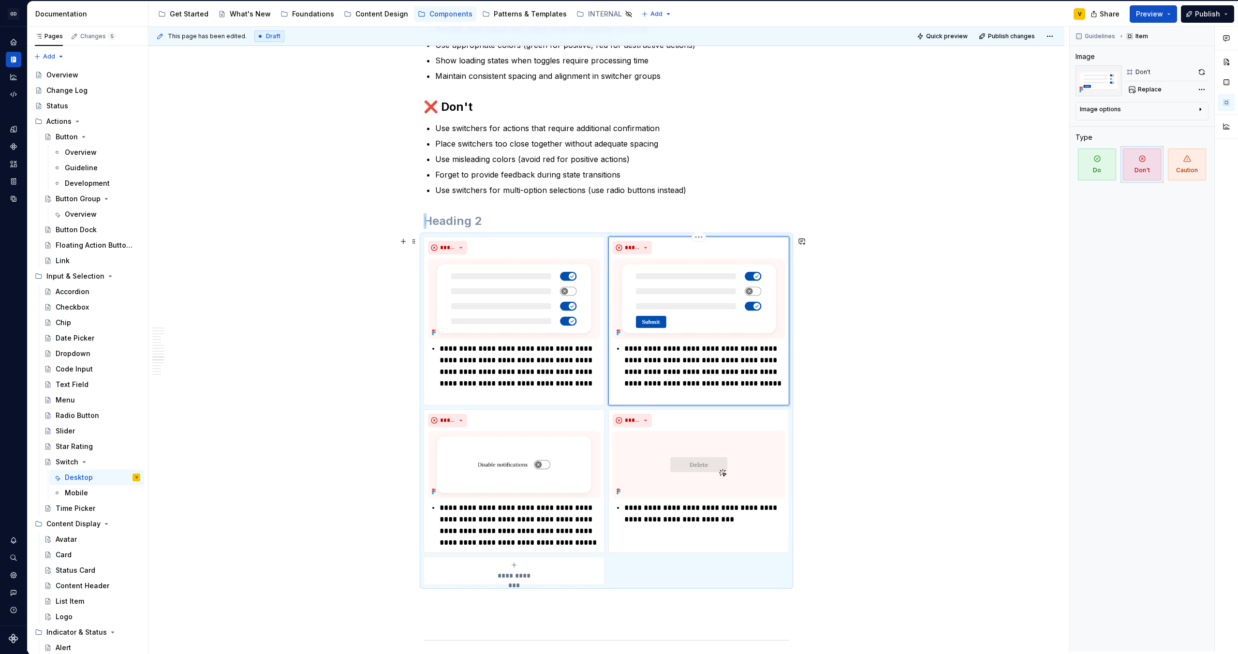
click at [697, 380] on p "**********" at bounding box center [704, 366] width 161 height 46
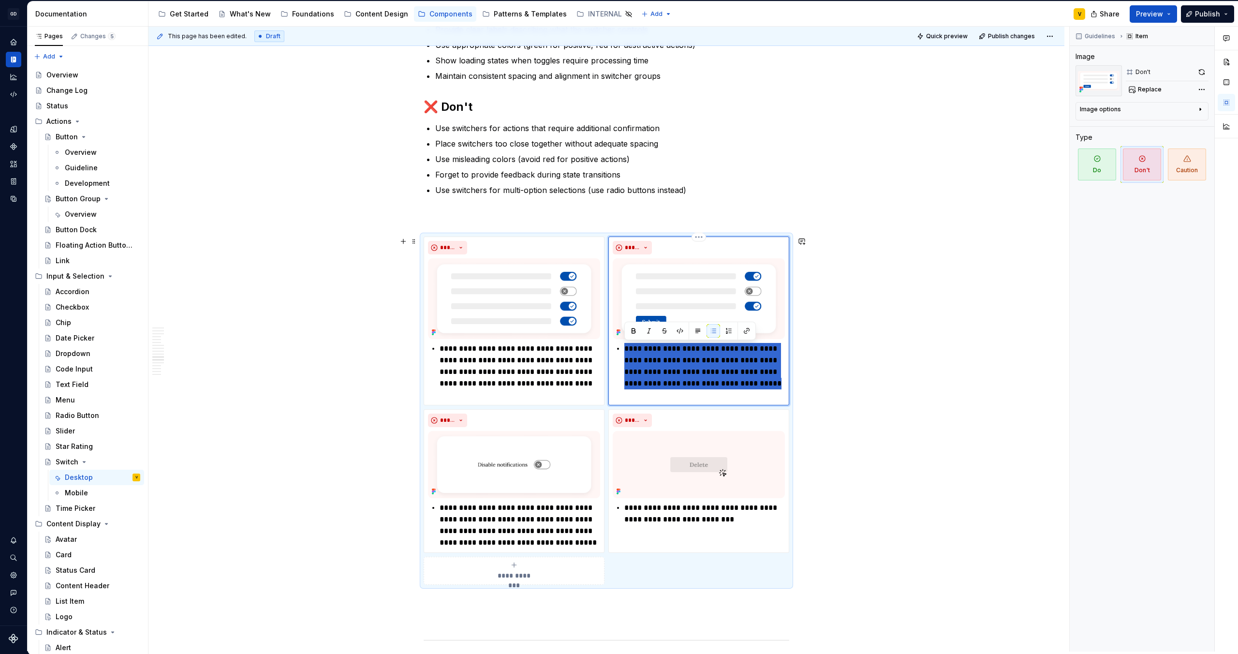
drag, startPoint x: 773, startPoint y: 387, endPoint x: 611, endPoint y: 345, distance: 166.9
click at [611, 345] on div "**********" at bounding box center [698, 320] width 181 height 169
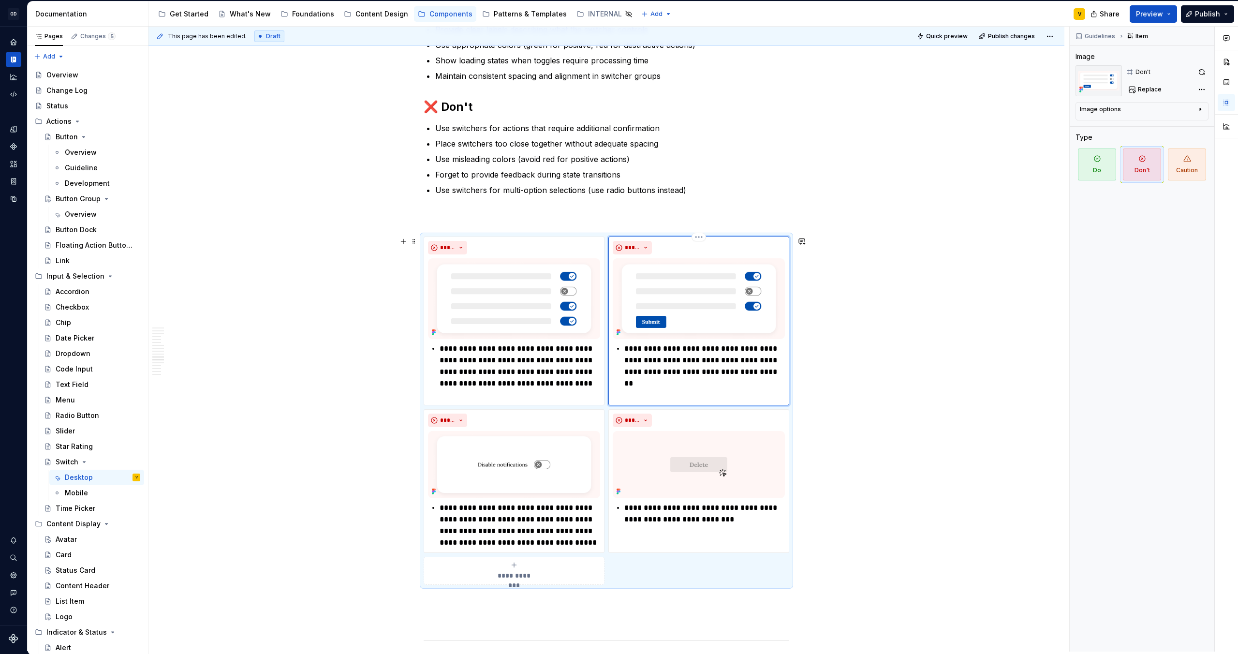
click at [670, 360] on p "**********" at bounding box center [704, 366] width 161 height 46
click at [722, 381] on p "**********" at bounding box center [704, 366] width 161 height 46
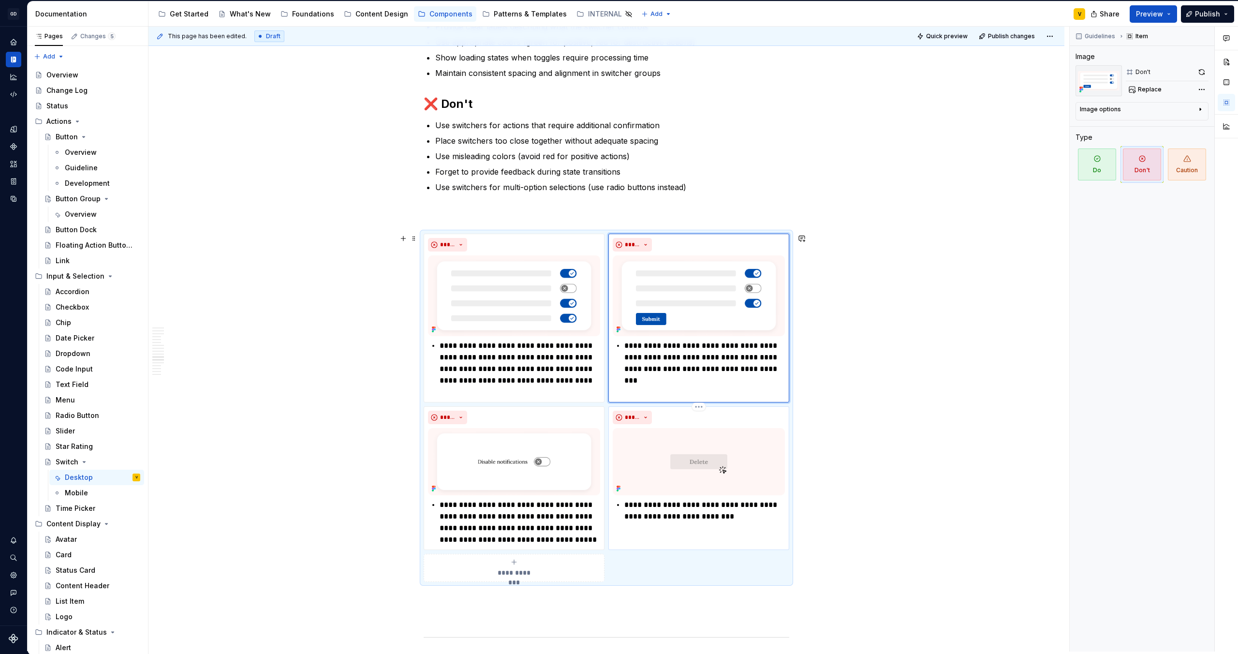
click at [756, 518] on p "**********" at bounding box center [704, 510] width 161 height 23
click at [525, 389] on p "**********" at bounding box center [520, 369] width 161 height 58
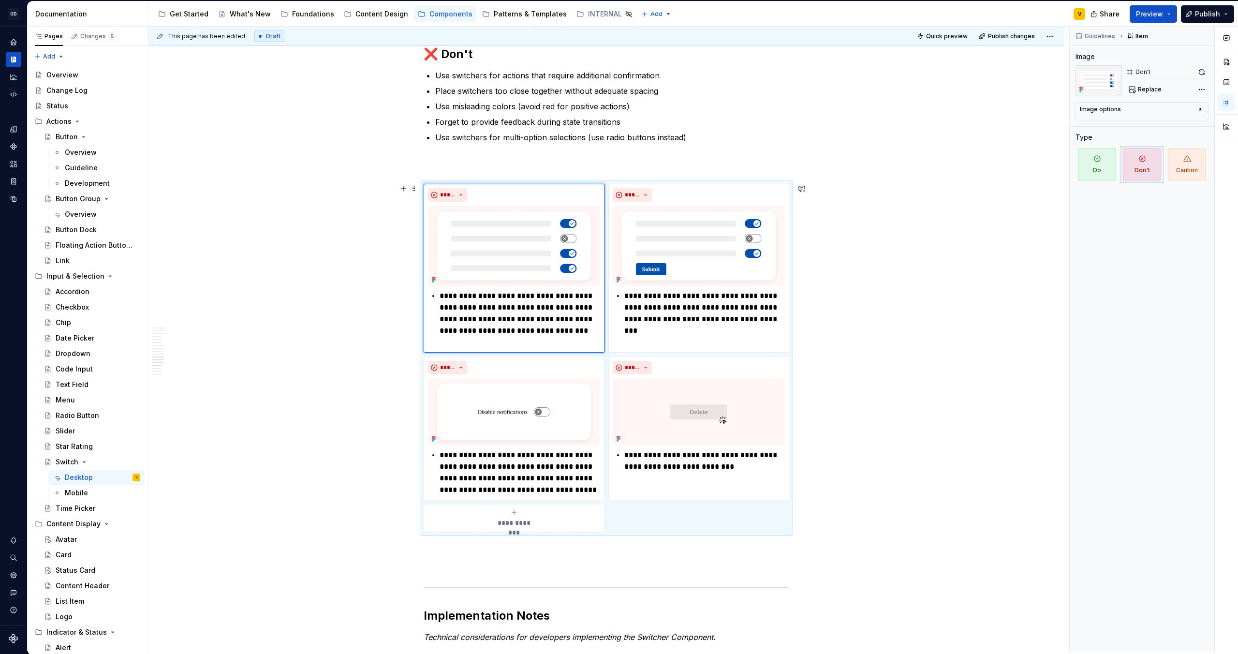
scroll to position [2462, 0]
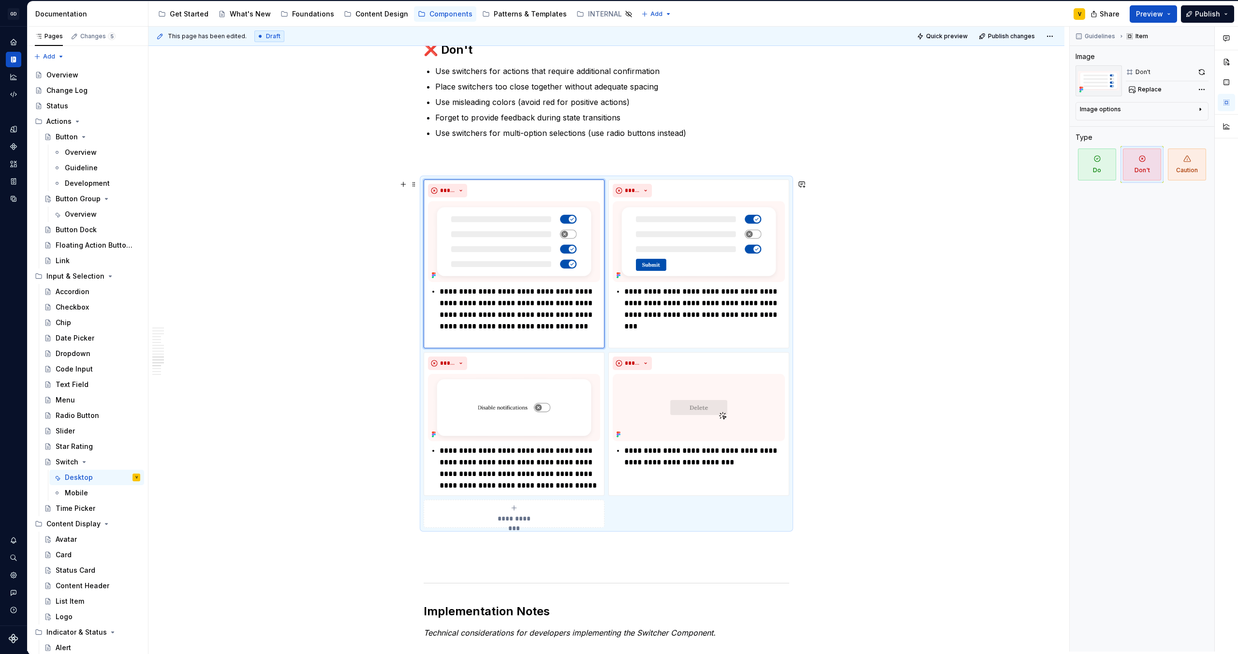
click at [692, 418] on img at bounding box center [699, 407] width 172 height 67
click at [725, 452] on p "**********" at bounding box center [704, 456] width 161 height 23
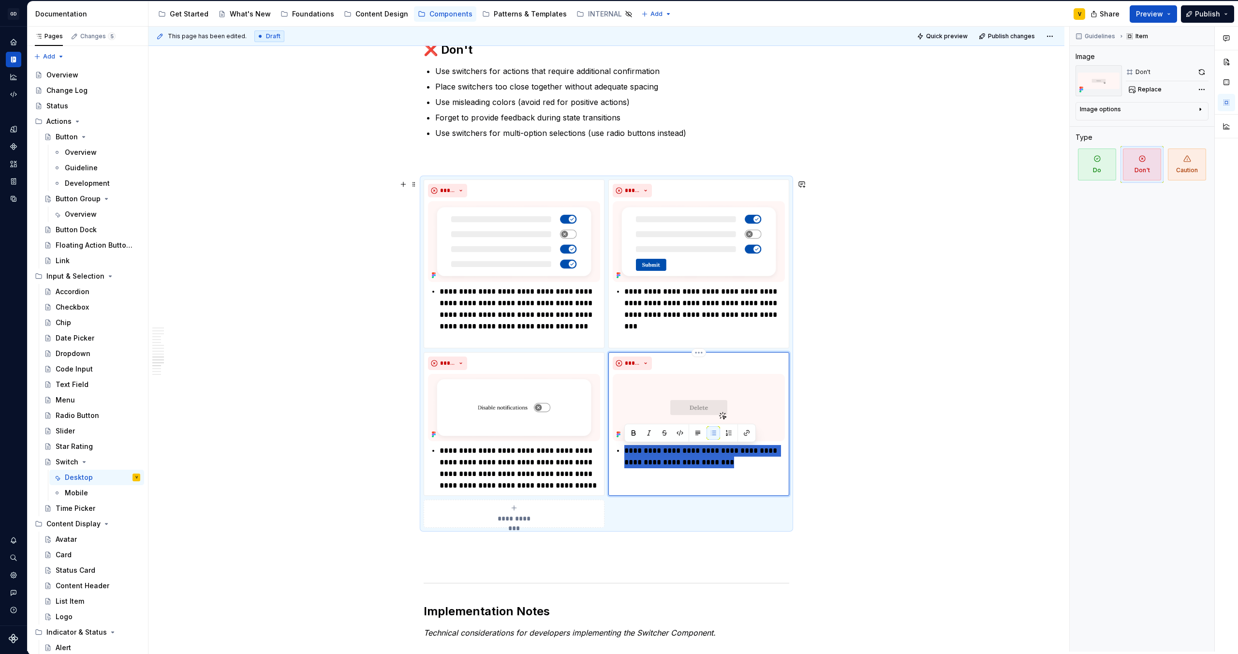
drag, startPoint x: 753, startPoint y: 463, endPoint x: 621, endPoint y: 449, distance: 132.8
click at [621, 448] on div "**********" at bounding box center [699, 456] width 172 height 23
click at [699, 352] on html "GD Oxygen V Design system data Documentation Accessibility guide for tree Page …" at bounding box center [619, 327] width 1238 height 654
click at [707, 374] on div "Delete item" at bounding box center [735, 368] width 82 height 15
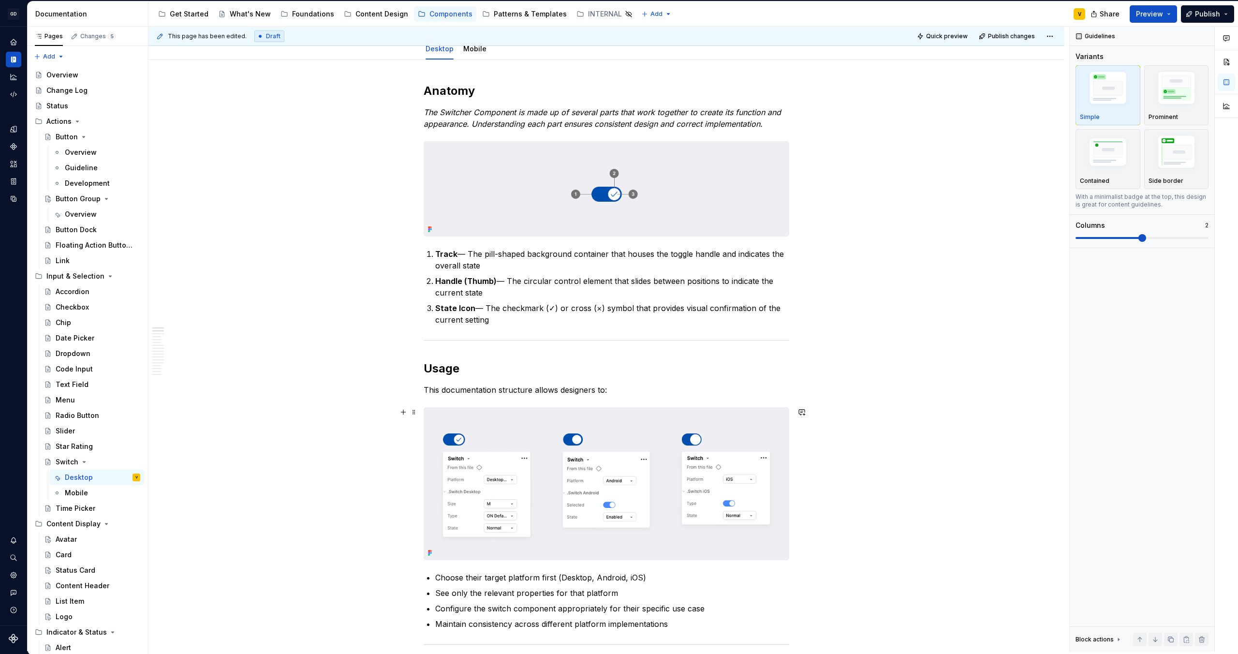
scroll to position [0, 0]
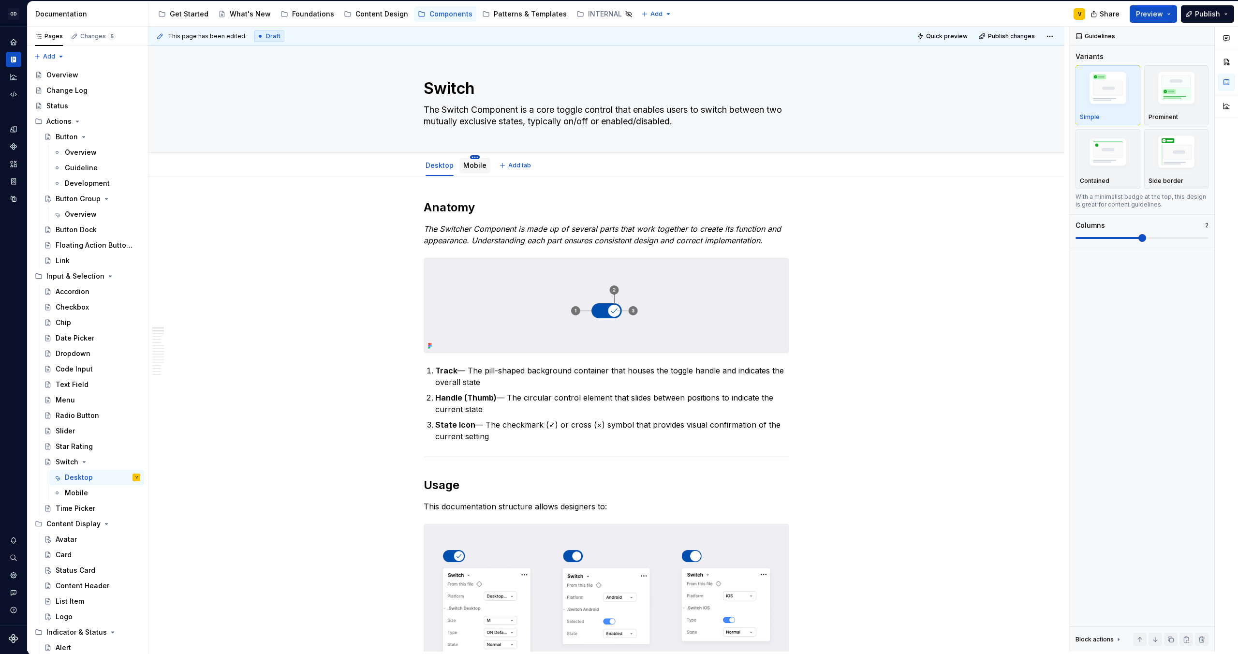
click at [475, 156] on html "GD Oxygen V Design system data Documentation Accessibility guide for tree Page …" at bounding box center [619, 327] width 1238 height 654
click at [511, 263] on div "Delete tab" at bounding box center [517, 262] width 63 height 10
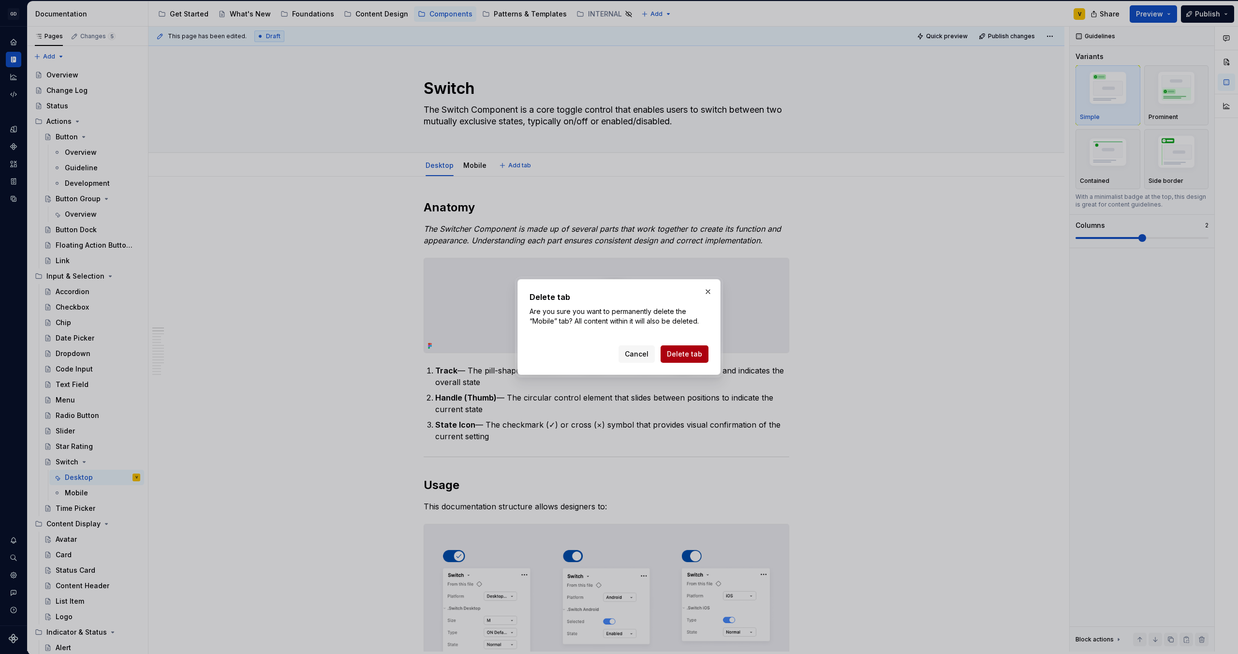
click at [689, 350] on span "Delete tab" at bounding box center [684, 354] width 35 height 10
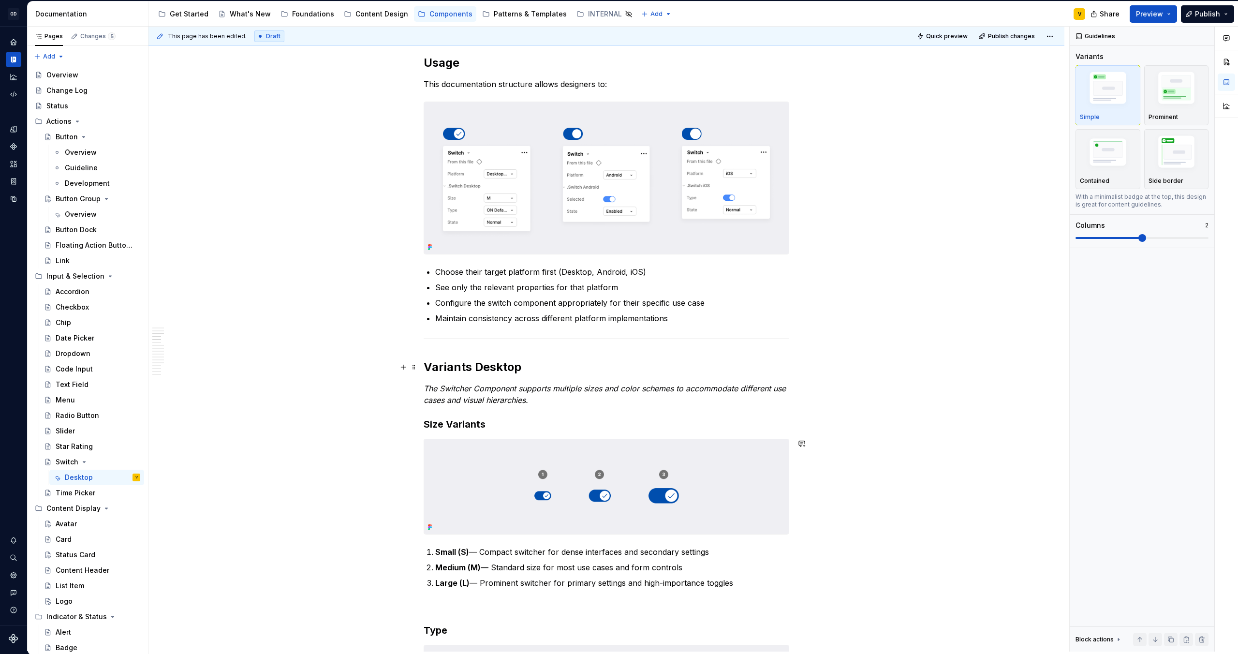
scroll to position [328, 0]
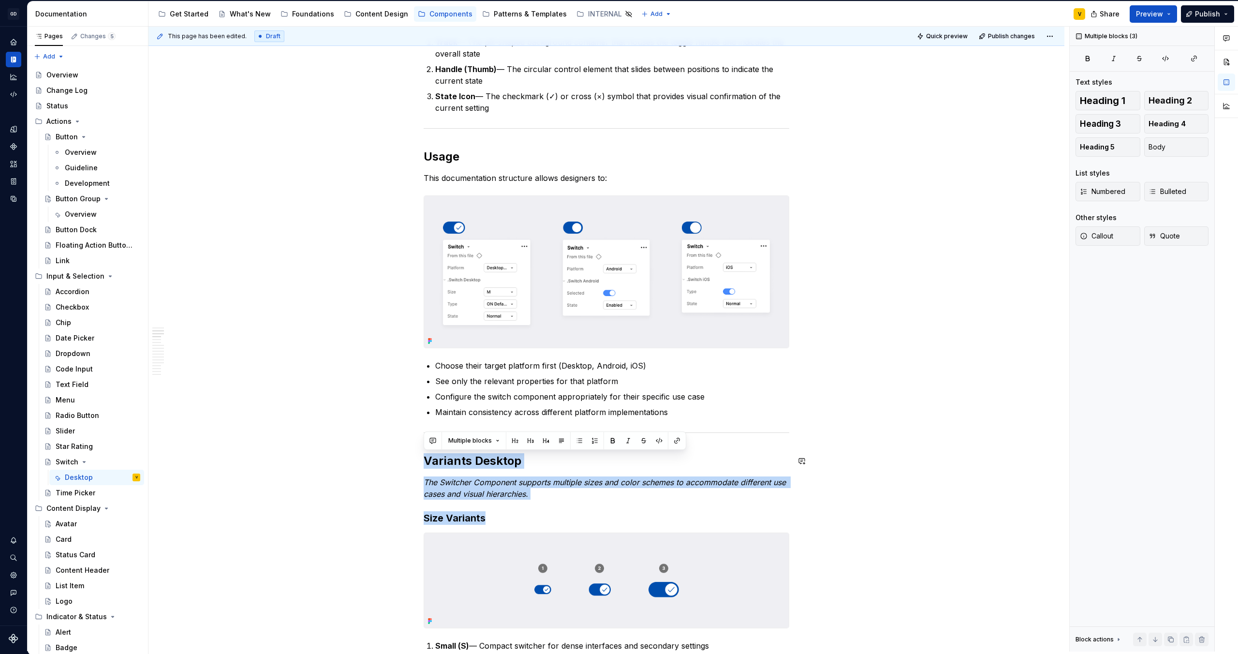
drag, startPoint x: 496, startPoint y: 522, endPoint x: 422, endPoint y: 451, distance: 102.6
click at [497, 513] on h3 "Size Variants" at bounding box center [607, 518] width 366 height 14
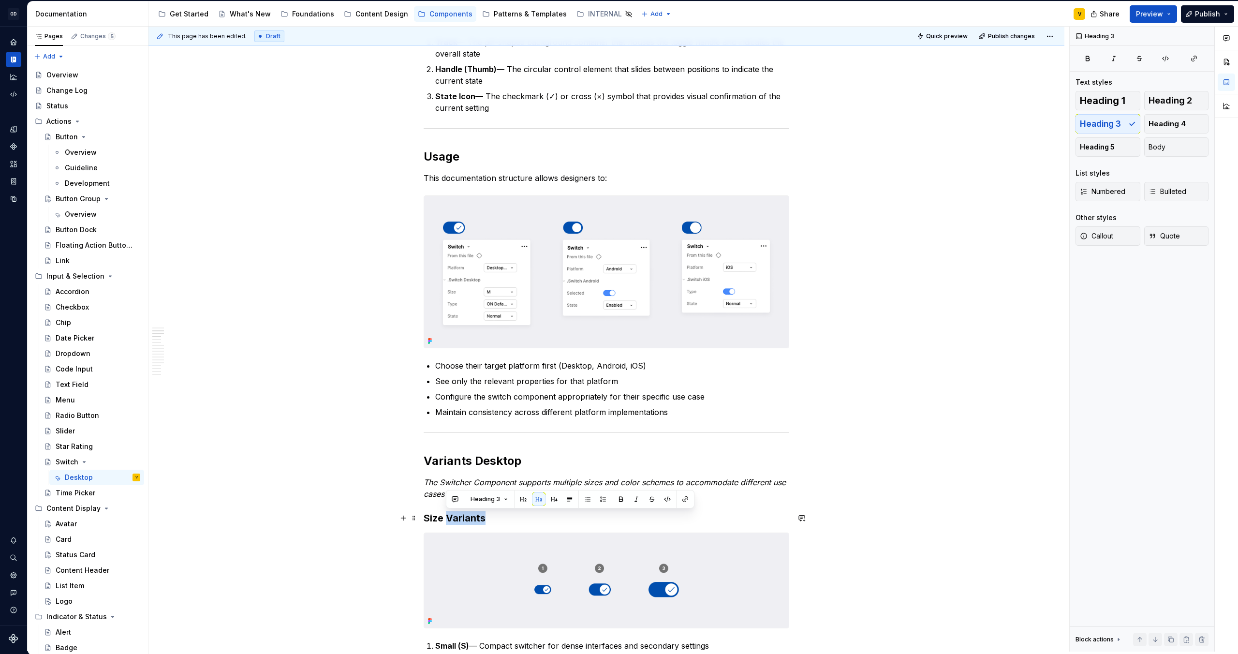
drag, startPoint x: 448, startPoint y: 521, endPoint x: 499, endPoint y: 519, distance: 51.3
click at [499, 519] on h3 "Size Variants" at bounding box center [607, 518] width 366 height 14
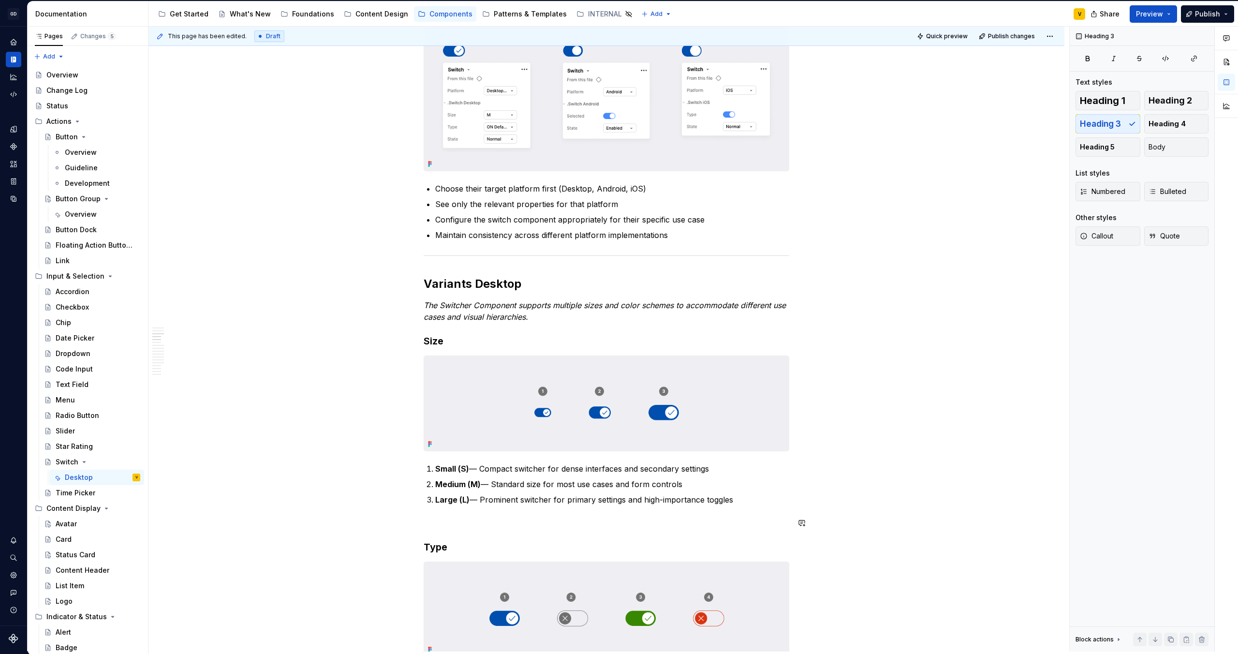
scroll to position [555, 0]
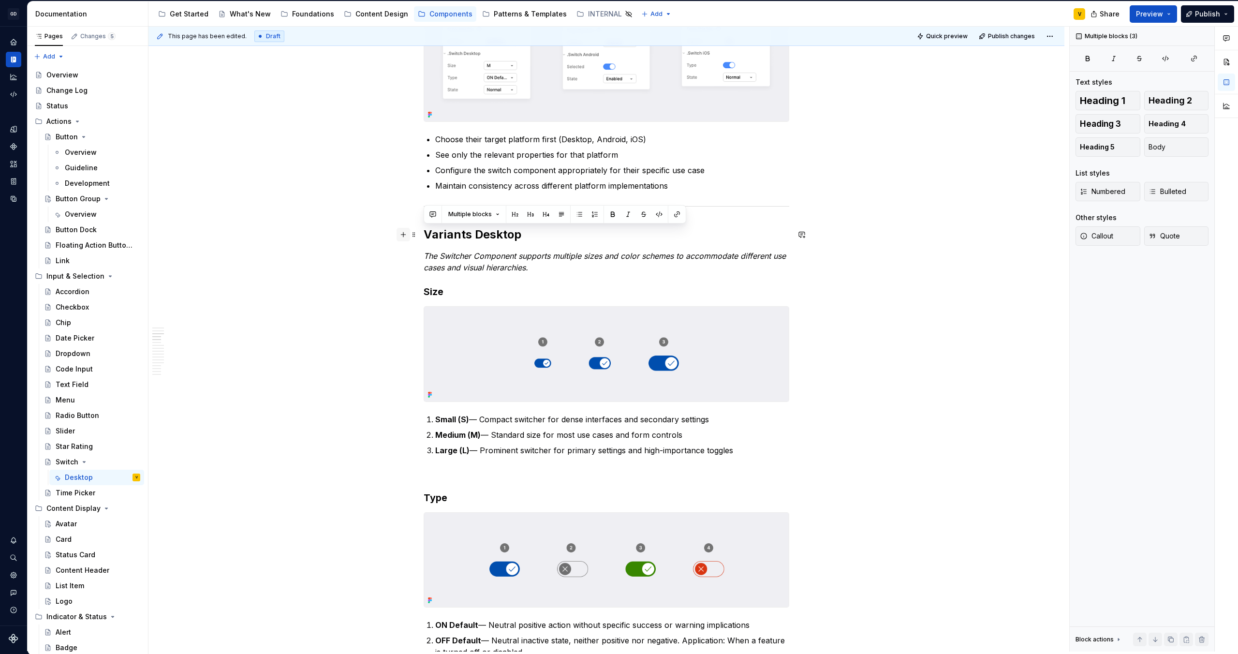
drag, startPoint x: 506, startPoint y: 291, endPoint x: 399, endPoint y: 229, distance: 123.9
drag, startPoint x: 765, startPoint y: 448, endPoint x: 417, endPoint y: 232, distance: 410.0
copy div "riants Desktop The Switcher Component supports multiple sizes and color schemes…"
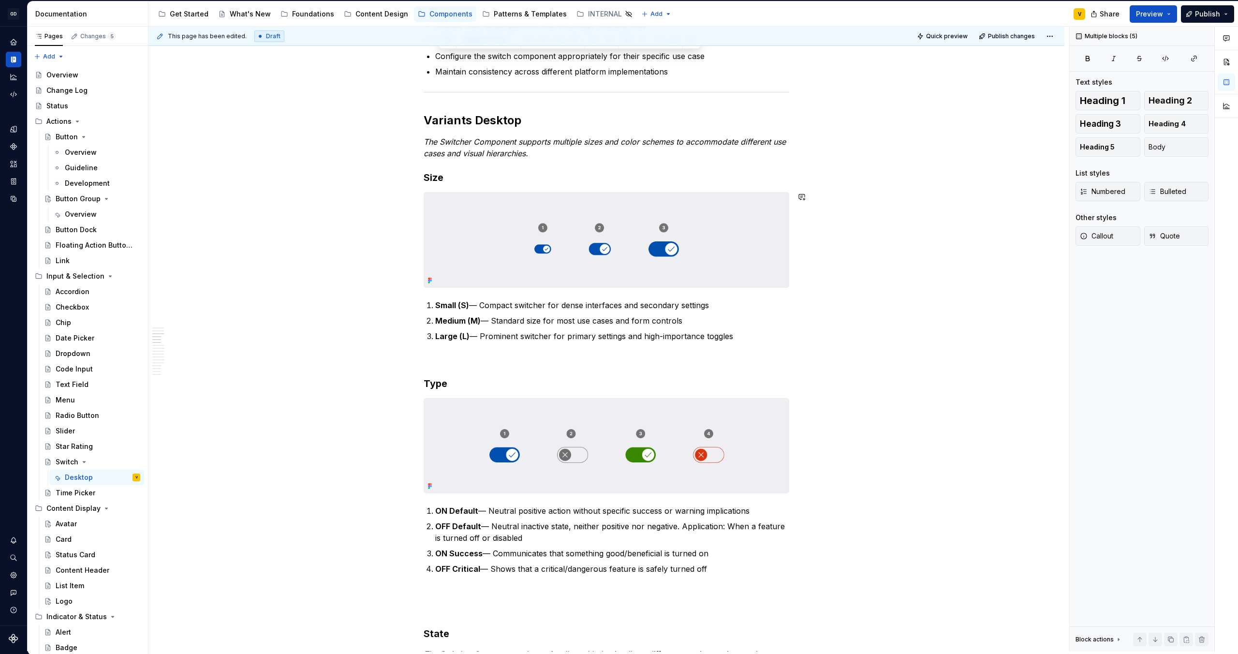
scroll to position [729, 0]
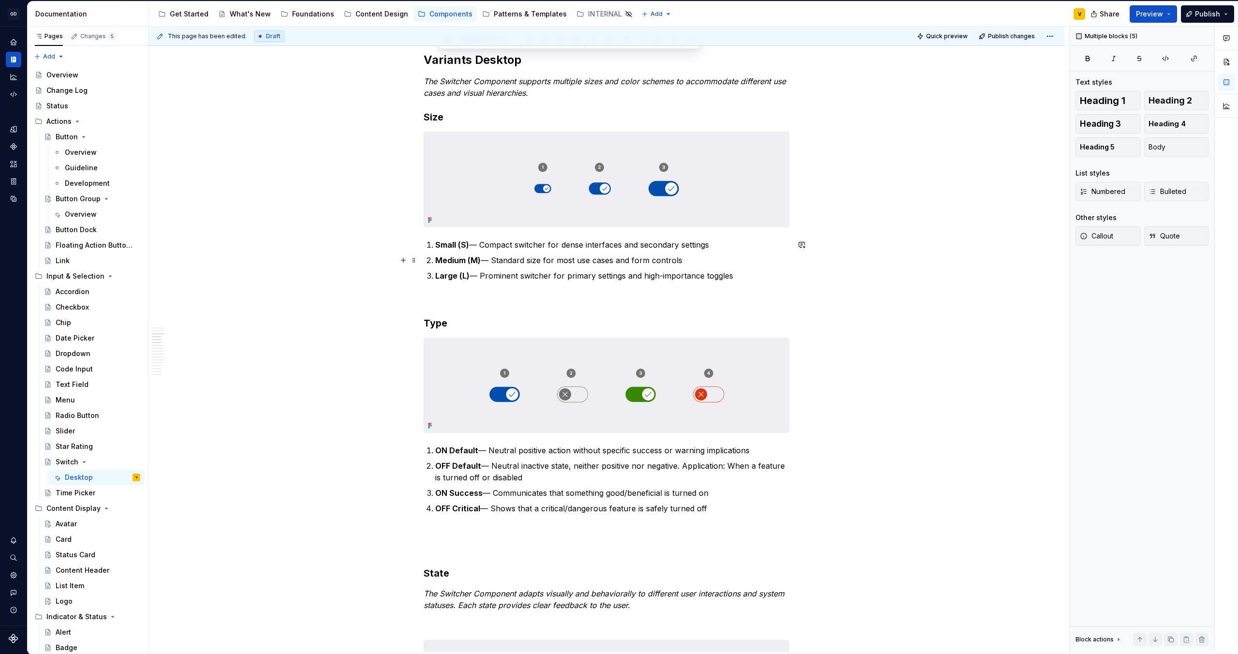
click at [697, 251] on ol "Small (S) — Compact switcher for dense interfaces and secondary settings Medium…" at bounding box center [612, 260] width 354 height 43
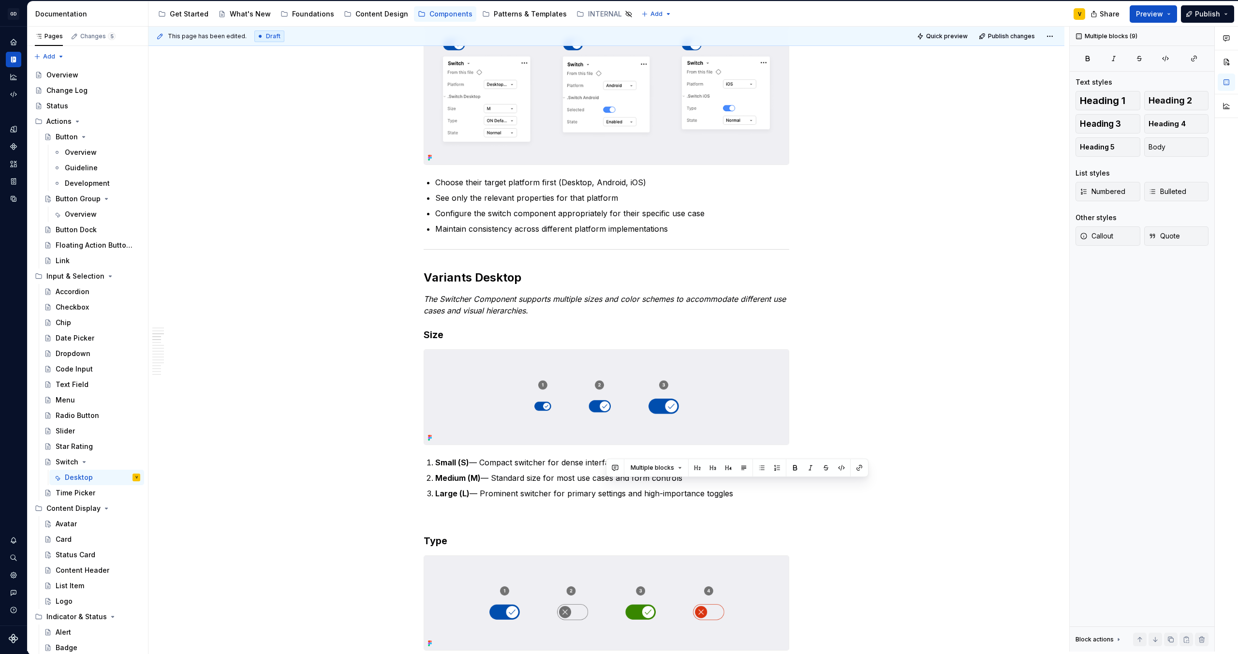
scroll to position [504, 0]
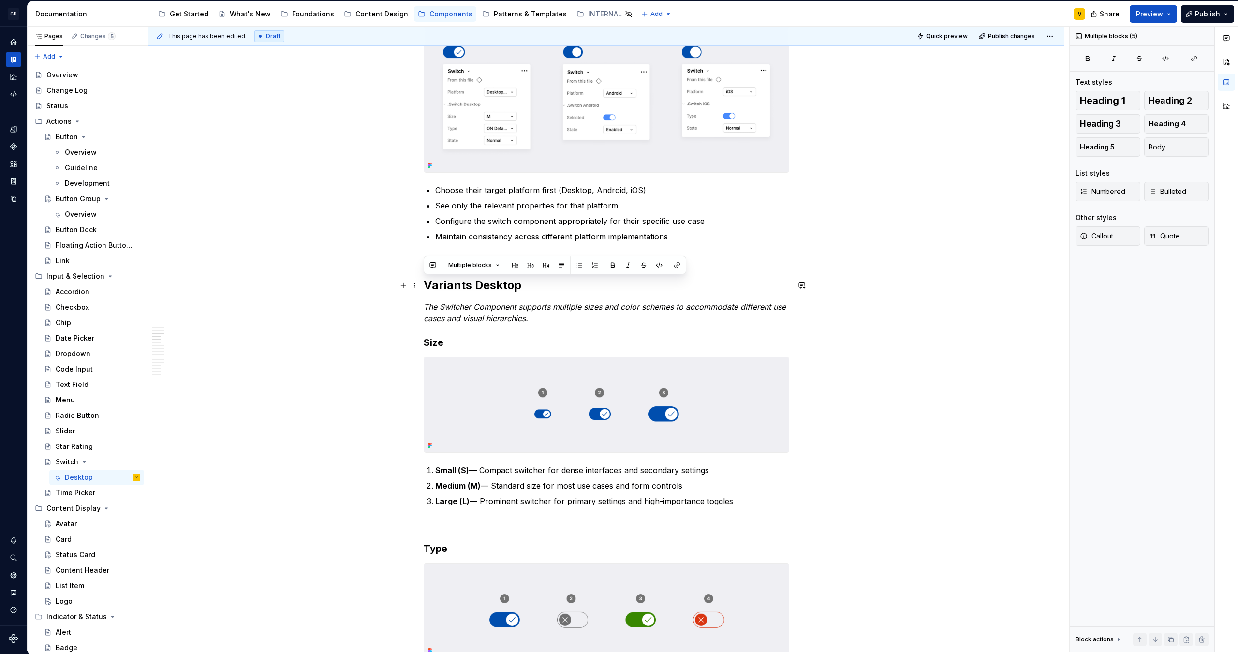
drag, startPoint x: 740, startPoint y: 278, endPoint x: 419, endPoint y: 281, distance: 321.1
click at [542, 452] on div at bounding box center [607, 404] width 366 height 95
type textarea "*"
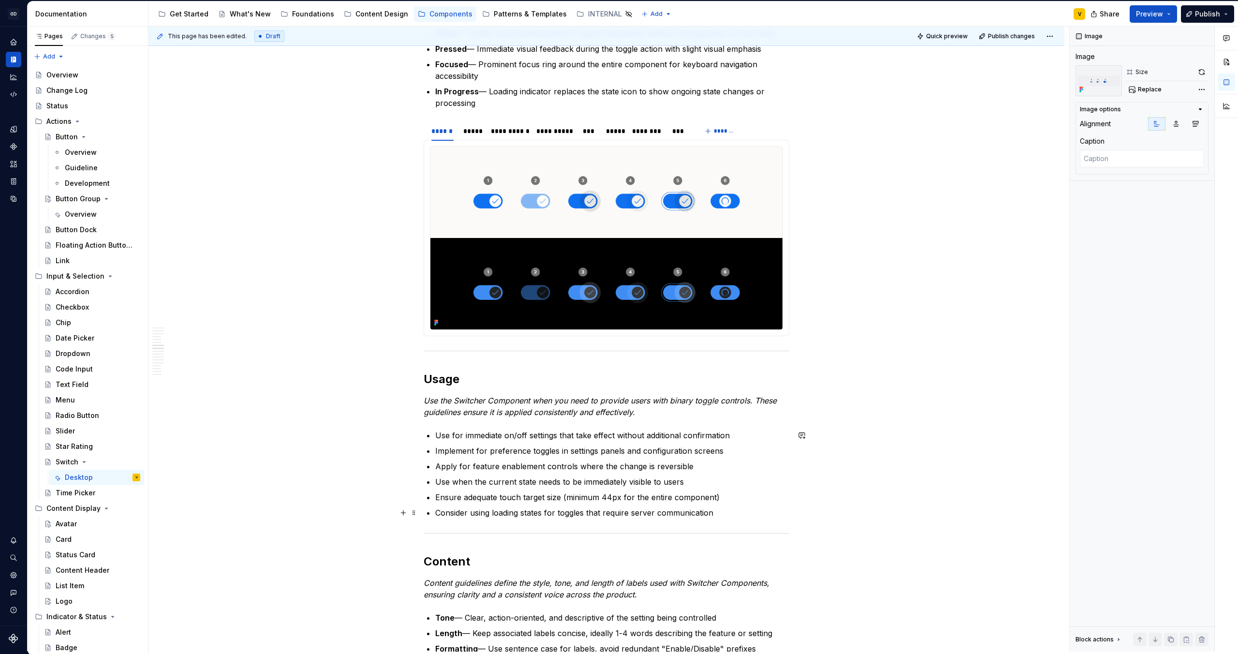
scroll to position [1485, 0]
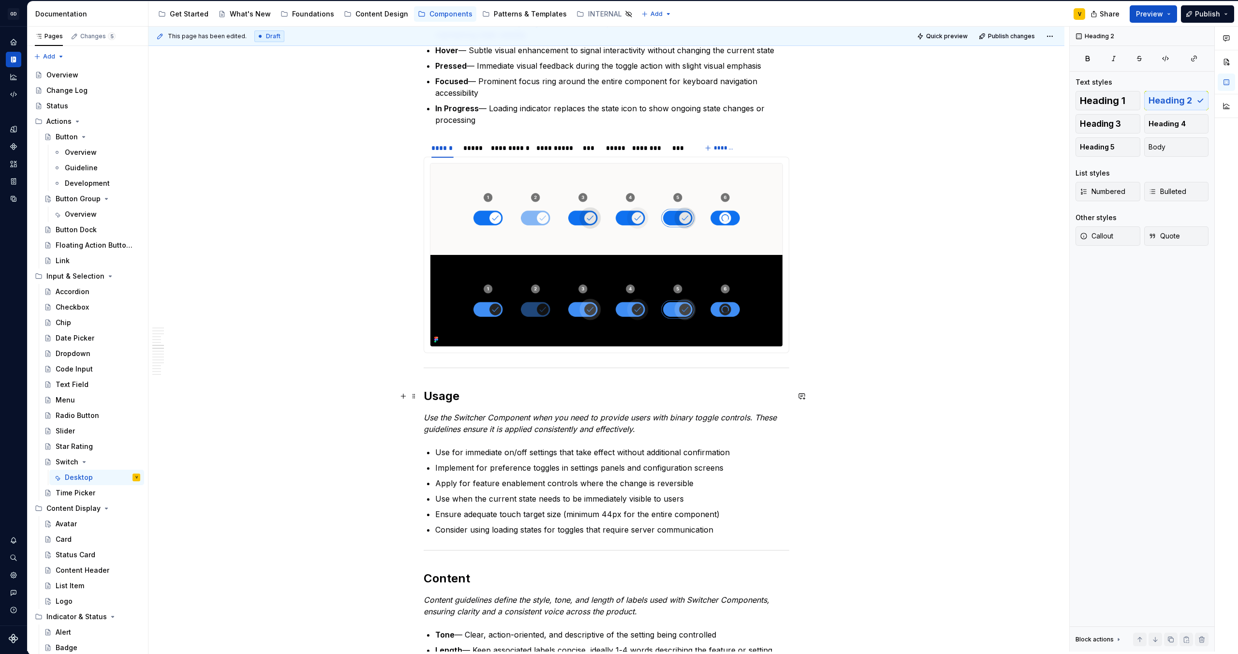
click at [424, 393] on h2 "Usage" at bounding box center [607, 395] width 366 height 15
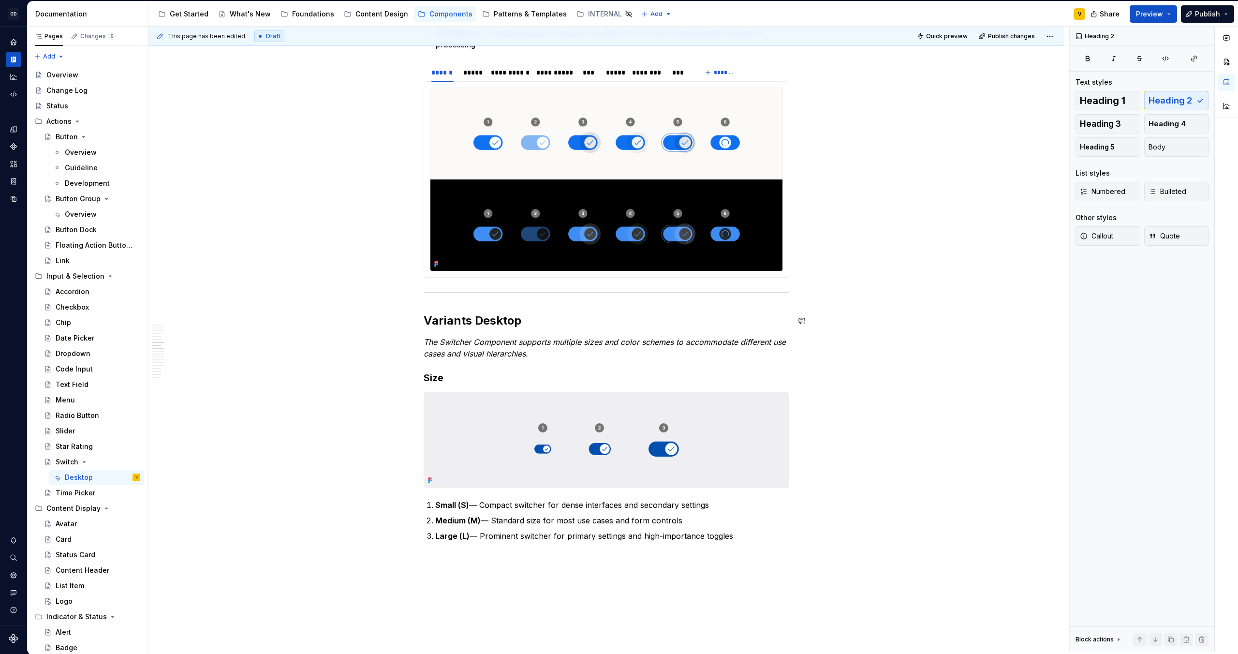
scroll to position [1578, 0]
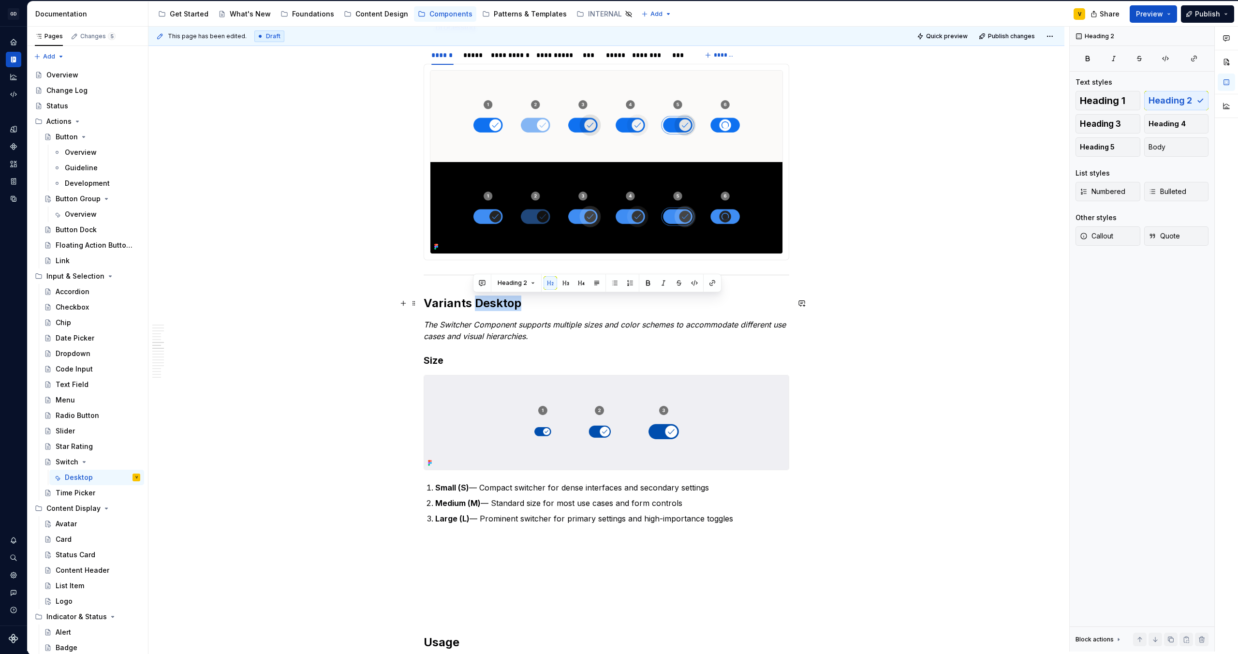
drag, startPoint x: 474, startPoint y: 302, endPoint x: 524, endPoint y: 305, distance: 49.9
click at [524, 305] on h2 "Variants Desktop" at bounding box center [607, 302] width 366 height 15
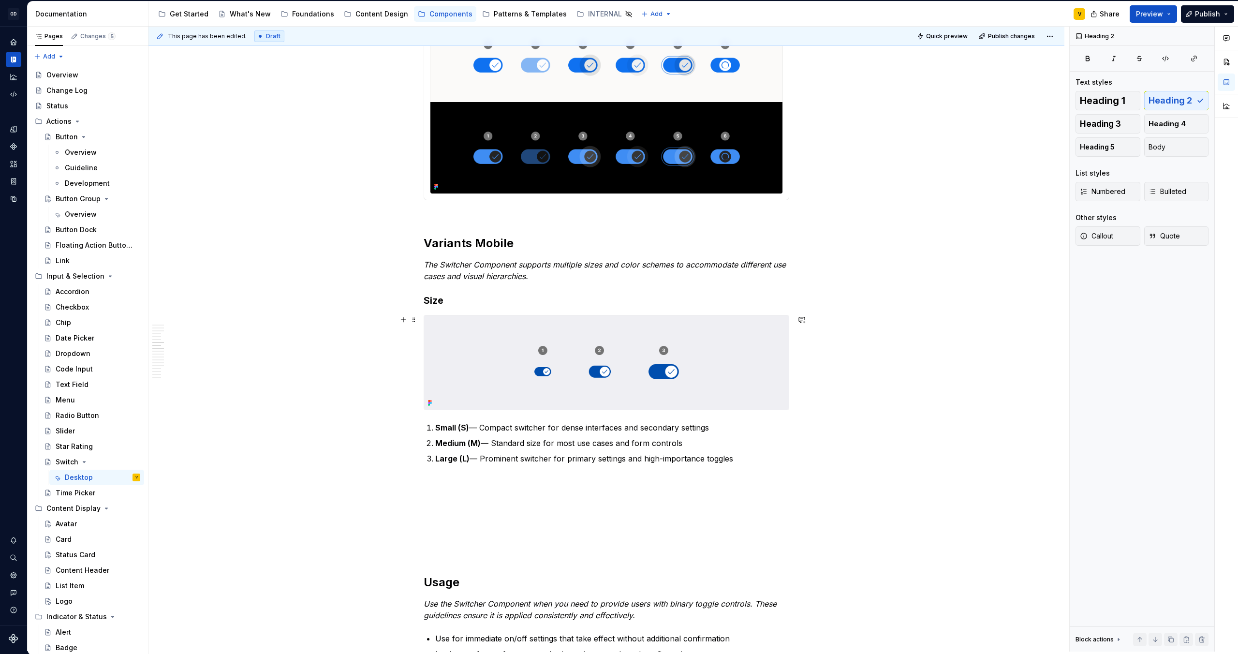
scroll to position [1642, 0]
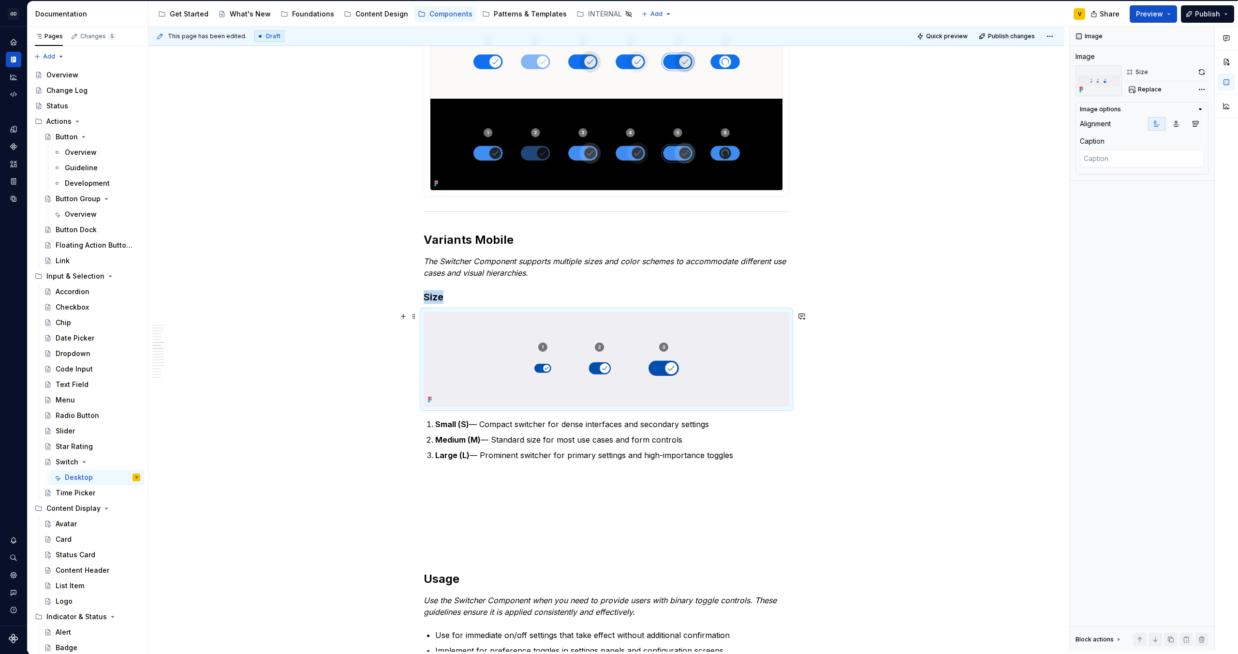
click at [498, 375] on img at bounding box center [606, 359] width 365 height 94
click at [1145, 87] on span "Replace" at bounding box center [1150, 90] width 24 height 8
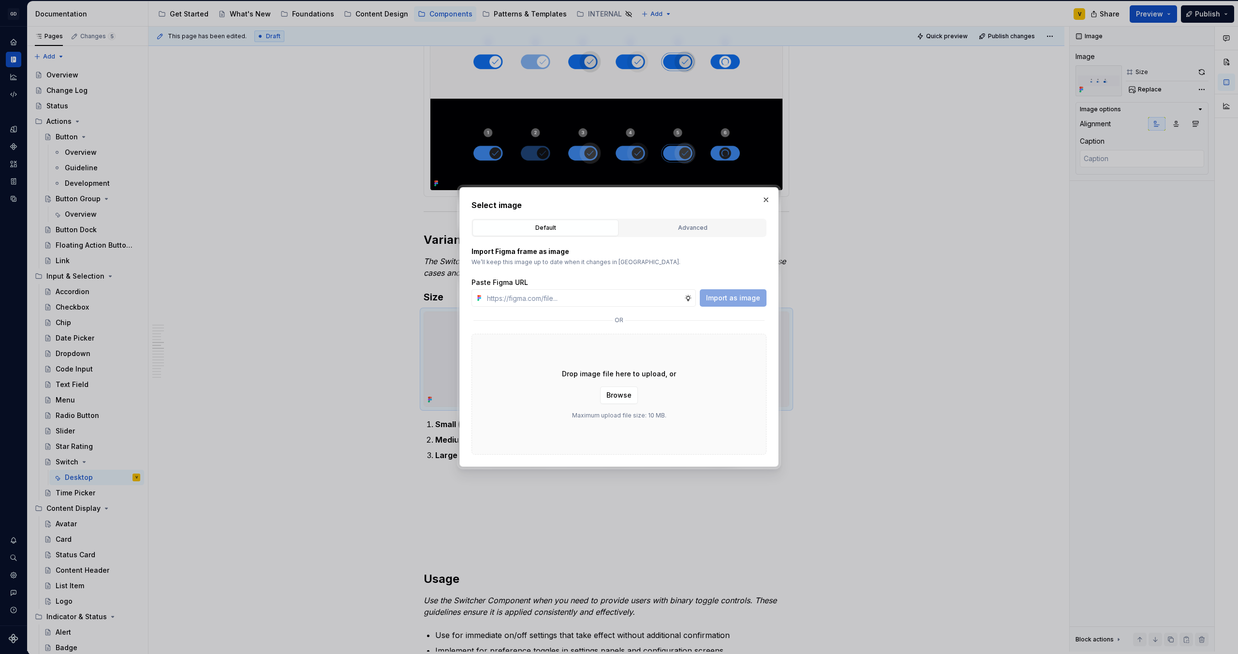
type textarea "*"
type input "[URL][DOMAIN_NAME]"
click at [745, 299] on span "Import as image" at bounding box center [733, 298] width 54 height 10
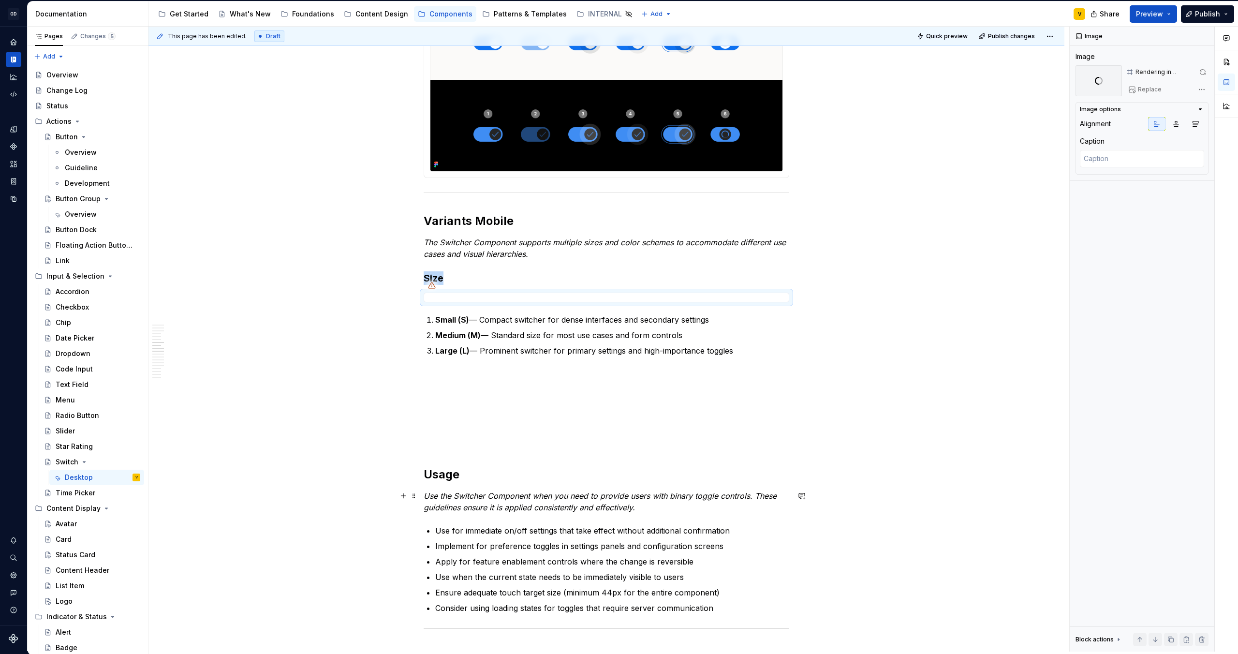
scroll to position [1096, 0]
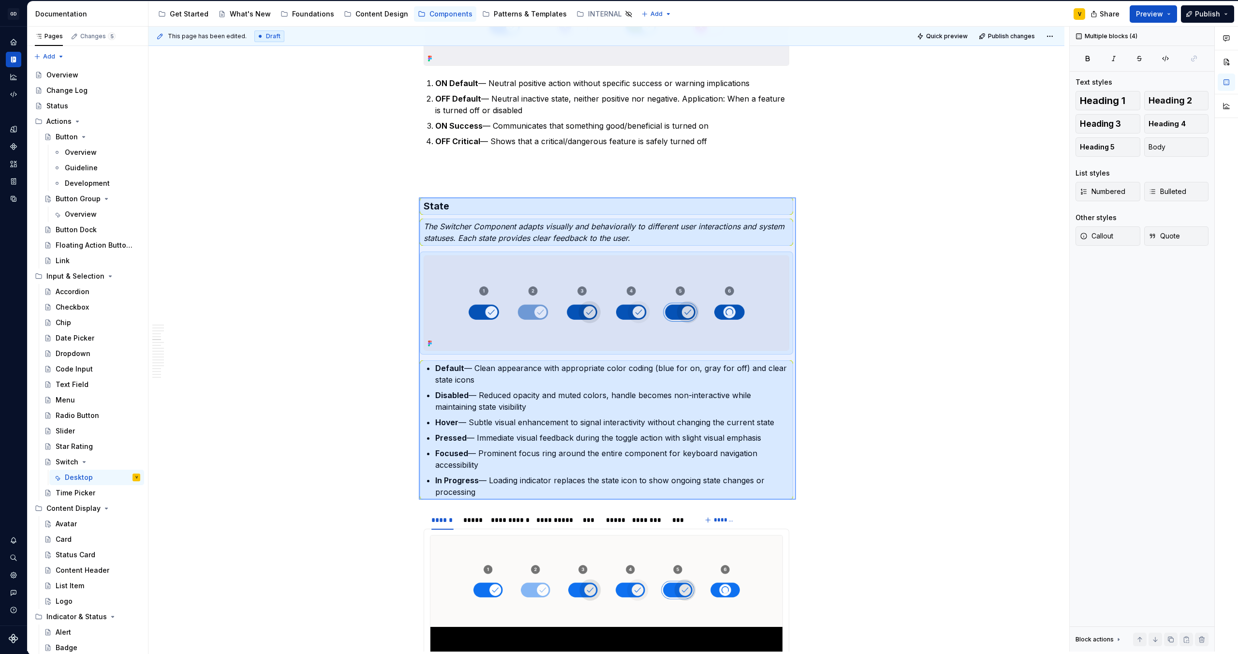
drag, startPoint x: 419, startPoint y: 197, endPoint x: 796, endPoint y: 497, distance: 481.8
click at [796, 497] on div "This page has been edited. Draft Quick preview Publish changes Switch The Switc…" at bounding box center [608, 339] width 921 height 625
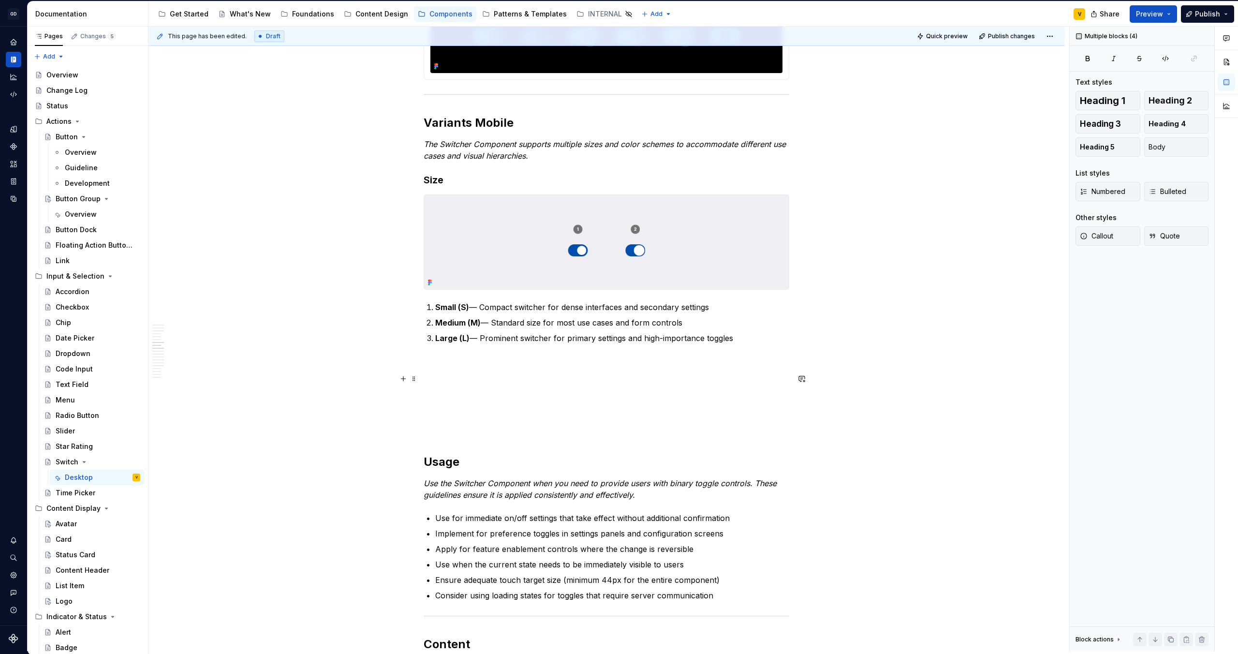
scroll to position [1787, 0]
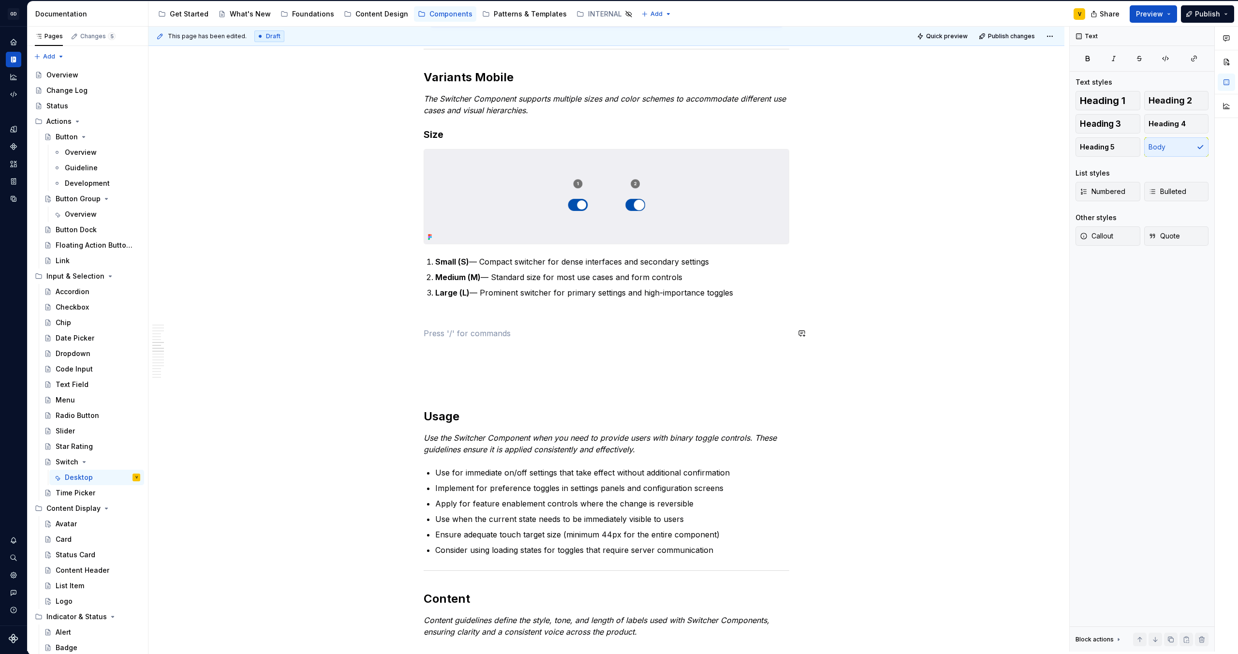
click at [455, 322] on div "Anatomy The Switcher Component is made up of several parts that work together t…" at bounding box center [607, 197] width 366 height 3569
click at [447, 312] on p at bounding box center [607, 316] width 366 height 12
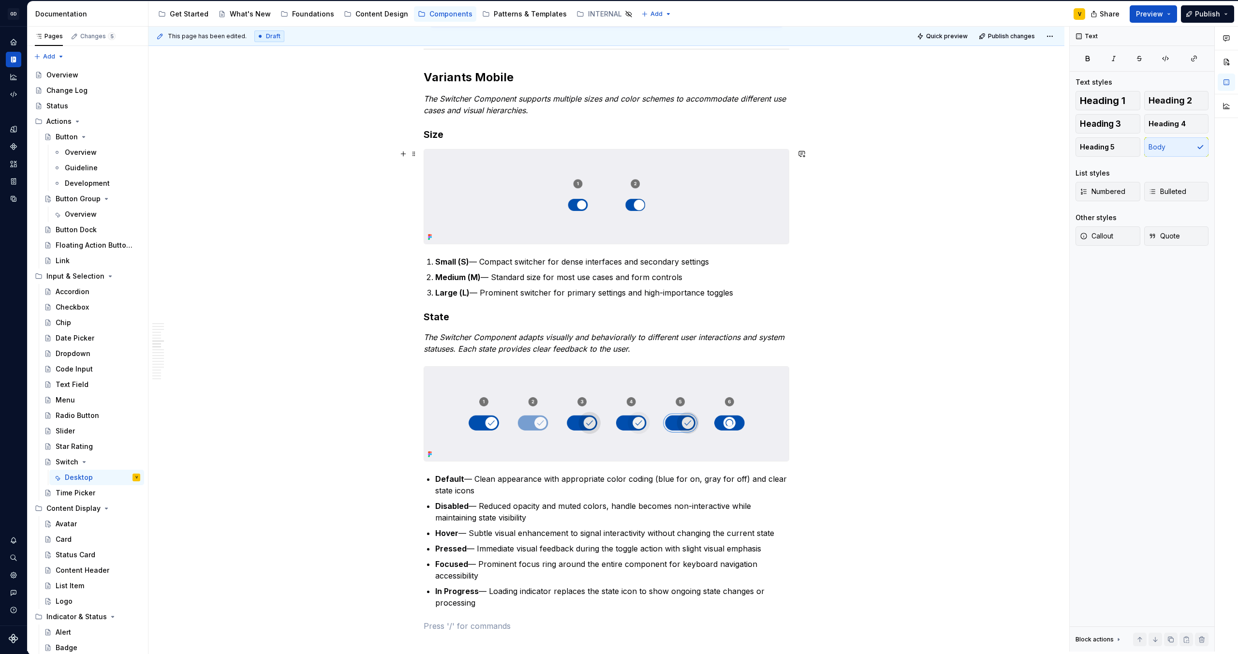
scroll to position [1775, 0]
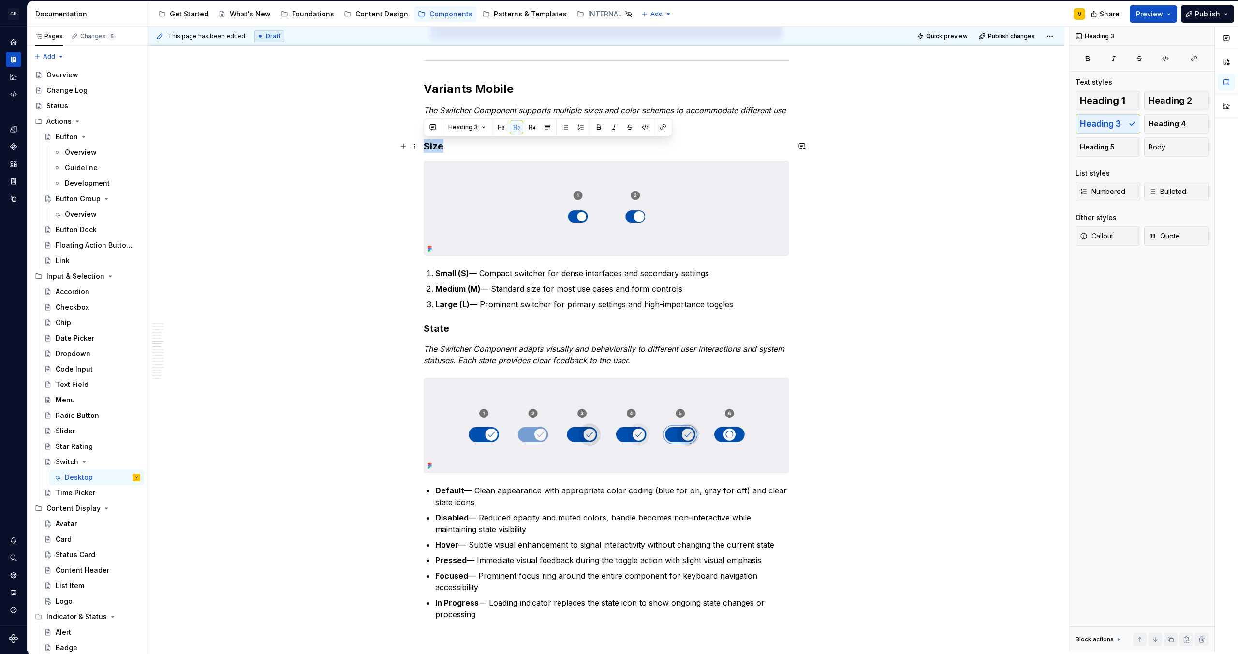
drag, startPoint x: 443, startPoint y: 145, endPoint x: 423, endPoint y: 145, distance: 20.3
click at [424, 145] on h3 "Size" at bounding box center [607, 146] width 366 height 14
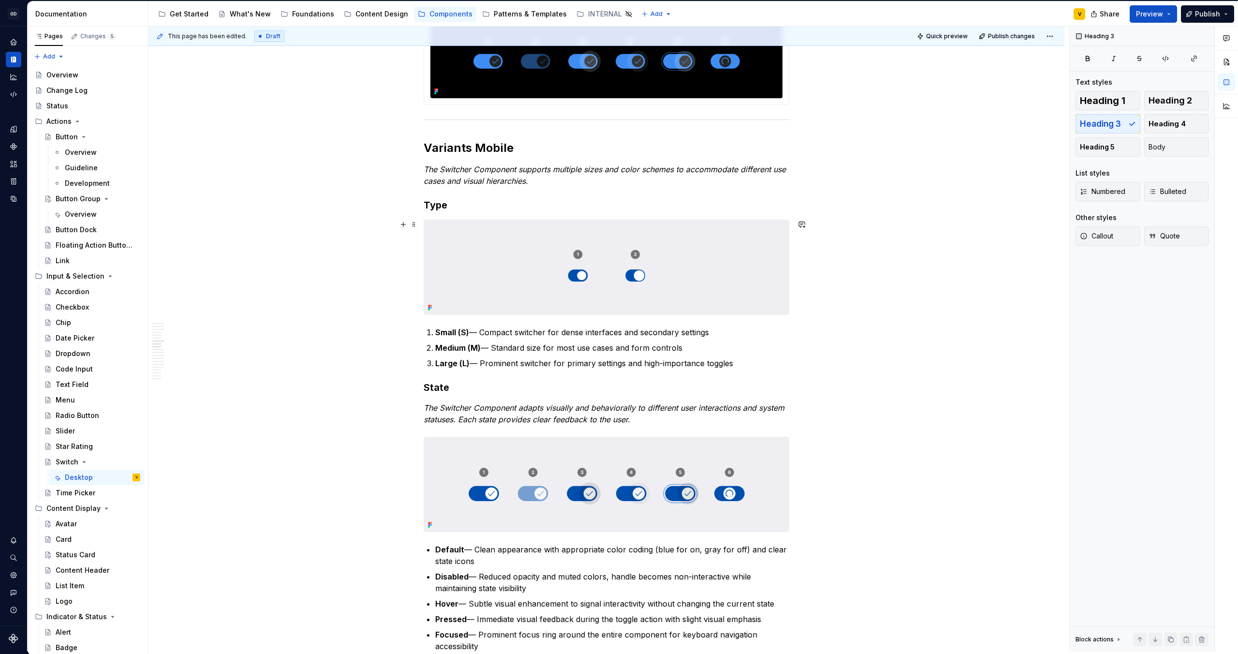
scroll to position [1720, 0]
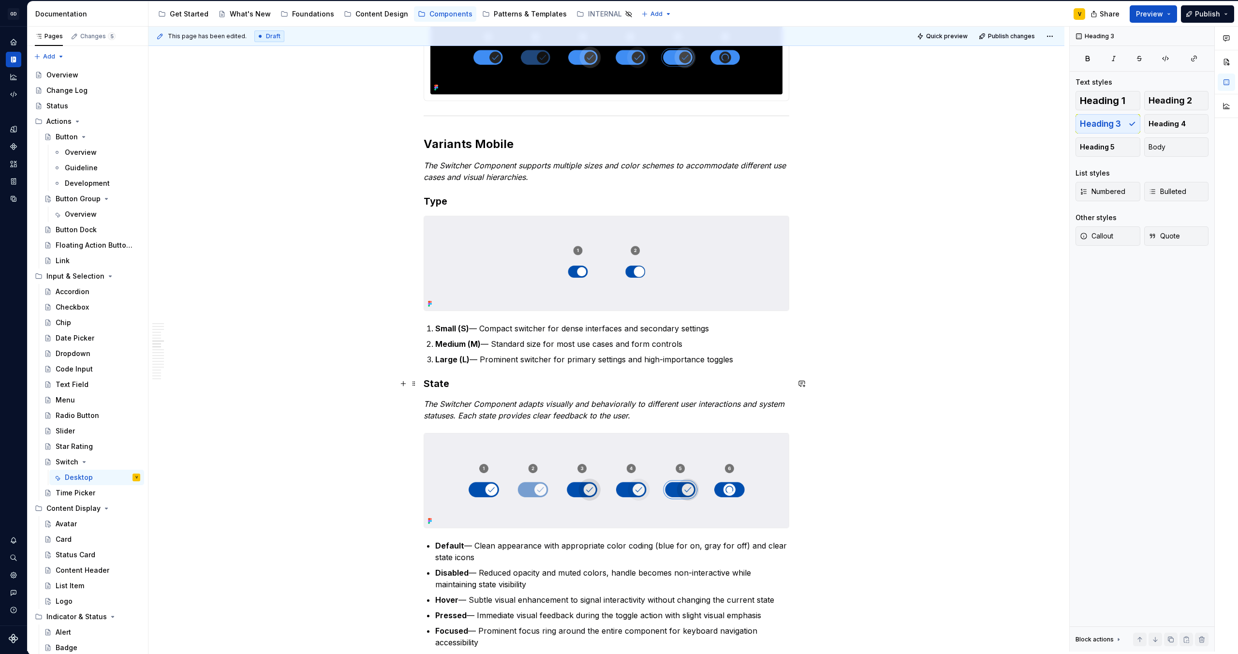
click at [424, 385] on h3 "State" at bounding box center [607, 384] width 366 height 14
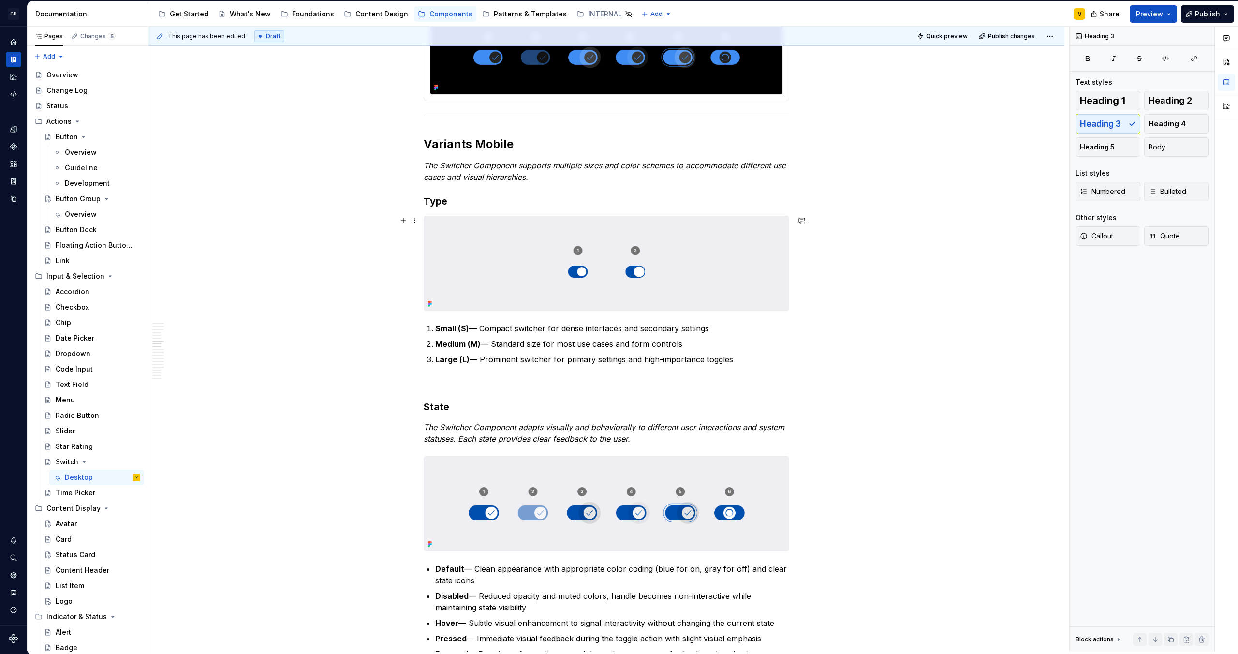
scroll to position [1712, 0]
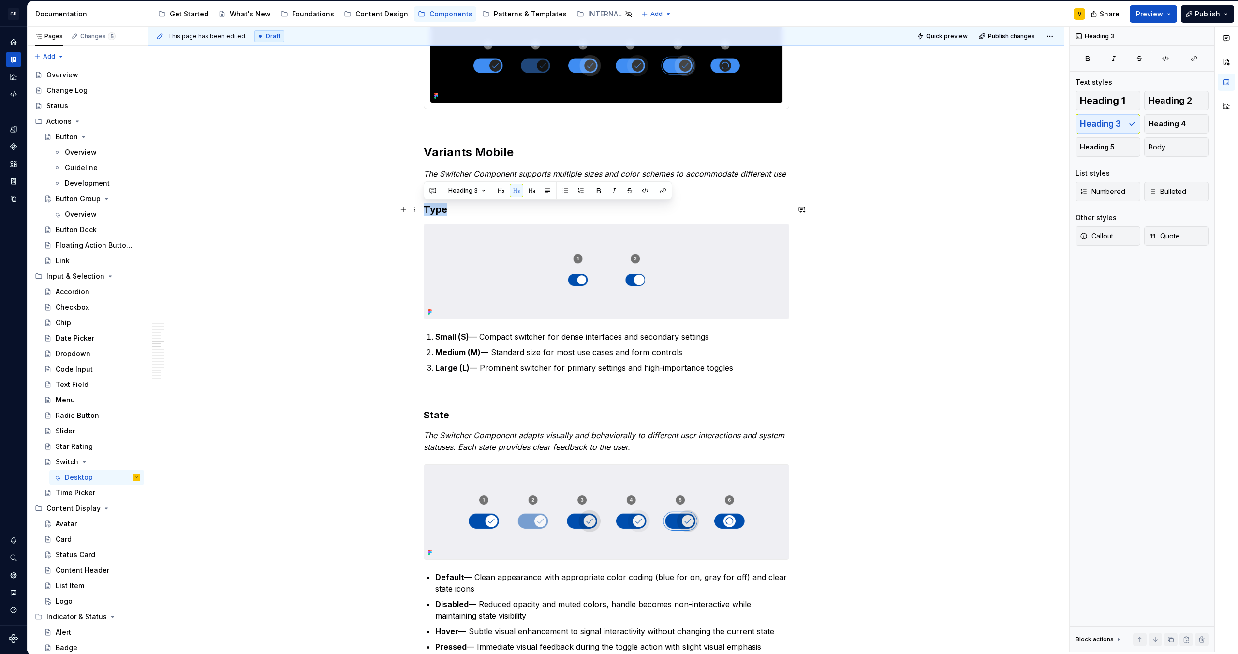
drag, startPoint x: 447, startPoint y: 211, endPoint x: 426, endPoint y: 210, distance: 20.8
click at [426, 210] on h3 "Type" at bounding box center [607, 210] width 366 height 14
click at [427, 209] on h3 "platform" at bounding box center [607, 210] width 366 height 14
click at [516, 400] on div "Anatomy The Switcher Component is made up of several parts that work together t…" at bounding box center [607, 430] width 366 height 3885
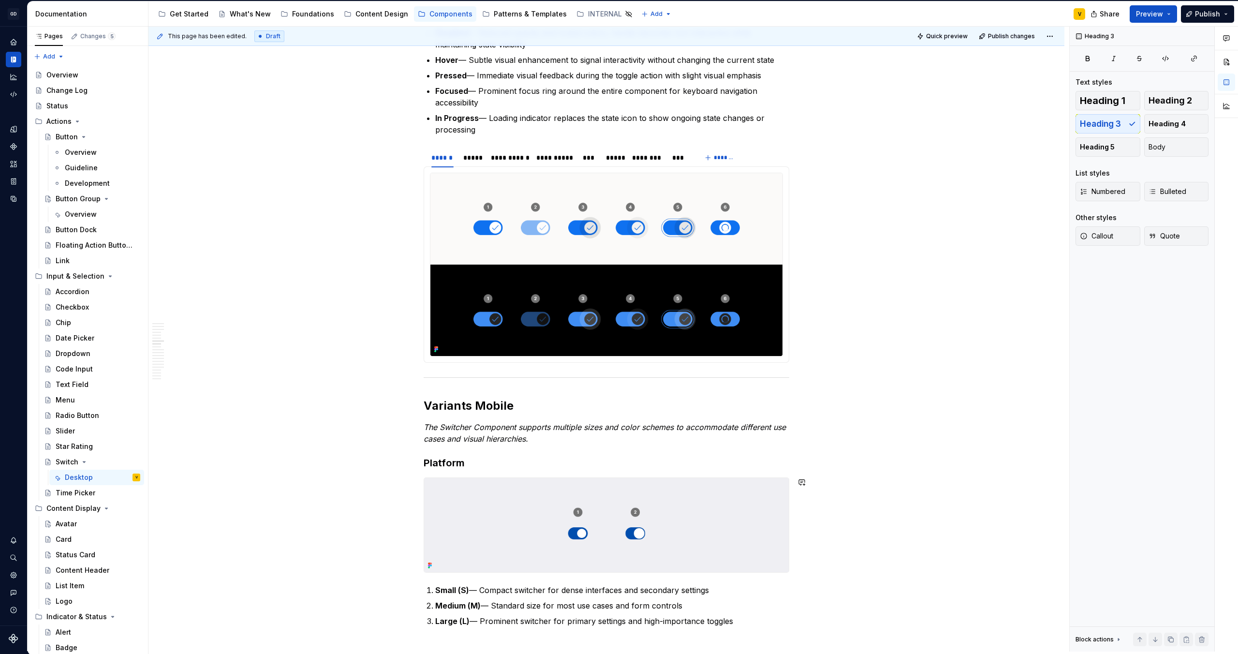
scroll to position [1392, 0]
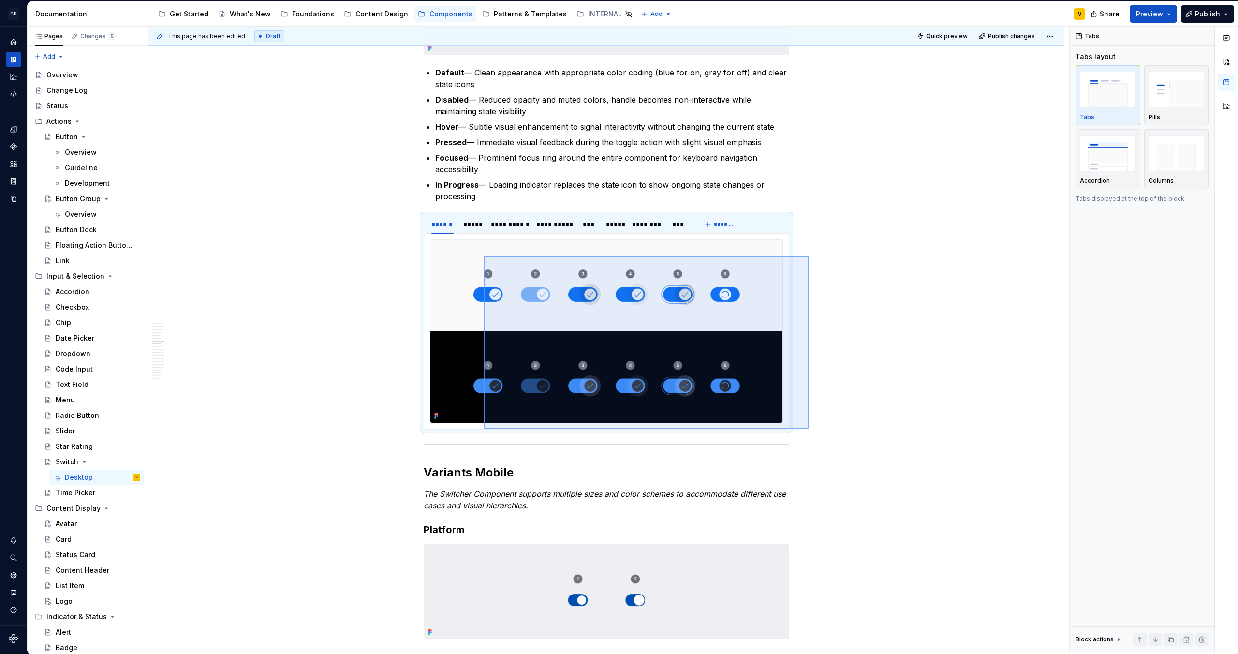
drag, startPoint x: 808, startPoint y: 428, endPoint x: 484, endPoint y: 256, distance: 367.9
click at [484, 256] on div "This page has been edited. Draft Quick preview Publish changes Switch The Switc…" at bounding box center [608, 339] width 921 height 625
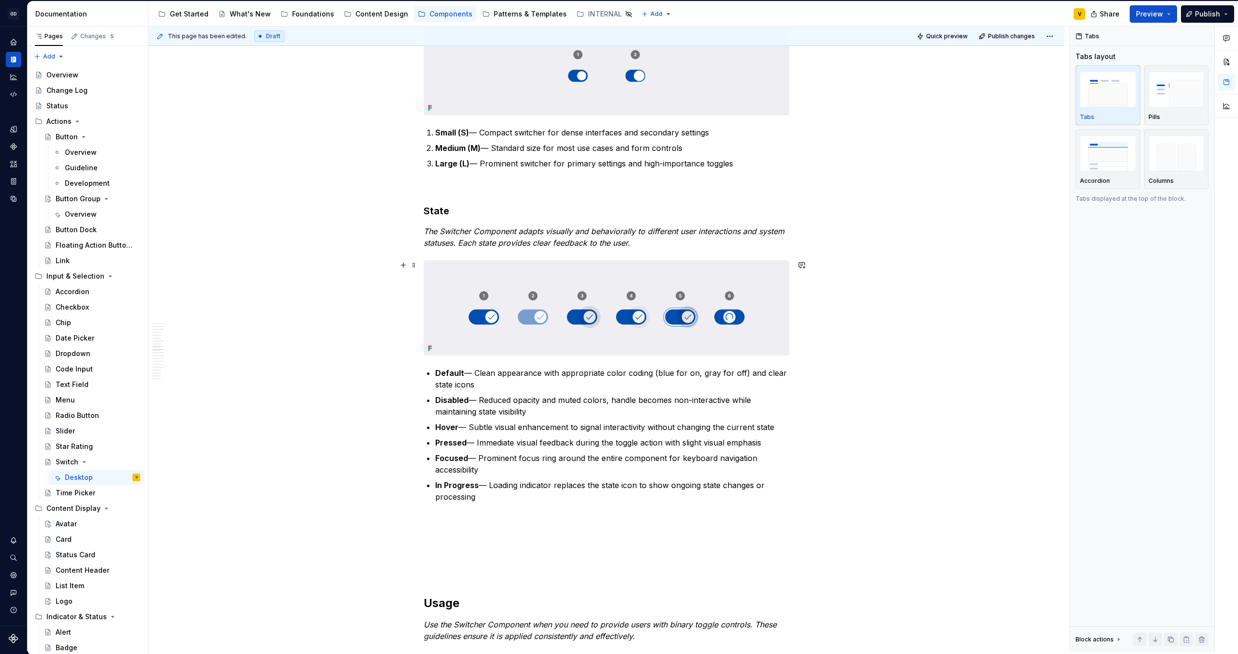
scroll to position [1952, 0]
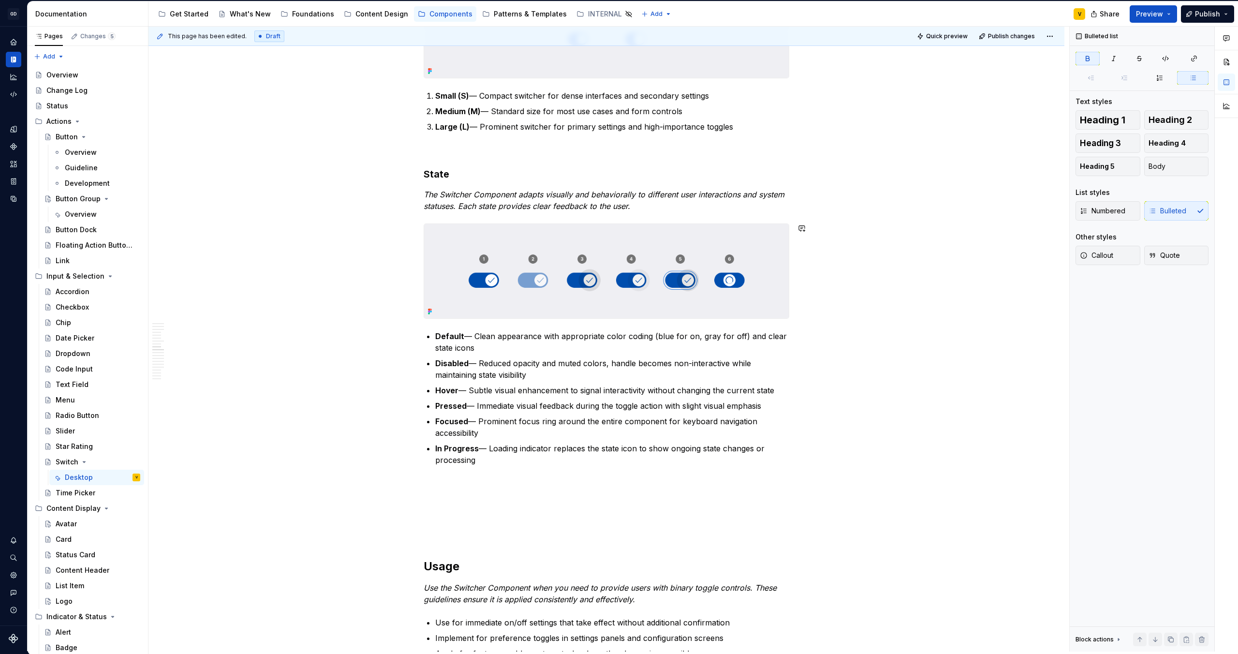
click at [671, 212] on div "Anatomy The Switcher Component is made up of several parts that work together t…" at bounding box center [607, 189] width 366 height 3885
click at [654, 206] on p "The Switcher Component adapts visually and behaviorally to different user inter…" at bounding box center [607, 200] width 366 height 23
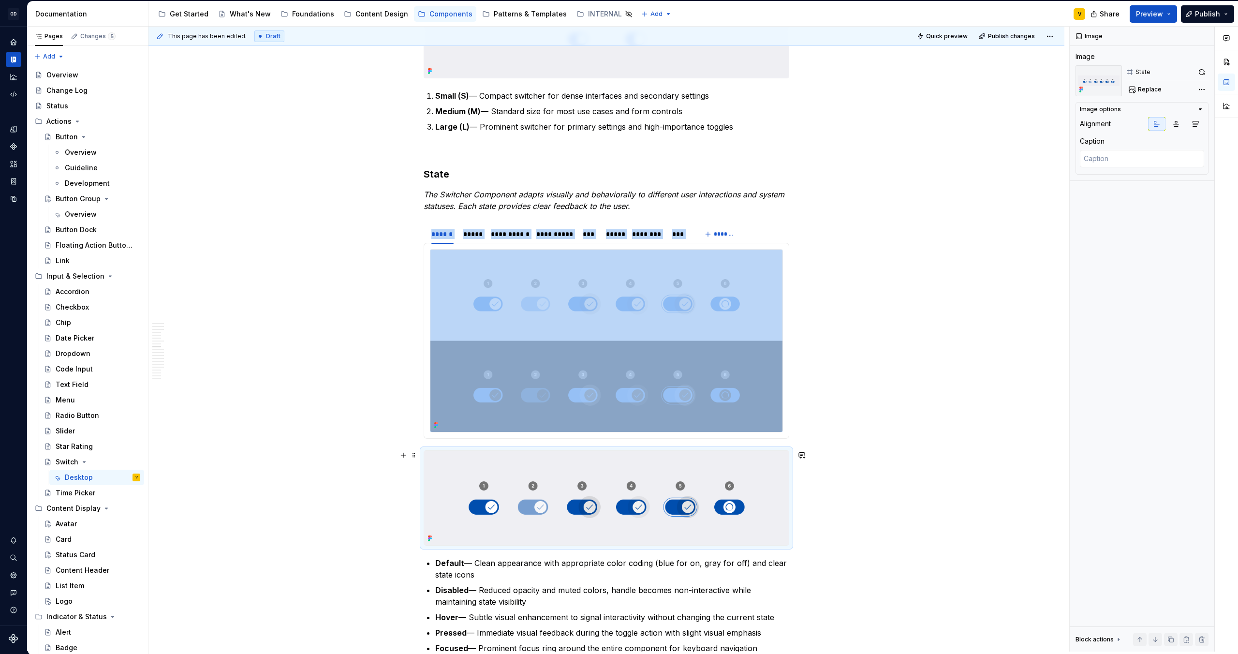
click at [435, 489] on img at bounding box center [606, 498] width 365 height 94
click at [414, 456] on span at bounding box center [414, 455] width 8 height 14
click at [426, 542] on div "Delete" at bounding box center [453, 540] width 82 height 15
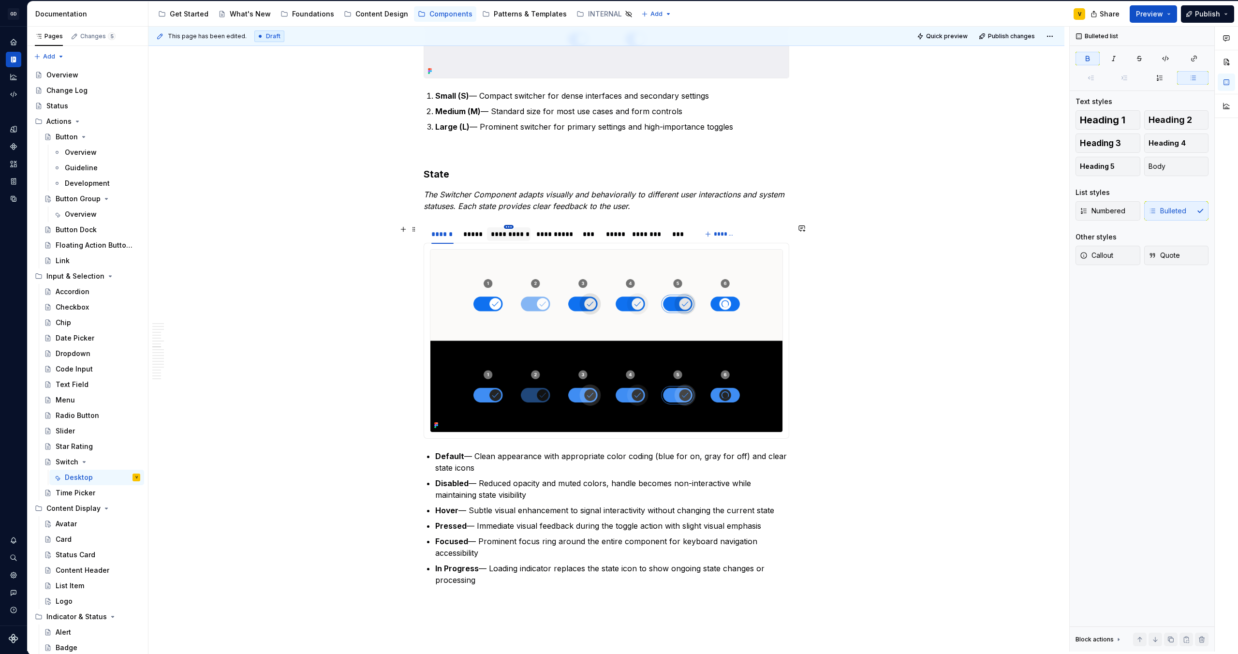
click at [510, 225] on html "GD Oxygen V Design system data Documentation Accessibility guide for tree Page …" at bounding box center [619, 327] width 1238 height 654
click at [536, 308] on div "Delete tab" at bounding box center [553, 307] width 63 height 10
click at [508, 226] on html "GD Oxygen V Design system data Documentation Accessibility guide for tree Page …" at bounding box center [619, 327] width 1238 height 654
click at [521, 308] on div "Delete tab" at bounding box center [548, 306] width 82 height 15
click at [497, 224] on html "GD Oxygen V Design system data Documentation Accessibility guide for tree Page …" at bounding box center [619, 327] width 1238 height 654
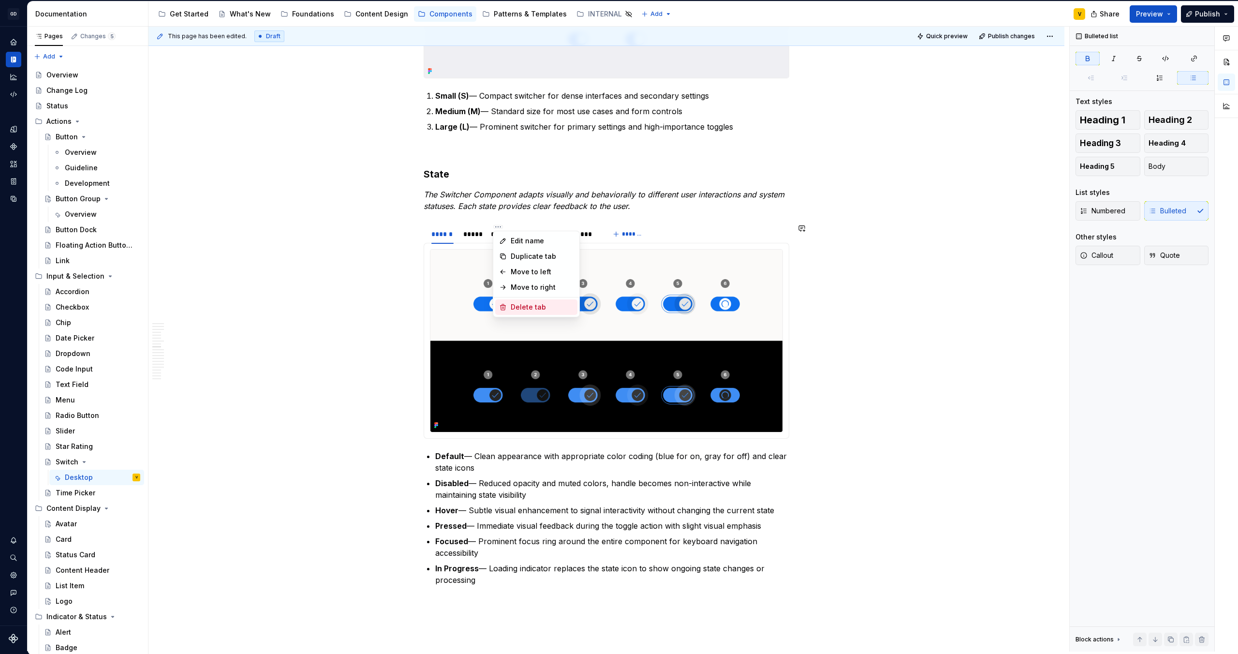
click at [514, 305] on div "Delete tab" at bounding box center [542, 307] width 63 height 10
click at [498, 224] on html "GD Oxygen V Design system data Documentation Accessibility guide for tree Page …" at bounding box center [619, 327] width 1238 height 654
click at [511, 306] on div "Delete tab" at bounding box center [538, 306] width 82 height 15
click at [507, 225] on html "GD Oxygen V Design system data Documentation Accessibility guide for tree Page …" at bounding box center [619, 327] width 1238 height 654
click at [521, 305] on div "Delete tab" at bounding box center [550, 307] width 63 height 10
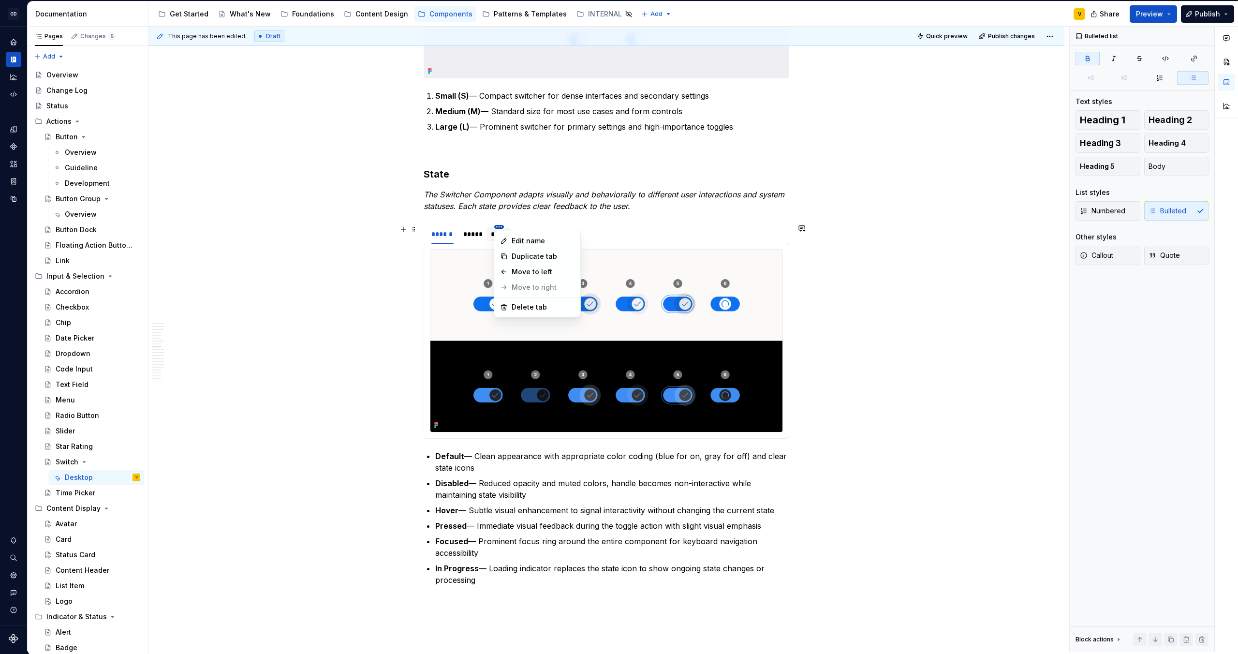
click at [500, 225] on html "GD Oxygen V Design system data Documentation Accessibility guide for tree Page …" at bounding box center [619, 327] width 1238 height 654
click at [514, 308] on div "Delete tab" at bounding box center [543, 307] width 63 height 10
click at [572, 333] on img at bounding box center [606, 340] width 352 height 182
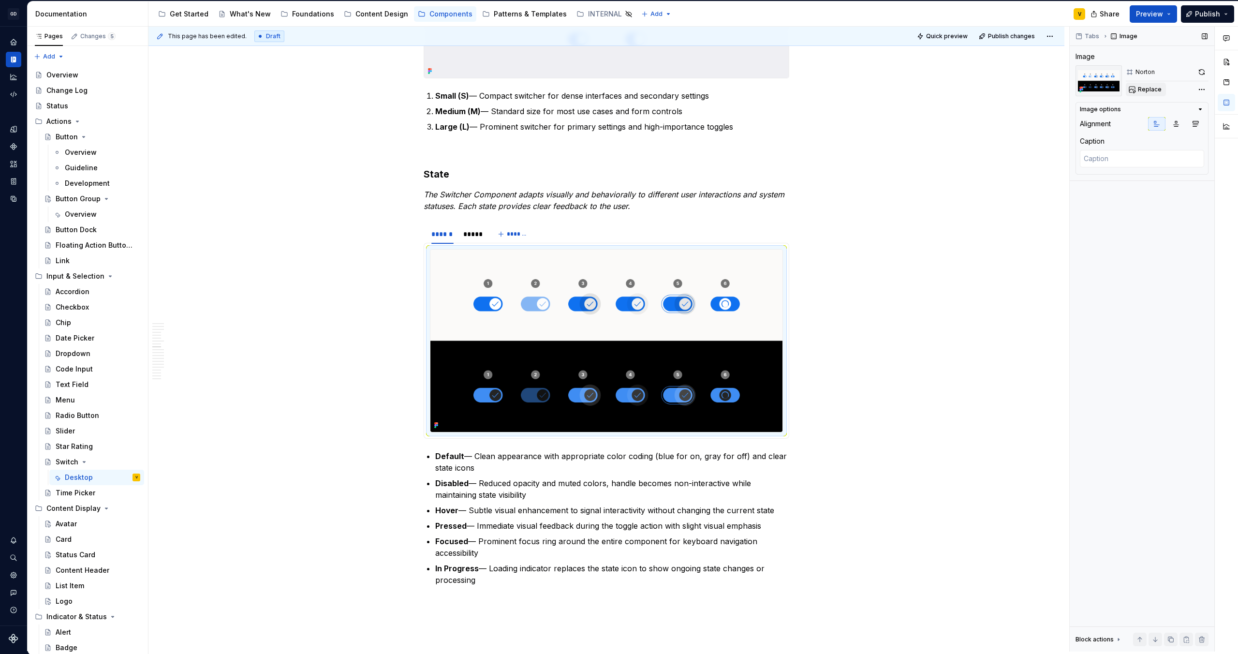
click at [1154, 89] on span "Replace" at bounding box center [1150, 90] width 24 height 8
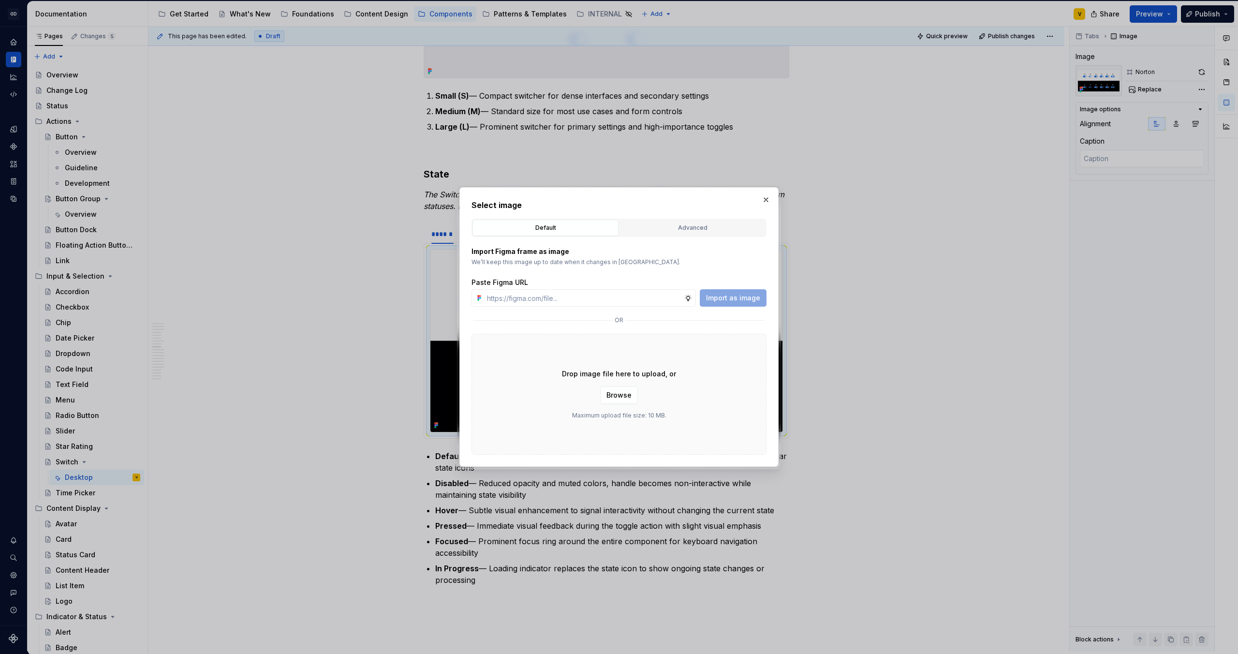
type textarea "*"
click at [527, 300] on input "text" at bounding box center [583, 297] width 201 height 17
paste input "[URL][DOMAIN_NAME]"
type input "[URL][DOMAIN_NAME]"
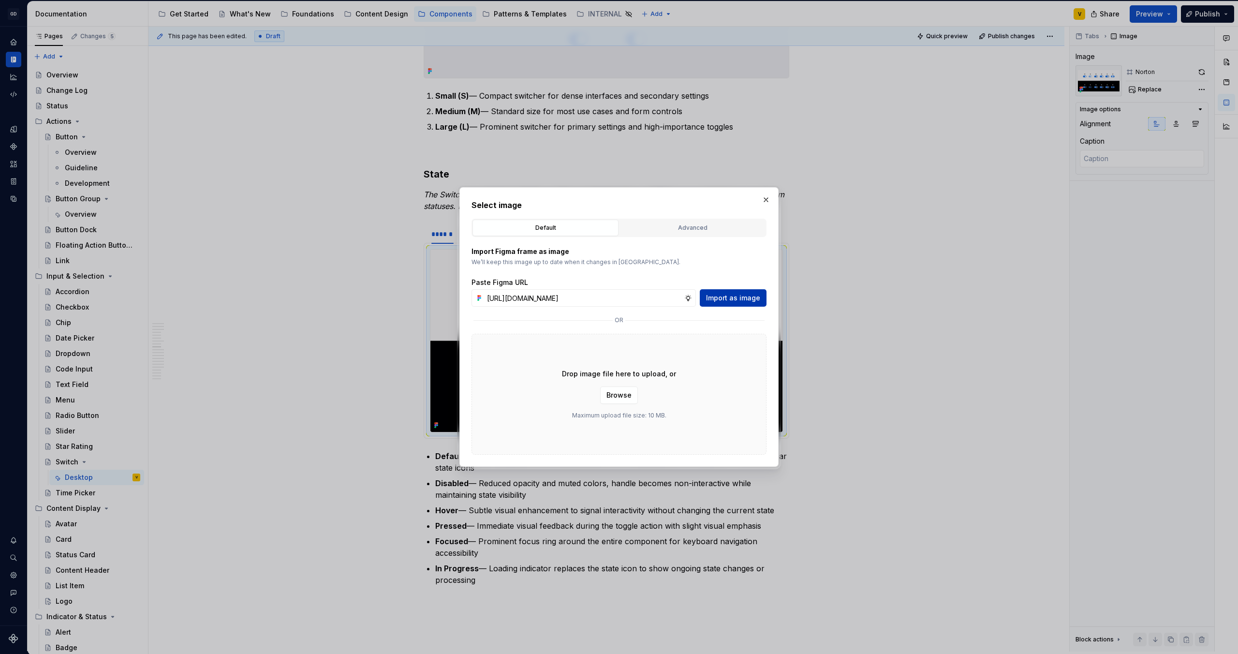
click at [724, 296] on span "Import as image" at bounding box center [733, 298] width 54 height 10
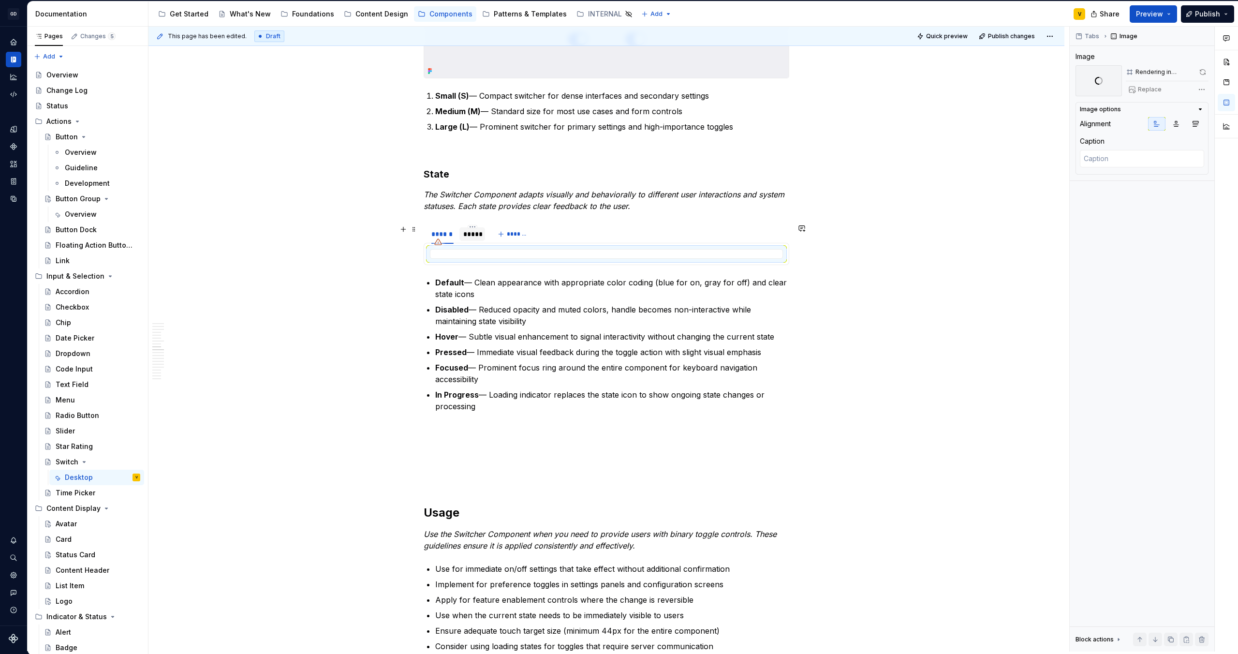
click at [472, 235] on div "*****" at bounding box center [472, 234] width 18 height 10
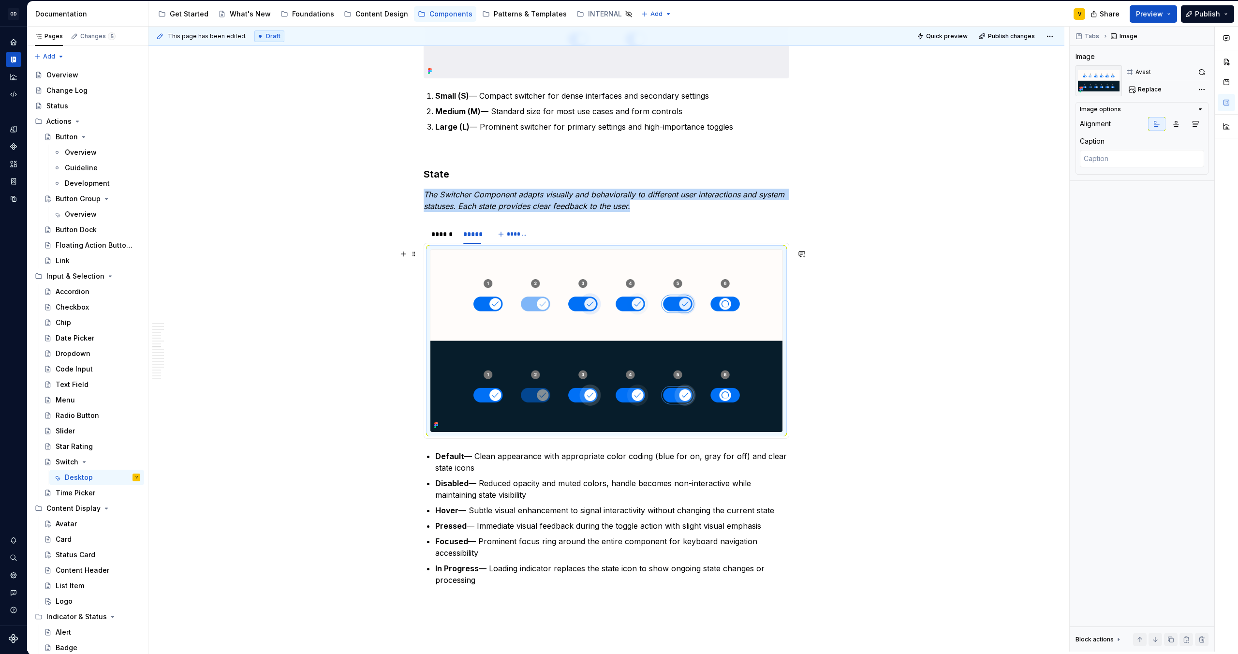
click at [530, 308] on img at bounding box center [606, 340] width 352 height 182
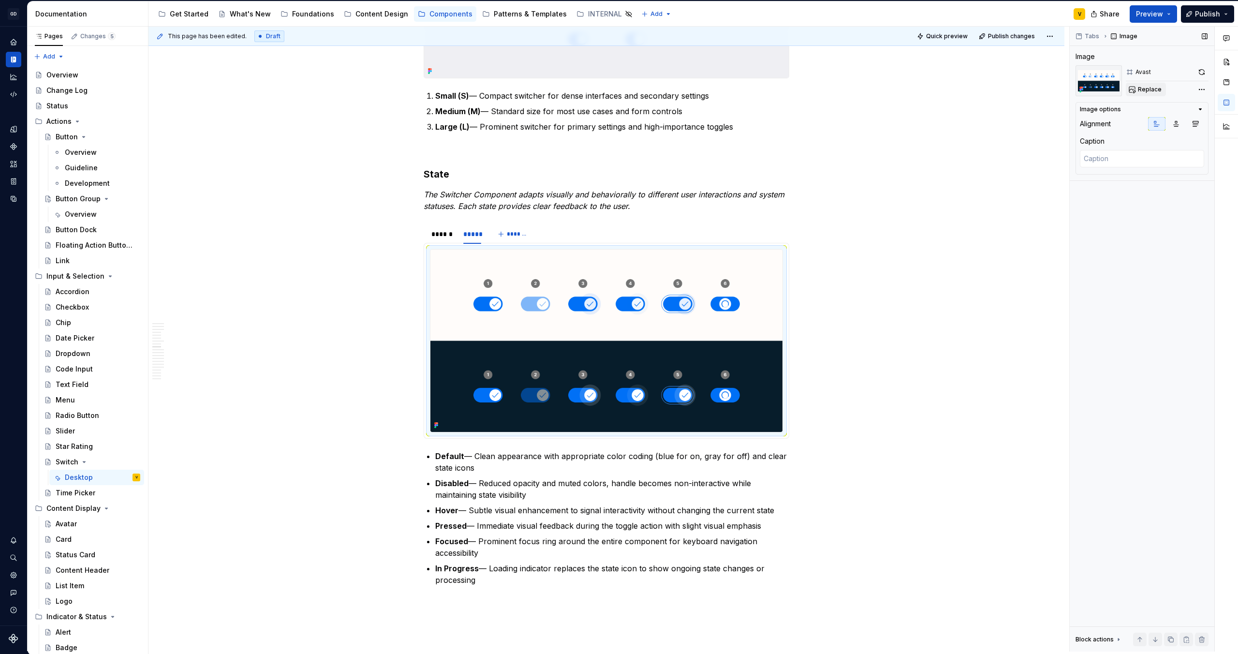
click at [1149, 90] on span "Replace" at bounding box center [1150, 90] width 24 height 8
type textarea "*"
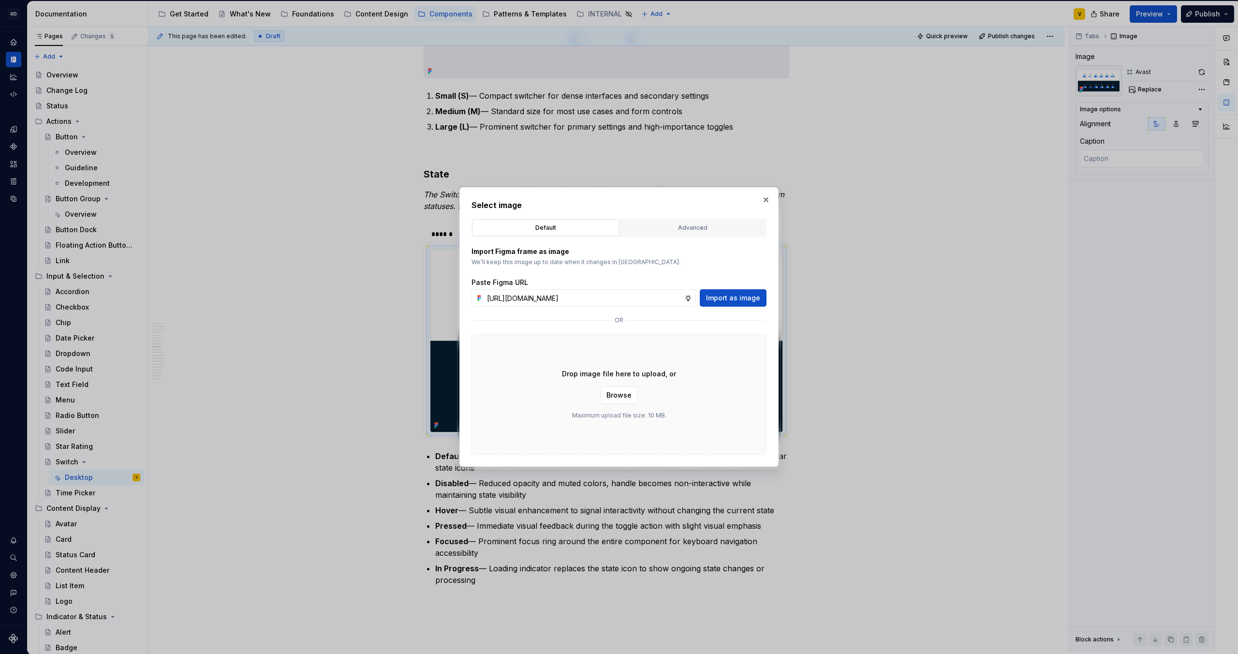
scroll to position [0, 339]
type input "[URL][DOMAIN_NAME]"
click at [718, 298] on span "Import as image" at bounding box center [733, 298] width 54 height 10
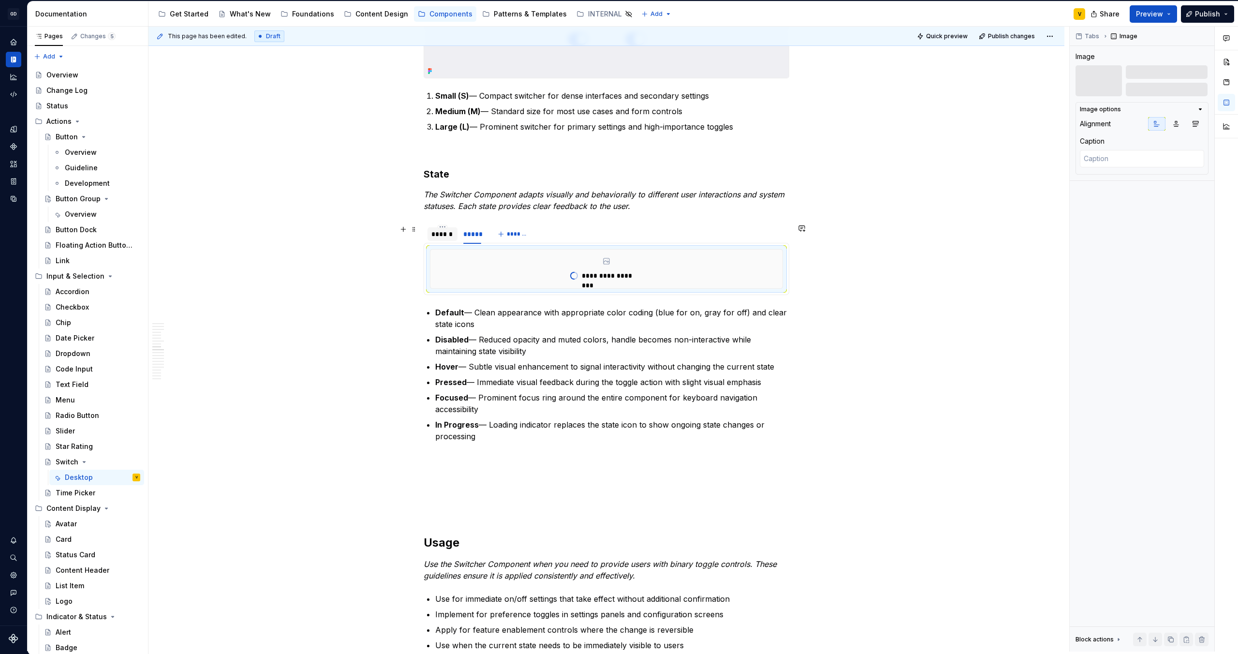
type textarea "*"
click at [448, 234] on div "******" at bounding box center [442, 234] width 22 height 10
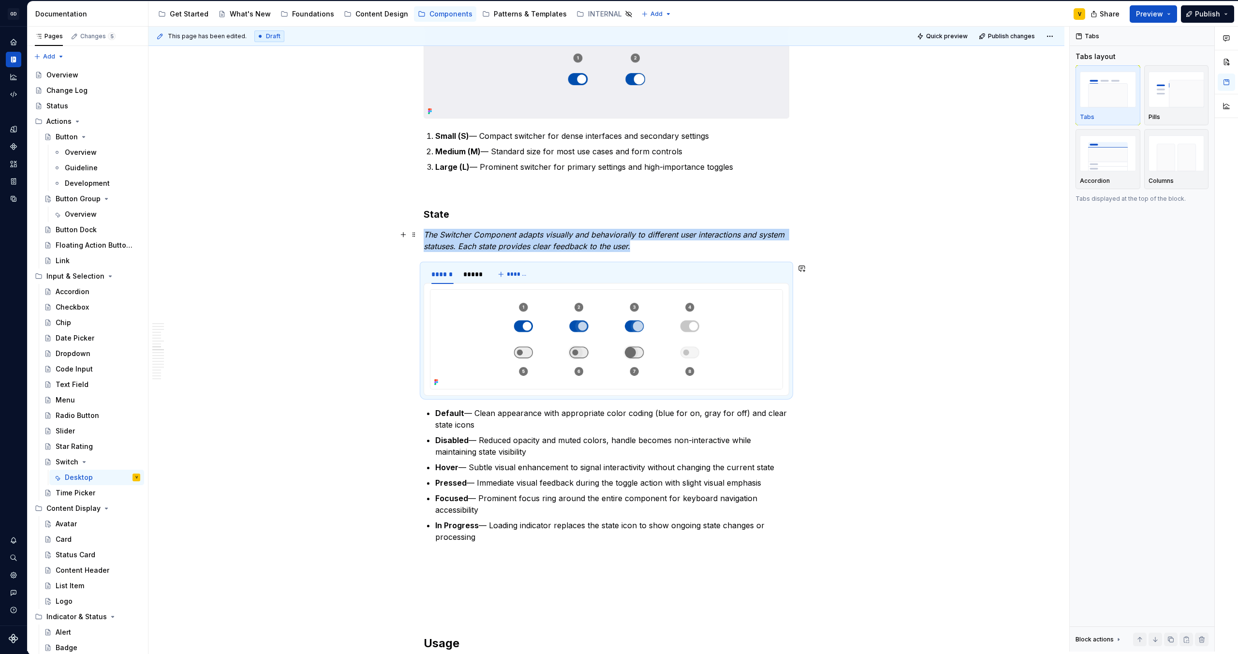
scroll to position [1829, 0]
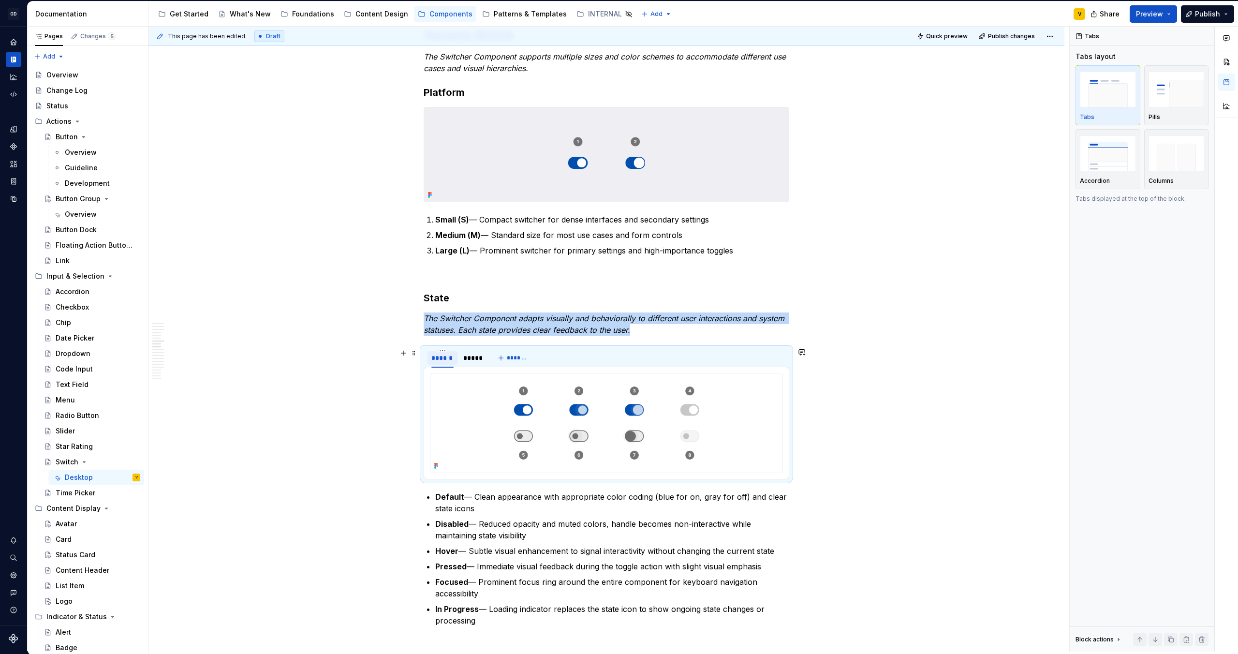
click at [447, 360] on div "******" at bounding box center [442, 358] width 22 height 10
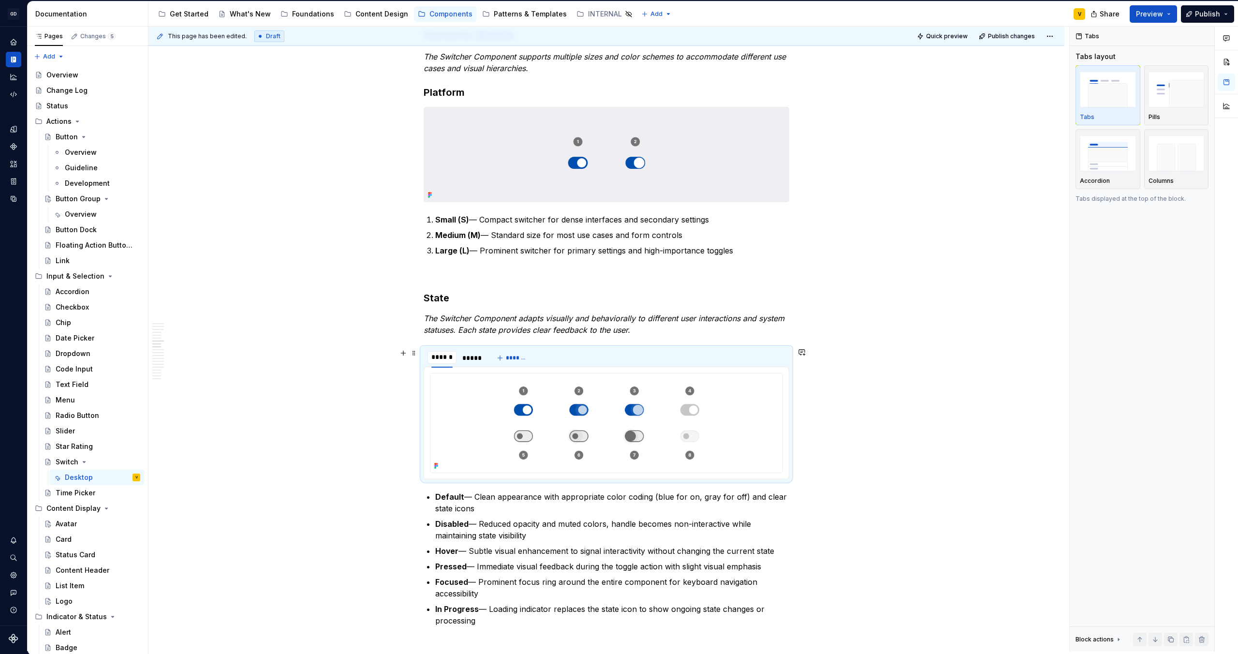
type input "*******"
click at [479, 358] on div "*****" at bounding box center [476, 358] width 18 height 10
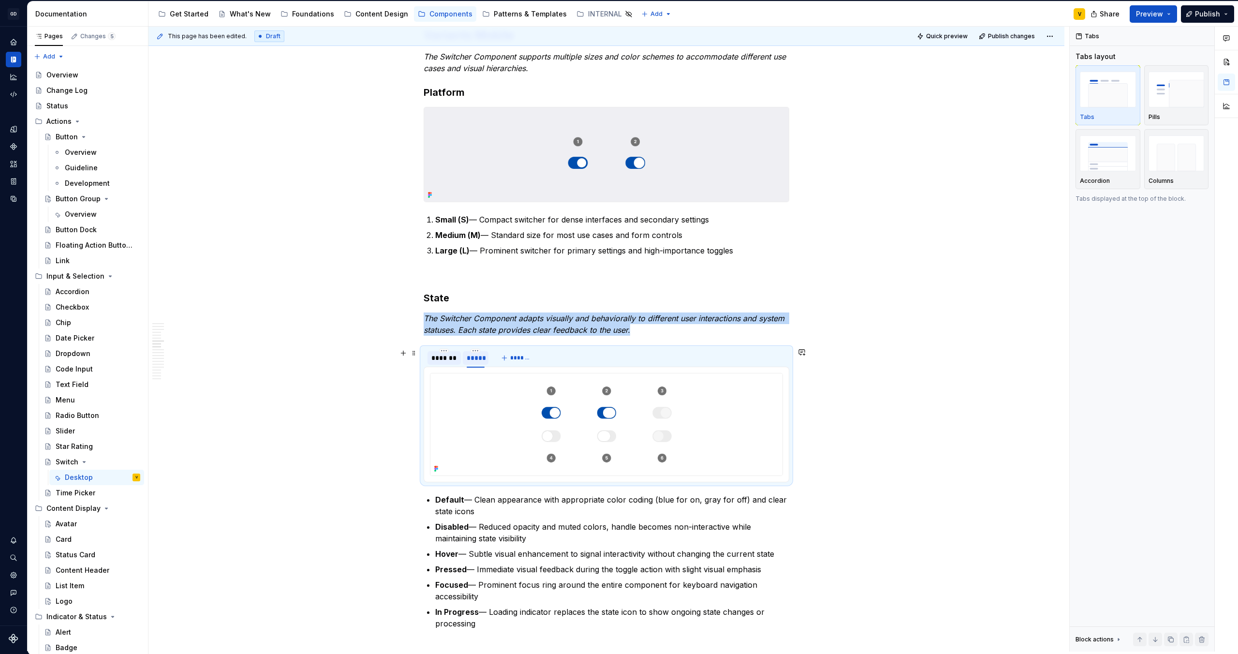
click at [479, 358] on div "*****" at bounding box center [476, 358] width 18 height 10
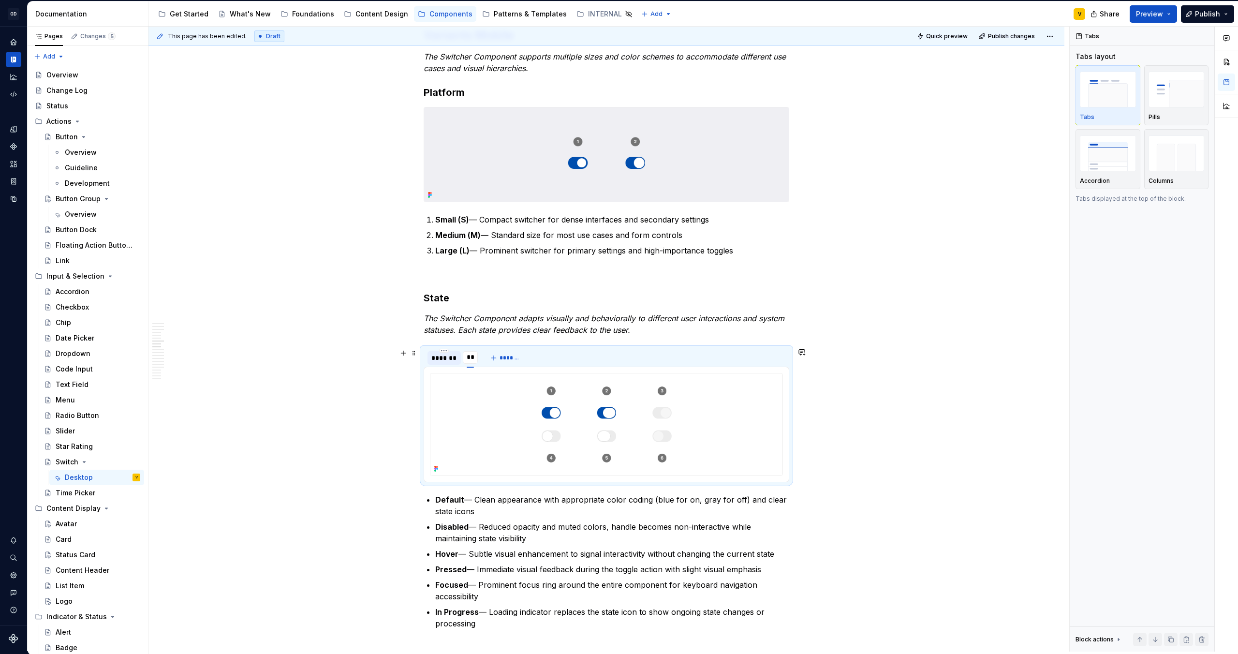
type input "***"
click at [853, 392] on div "Anatomy The Switcher Component is made up of several parts that work together t…" at bounding box center [606, 425] width 916 height 4155
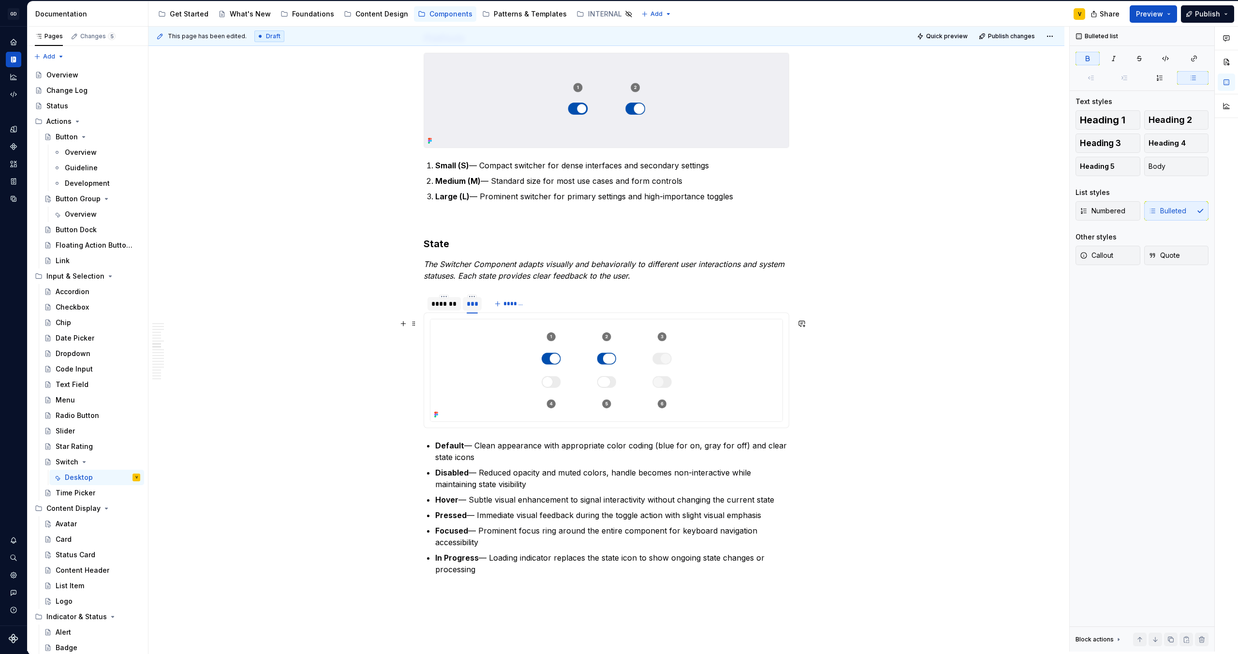
scroll to position [1897, 0]
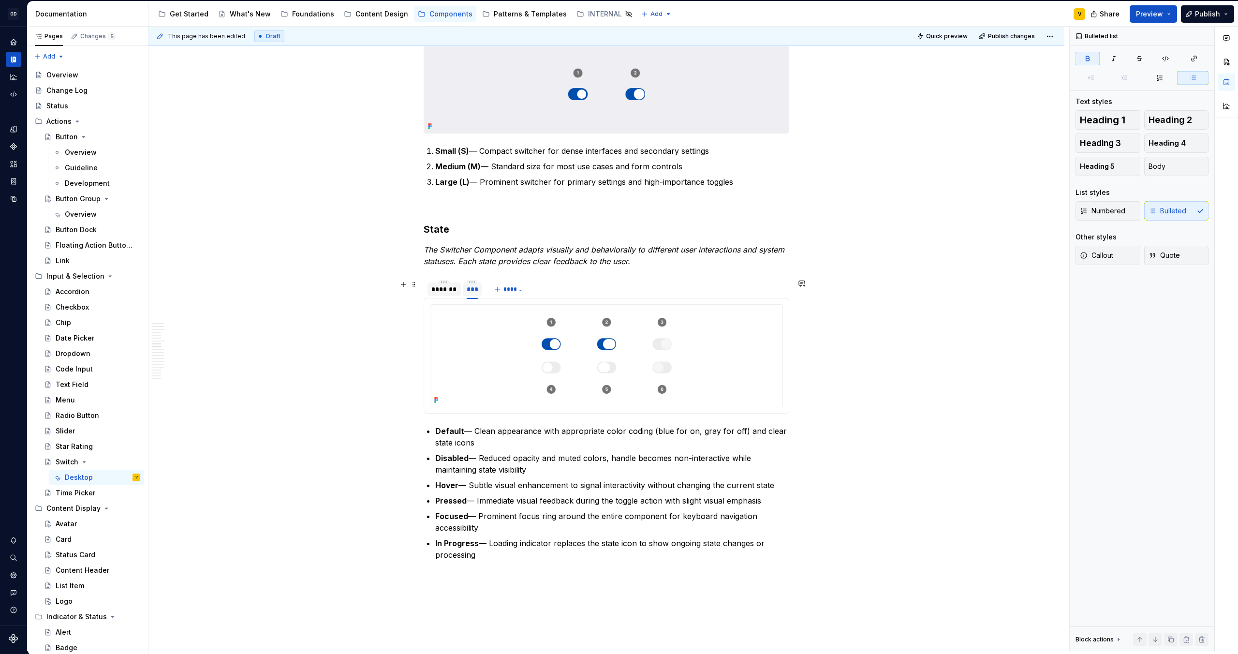
click at [445, 292] on div "*******" at bounding box center [444, 289] width 26 height 10
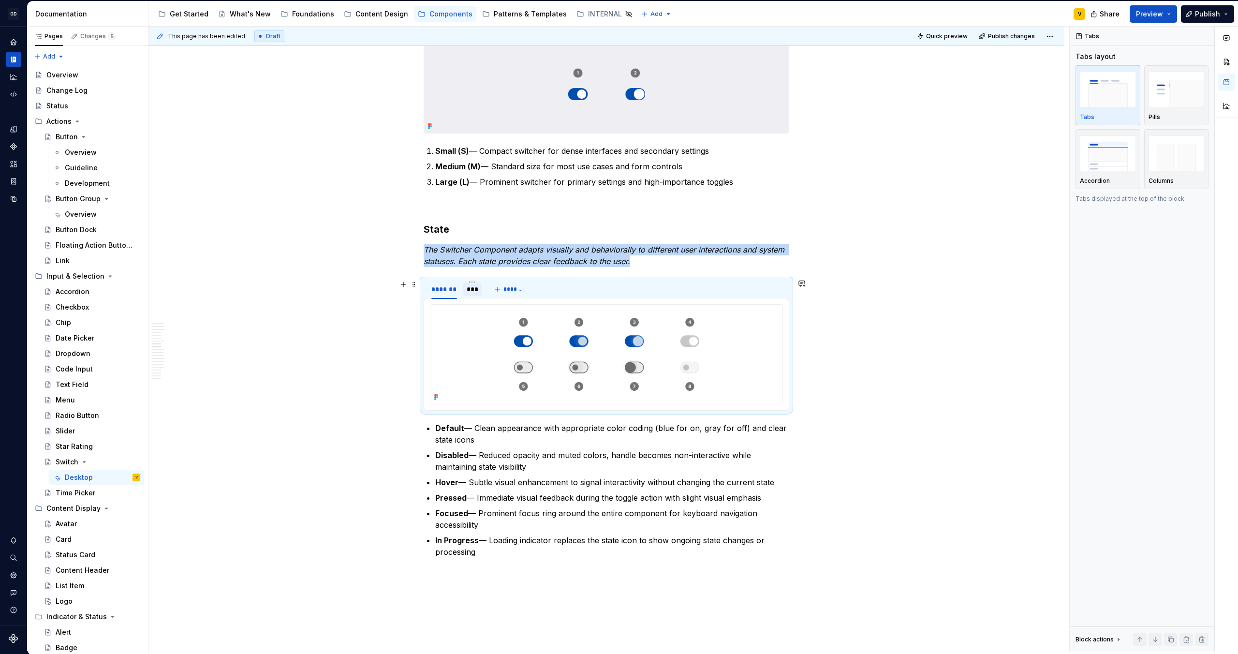
click at [467, 286] on div "***" at bounding box center [472, 289] width 11 height 10
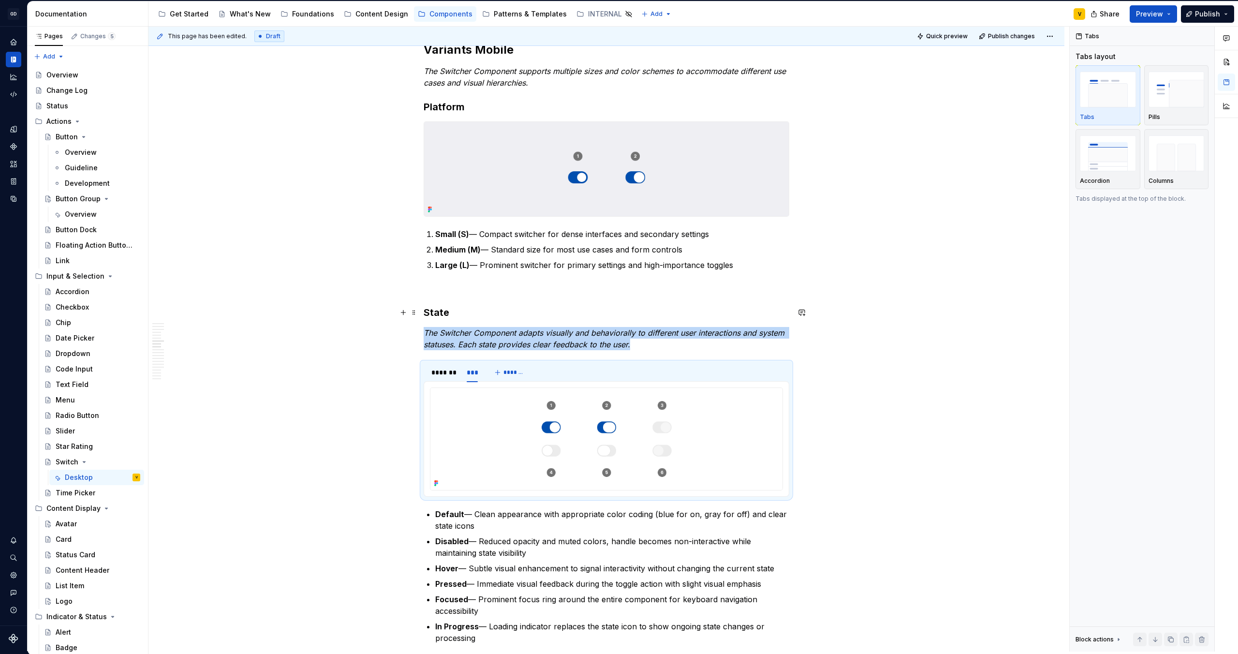
scroll to position [1820, 0]
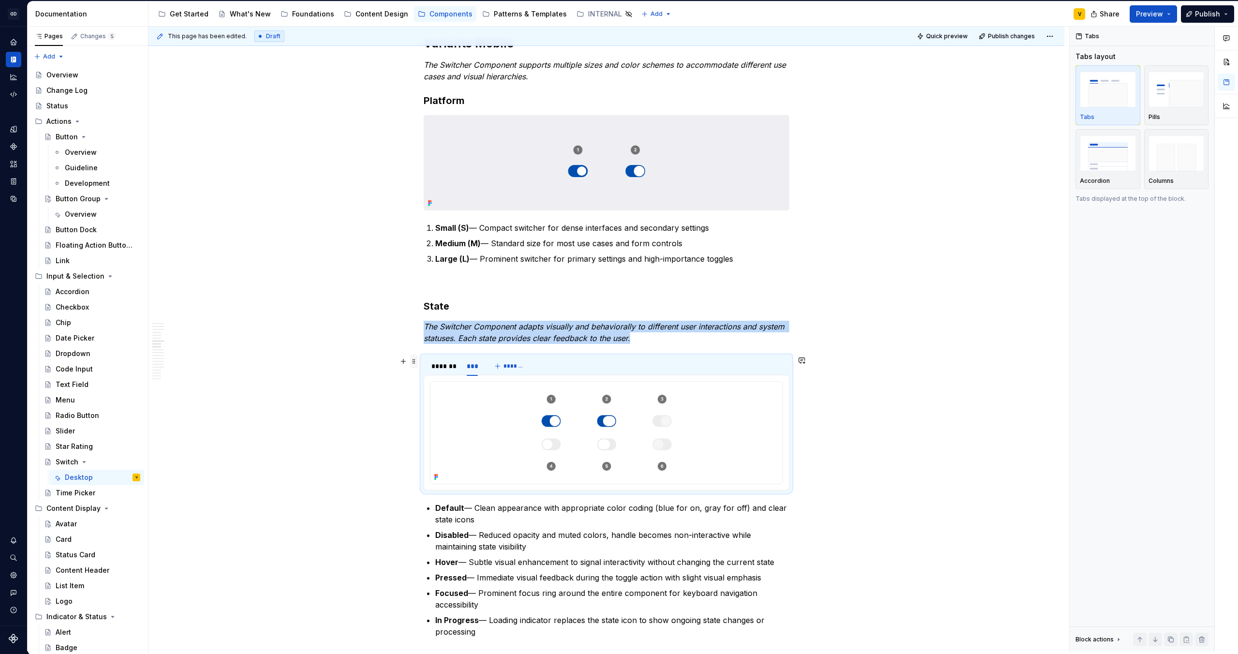
click at [414, 362] on span at bounding box center [414, 361] width 8 height 14
click at [432, 447] on div "Delete" at bounding box center [459, 447] width 63 height 10
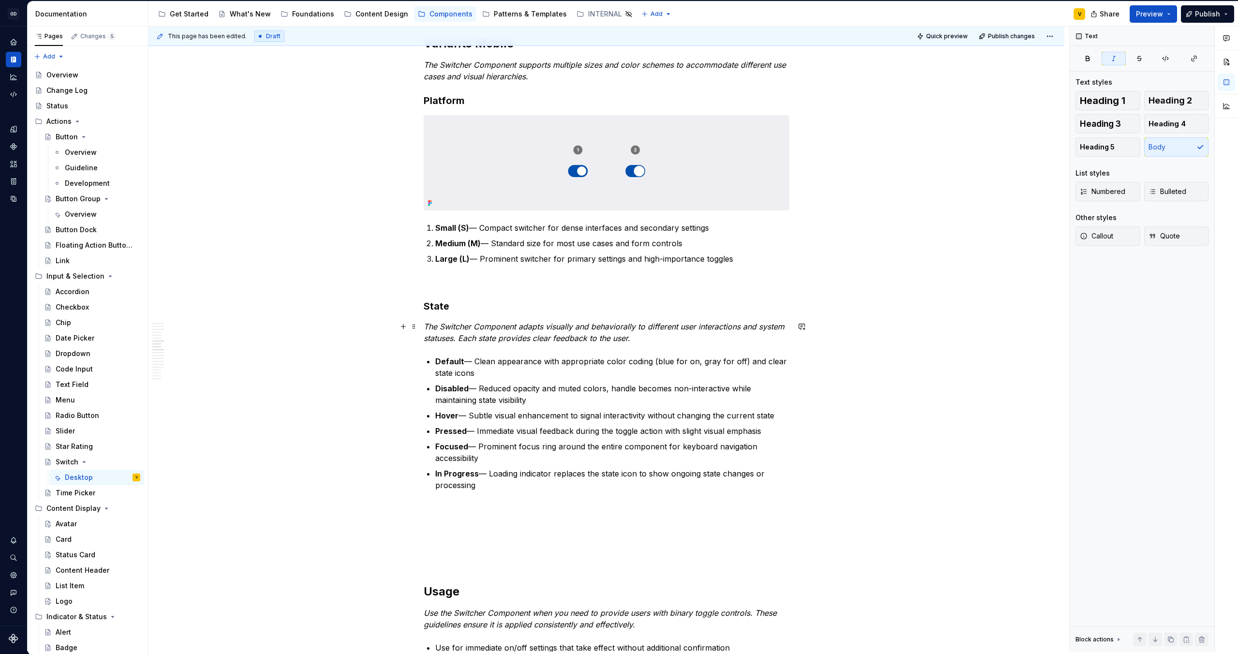
click at [653, 335] on p "The Switcher Component adapts visually and behaviorally to different user inter…" at bounding box center [607, 332] width 366 height 23
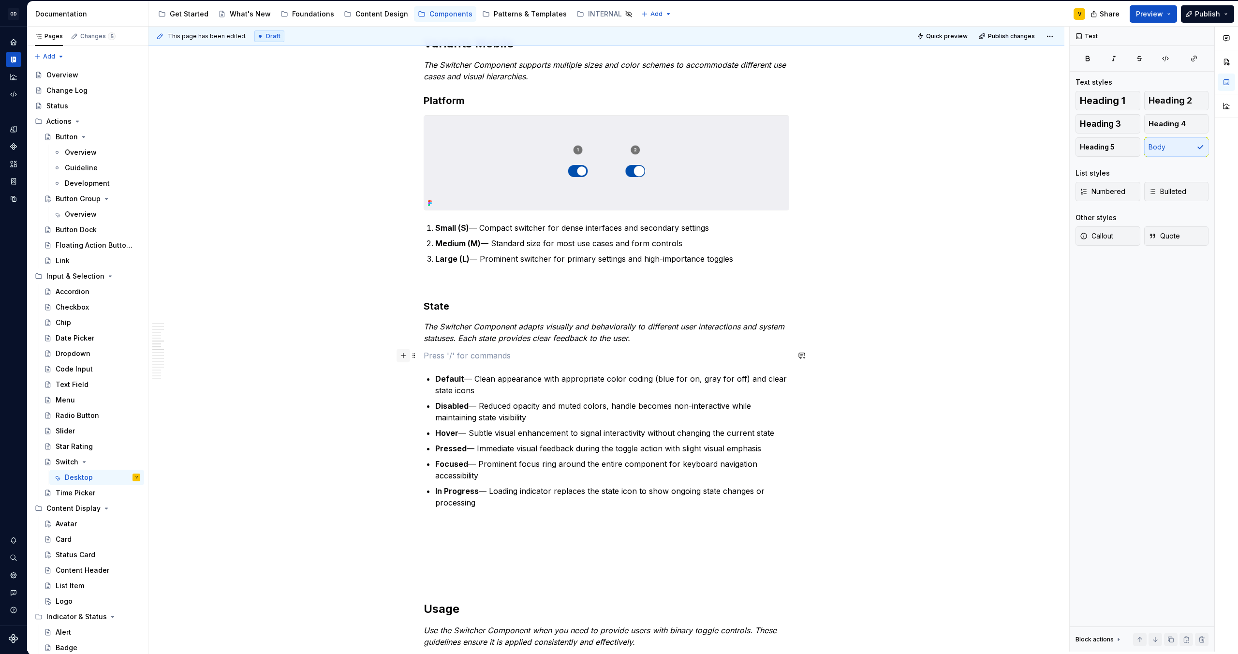
click at [402, 356] on button "button" at bounding box center [403, 356] width 14 height 14
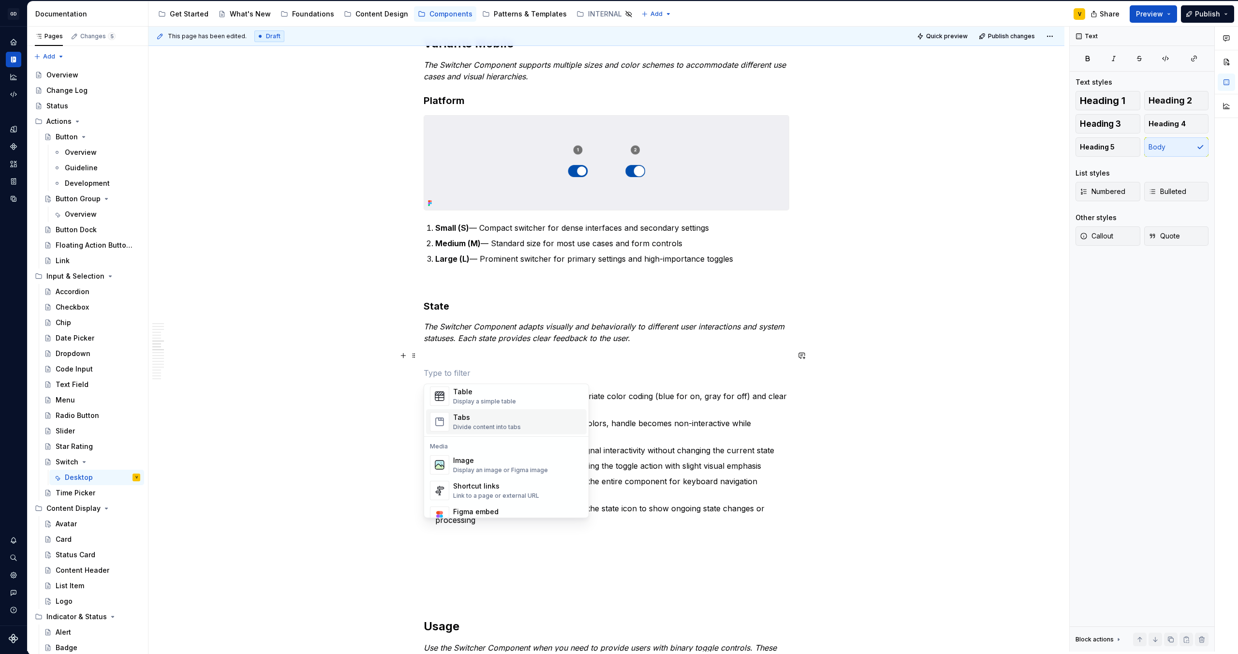
scroll to position [360, 0]
click at [474, 458] on div "Image" at bounding box center [500, 459] width 95 height 10
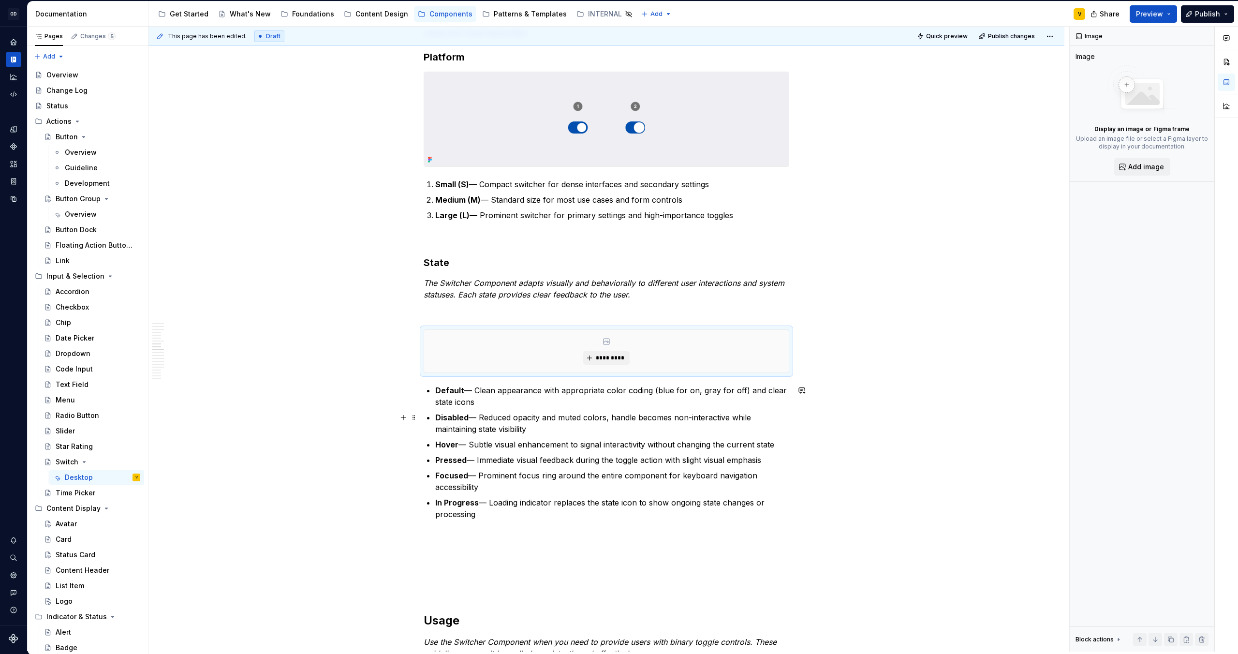
scroll to position [1875, 0]
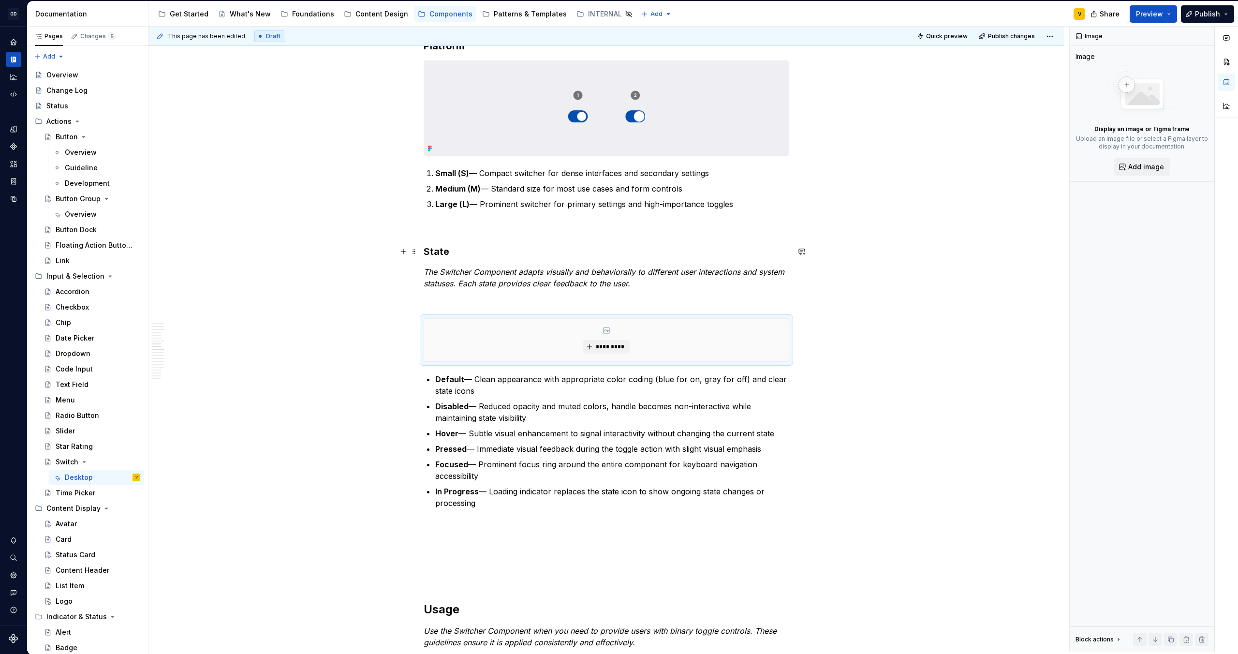
click at [459, 248] on h3 "State" at bounding box center [607, 252] width 366 height 14
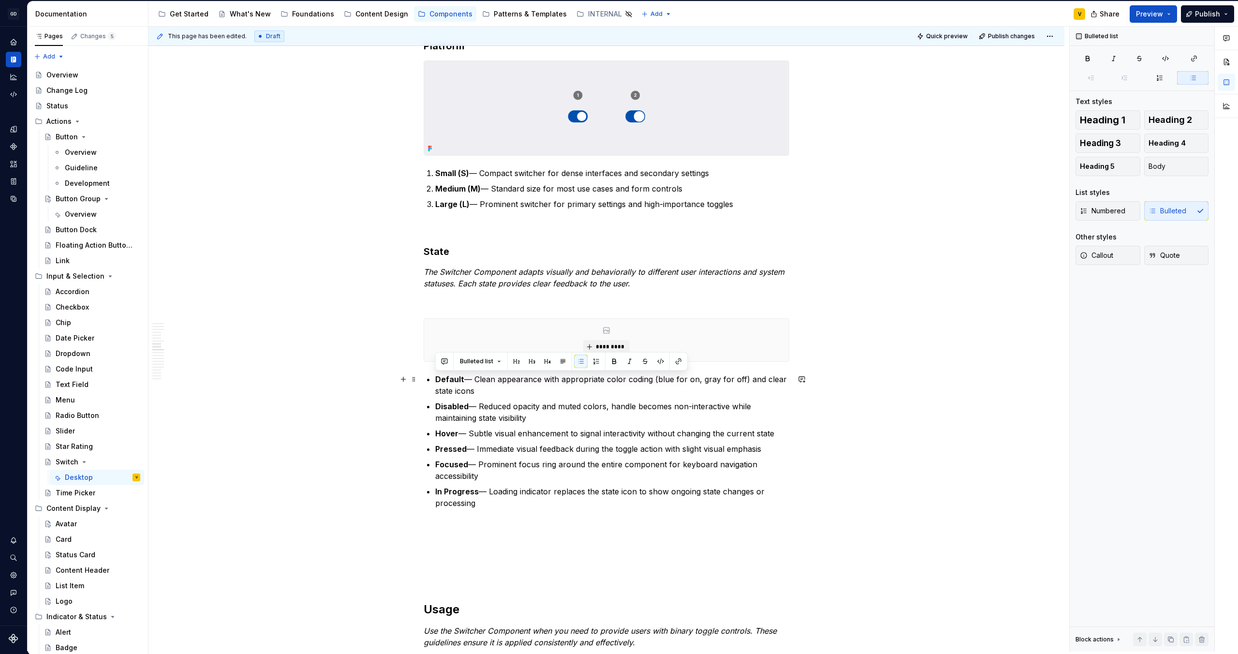
drag, startPoint x: 481, startPoint y: 506, endPoint x: 428, endPoint y: 379, distance: 138.1
click at [435, 379] on ul "Default — Clean appearance with appropriate color coding (blue for on, gray for…" at bounding box center [612, 440] width 354 height 135
click at [596, 360] on button "button" at bounding box center [596, 361] width 14 height 14
click at [521, 507] on p "In Progress — Loading indicator replaces the state icon to show ongoing state c…" at bounding box center [612, 496] width 354 height 23
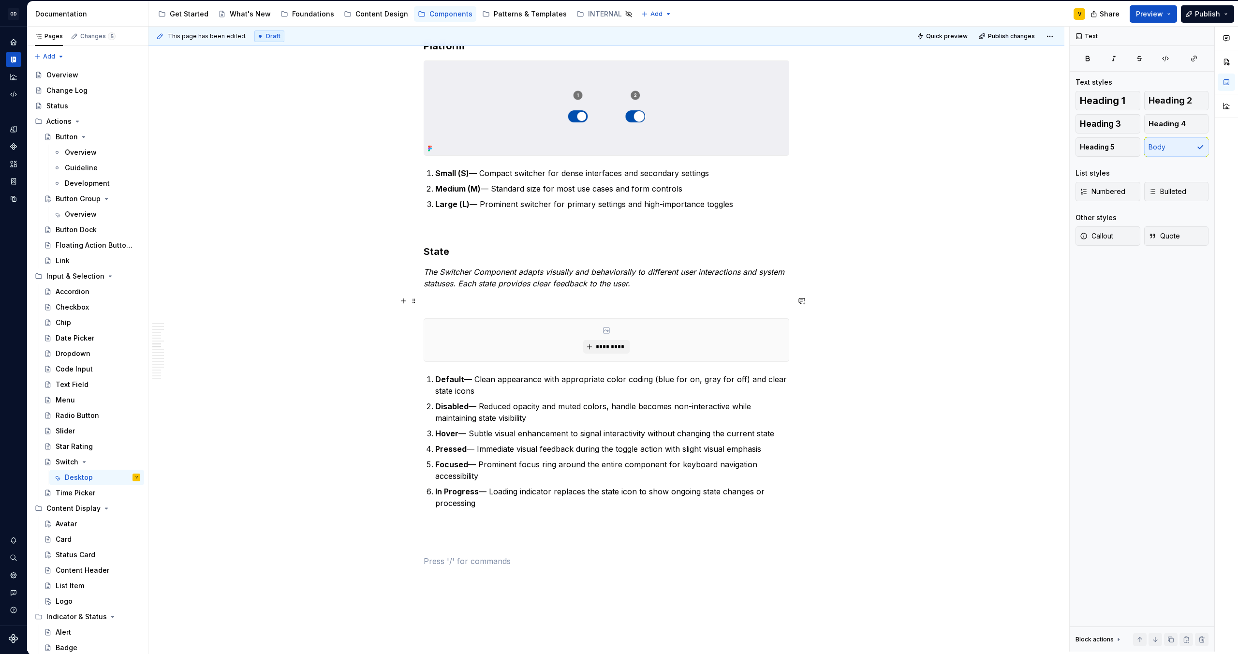
click at [440, 305] on p at bounding box center [607, 301] width 366 height 12
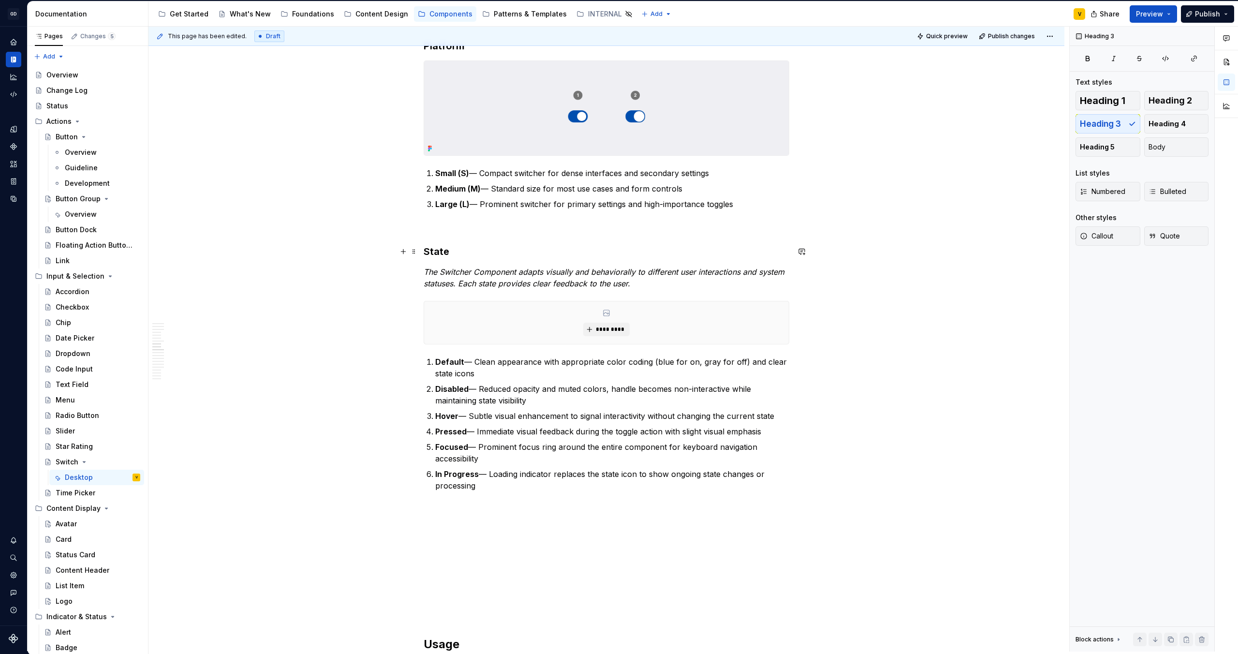
click at [451, 251] on h3 "State" at bounding box center [607, 252] width 366 height 14
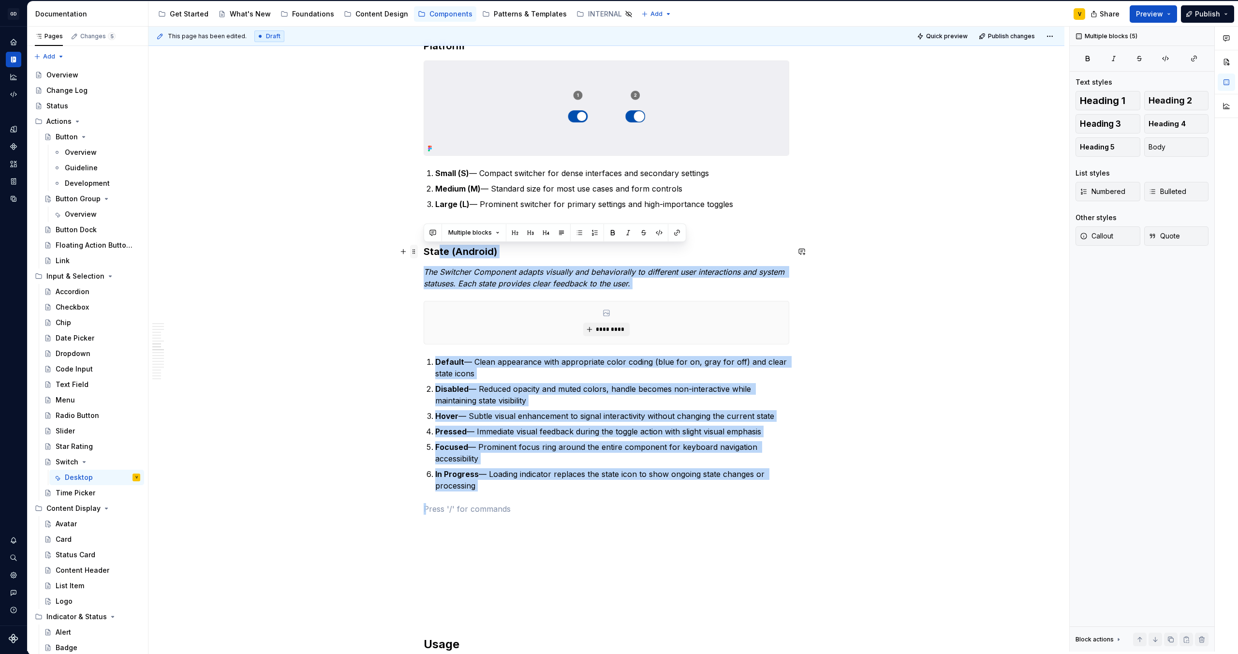
drag, startPoint x: 517, startPoint y: 499, endPoint x: 416, endPoint y: 247, distance: 271.9
click at [424, 247] on div "Anatomy The Switcher Component is made up of several parts that work together t…" at bounding box center [607, 273] width 366 height 3897
click at [502, 495] on div "Anatomy The Switcher Component is made up of several parts that work together t…" at bounding box center [607, 267] width 366 height 3885
drag, startPoint x: 491, startPoint y: 489, endPoint x: 415, endPoint y: 236, distance: 263.6
click at [415, 236] on div "Anatomy The Switcher Component is made up of several parts that work together t…" at bounding box center [606, 359] width 916 height 4116
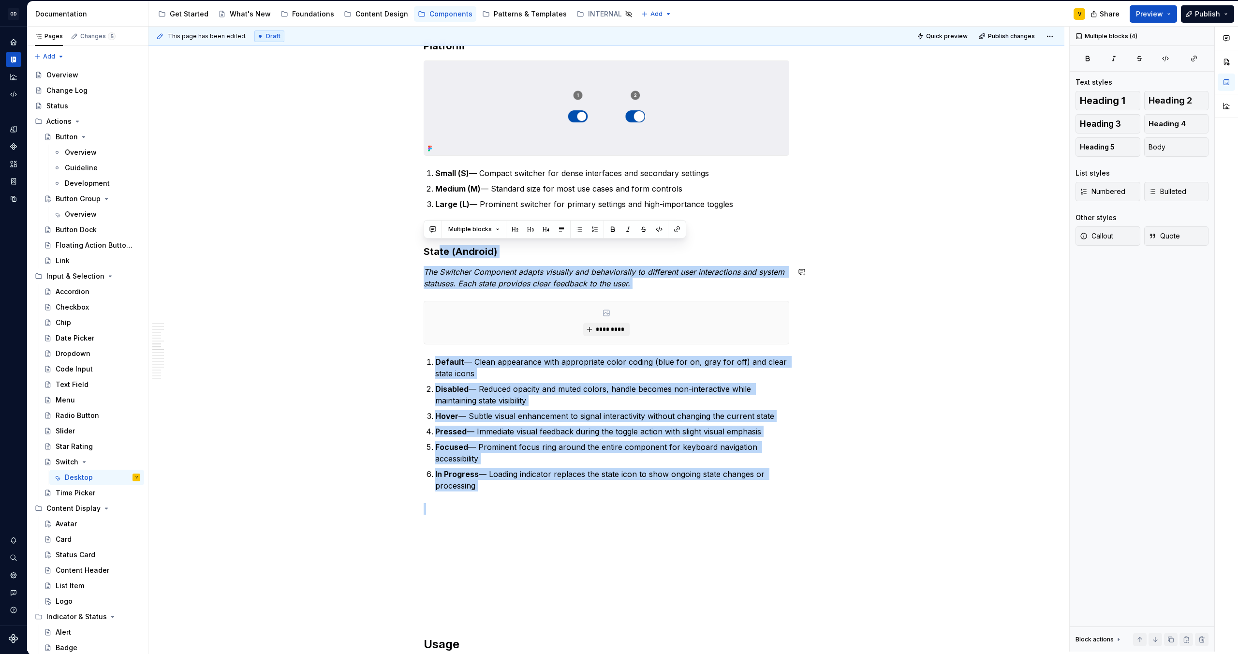
scroll to position [1992, 0]
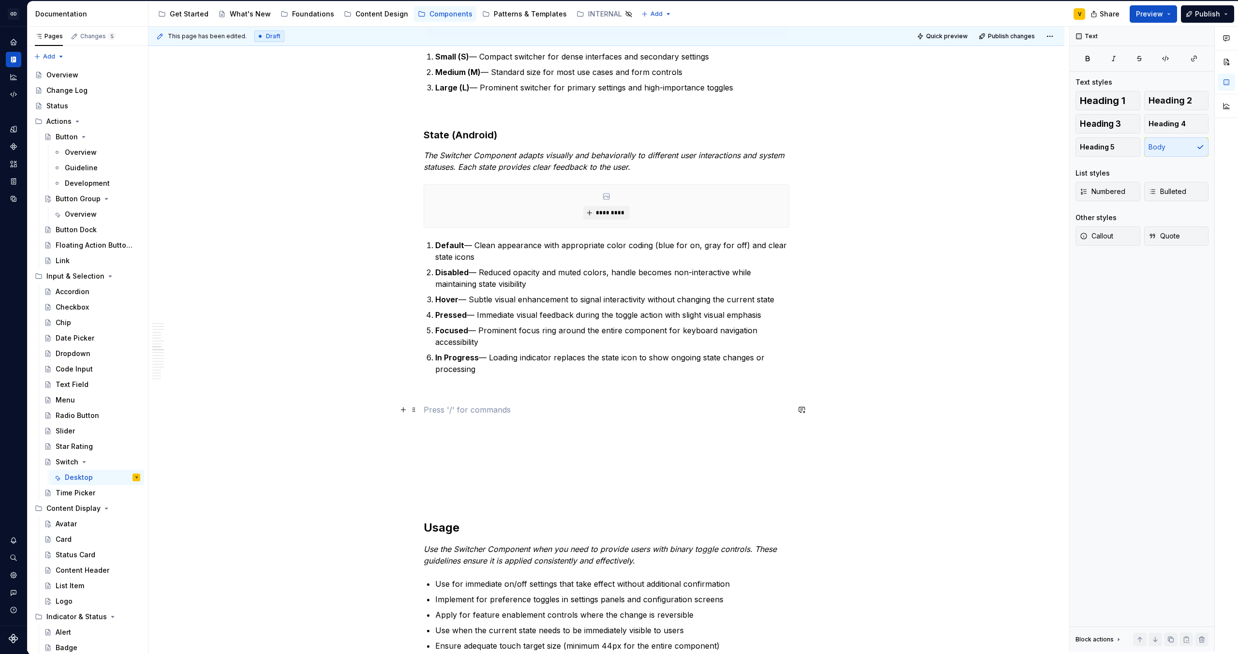
click at [453, 404] on p at bounding box center [607, 410] width 366 height 12
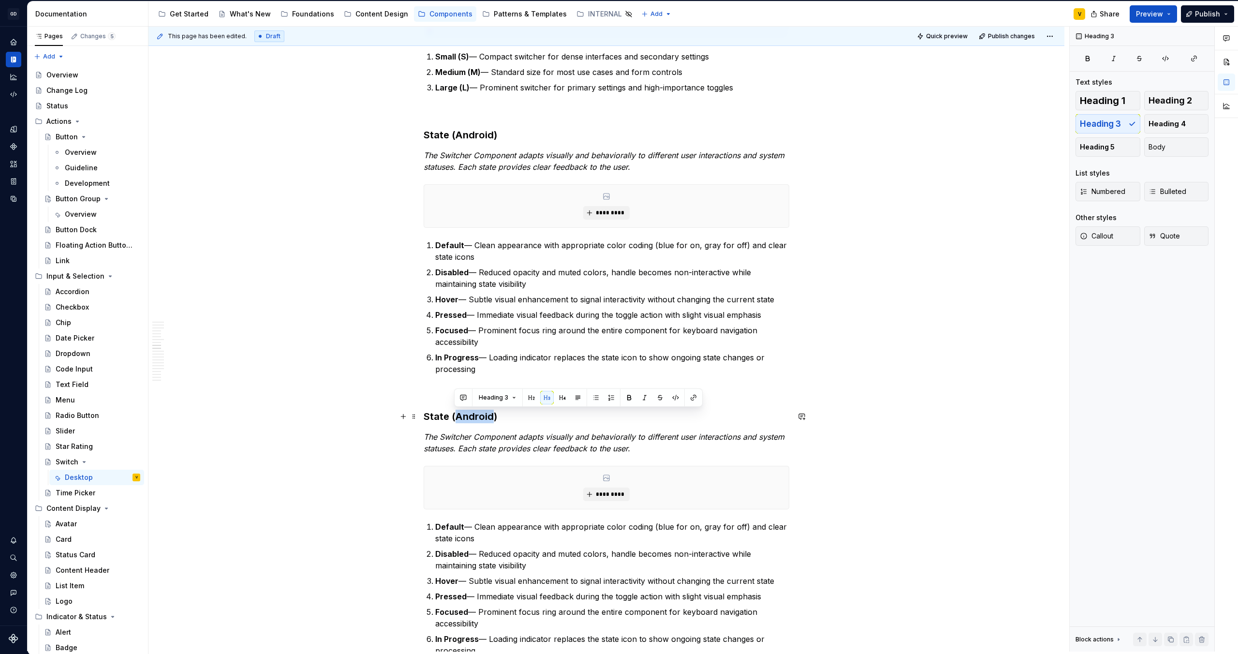
drag, startPoint x: 455, startPoint y: 419, endPoint x: 491, endPoint y: 414, distance: 36.1
click at [491, 414] on h3 "State (Android)" at bounding box center [607, 417] width 366 height 14
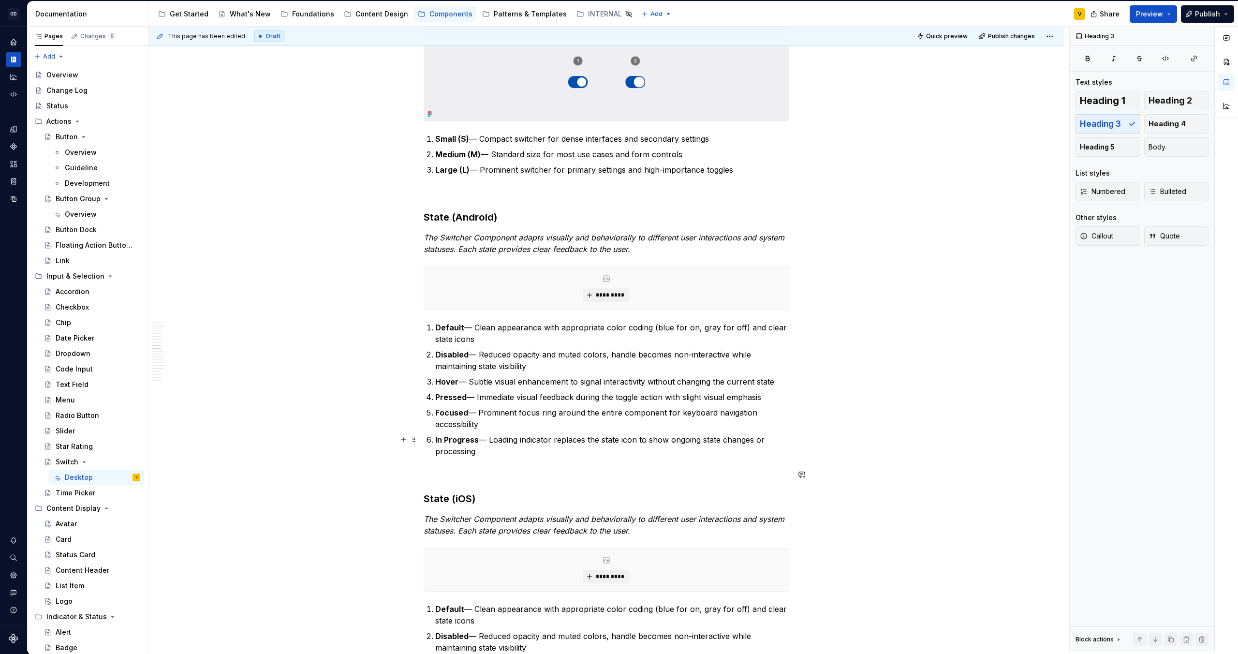
scroll to position [1903, 0]
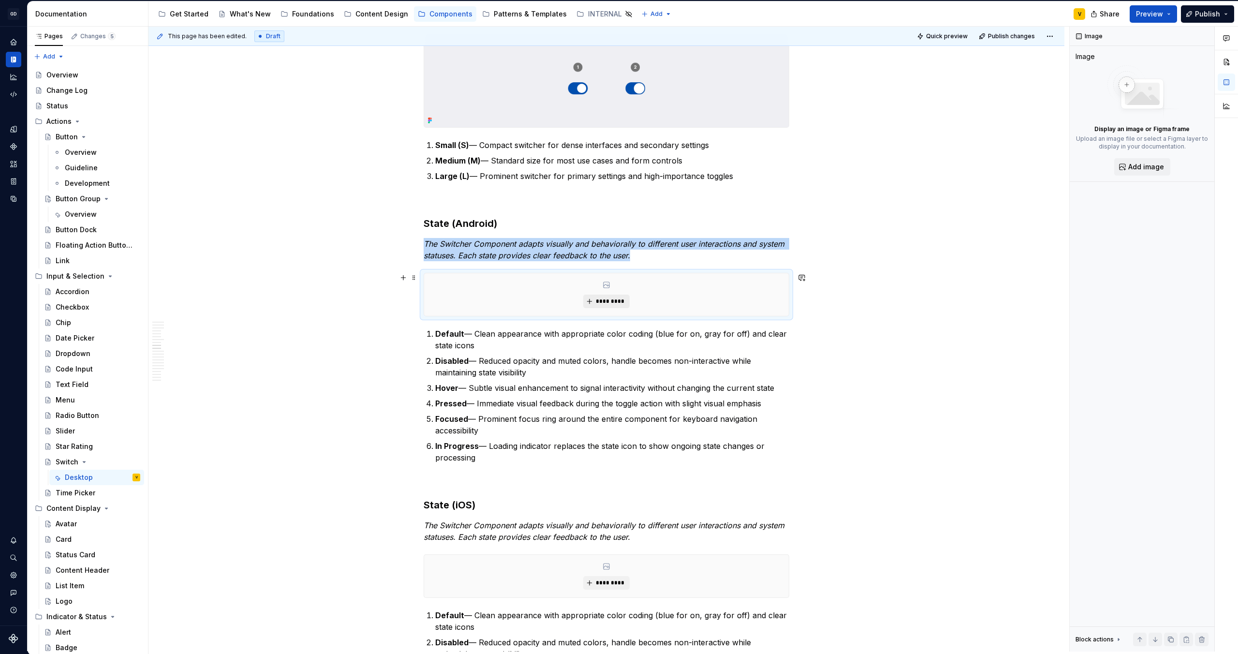
click at [613, 304] on span "*********" at bounding box center [609, 301] width 29 height 8
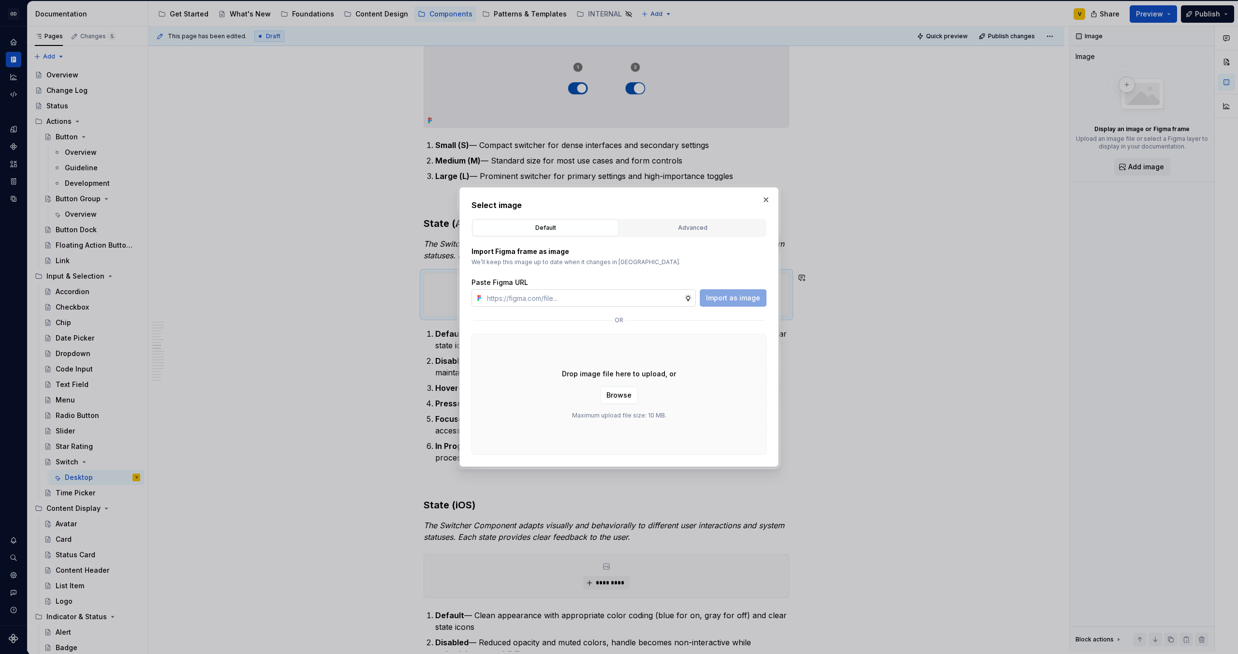
type textarea "*"
paste input "[URL][DOMAIN_NAME]"
type input "[URL][DOMAIN_NAME]"
click at [715, 295] on span "Import as image" at bounding box center [733, 298] width 54 height 10
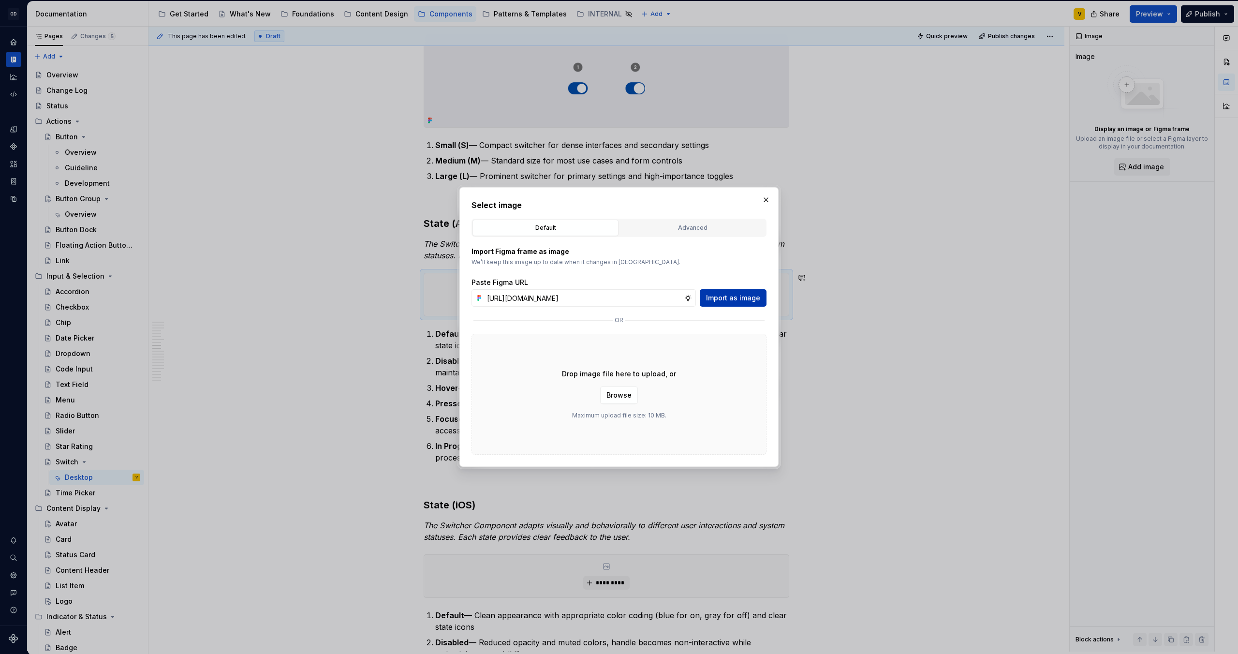
scroll to position [0, 0]
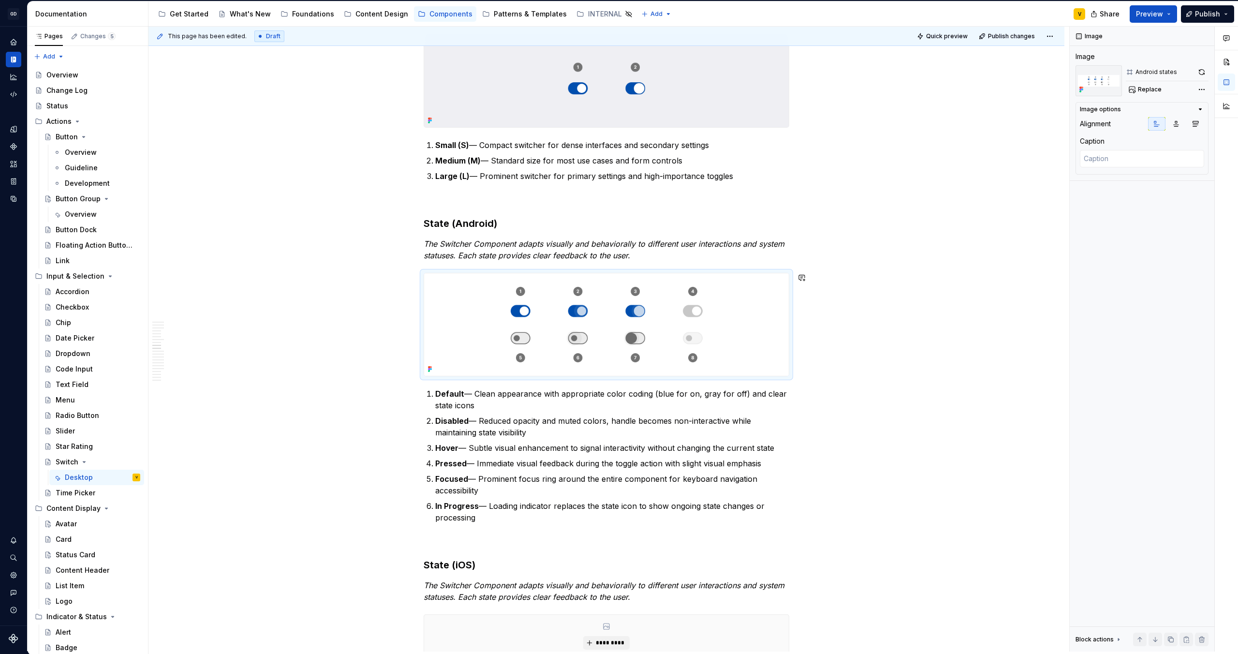
type textarea "*"
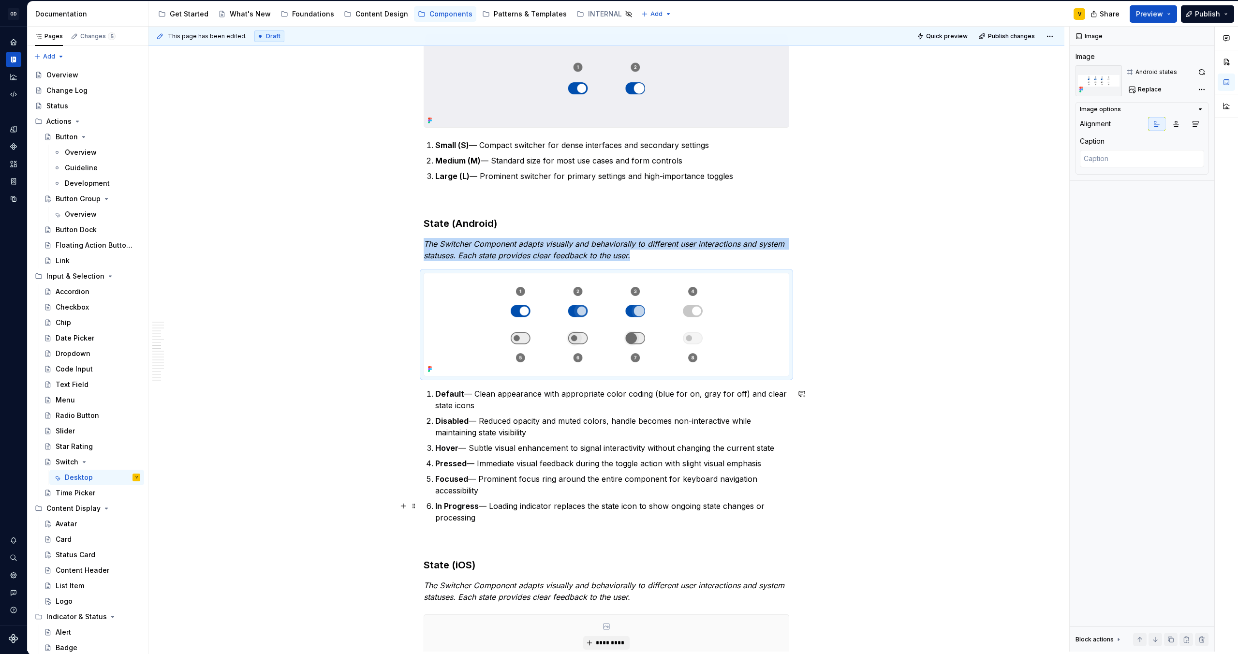
scroll to position [2077, 0]
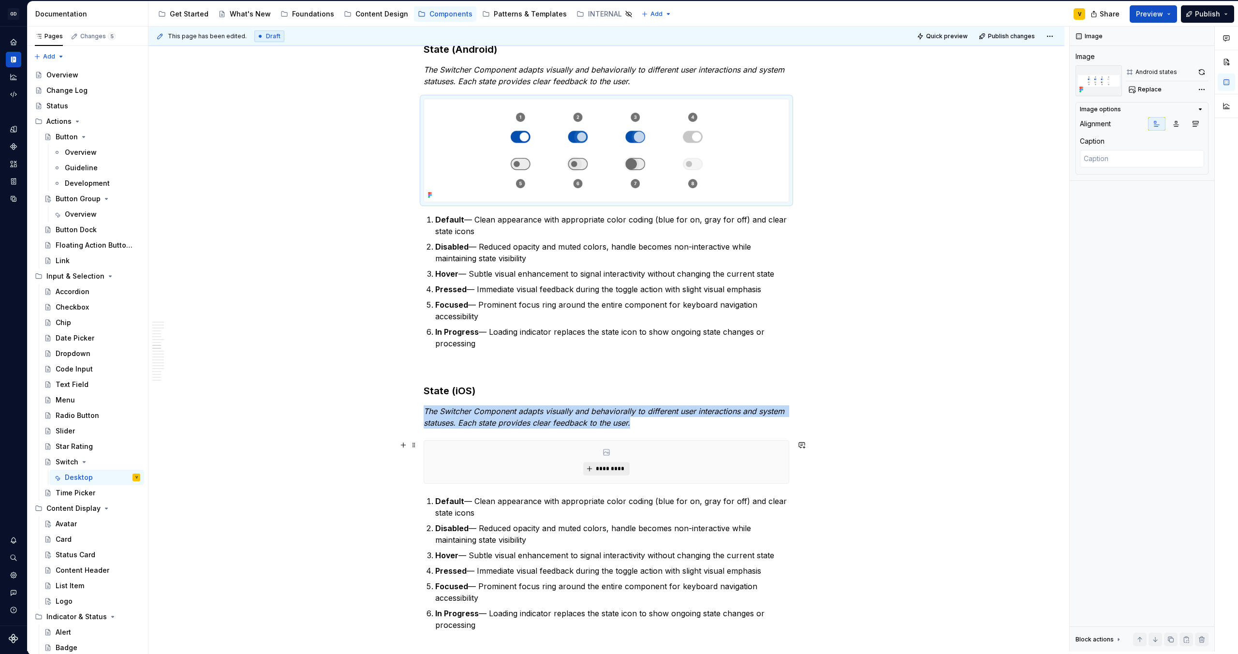
click at [616, 470] on span "*********" at bounding box center [609, 469] width 29 height 8
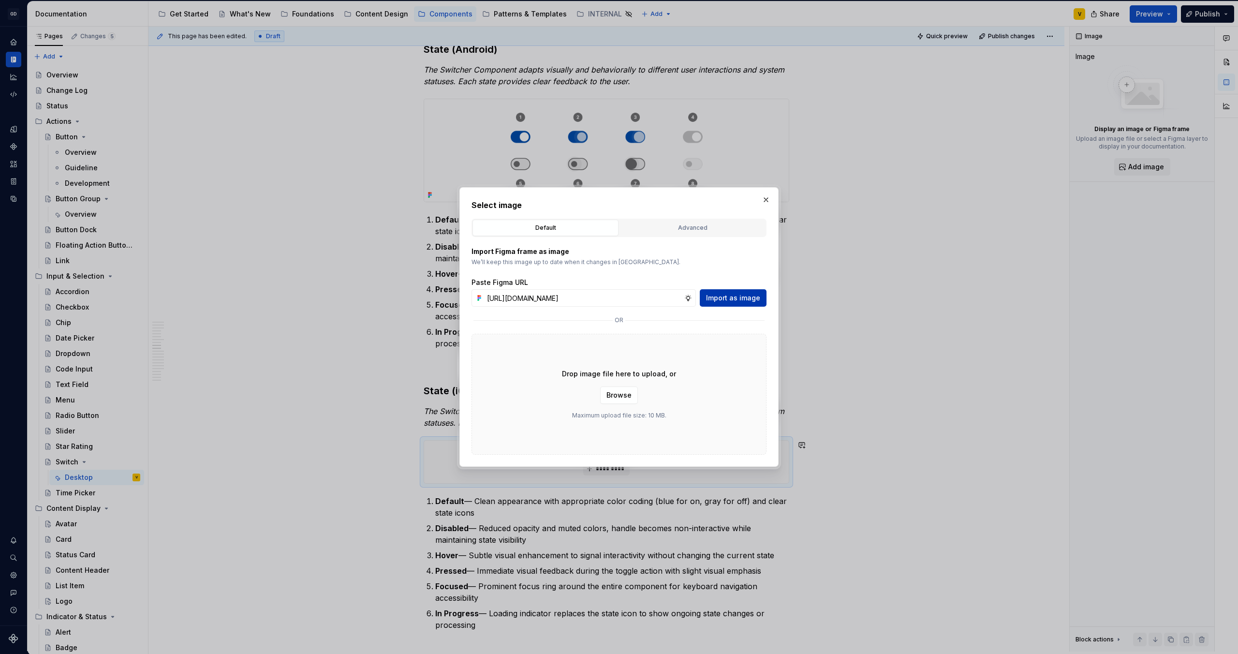
scroll to position [0, 339]
type input "[URL][DOMAIN_NAME]"
click at [719, 301] on span "Import as image" at bounding box center [733, 298] width 54 height 10
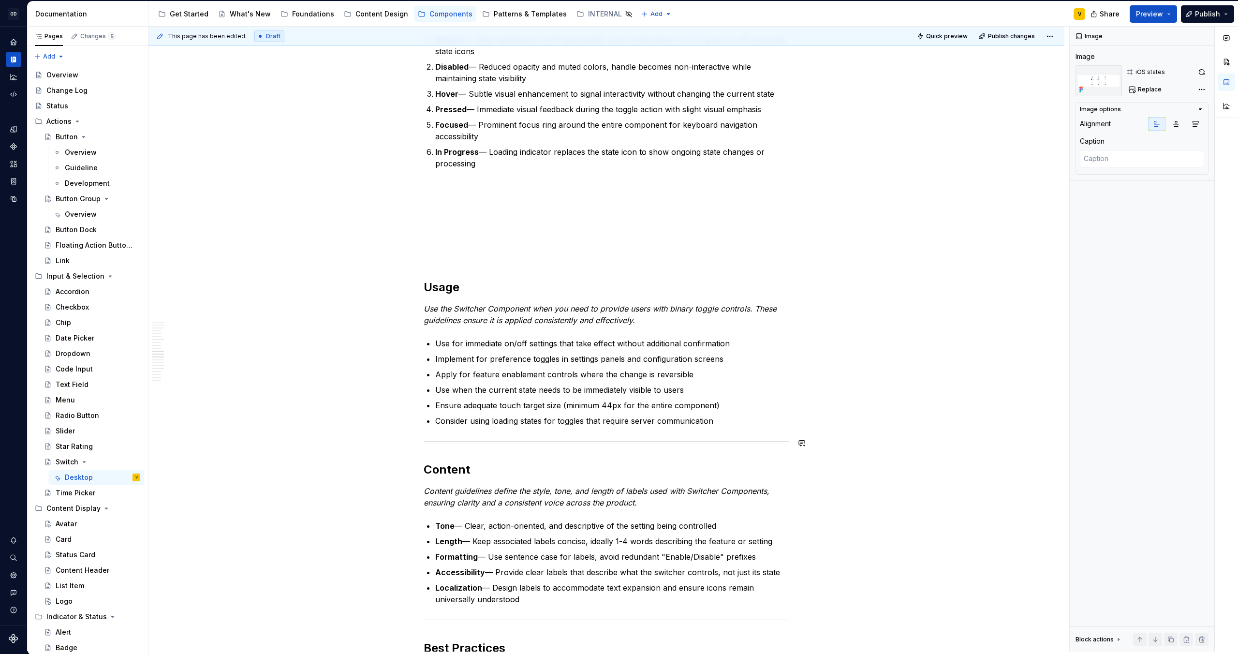
scroll to position [2605, 0]
click at [424, 282] on h2 "Usage" at bounding box center [607, 284] width 366 height 15
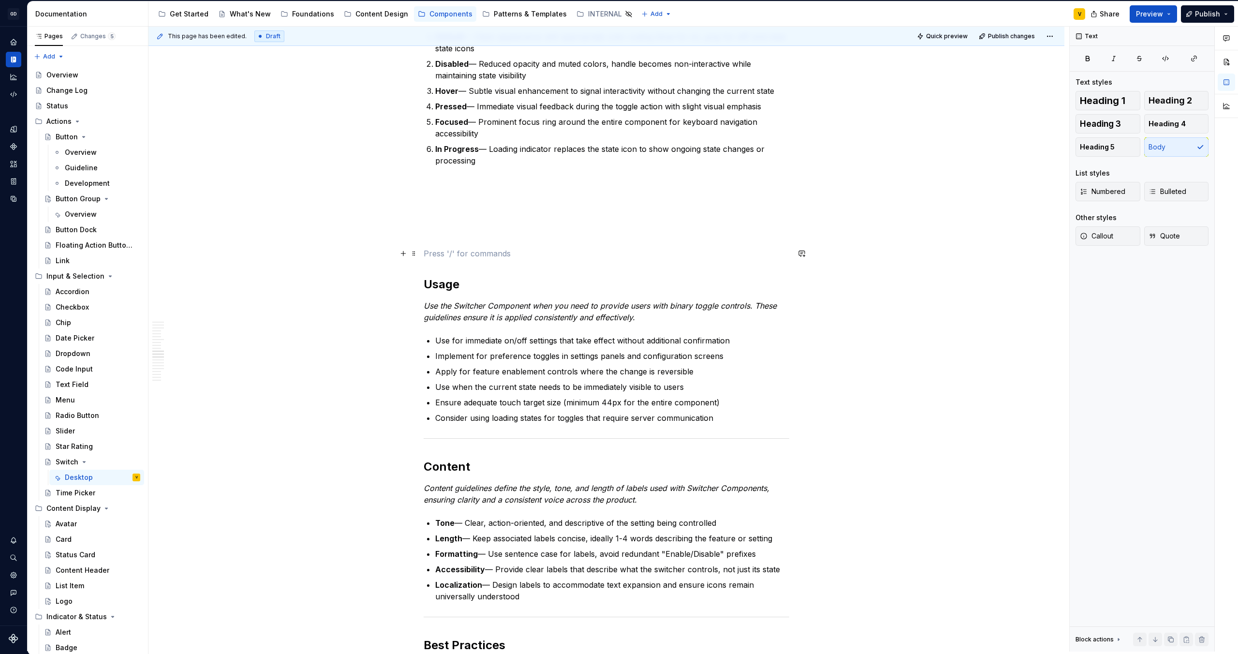
click at [427, 258] on p at bounding box center [607, 254] width 366 height 12
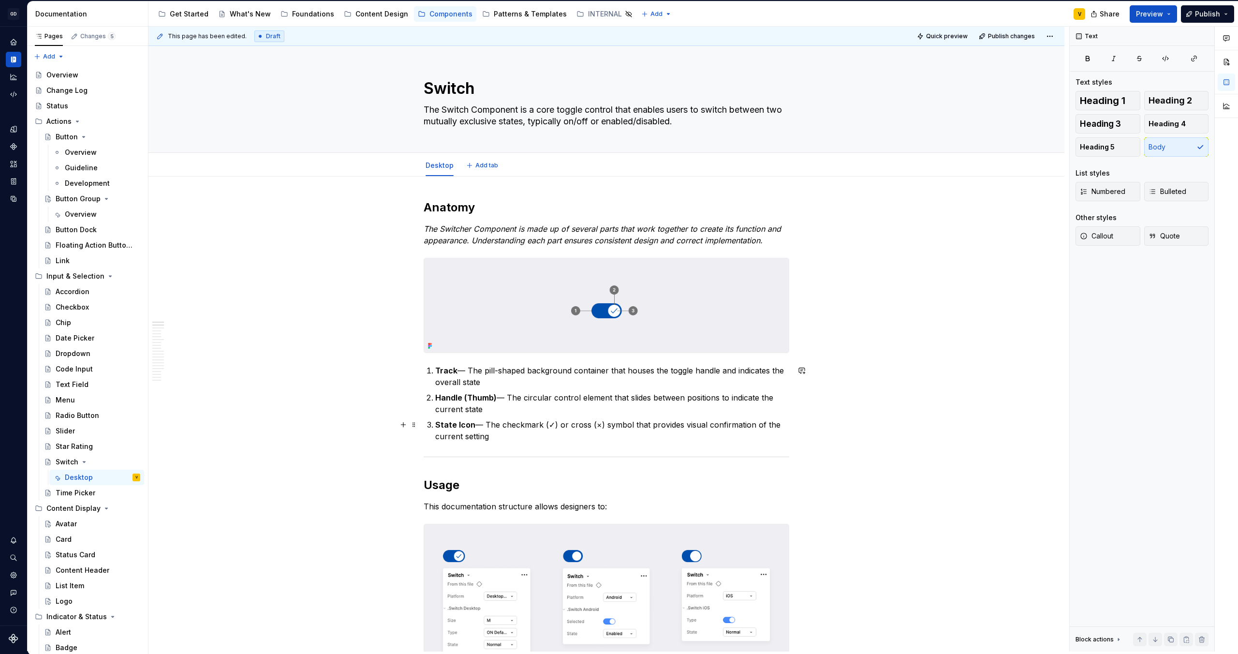
scroll to position [17, 0]
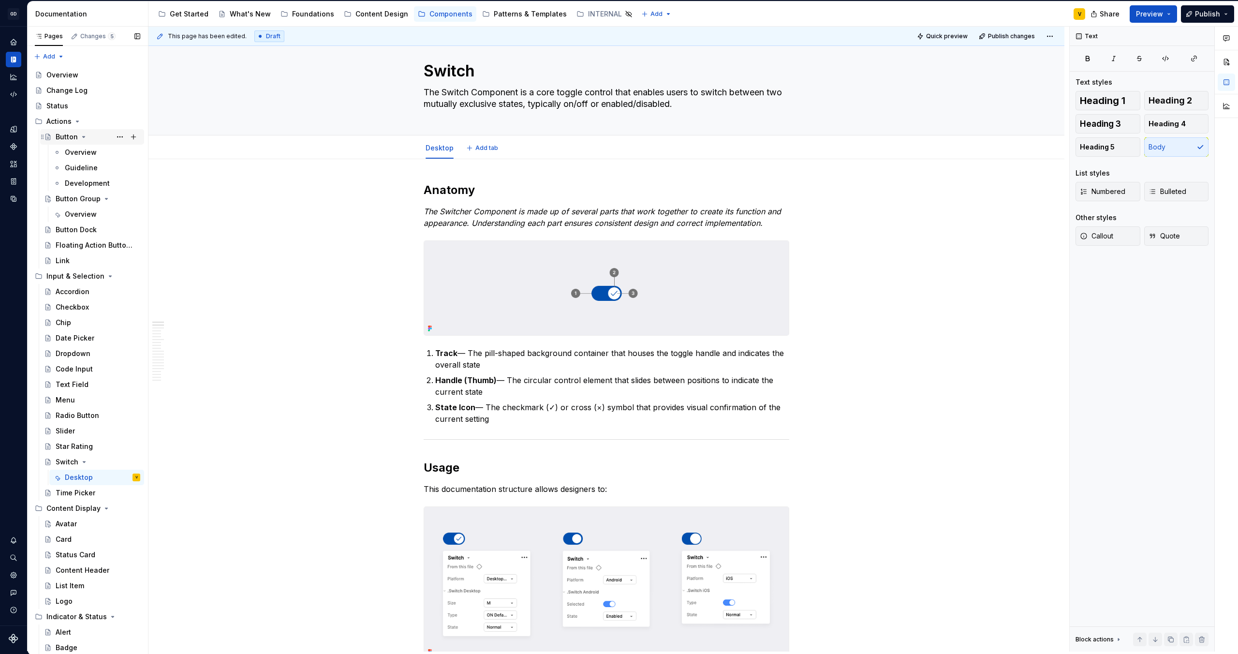
click at [64, 135] on div "Button" at bounding box center [67, 137] width 22 height 10
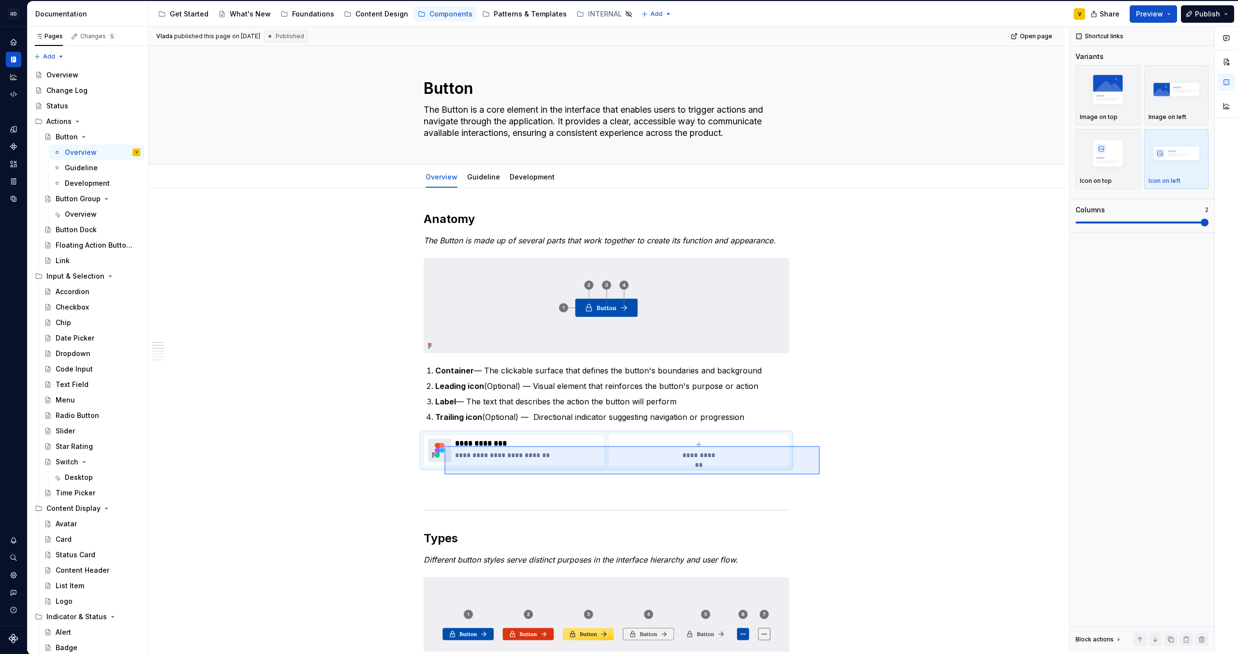
drag, startPoint x: 820, startPoint y: 474, endPoint x: 435, endPoint y: 437, distance: 386.7
click at [435, 437] on div "**********" at bounding box center [608, 339] width 921 height 625
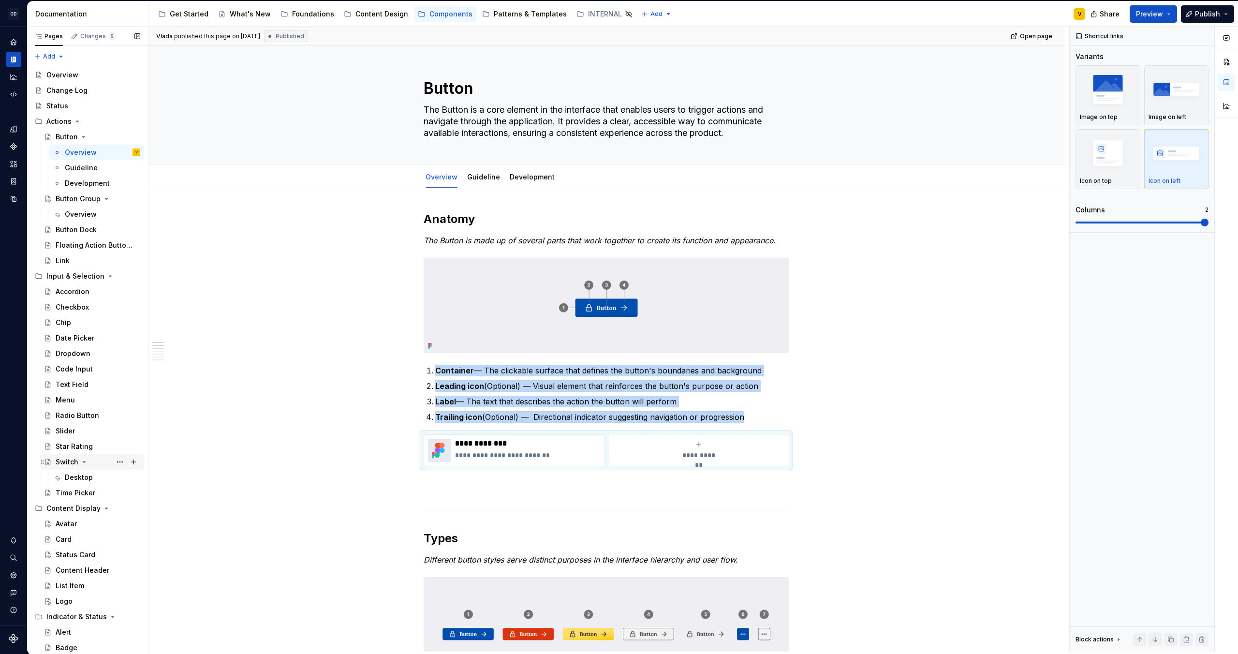
click at [69, 465] on div "Switch" at bounding box center [67, 462] width 23 height 10
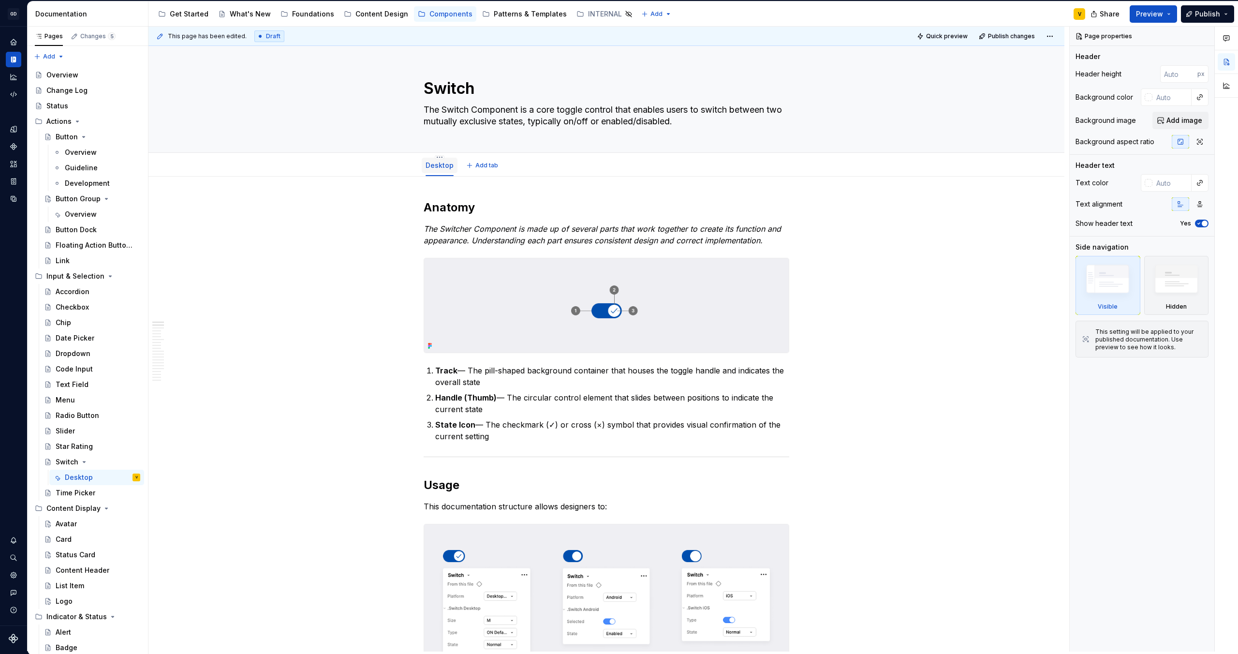
click at [437, 168] on link "Desktop" at bounding box center [439, 165] width 28 height 8
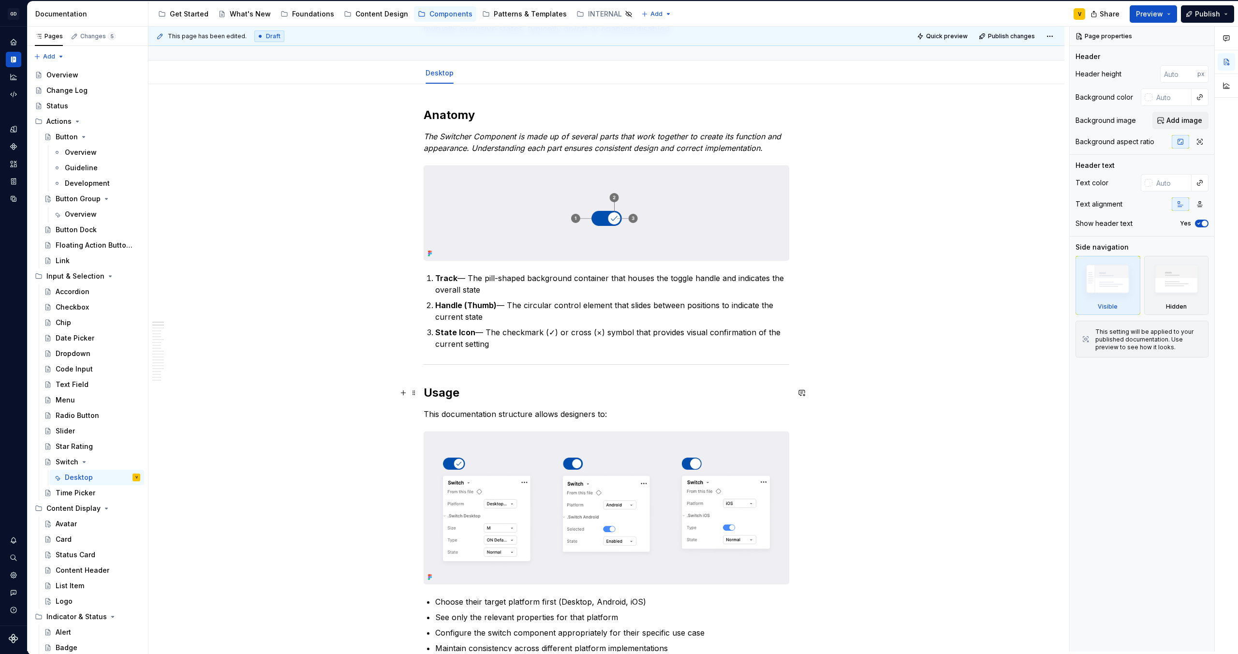
scroll to position [130, 0]
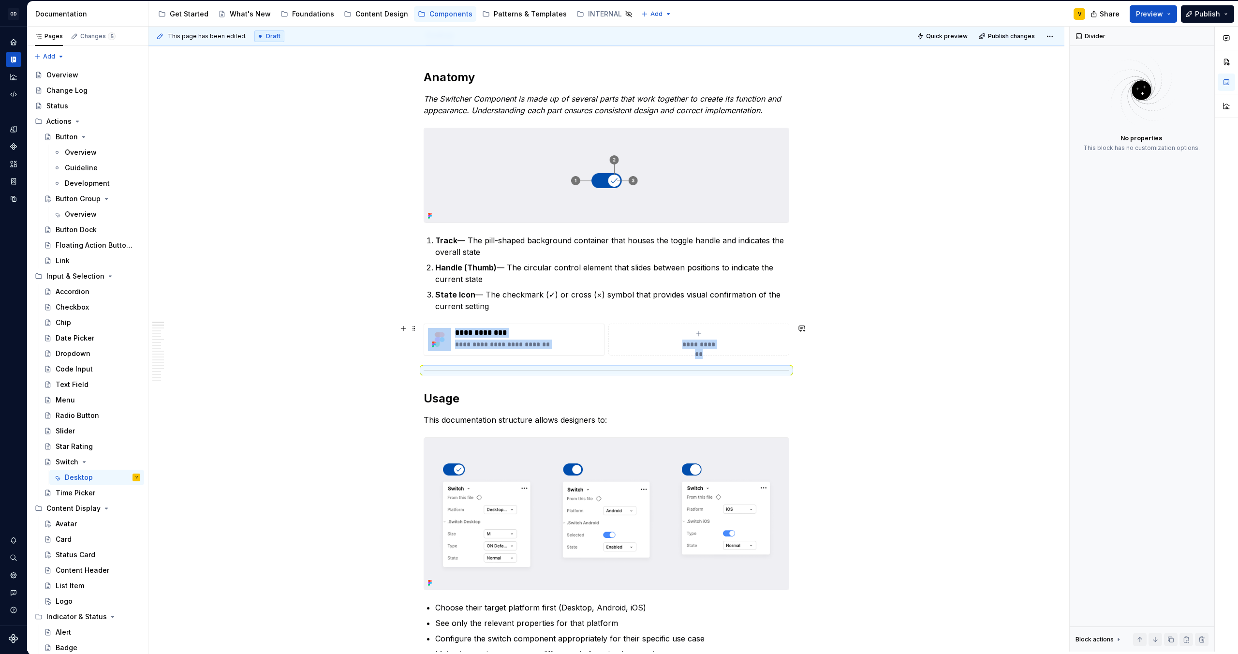
click at [859, 341] on div "**********" at bounding box center [608, 339] width 921 height 625
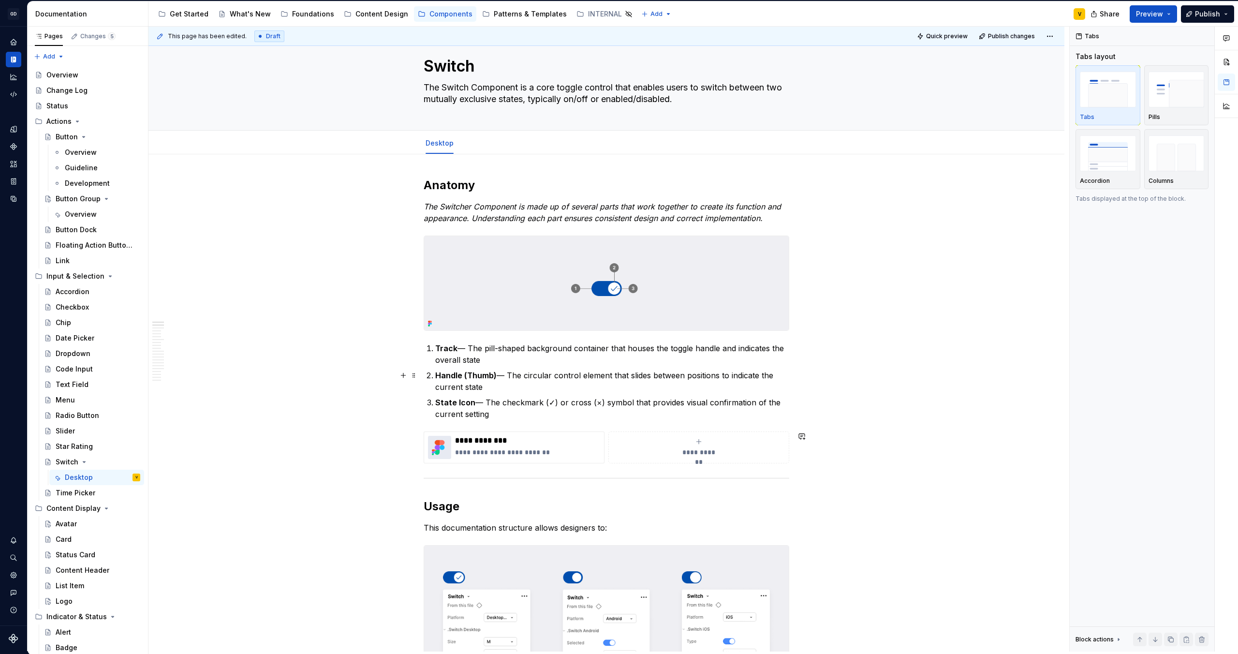
scroll to position [0, 0]
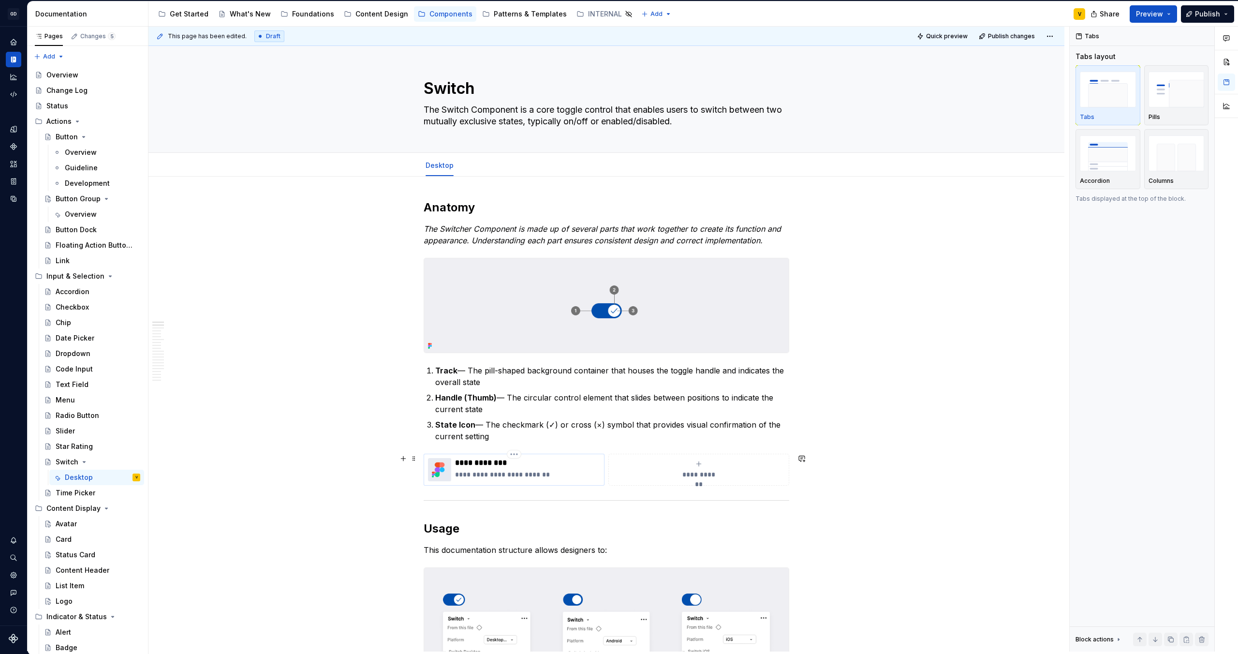
click at [492, 467] on p "**********" at bounding box center [527, 463] width 145 height 10
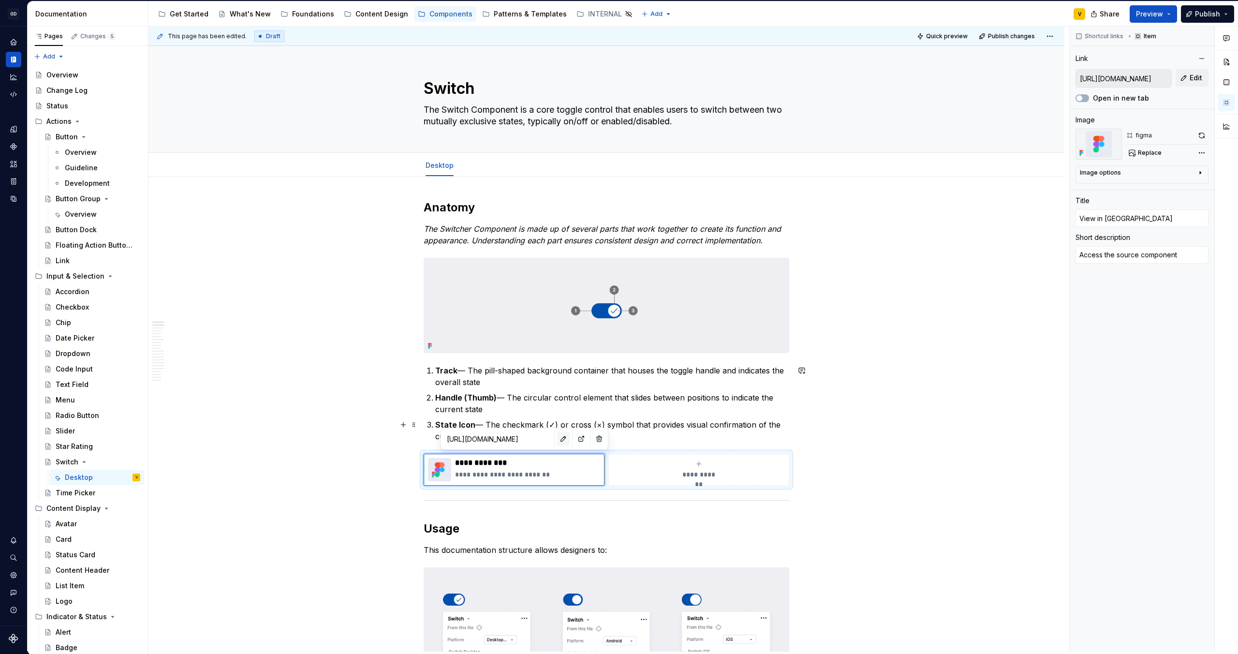
click at [557, 441] on button "button" at bounding box center [564, 439] width 14 height 14
type textarea "*"
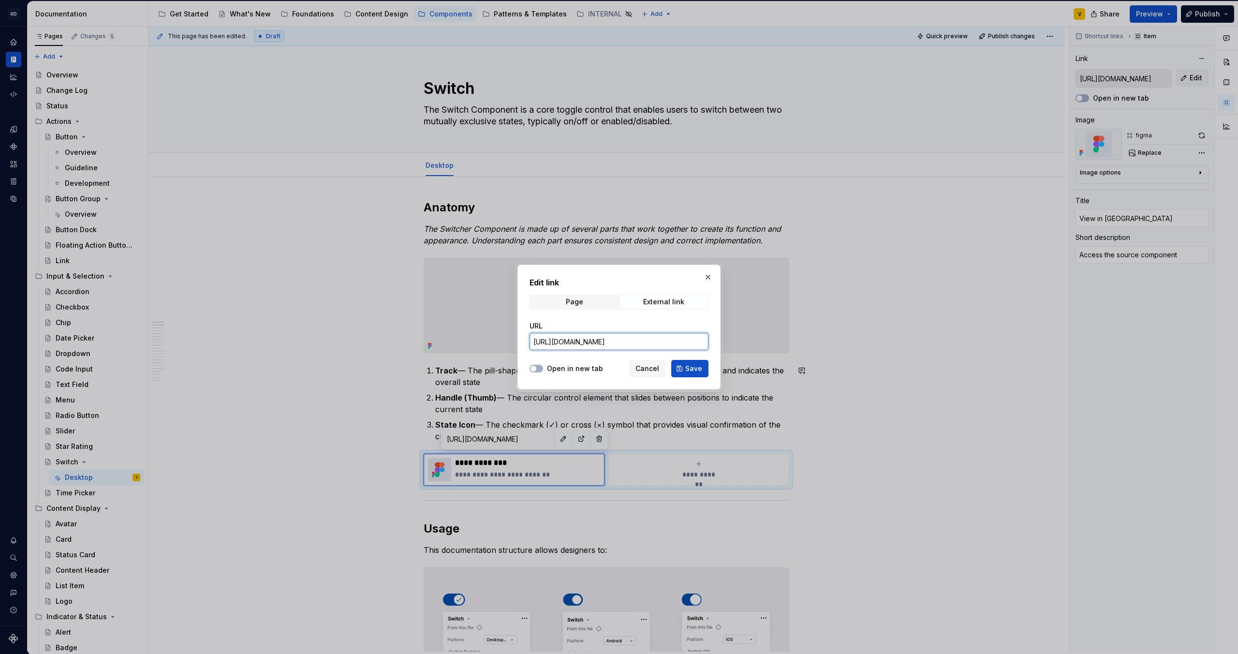
scroll to position [0, 286]
drag, startPoint x: 532, startPoint y: 341, endPoint x: 748, endPoint y: 341, distance: 215.7
click at [748, 341] on div "Edit link Page External link URL [URL][DOMAIN_NAME] Open in new tab Cancel Save" at bounding box center [619, 327] width 1238 height 654
paste input "[URL][DOMAIN_NAME]"
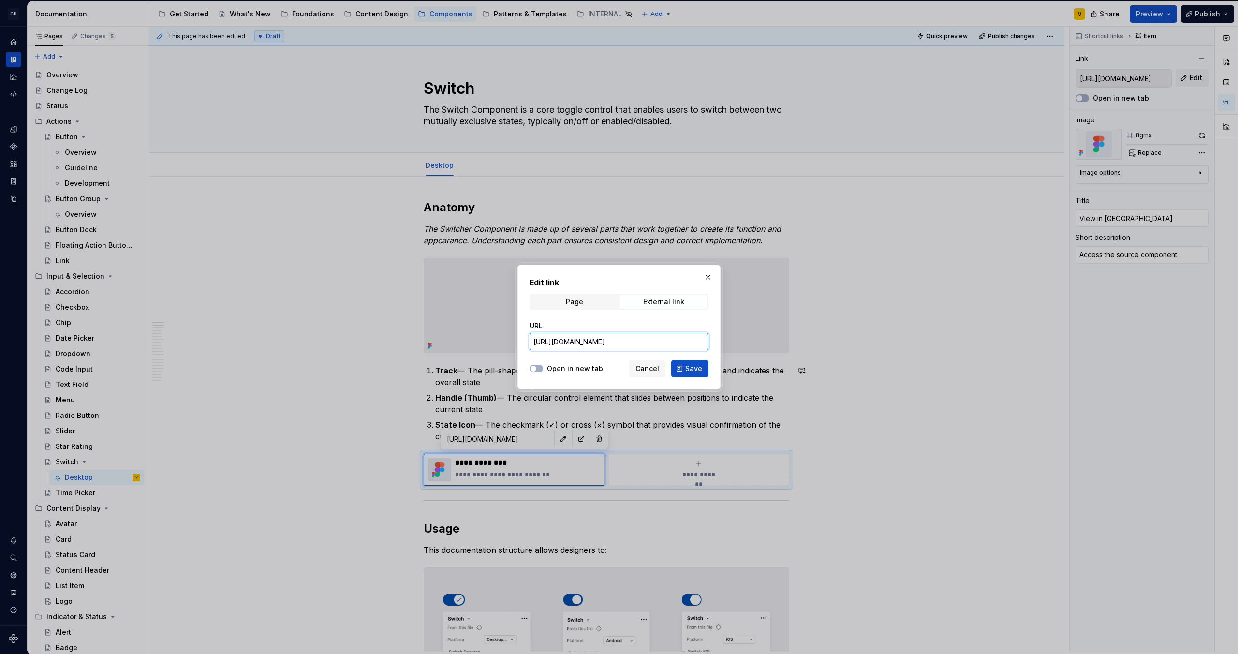
scroll to position [0, 442]
type input "[URL][DOMAIN_NAME]"
click at [694, 369] on span "Save" at bounding box center [693, 369] width 17 height 10
type textarea "*"
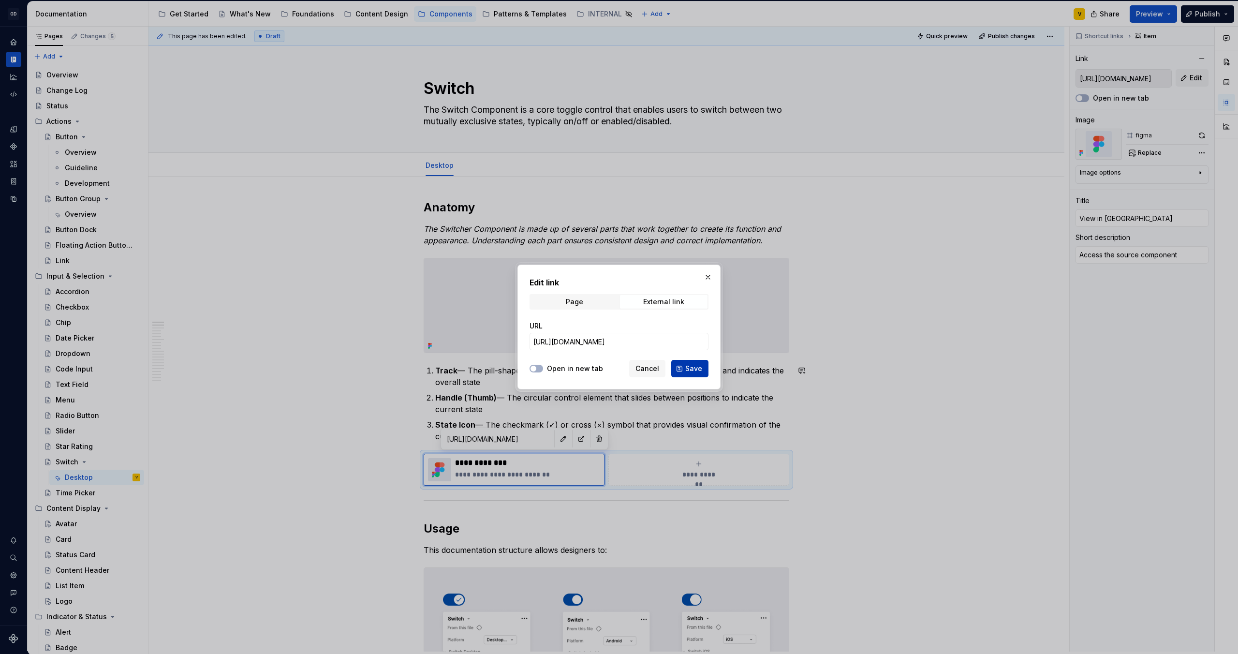
type input "[URL][DOMAIN_NAME]"
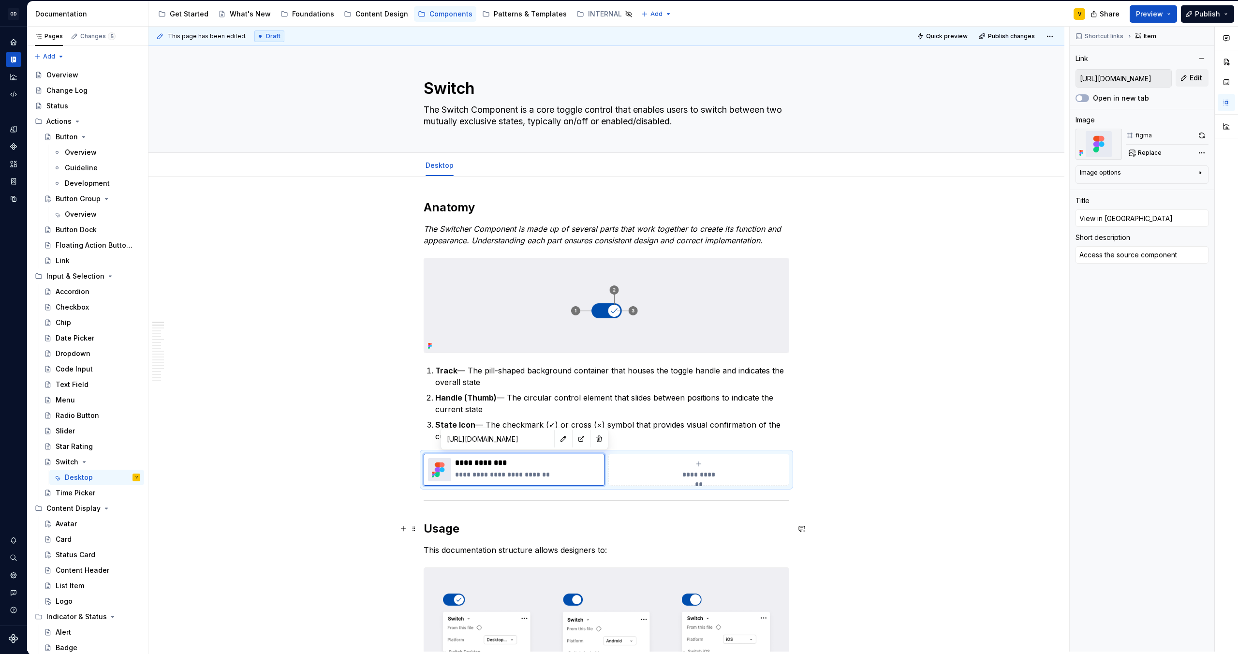
click at [399, 528] on button "button" at bounding box center [403, 529] width 14 height 14
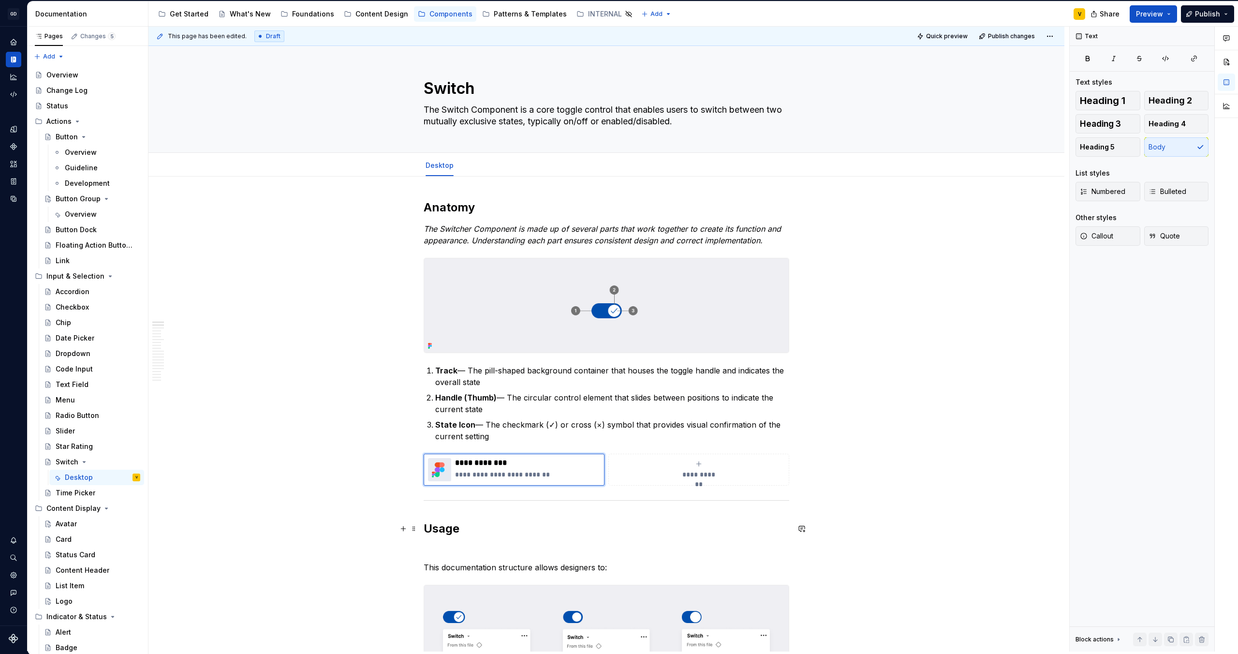
click at [463, 476] on p "**********" at bounding box center [527, 474] width 145 height 10
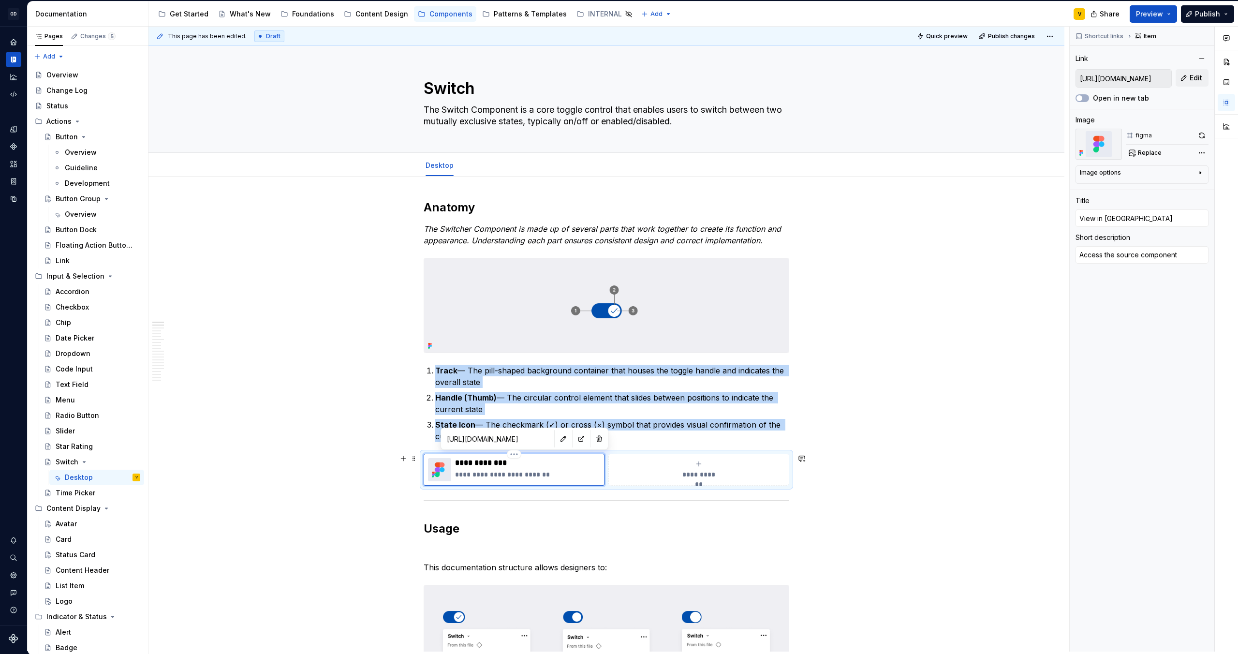
click at [437, 467] on img at bounding box center [439, 469] width 23 height 23
click at [574, 439] on button "button" at bounding box center [581, 439] width 14 height 14
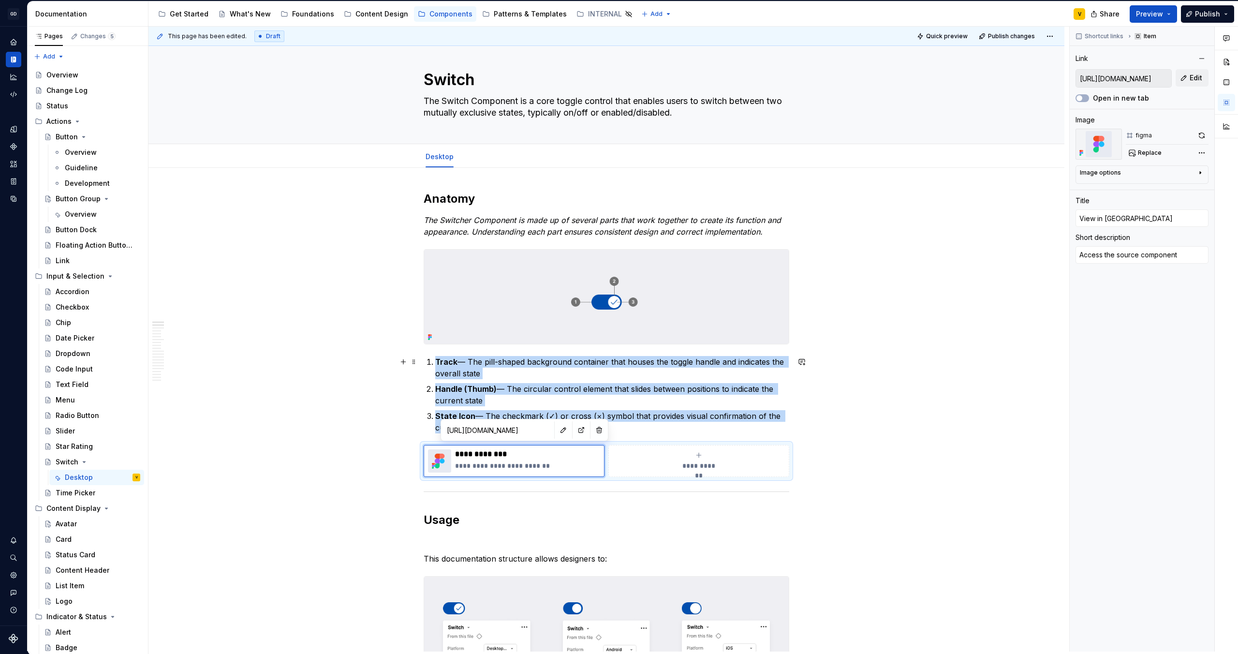
scroll to position [12, 0]
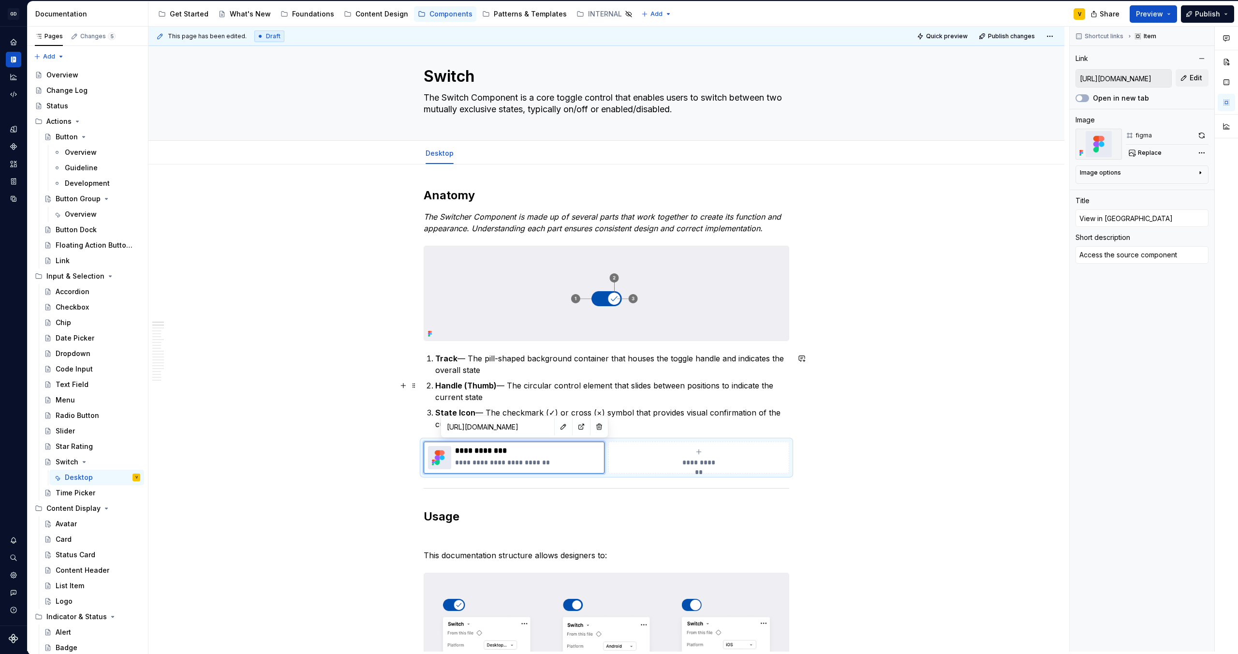
click at [472, 384] on strong "Handle (Thumb)" at bounding box center [465, 386] width 61 height 10
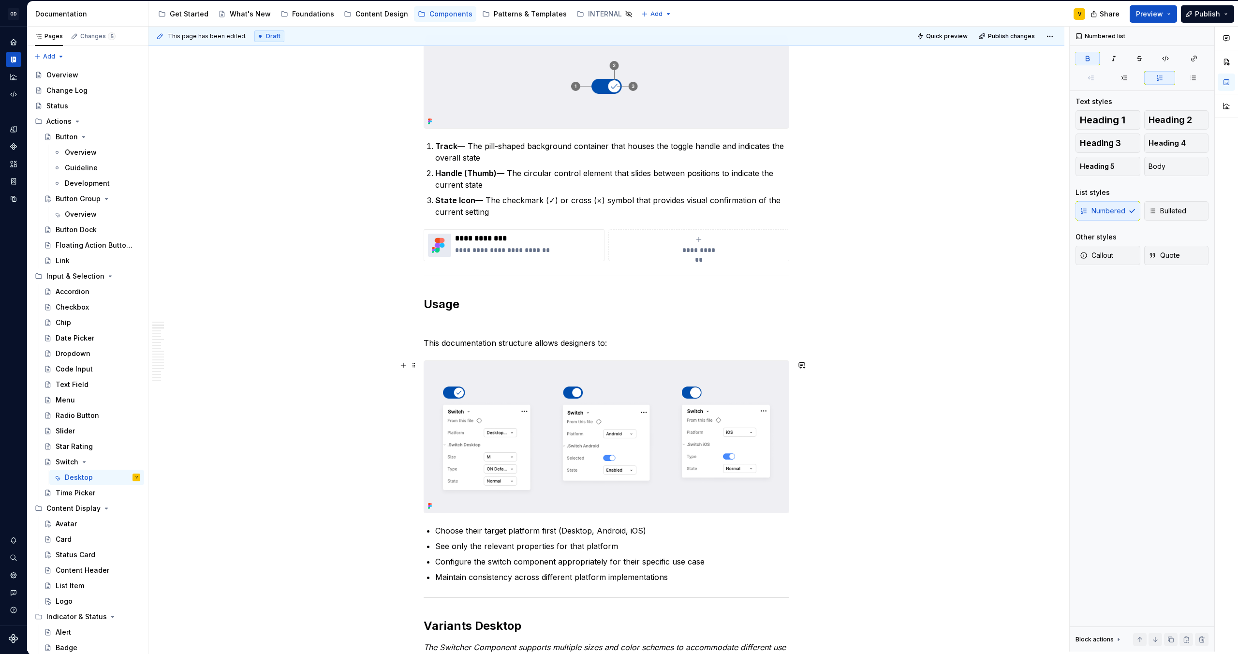
scroll to position [229, 0]
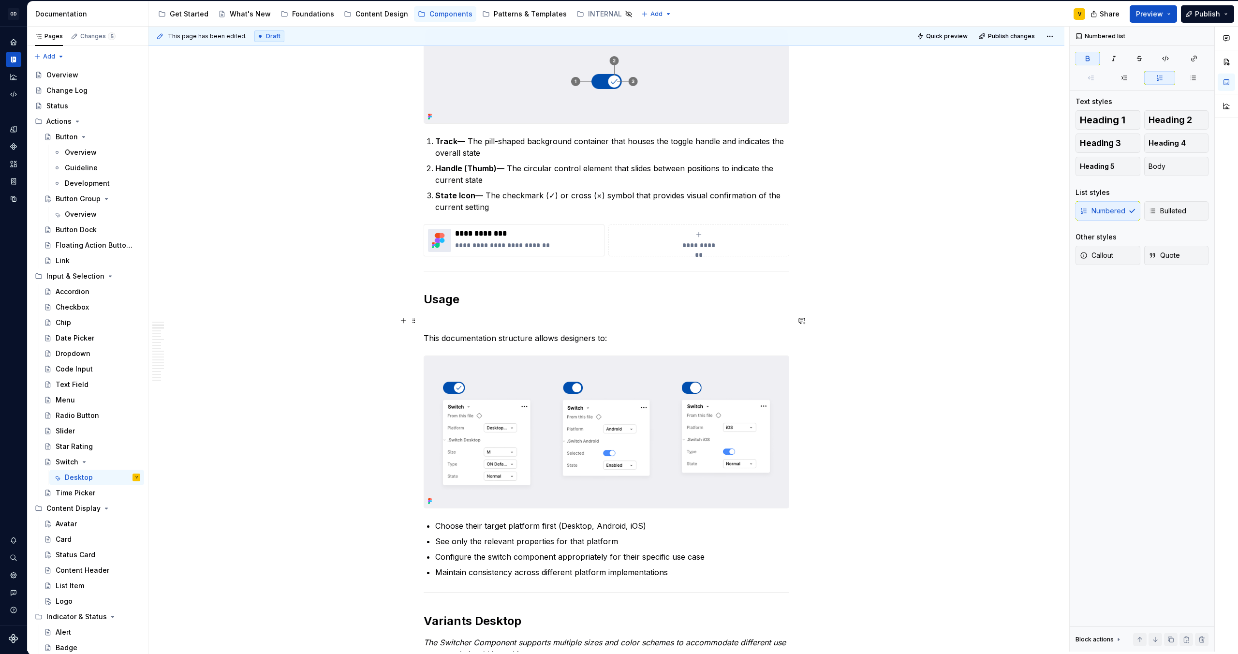
click at [447, 326] on p at bounding box center [607, 321] width 366 height 12
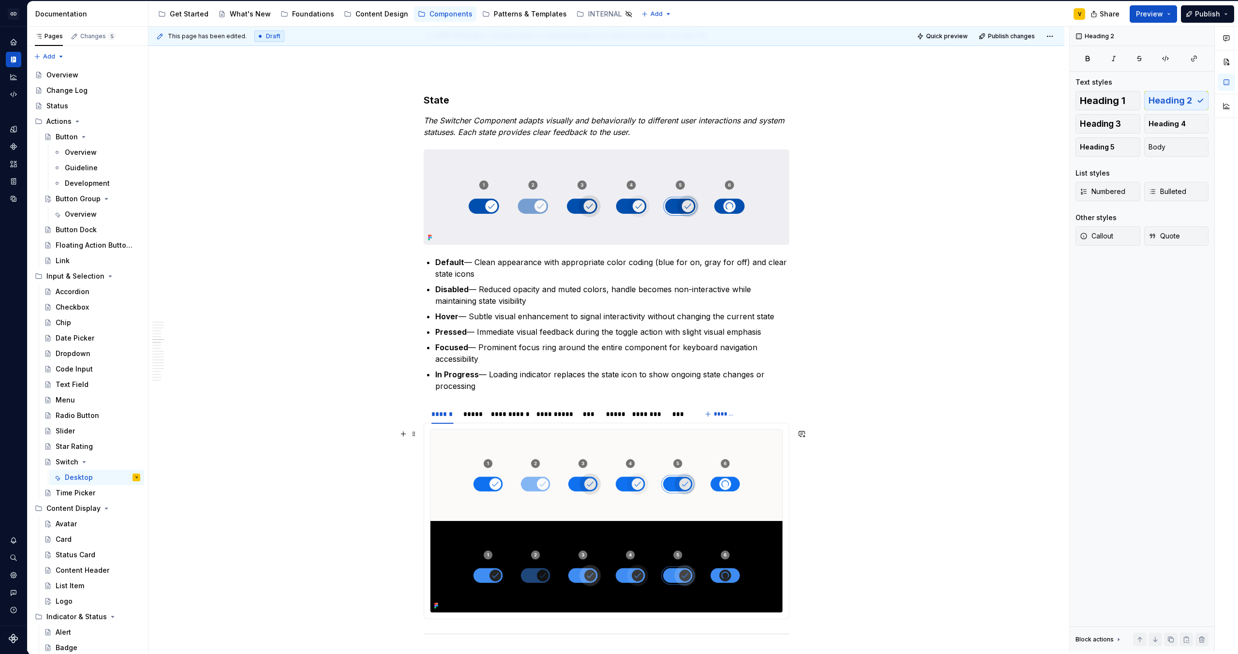
scroll to position [1384, 0]
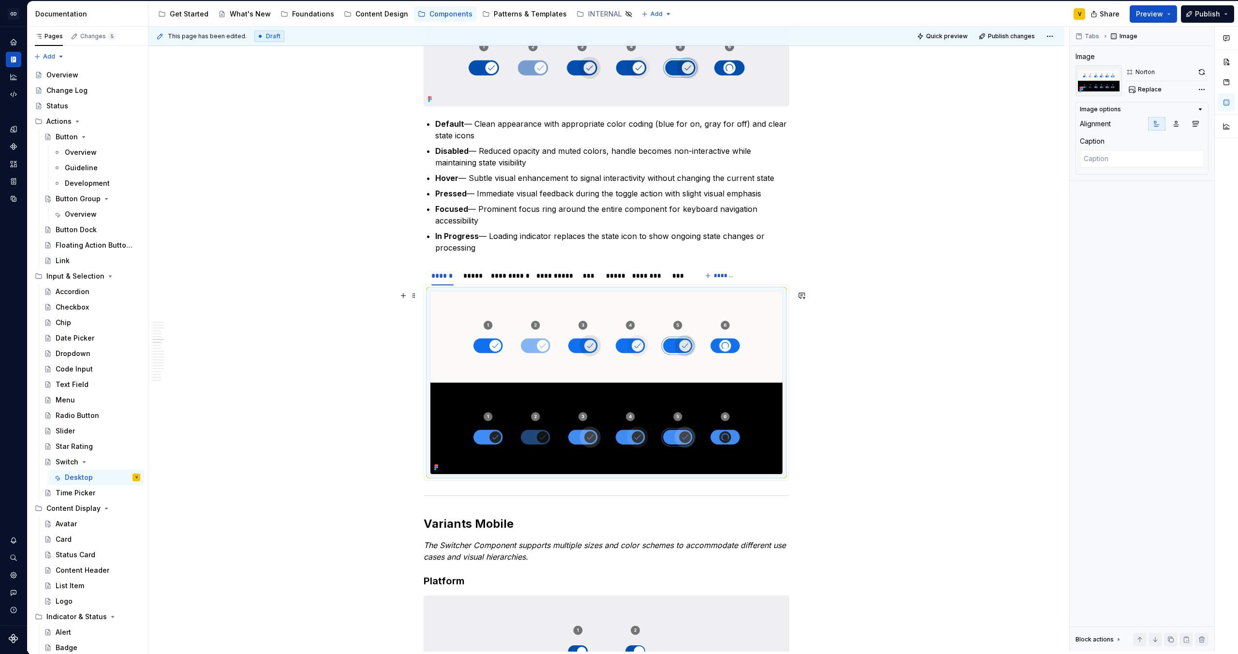
click at [562, 380] on img at bounding box center [606, 382] width 352 height 182
click at [1142, 89] on span "Replace" at bounding box center [1150, 90] width 24 height 8
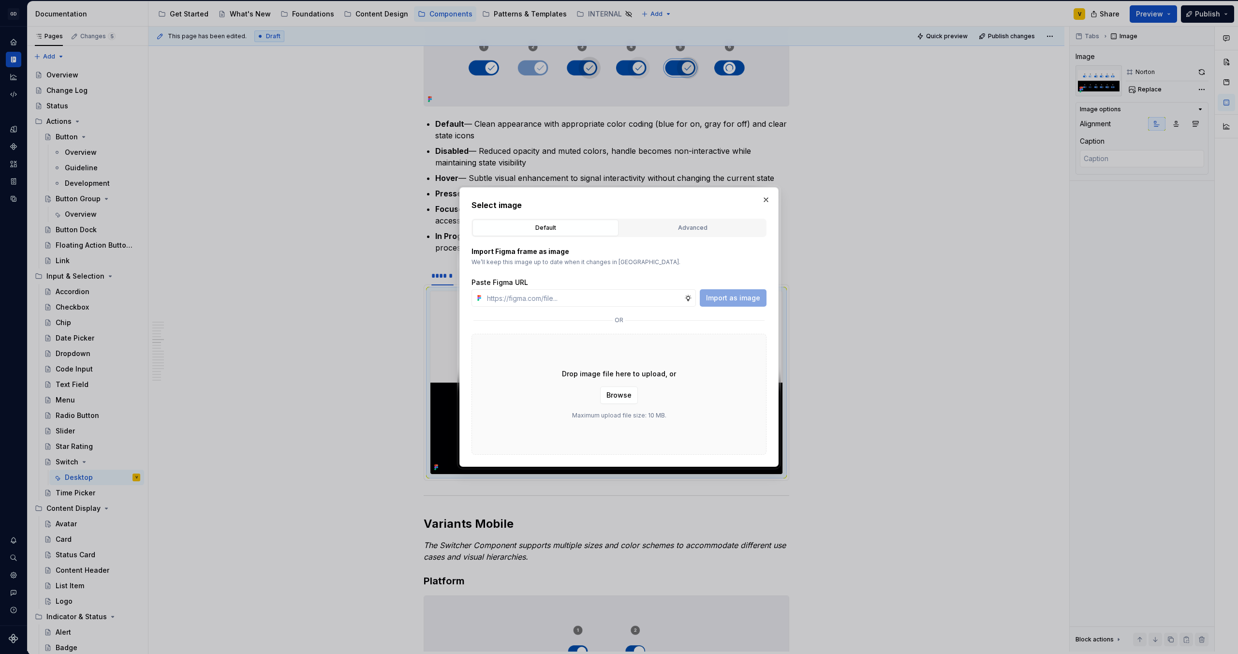
type textarea "*"
click at [658, 296] on input "text" at bounding box center [583, 297] width 201 height 17
paste input "[URL][DOMAIN_NAME]"
type input "[URL][DOMAIN_NAME]"
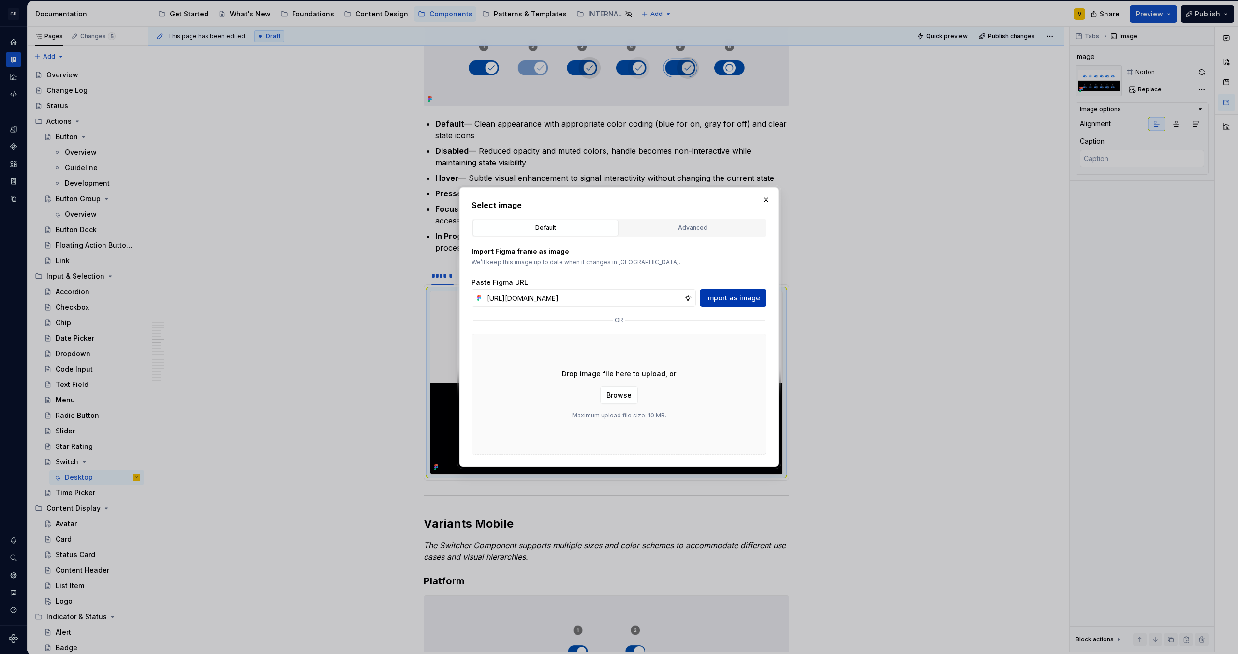
scroll to position [0, 0]
click at [724, 300] on span "Import as image" at bounding box center [733, 298] width 54 height 10
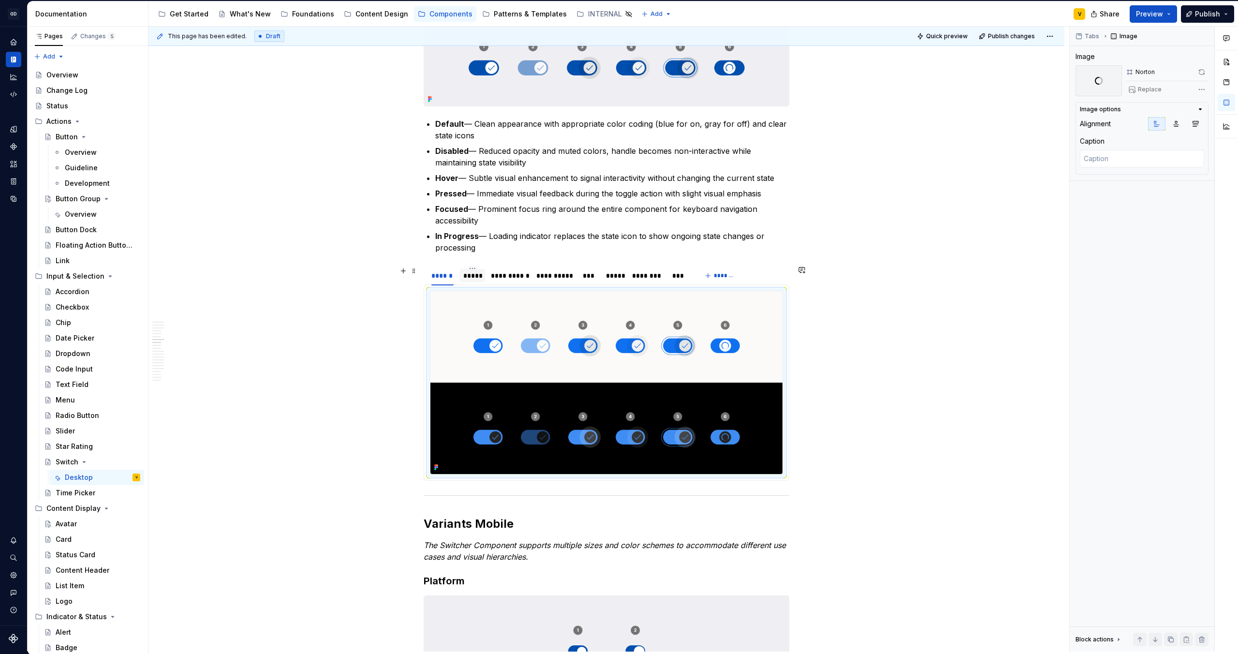
click at [480, 277] on div "*****" at bounding box center [472, 276] width 18 height 10
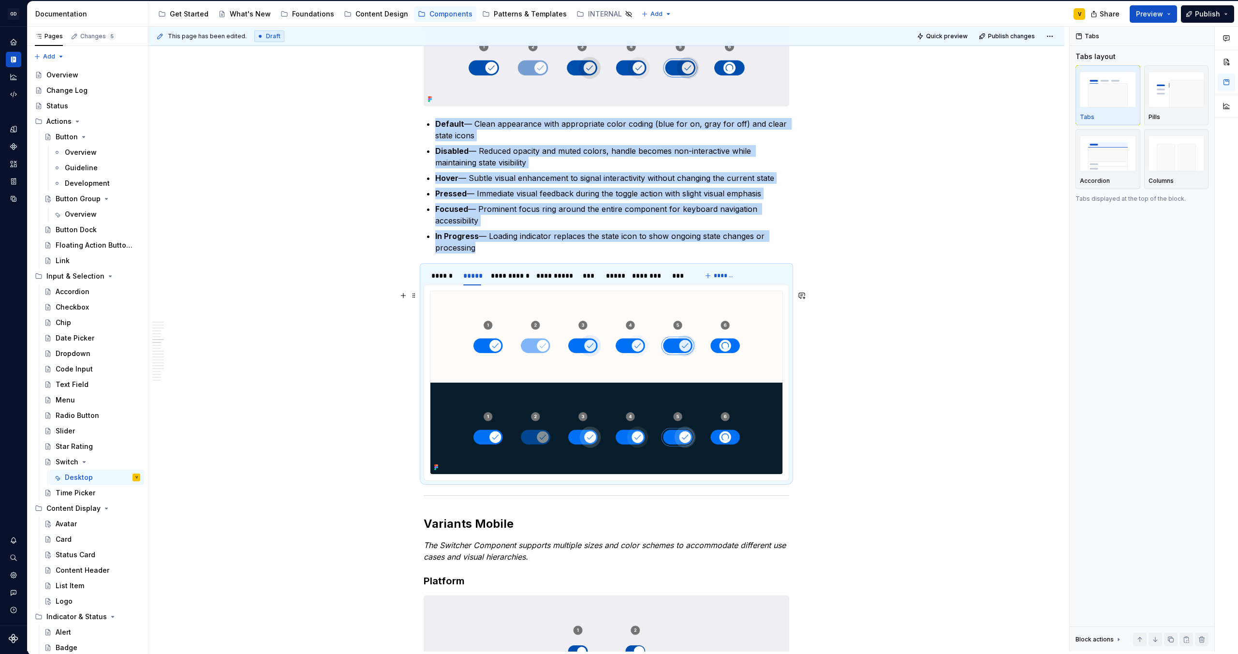
click at [604, 381] on img at bounding box center [606, 382] width 352 height 182
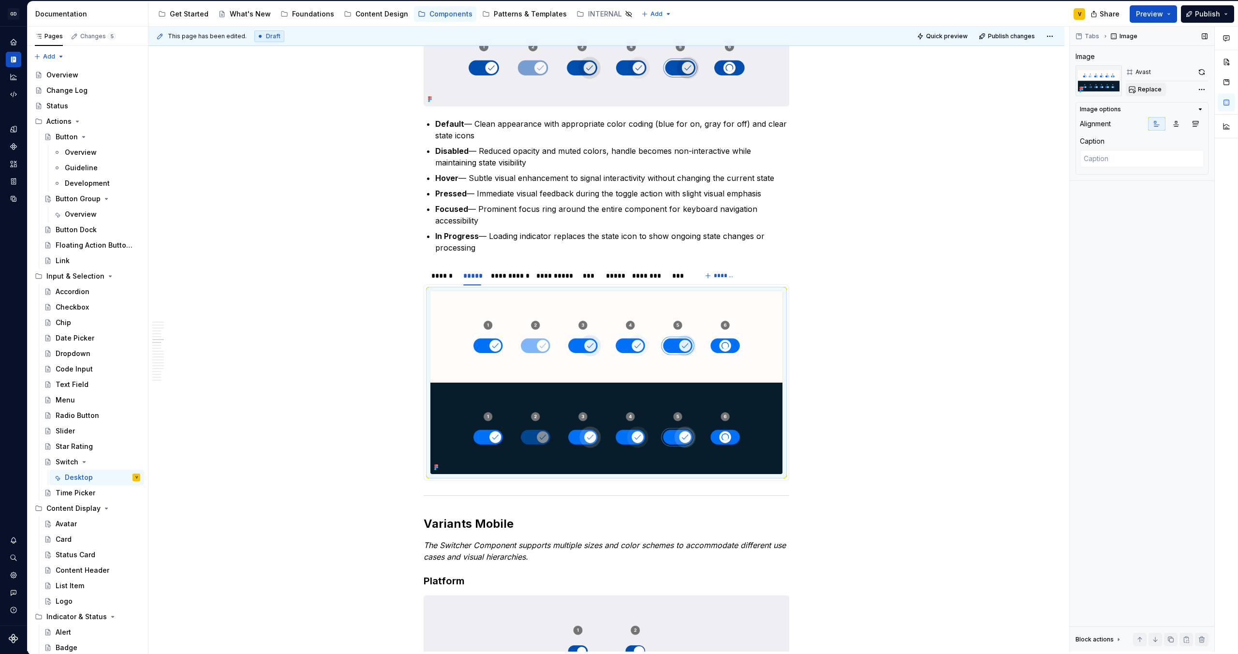
click at [1143, 89] on span "Replace" at bounding box center [1150, 90] width 24 height 8
type textarea "*"
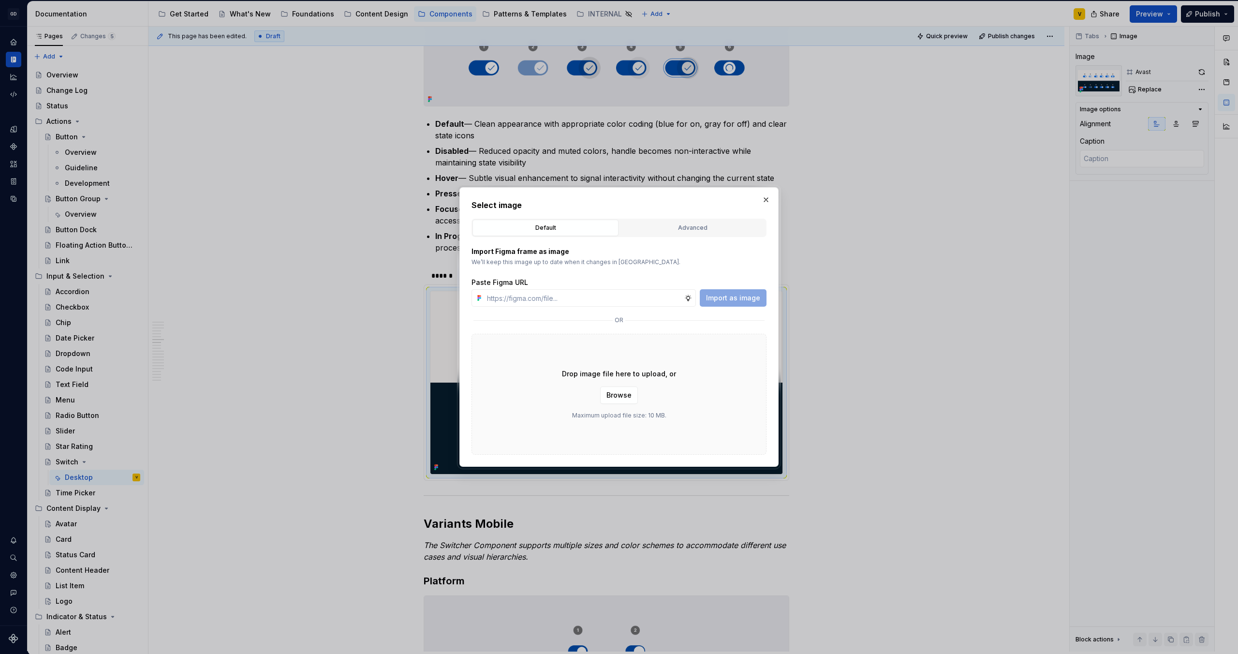
type input "[URL][DOMAIN_NAME]"
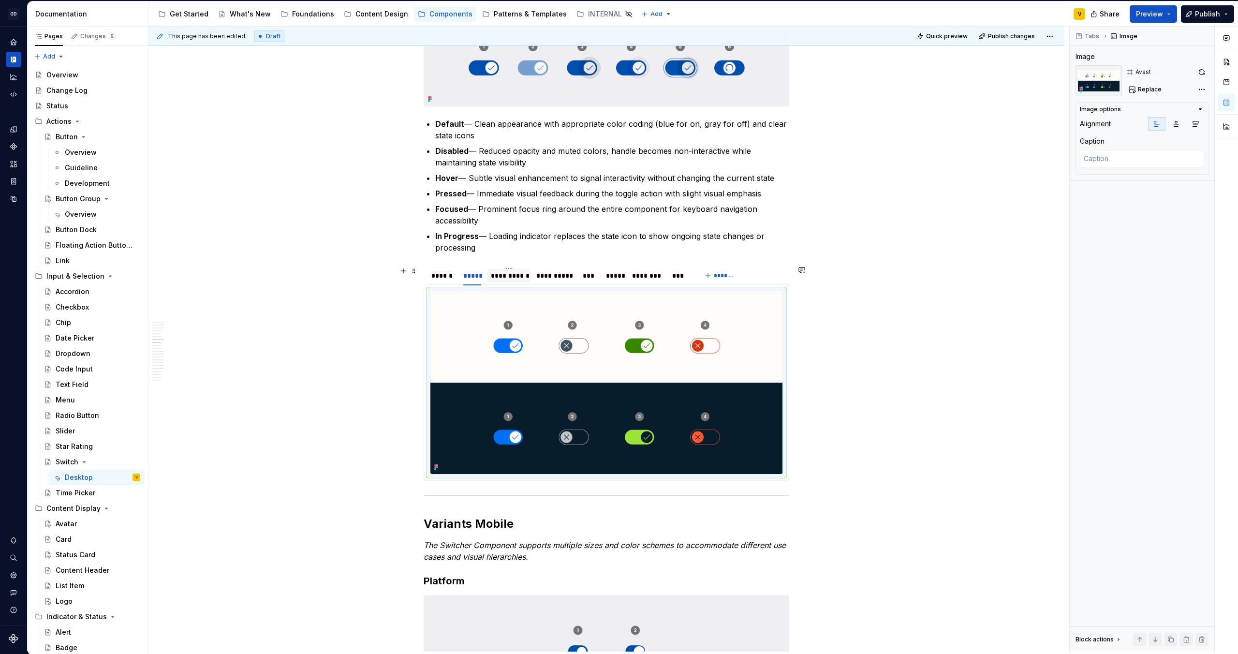
click at [510, 281] on div "**********" at bounding box center [508, 276] width 43 height 14
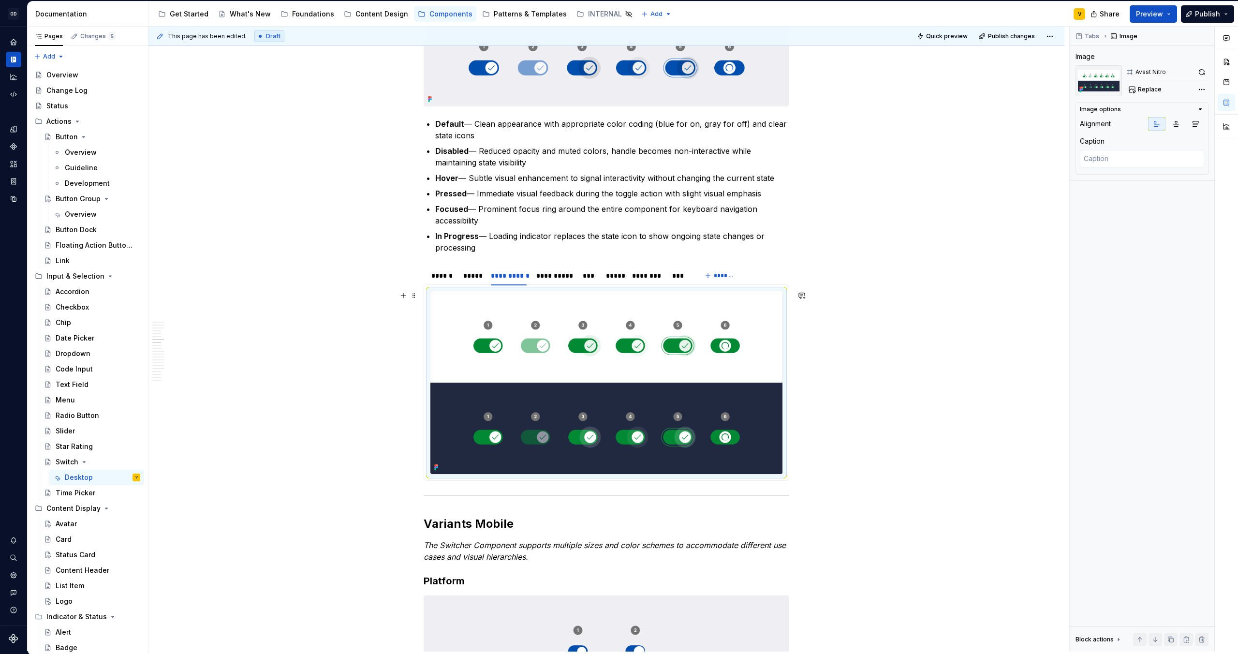
click at [550, 377] on img at bounding box center [606, 382] width 352 height 182
click at [1145, 84] on button "Replace" at bounding box center [1146, 90] width 40 height 14
type textarea "*"
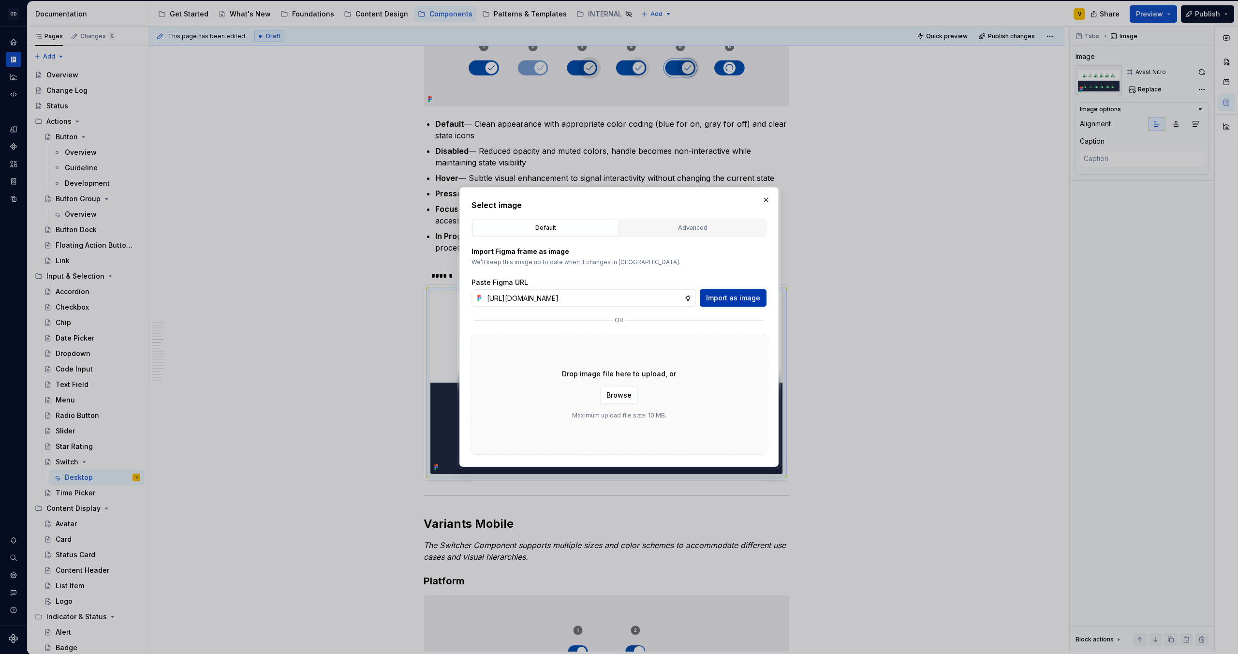
type input "[URL][DOMAIN_NAME]"
click at [725, 295] on span "Import as image" at bounding box center [733, 298] width 54 height 10
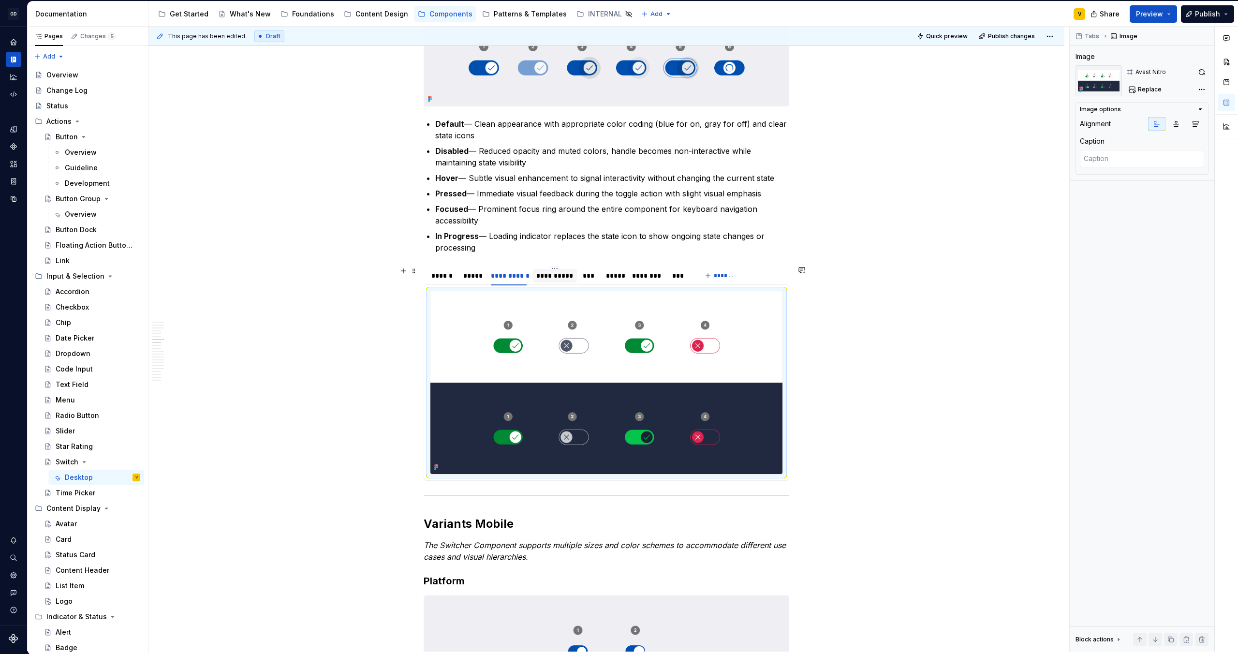
click at [556, 279] on div "**********" at bounding box center [554, 276] width 37 height 10
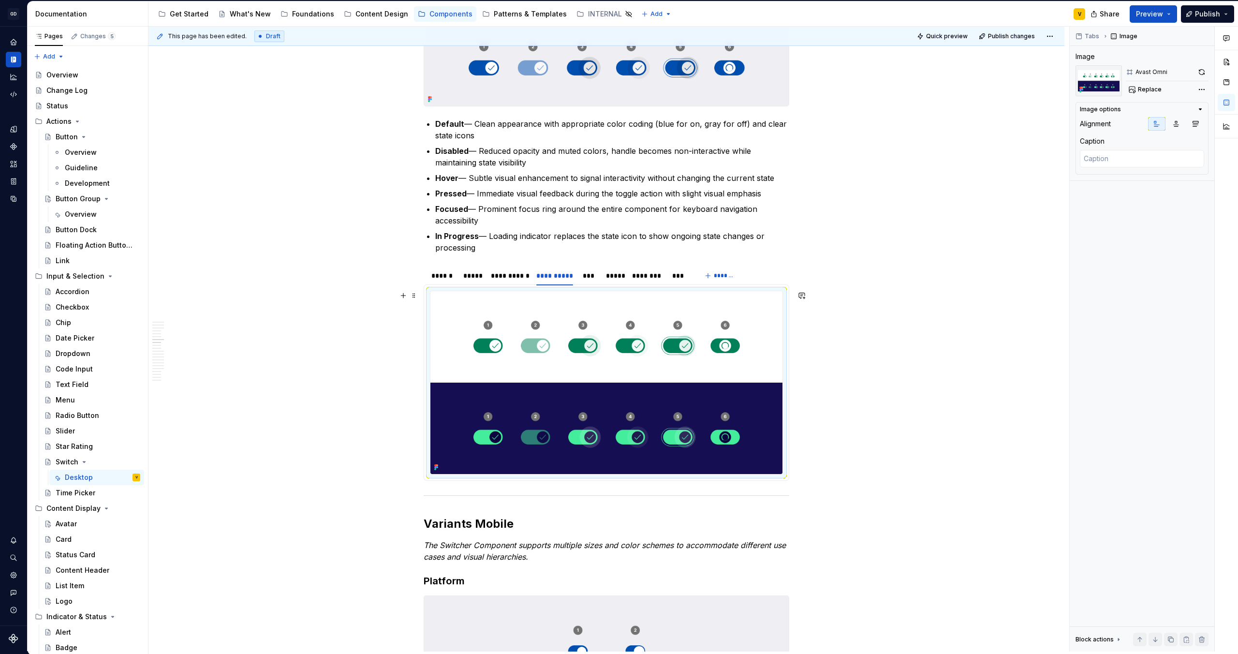
click at [575, 371] on img at bounding box center [606, 382] width 352 height 182
click at [1153, 87] on span "Replace" at bounding box center [1150, 90] width 24 height 8
type textarea "*"
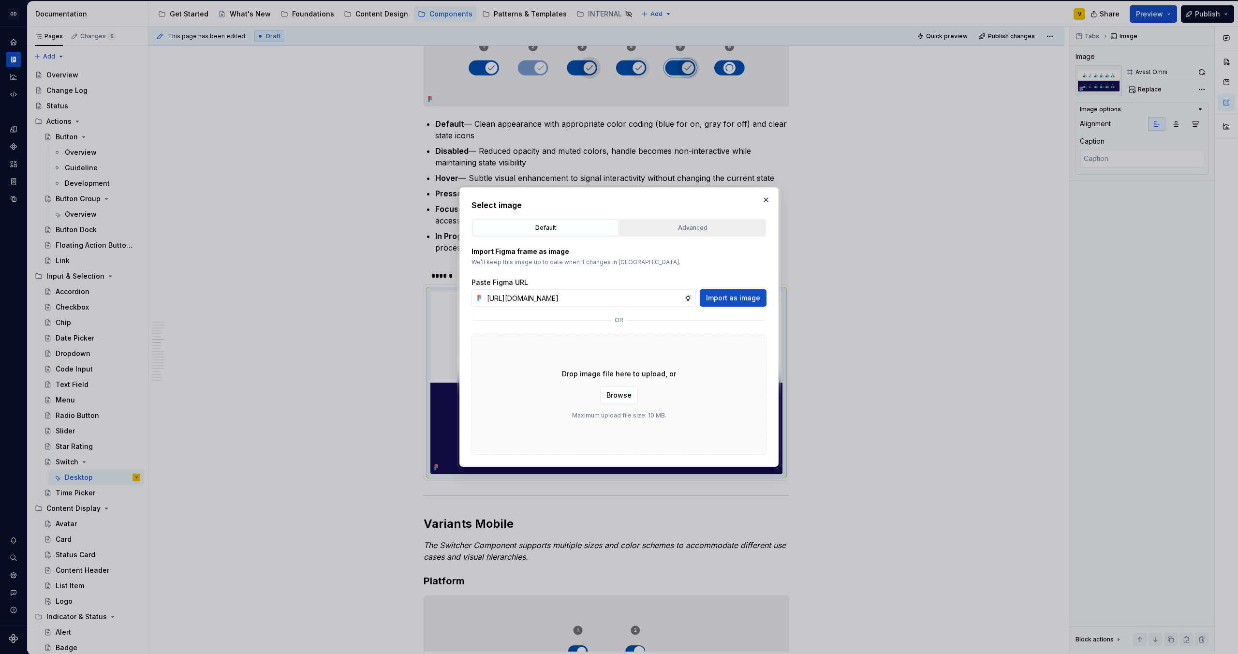
scroll to position [0, 338]
type input "[URL][DOMAIN_NAME]"
click at [742, 296] on span "Import as image" at bounding box center [733, 298] width 54 height 10
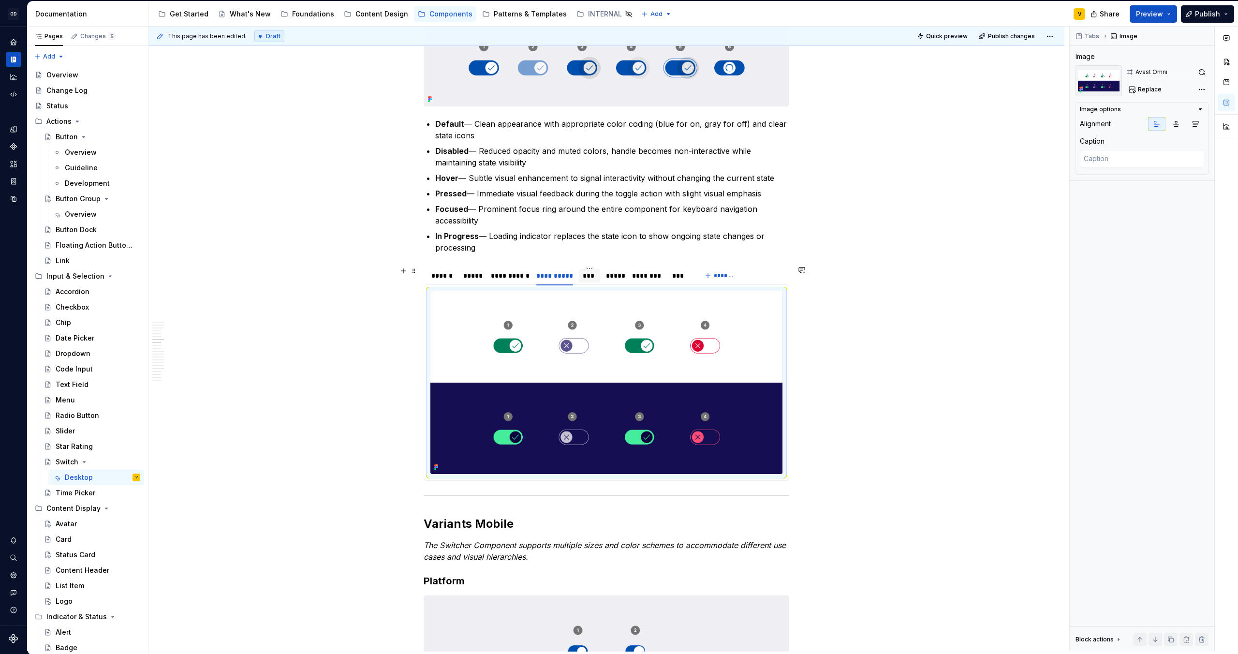
click at [595, 278] on div "***" at bounding box center [590, 276] width 14 height 10
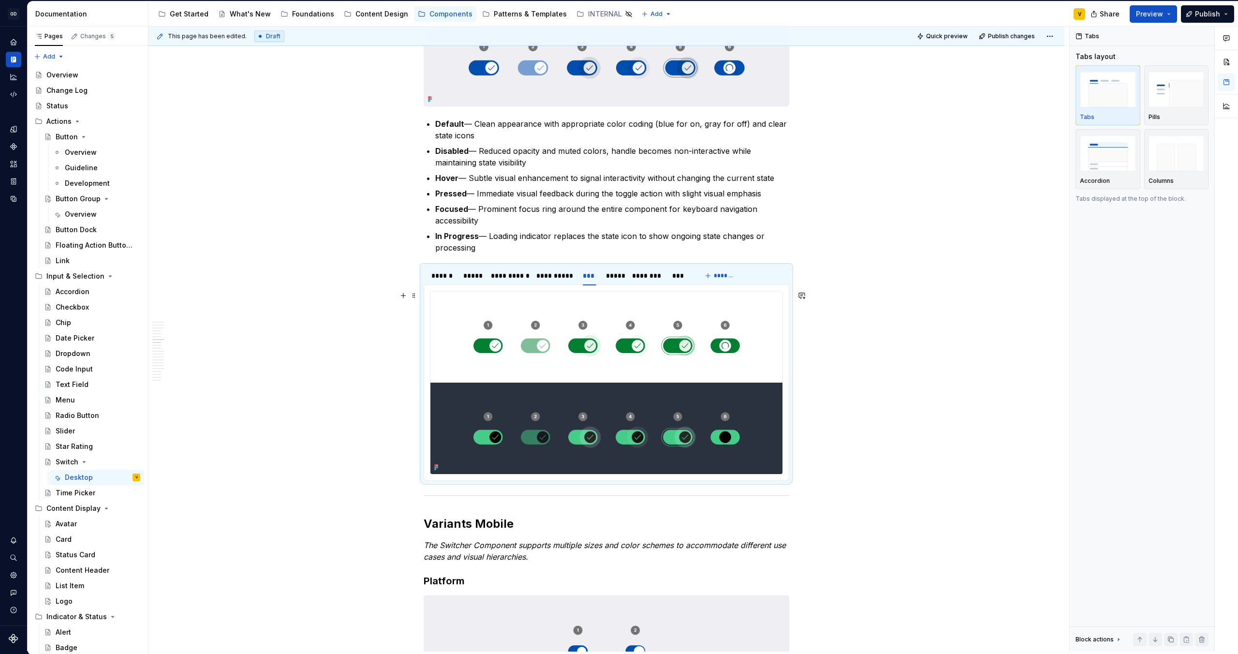
click at [598, 368] on img at bounding box center [606, 382] width 352 height 182
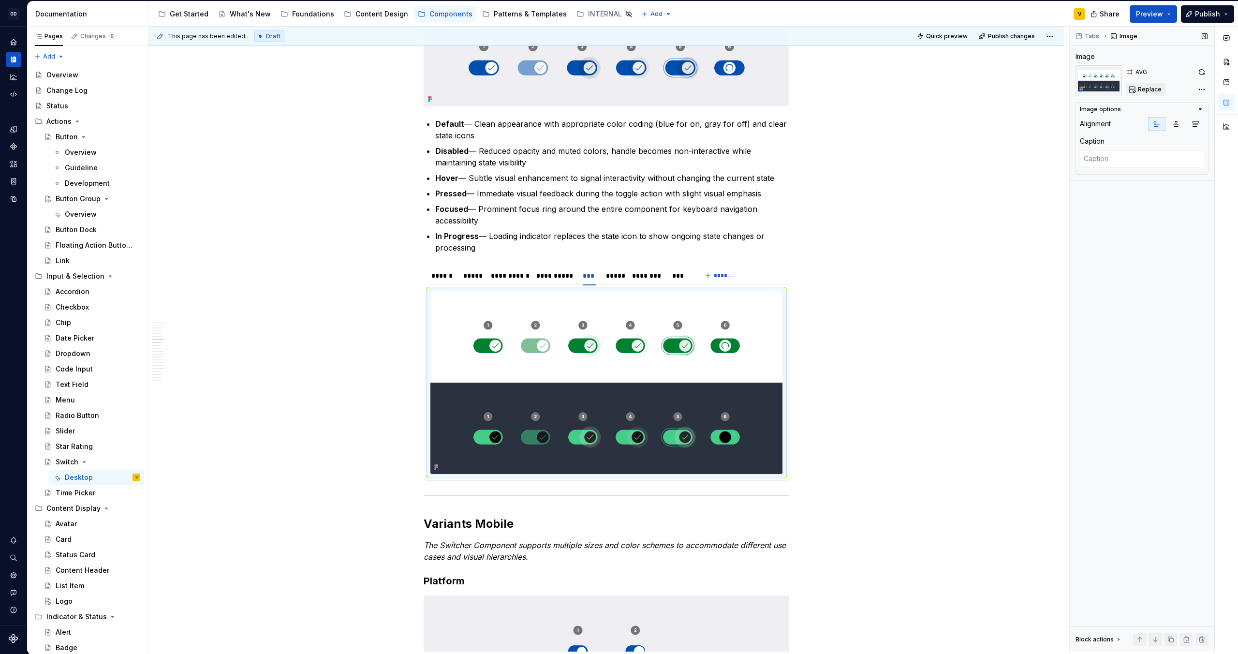
click at [1144, 90] on span "Replace" at bounding box center [1150, 90] width 24 height 8
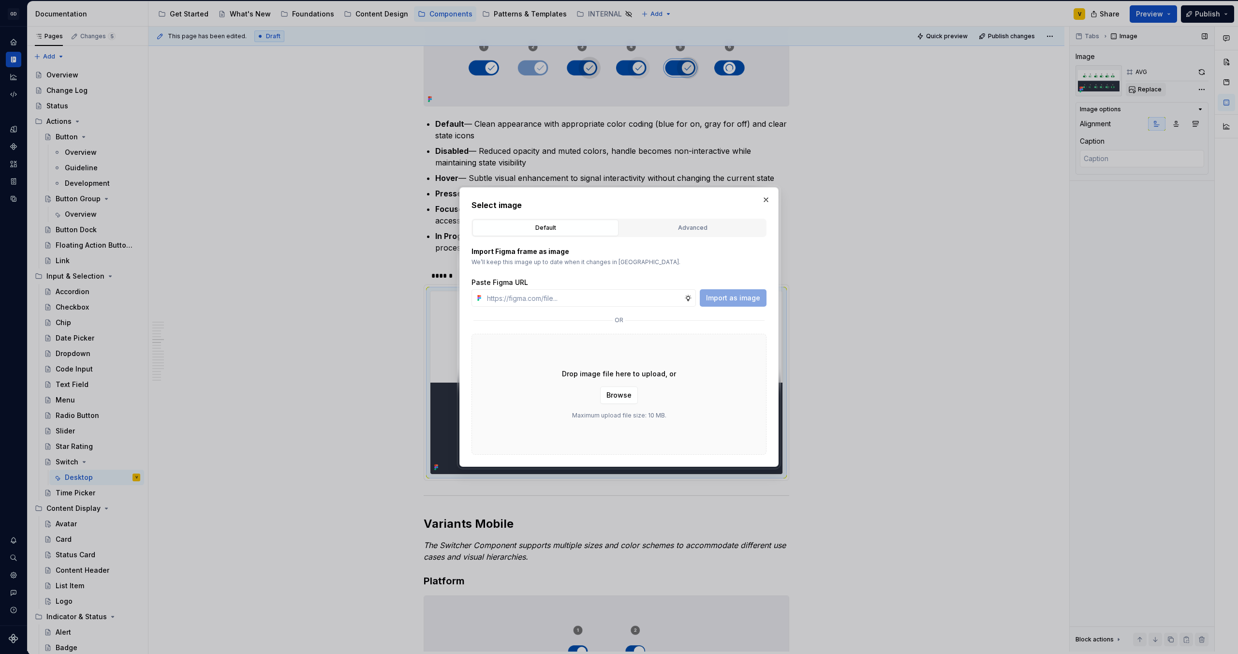
type textarea "*"
type input "[URL][DOMAIN_NAME]"
click at [733, 296] on span "Import as image" at bounding box center [733, 298] width 54 height 10
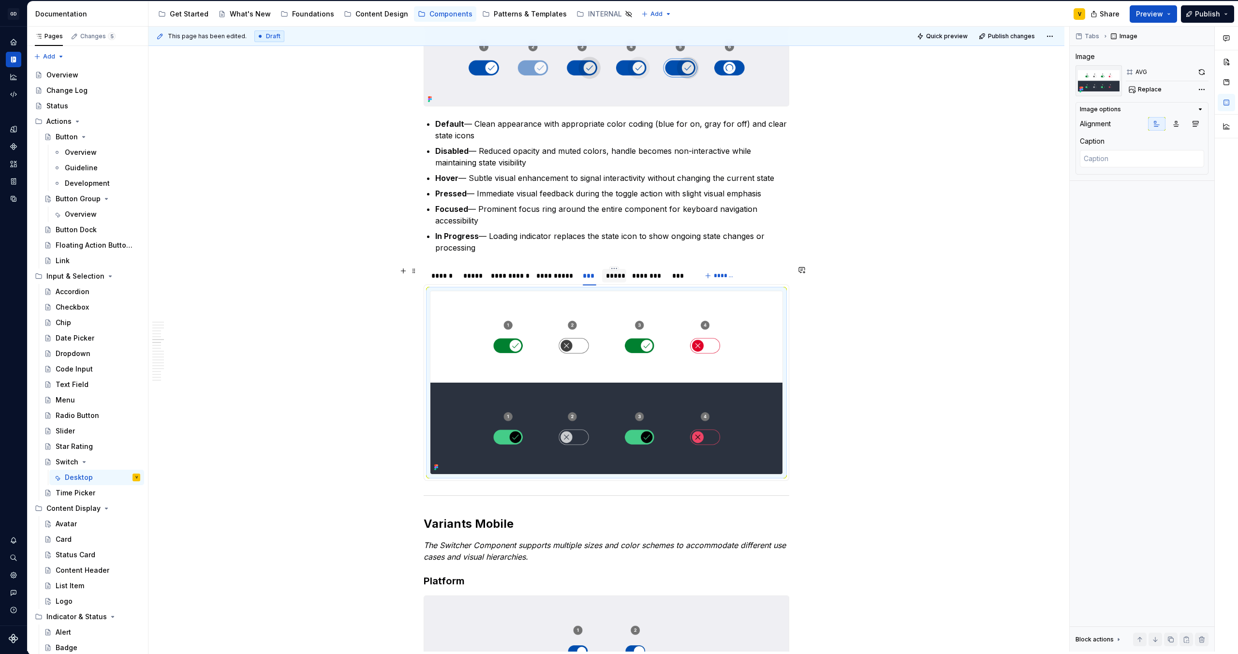
click at [610, 277] on div "*****" at bounding box center [614, 276] width 16 height 10
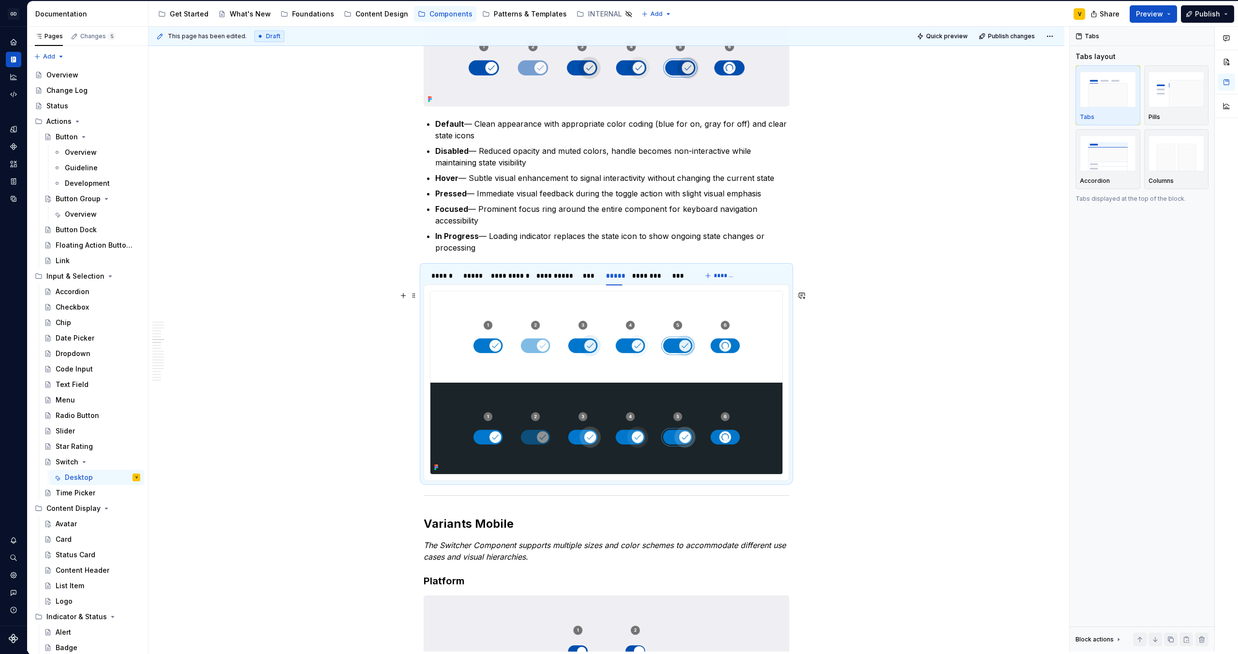
click at [602, 355] on img at bounding box center [606, 382] width 352 height 182
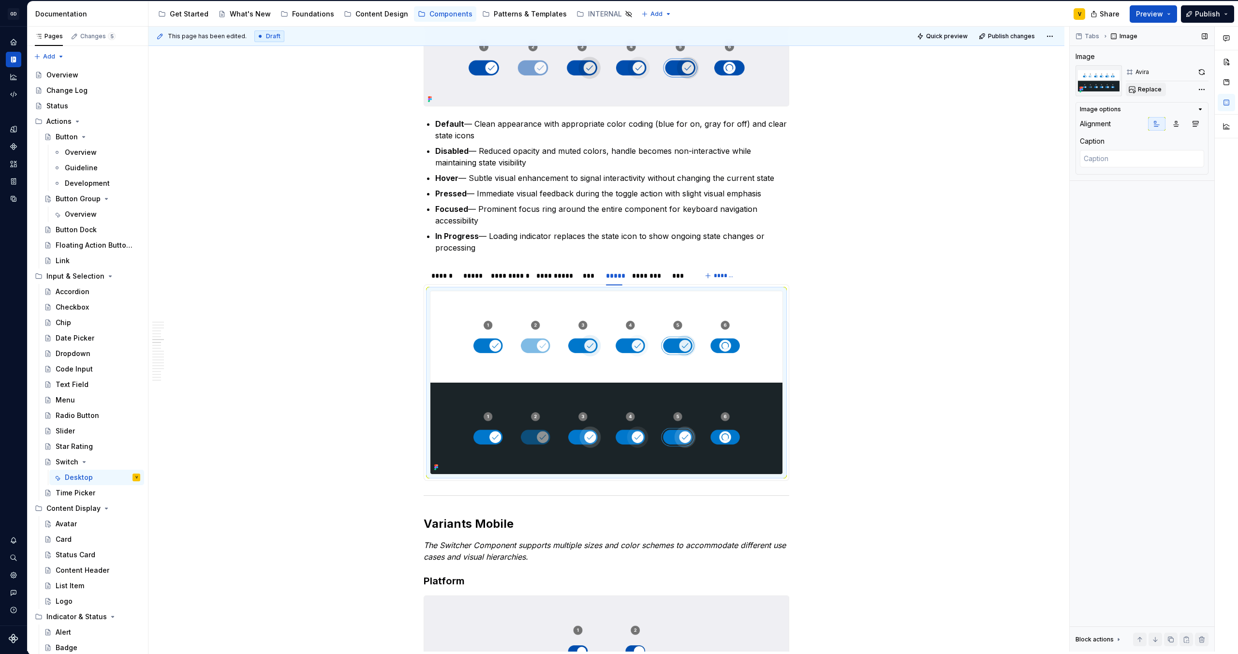
click at [1148, 92] on span "Replace" at bounding box center [1150, 90] width 24 height 8
type textarea "*"
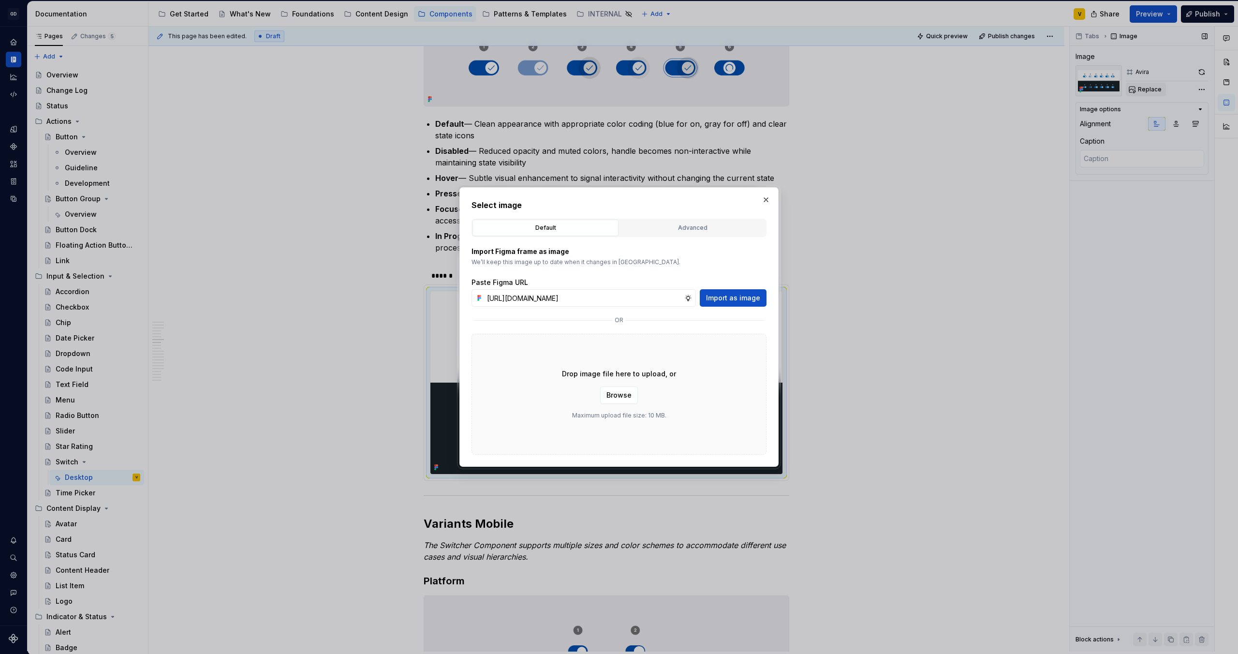
scroll to position [0, 338]
type input "[URL][DOMAIN_NAME]"
click at [733, 294] on span "Import as image" at bounding box center [733, 298] width 54 height 10
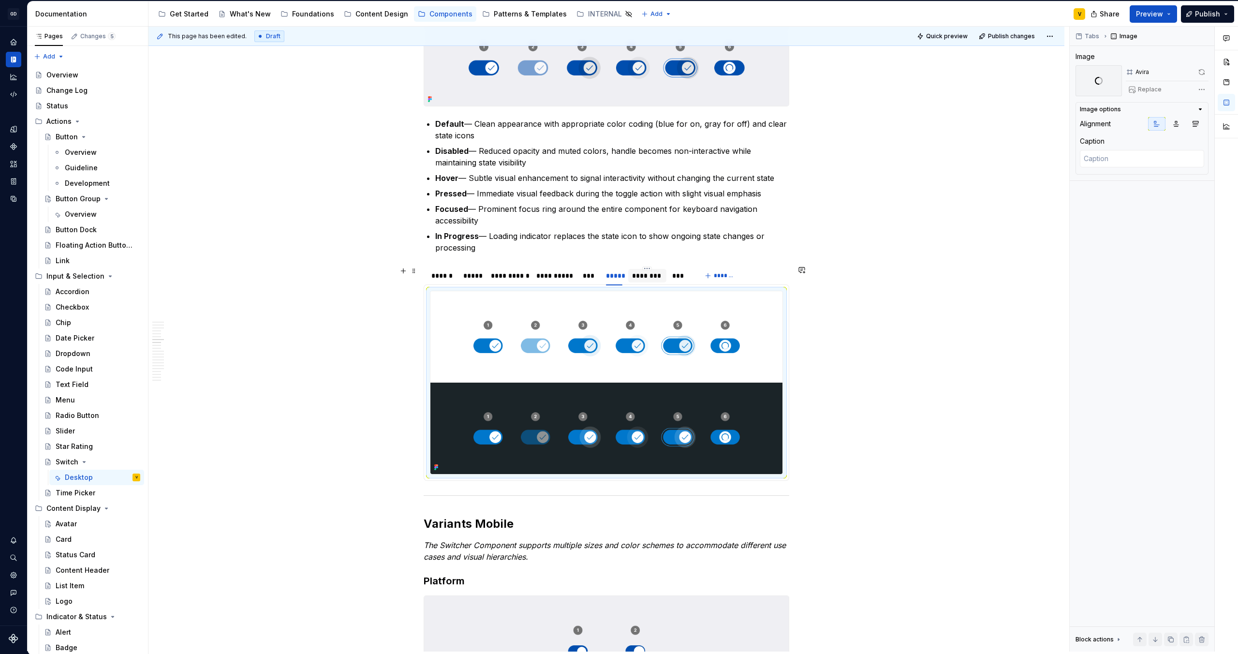
click at [653, 277] on div "********" at bounding box center [647, 276] width 30 height 10
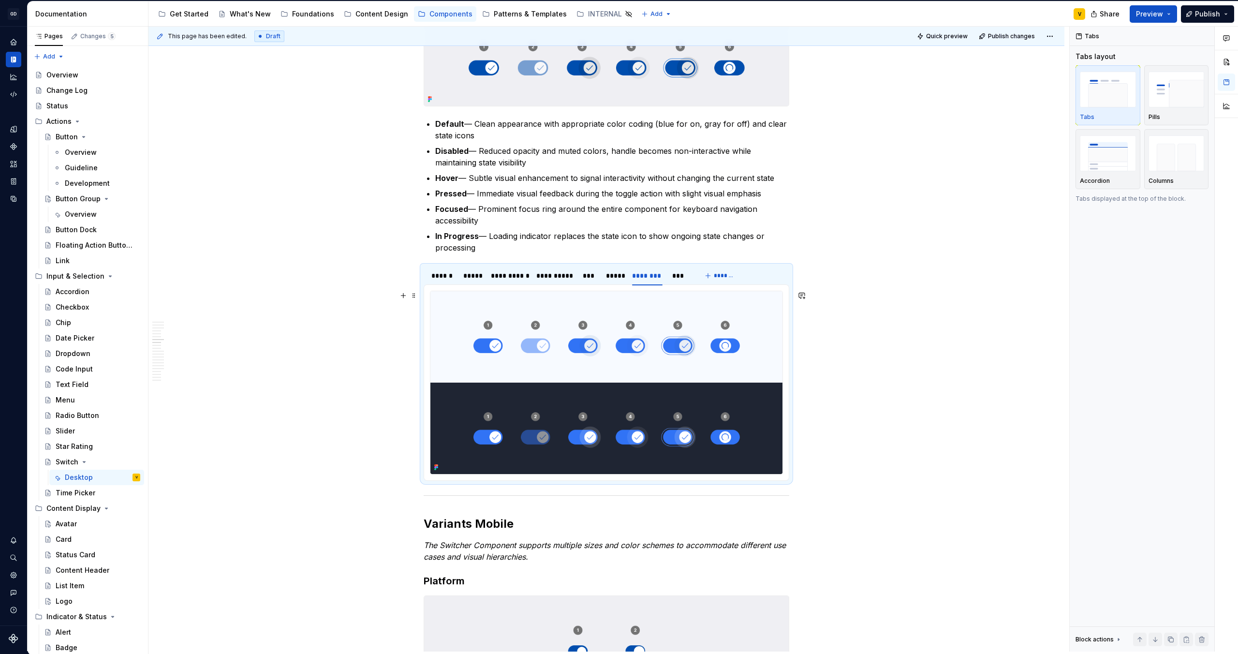
click at [631, 359] on img at bounding box center [606, 382] width 352 height 182
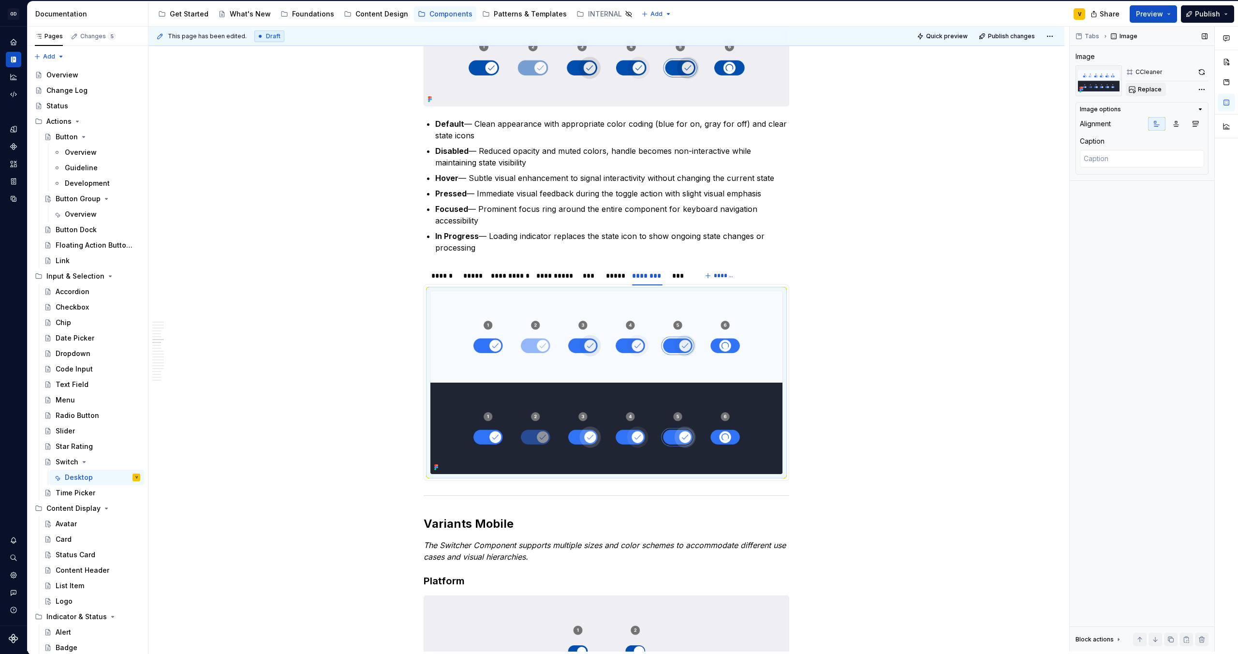
click at [1145, 93] on span "Replace" at bounding box center [1150, 90] width 24 height 8
type textarea "*"
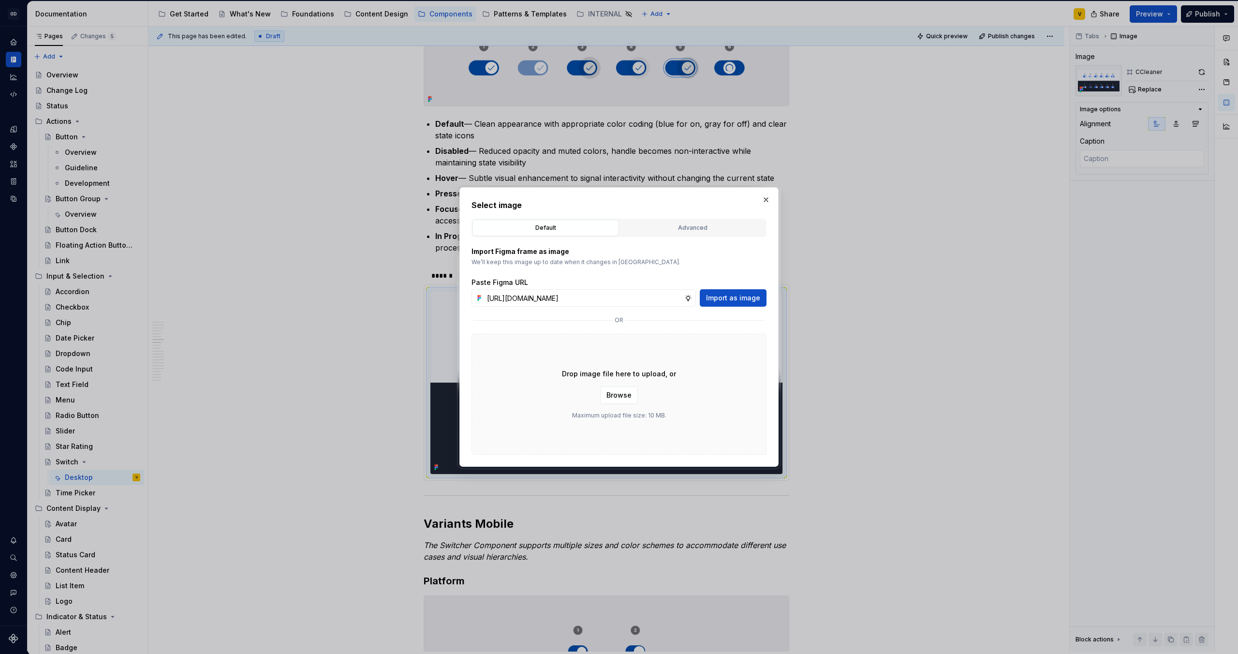
scroll to position [0, 337]
type input "[URL][DOMAIN_NAME]"
click at [727, 299] on span "Import as image" at bounding box center [733, 298] width 54 height 10
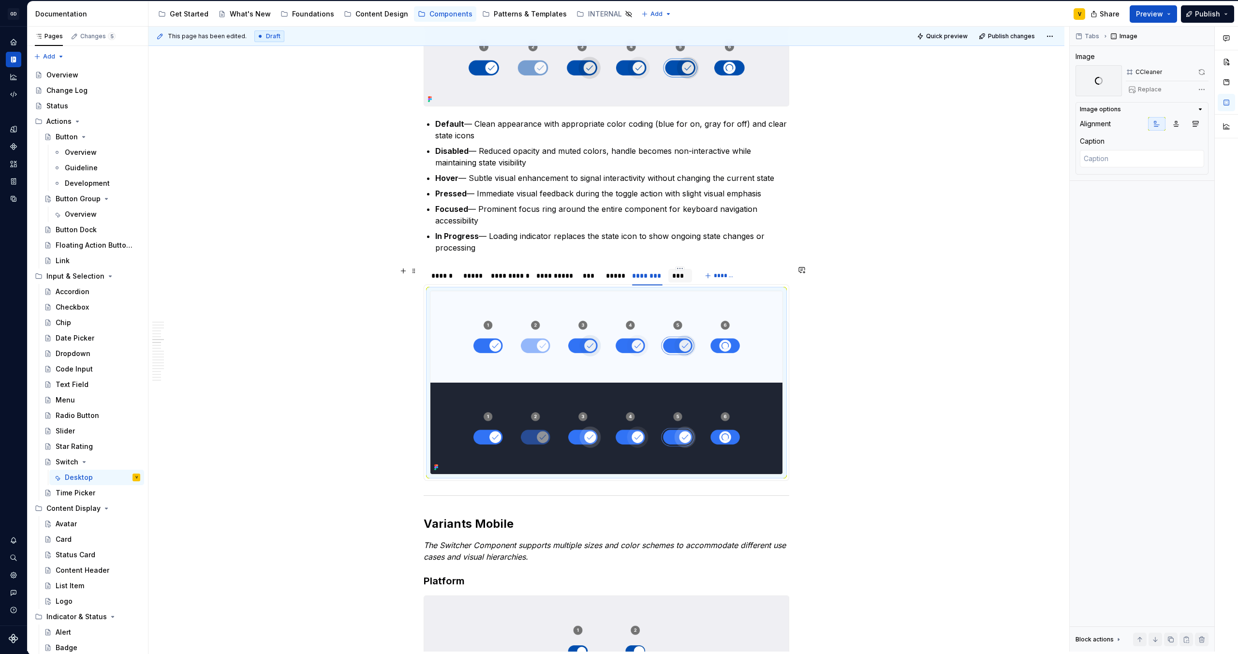
click at [682, 281] on div "***" at bounding box center [680, 276] width 24 height 14
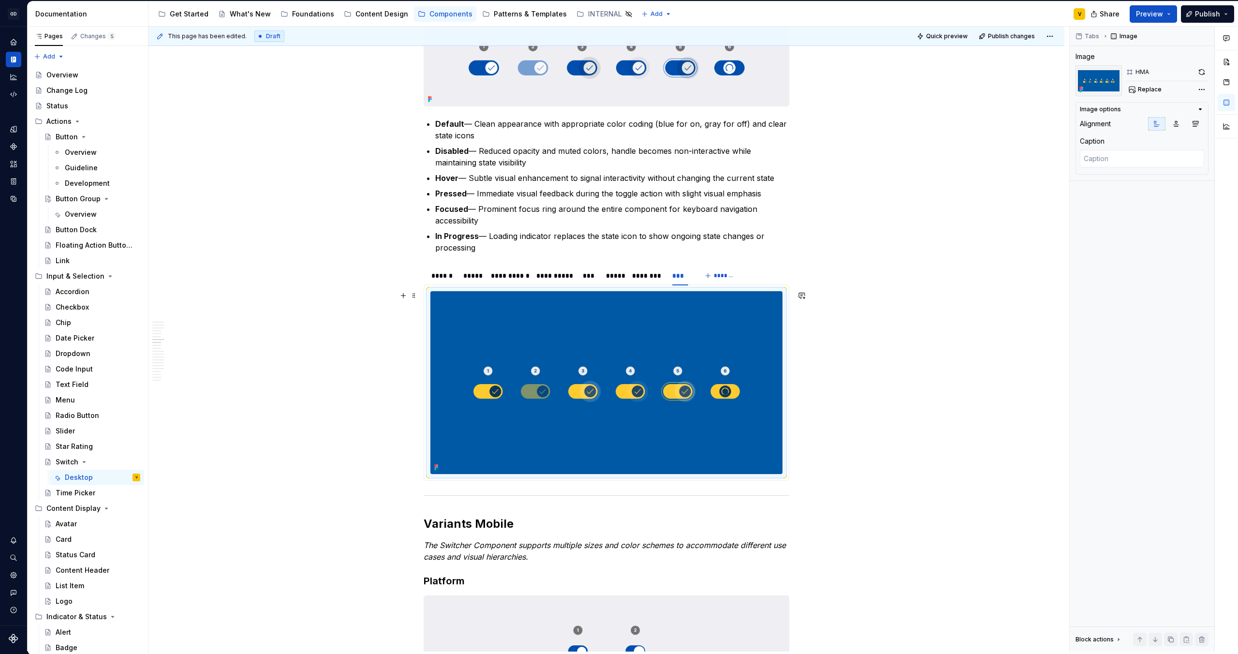
click at [634, 362] on img at bounding box center [606, 382] width 352 height 182
click at [1152, 88] on span "Replace" at bounding box center [1150, 90] width 24 height 8
type textarea "*"
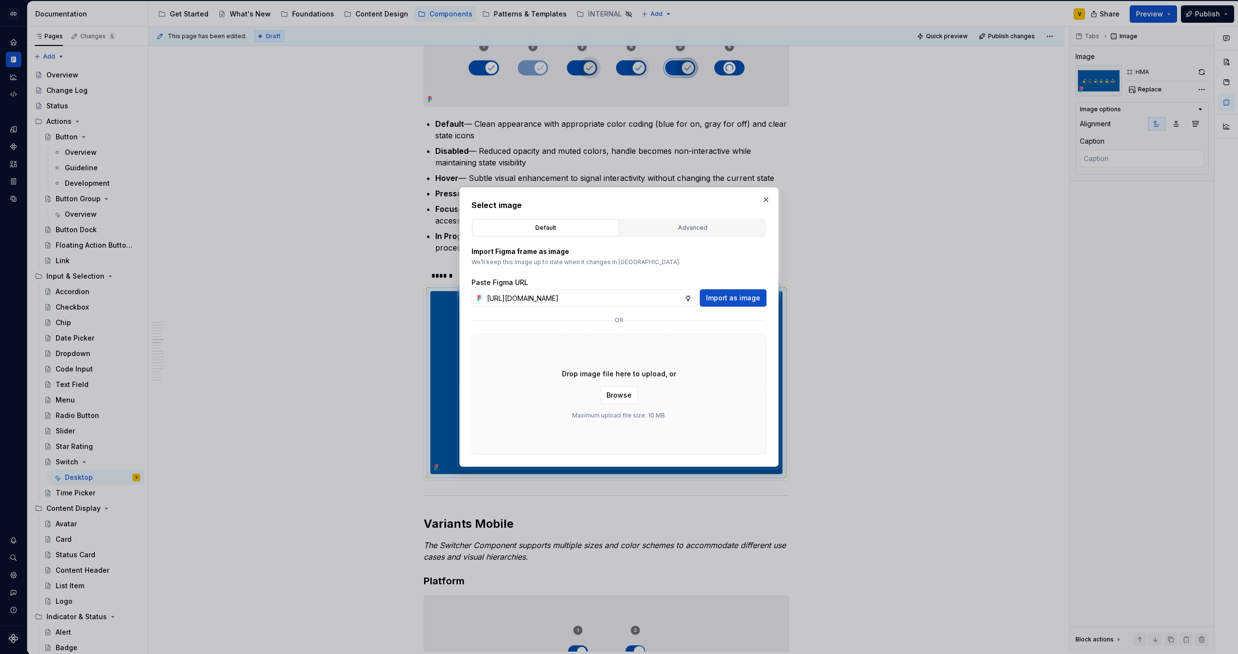
scroll to position [0, 337]
type input "[URL][DOMAIN_NAME]"
click at [738, 298] on span "Import as image" at bounding box center [733, 298] width 54 height 10
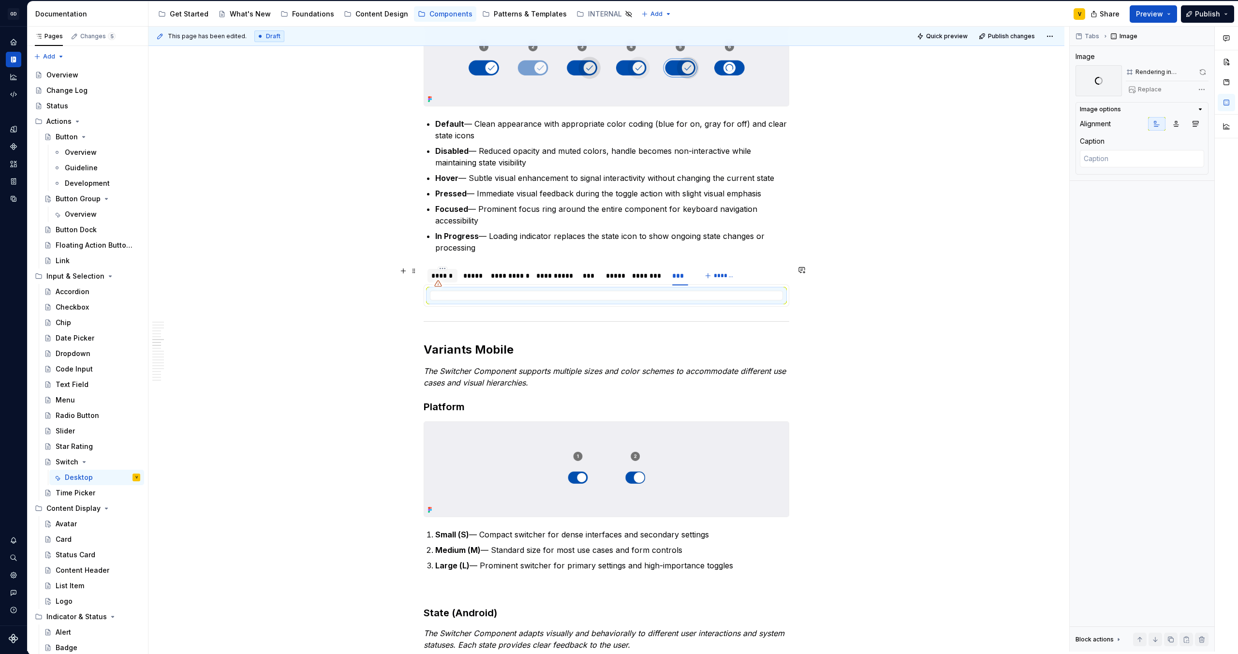
click at [451, 275] on div "******" at bounding box center [442, 276] width 22 height 10
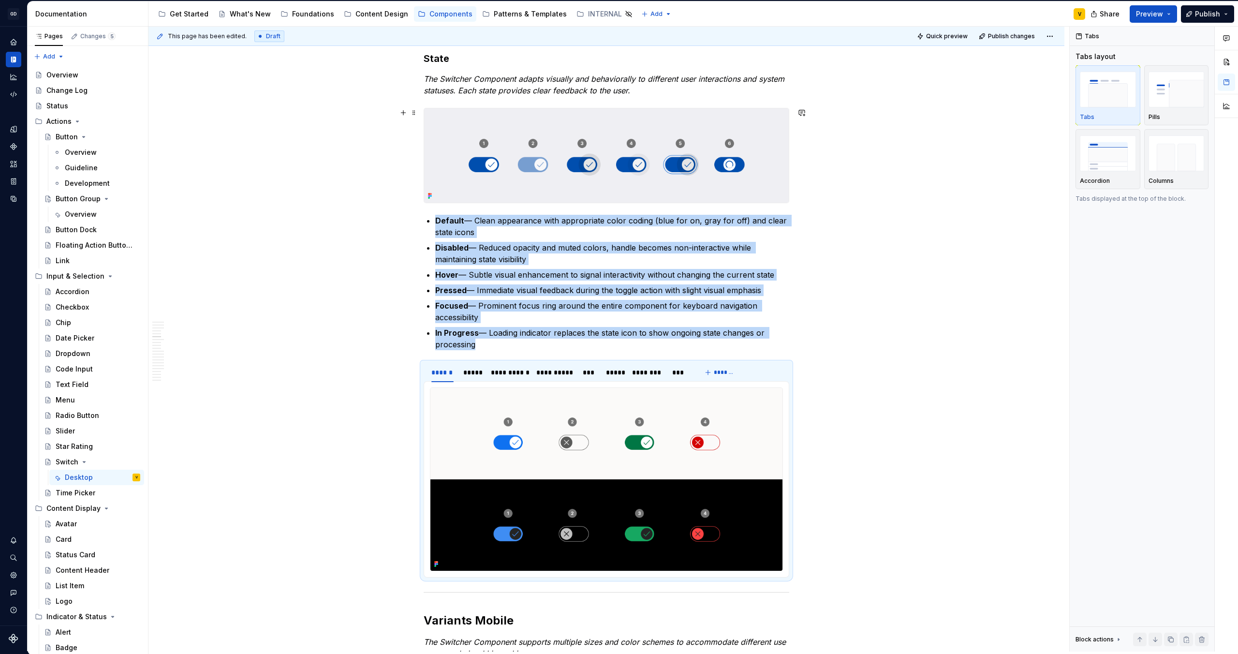
scroll to position [1313, 0]
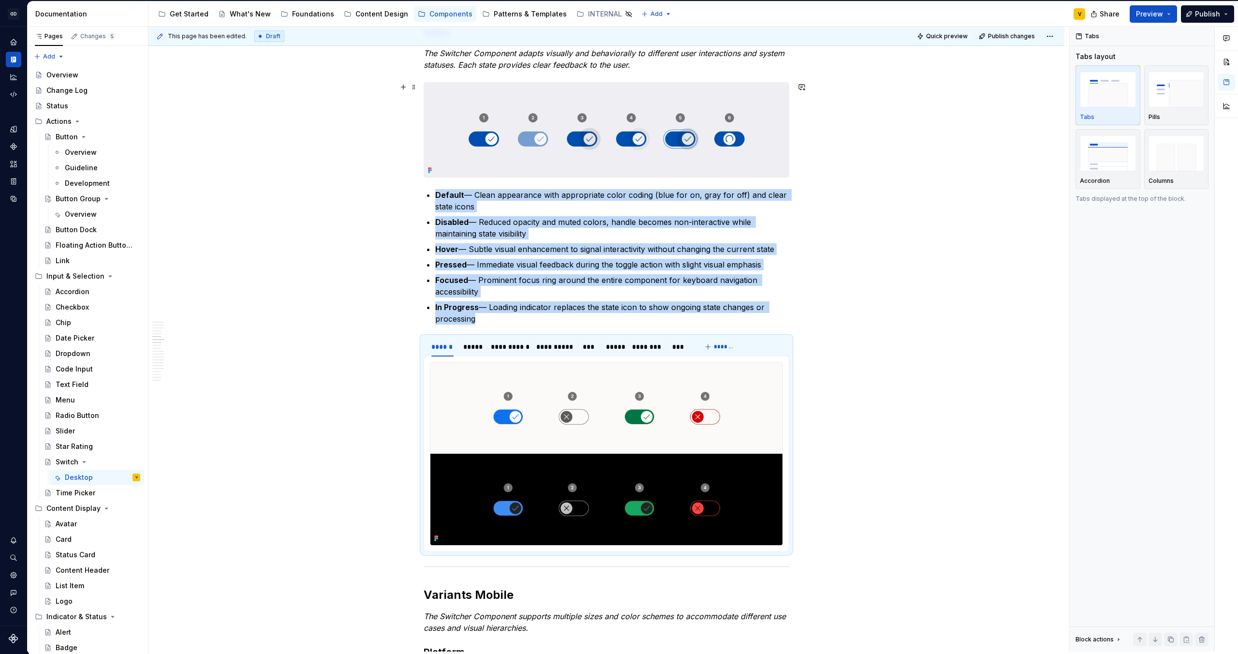
drag, startPoint x: 414, startPoint y: 342, endPoint x: 441, endPoint y: 82, distance: 261.6
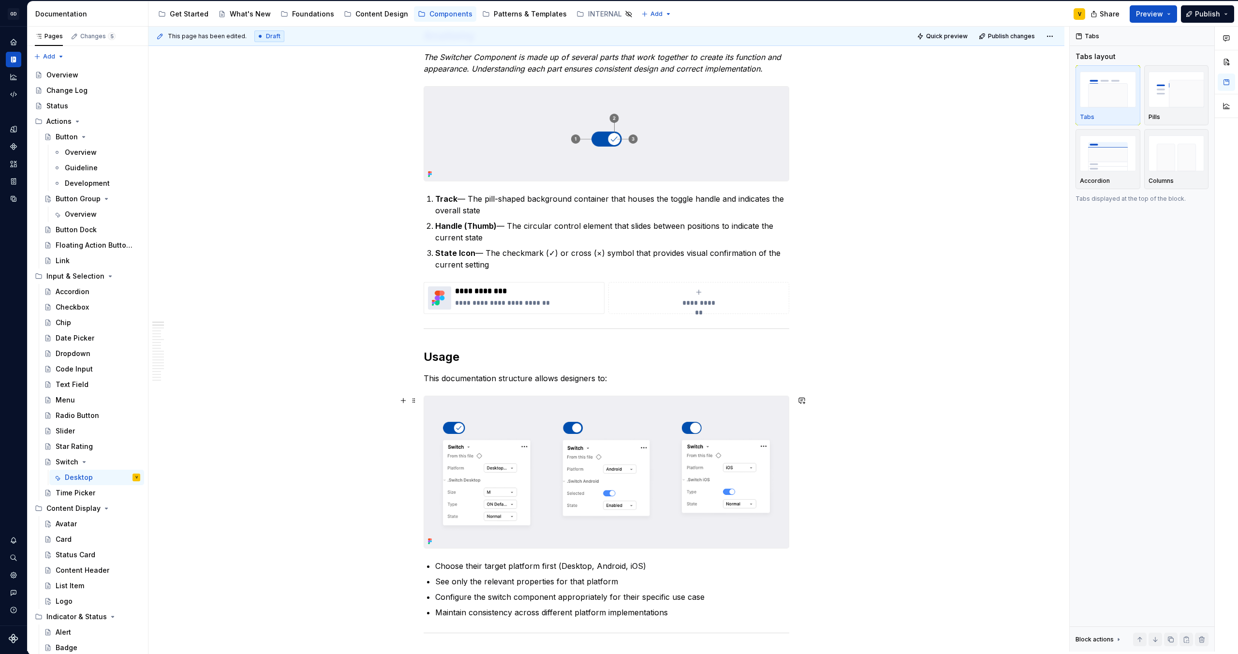
scroll to position [108, 0]
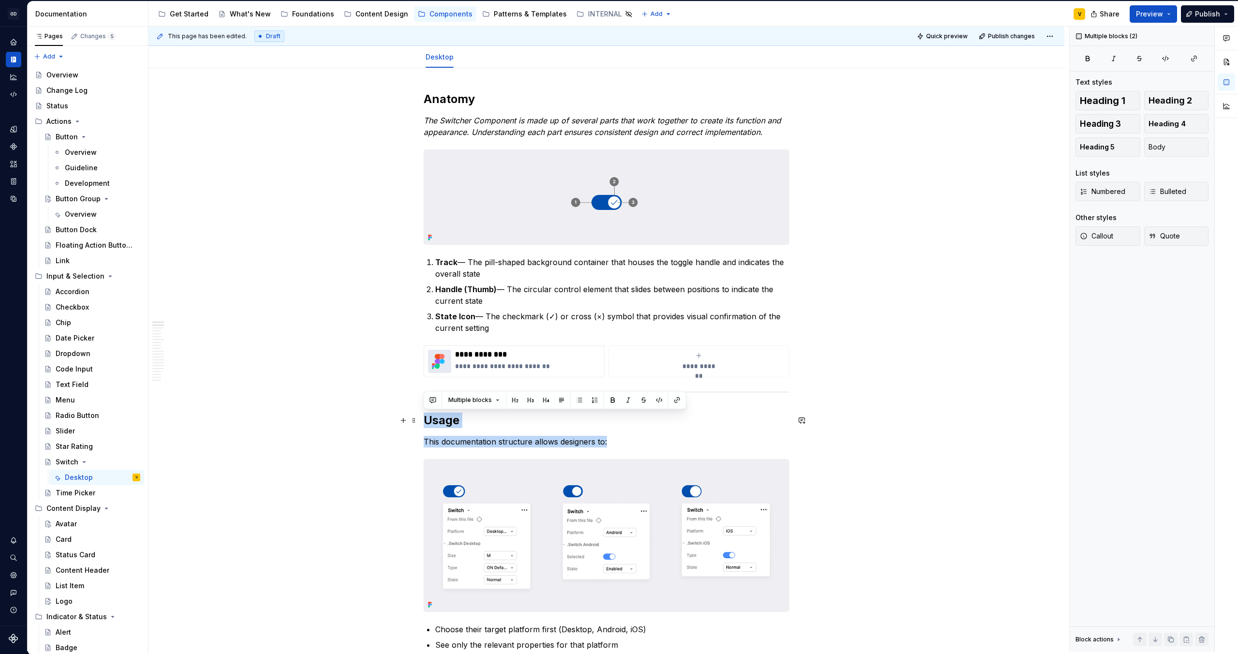
drag, startPoint x: 607, startPoint y: 443, endPoint x: 380, endPoint y: 424, distance: 228.6
click at [440, 439] on p "This documentation structure allows designers to:" at bounding box center [607, 442] width 366 height 12
drag, startPoint x: 423, startPoint y: 442, endPoint x: 616, endPoint y: 455, distance: 192.9
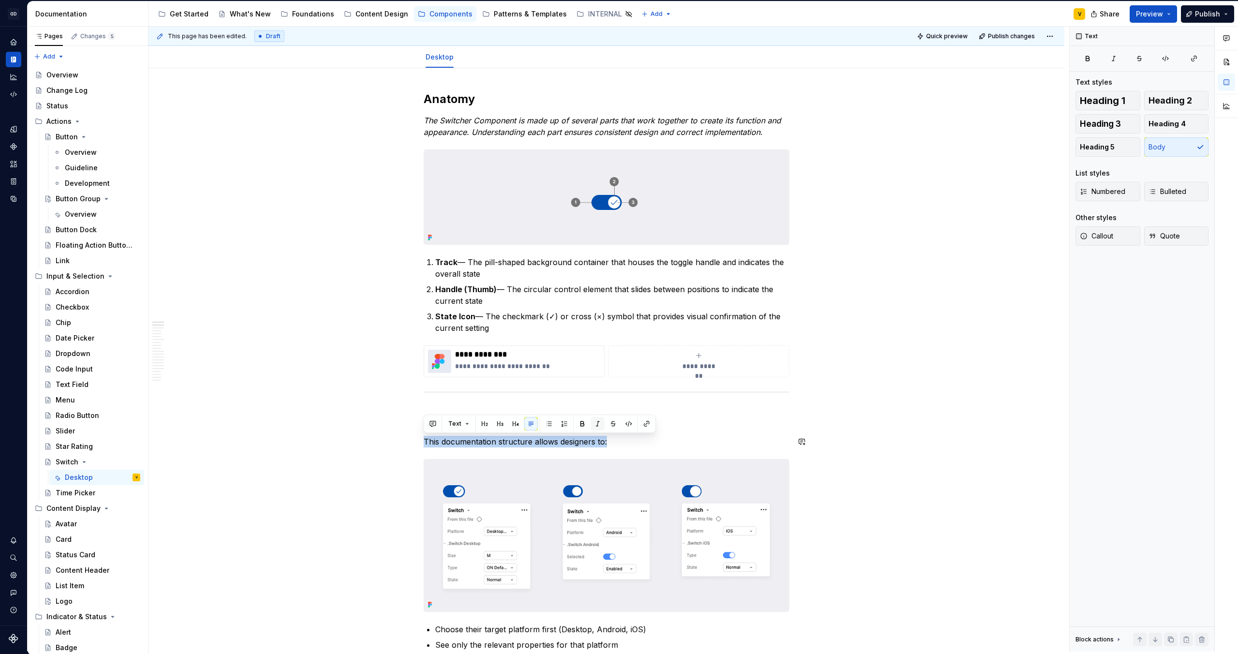
click at [598, 425] on button "button" at bounding box center [598, 424] width 14 height 14
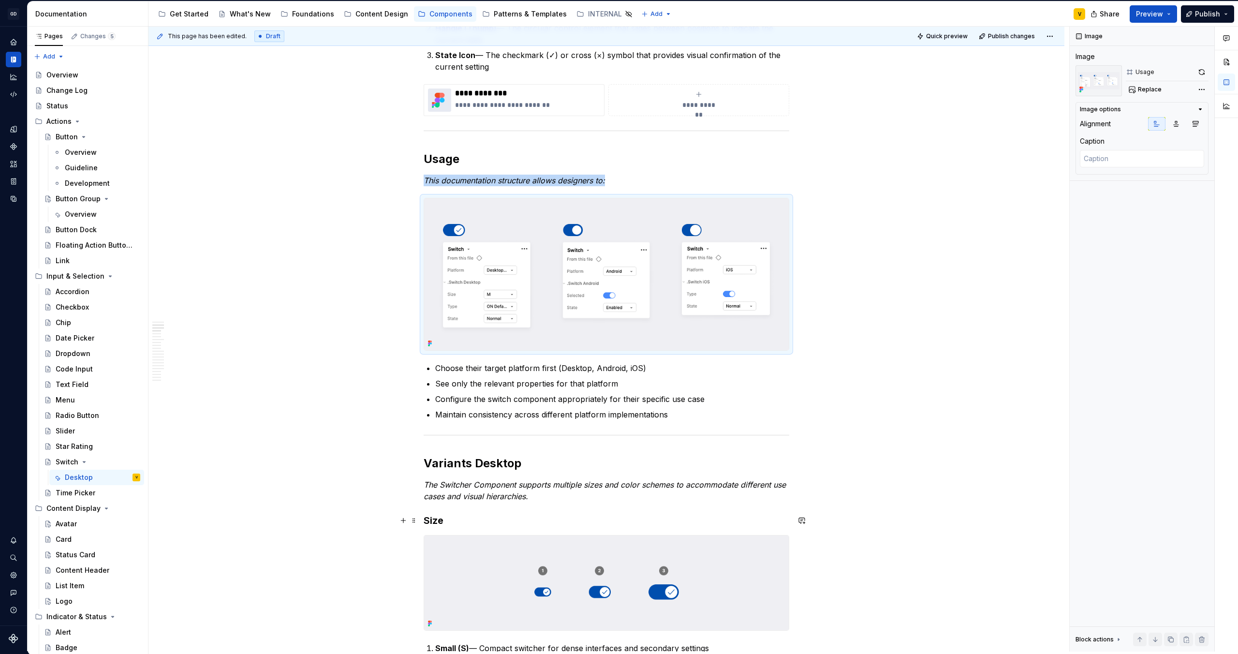
scroll to position [368, 0]
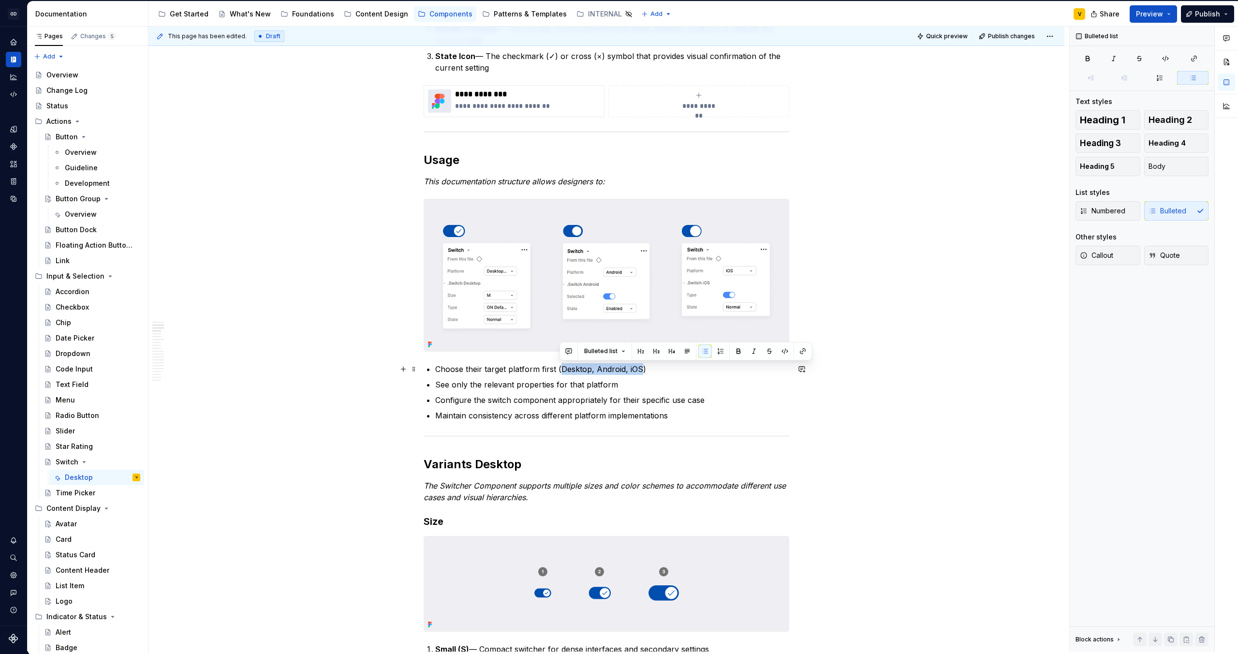
drag, startPoint x: 559, startPoint y: 367, endPoint x: 640, endPoint y: 369, distance: 80.3
click at [640, 369] on p "Choose their target platform first (Desktop, Android, iOS)" at bounding box center [612, 369] width 354 height 12
click at [739, 349] on button "button" at bounding box center [739, 351] width 14 height 14
click at [693, 401] on p "Configure the switch component appropriately for their specific use case" at bounding box center [612, 400] width 354 height 12
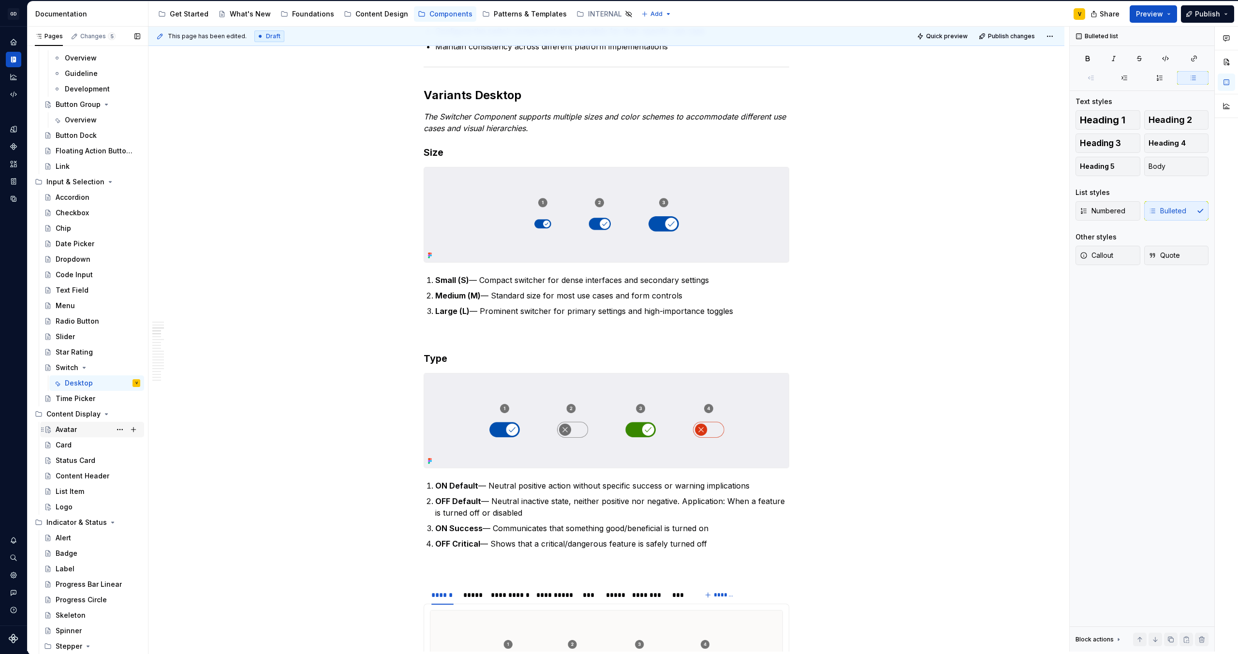
scroll to position [103, 0]
click at [75, 561] on div "Label" at bounding box center [98, 561] width 85 height 14
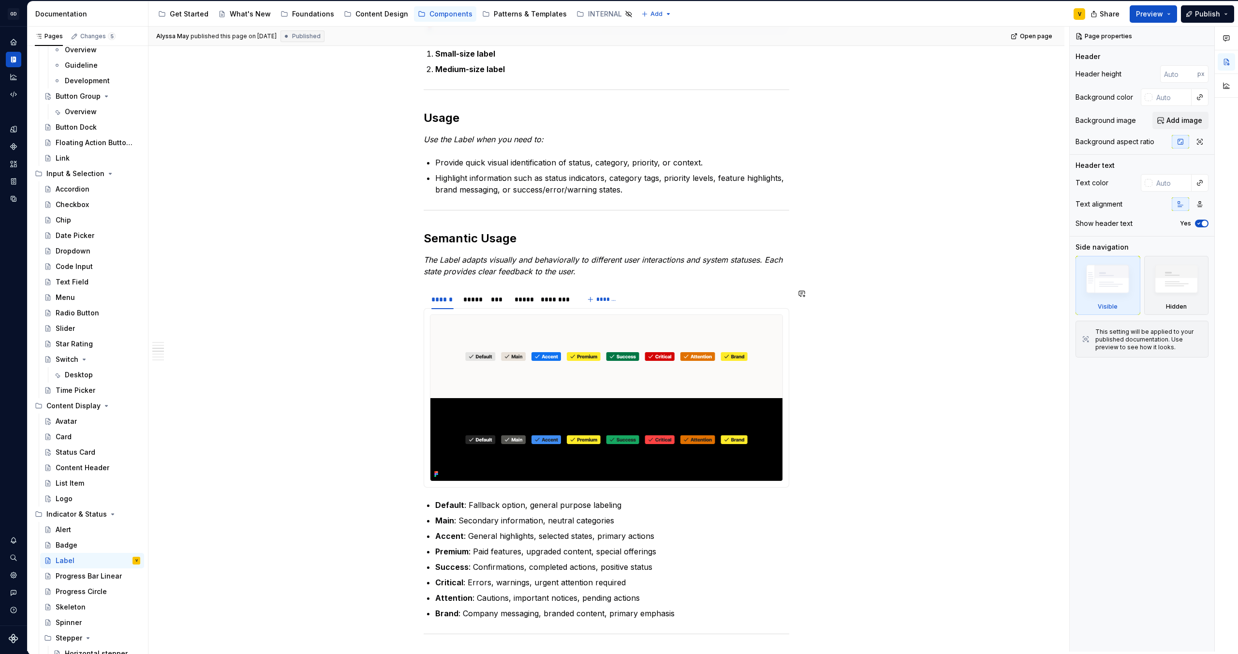
scroll to position [583, 0]
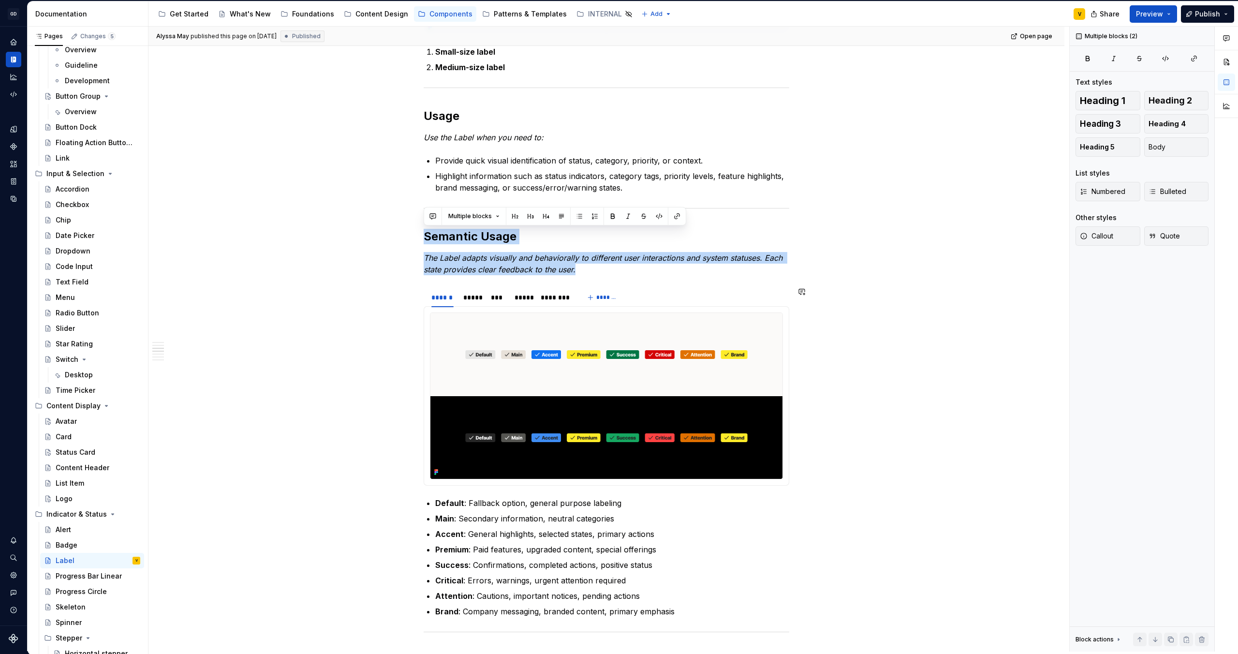
drag, startPoint x: 423, startPoint y: 237, endPoint x: 593, endPoint y: 284, distance: 176.7
click at [593, 285] on div "Anatomy The Label is made up of several parts that work together to create its …" at bounding box center [607, 595] width 366 height 1939
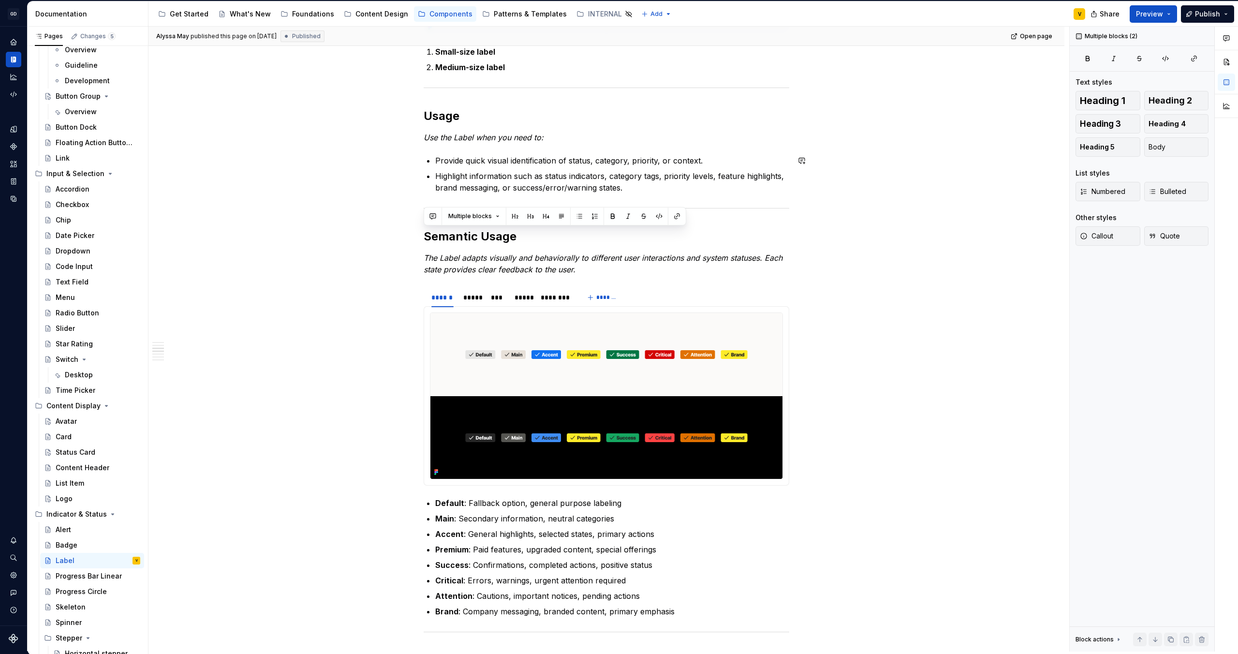
click at [513, 145] on div "Anatomy The Label is made up of several parts that work together to create its …" at bounding box center [607, 595] width 366 height 1939
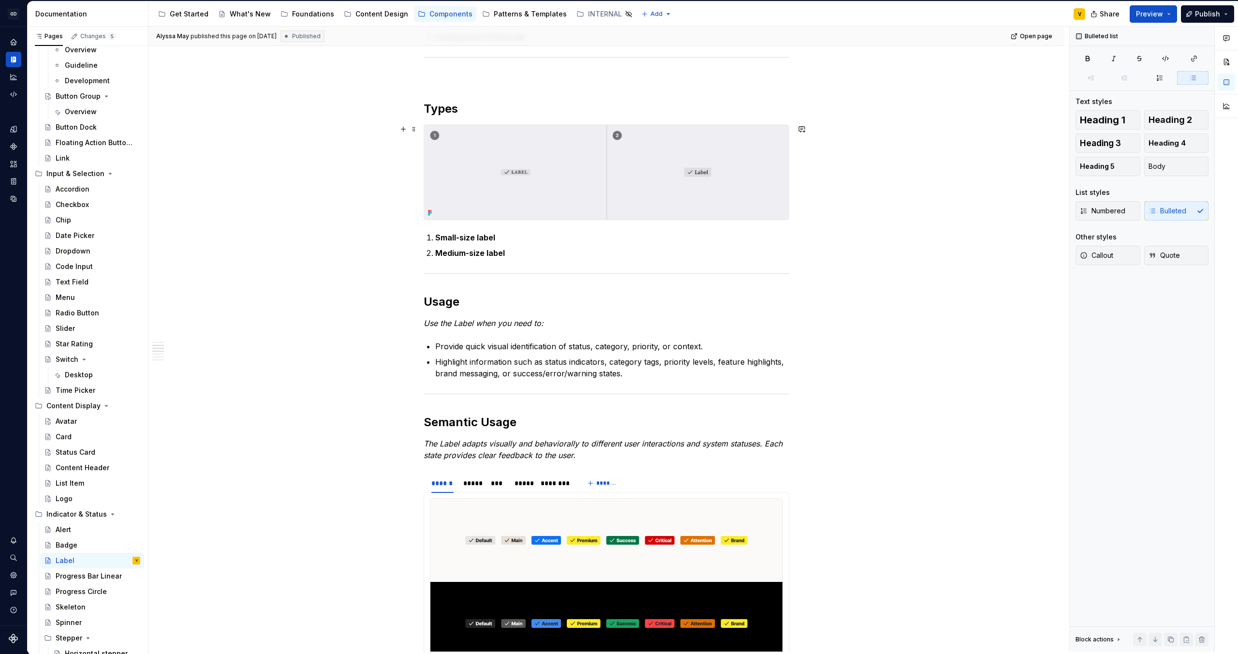
scroll to position [392, 0]
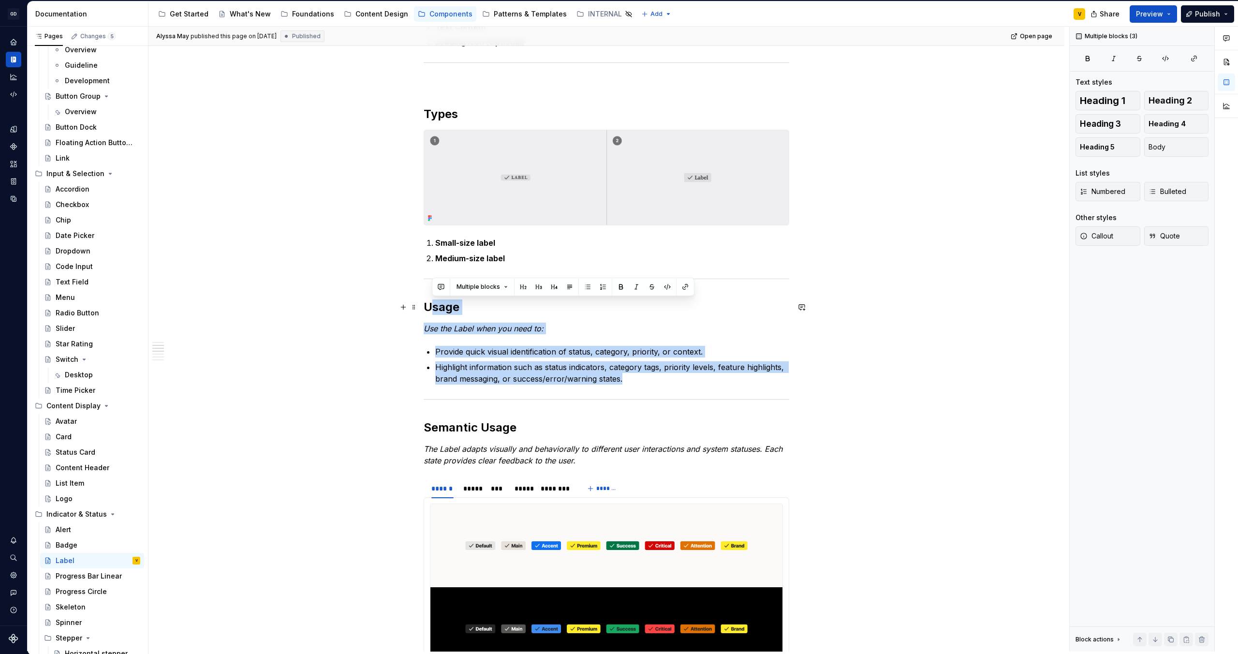
drag, startPoint x: 626, startPoint y: 383, endPoint x: 428, endPoint y: 300, distance: 215.0
click at [462, 323] on em "Use the Label when you need to:" at bounding box center [484, 328] width 120 height 10
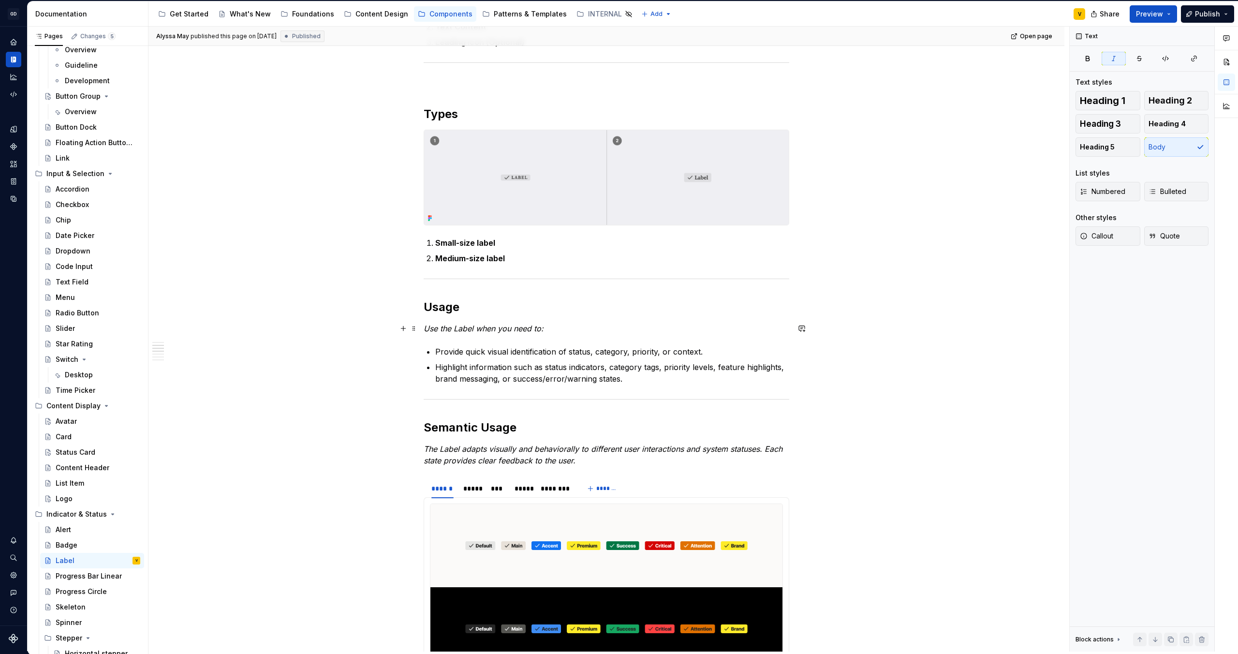
click at [426, 330] on em "Use the Label when you need to:" at bounding box center [484, 328] width 120 height 10
drag, startPoint x: 424, startPoint y: 327, endPoint x: 551, endPoint y: 323, distance: 127.2
click at [551, 323] on p "Use the Label when you need to:" at bounding box center [607, 329] width 366 height 12
click at [67, 356] on div "Switch" at bounding box center [67, 359] width 23 height 10
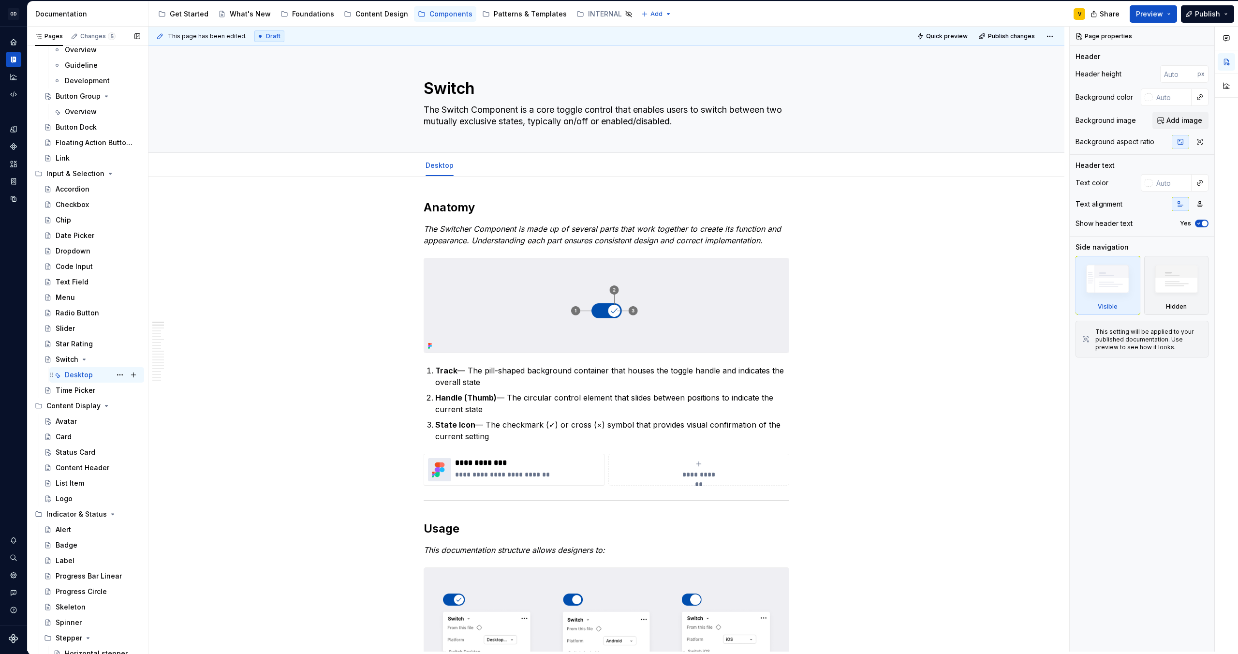
click at [73, 377] on div "Desktop" at bounding box center [79, 375] width 28 height 10
click at [436, 167] on link "Desktop" at bounding box center [439, 165] width 28 height 8
click at [439, 164] on link "Desktop" at bounding box center [439, 165] width 28 height 8
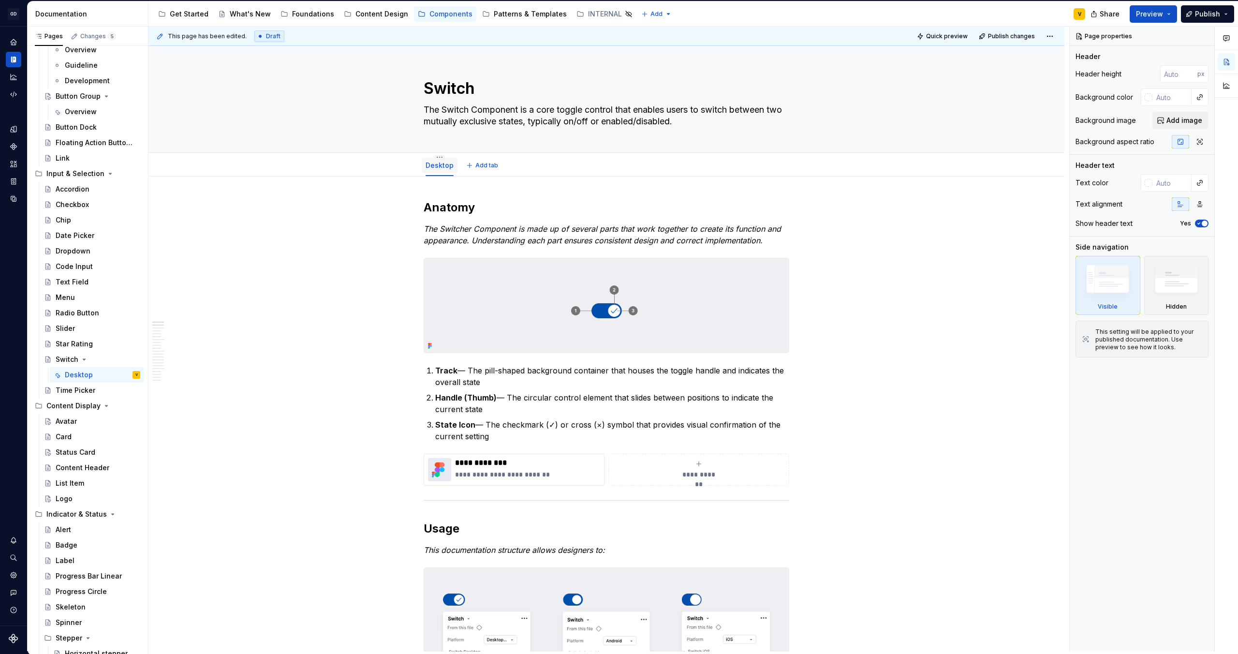
click at [425, 168] on link "Desktop" at bounding box center [439, 165] width 28 height 8
click at [438, 159] on html "GD Oxygen V Design system data Documentation Accessibility guide for tree Page …" at bounding box center [619, 327] width 1238 height 654
type textarea "*"
click at [452, 174] on div "Rename page" at bounding box center [491, 171] width 78 height 10
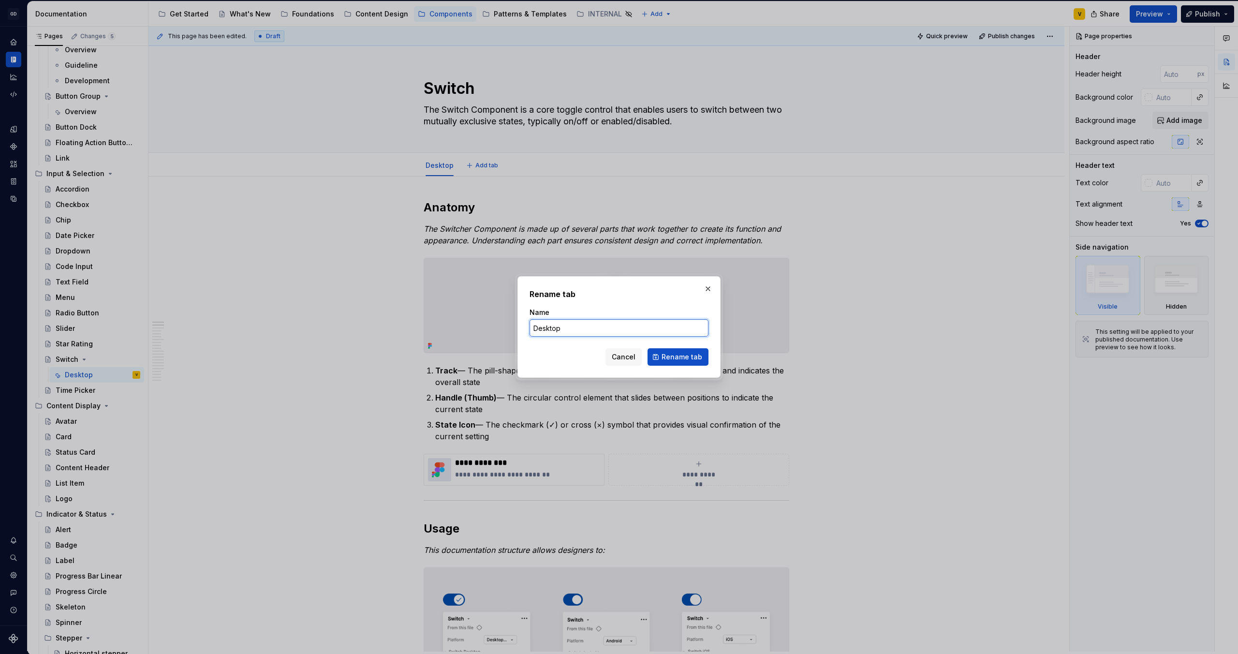
drag, startPoint x: 562, startPoint y: 333, endPoint x: 524, endPoint y: 326, distance: 38.9
click at [524, 326] on div "Rename tab Name Desktop Cancel Rename tab" at bounding box center [618, 327] width 203 height 102
type input "Overview"
click at [688, 365] on button "Rename tab" at bounding box center [677, 356] width 61 height 17
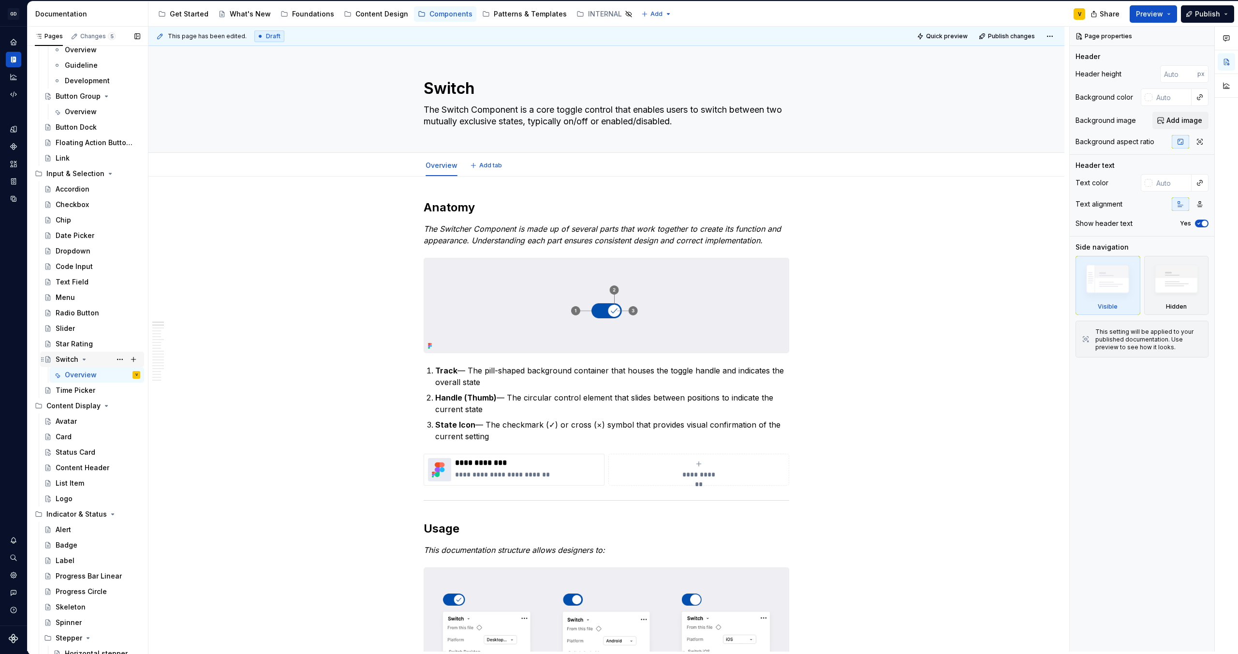
click at [62, 357] on div "Switch" at bounding box center [67, 359] width 23 height 10
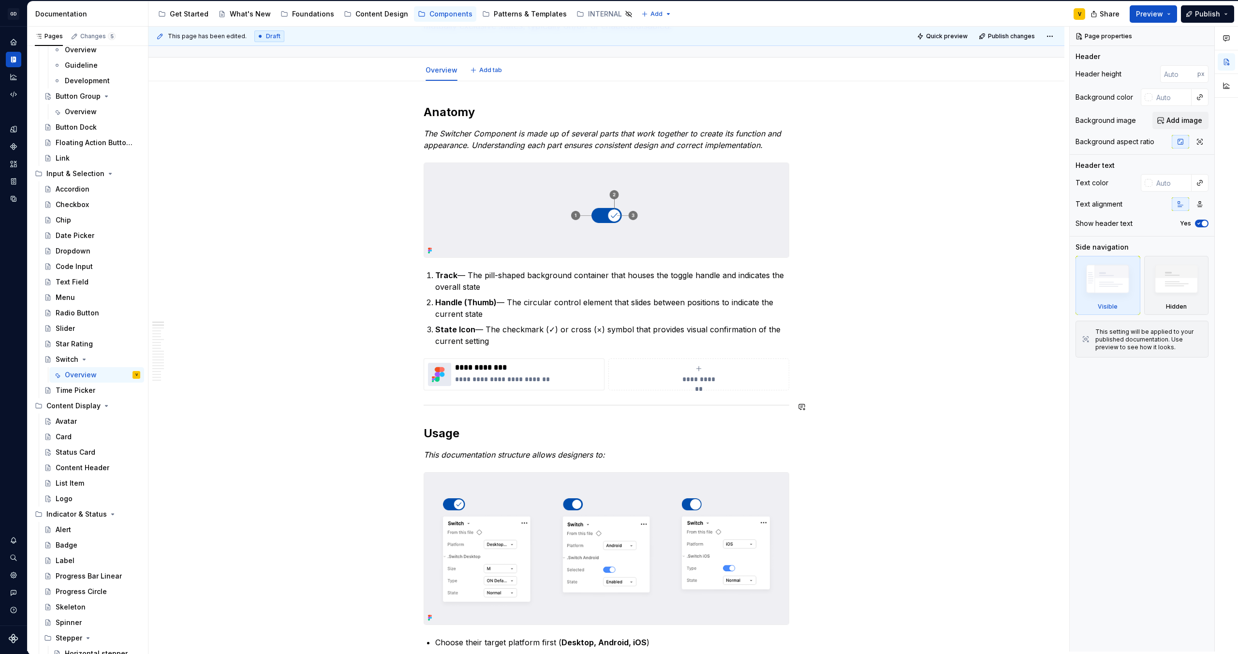
scroll to position [261, 0]
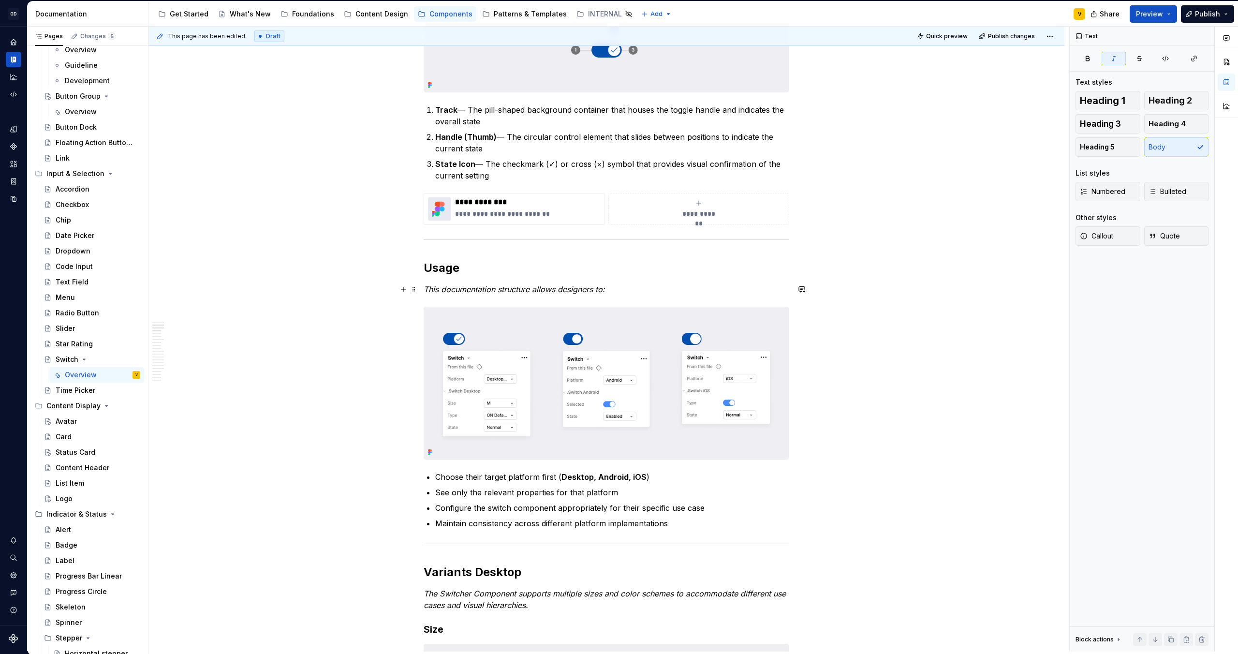
click at [462, 289] on em "This documentation structure allows designers to:" at bounding box center [514, 289] width 181 height 10
drag, startPoint x: 613, startPoint y: 291, endPoint x: 421, endPoint y: 288, distance: 192.0
click at [481, 316] on img at bounding box center [606, 383] width 365 height 152
click at [462, 270] on h2 "Usage" at bounding box center [607, 267] width 366 height 15
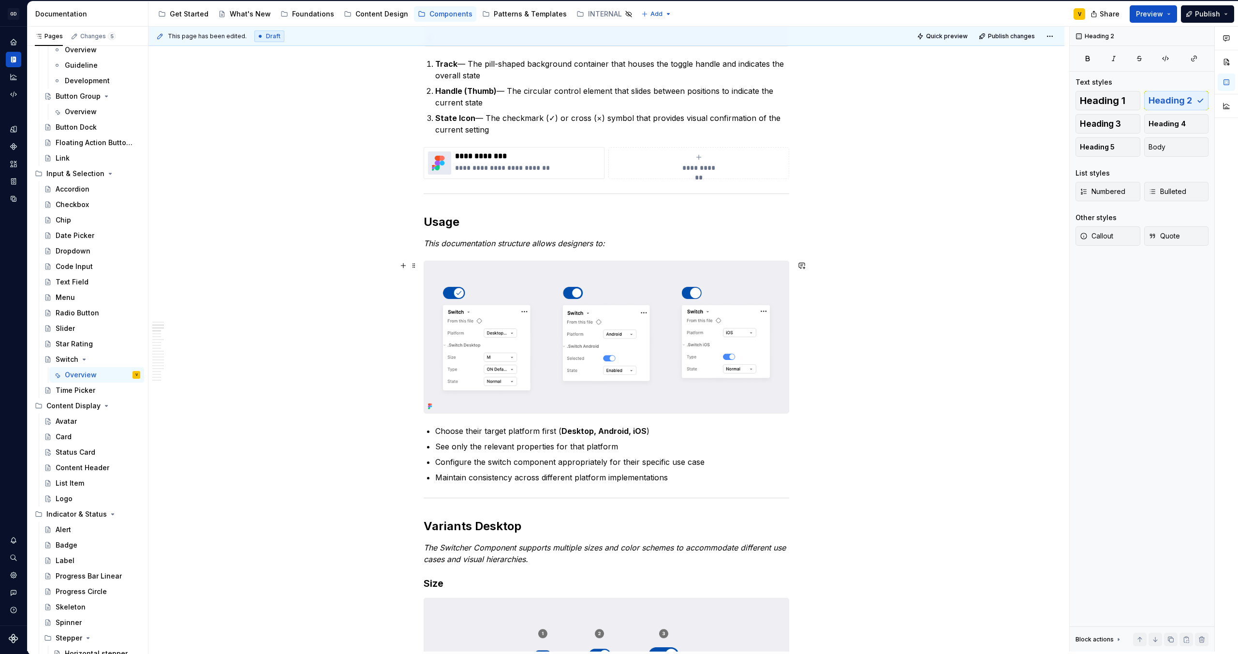
scroll to position [368, 0]
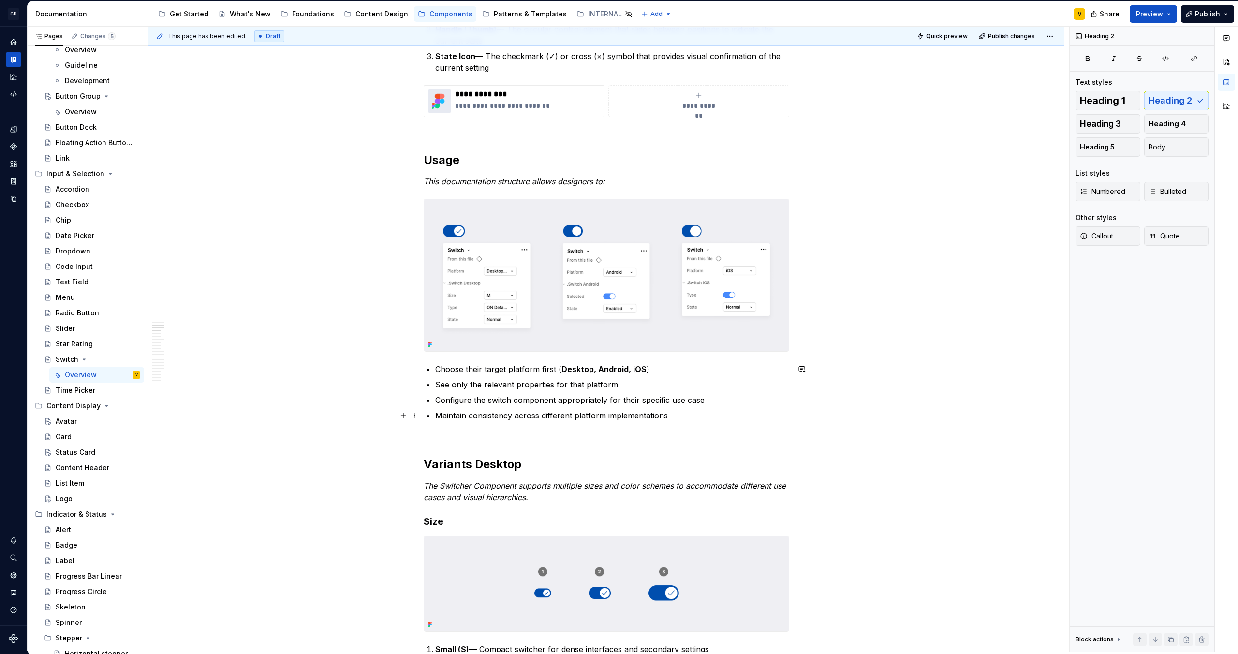
click at [697, 416] on p "Maintain consistency across different platform implementations" at bounding box center [612, 416] width 354 height 12
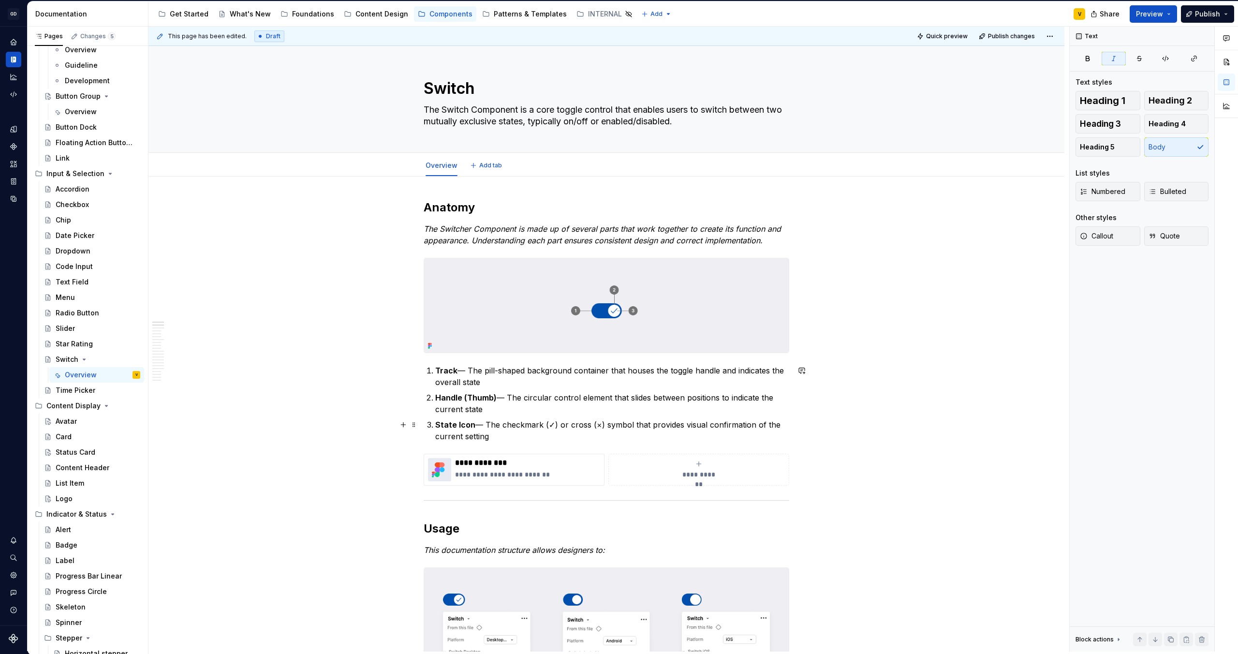
scroll to position [2, 0]
drag, startPoint x: 440, startPoint y: 227, endPoint x: 473, endPoint y: 231, distance: 34.1
click at [473, 231] on em "The Switcher Component is made up of several parts that work together to create…" at bounding box center [604, 232] width 360 height 21
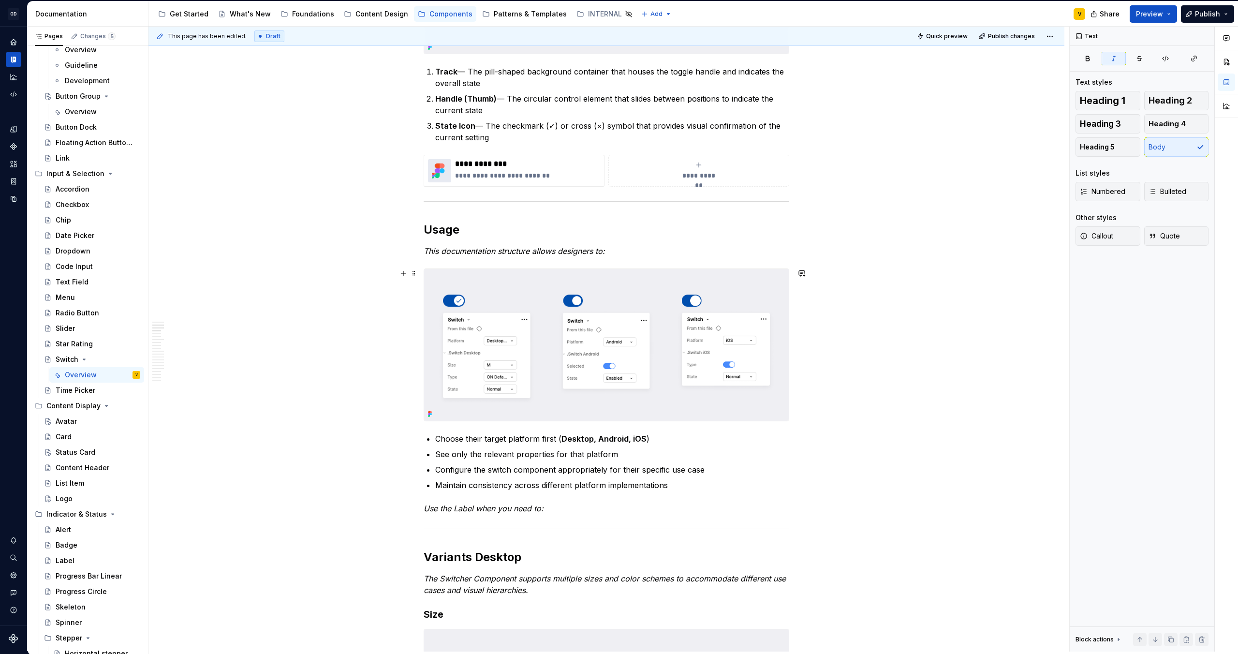
scroll to position [331, 0]
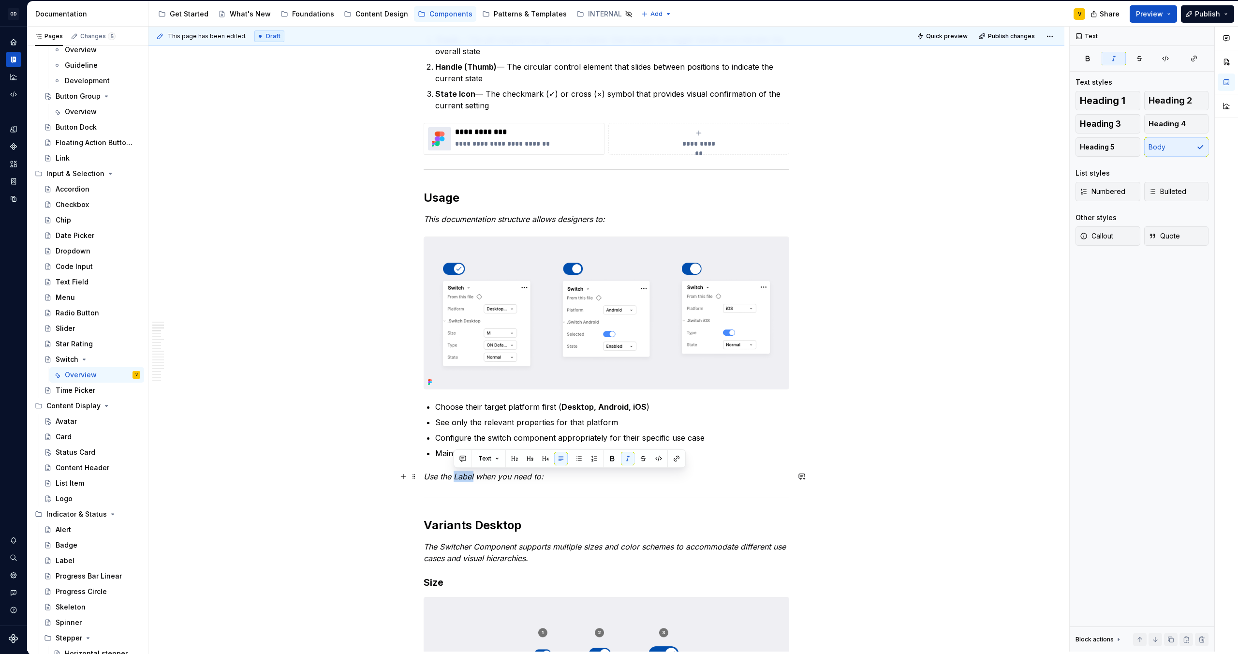
drag, startPoint x: 474, startPoint y: 477, endPoint x: 455, endPoint y: 476, distance: 19.4
click at [455, 476] on em "Use the Label when you need to:" at bounding box center [484, 476] width 120 height 10
click at [583, 478] on p "Use the Switcher when you need to:" at bounding box center [607, 476] width 366 height 12
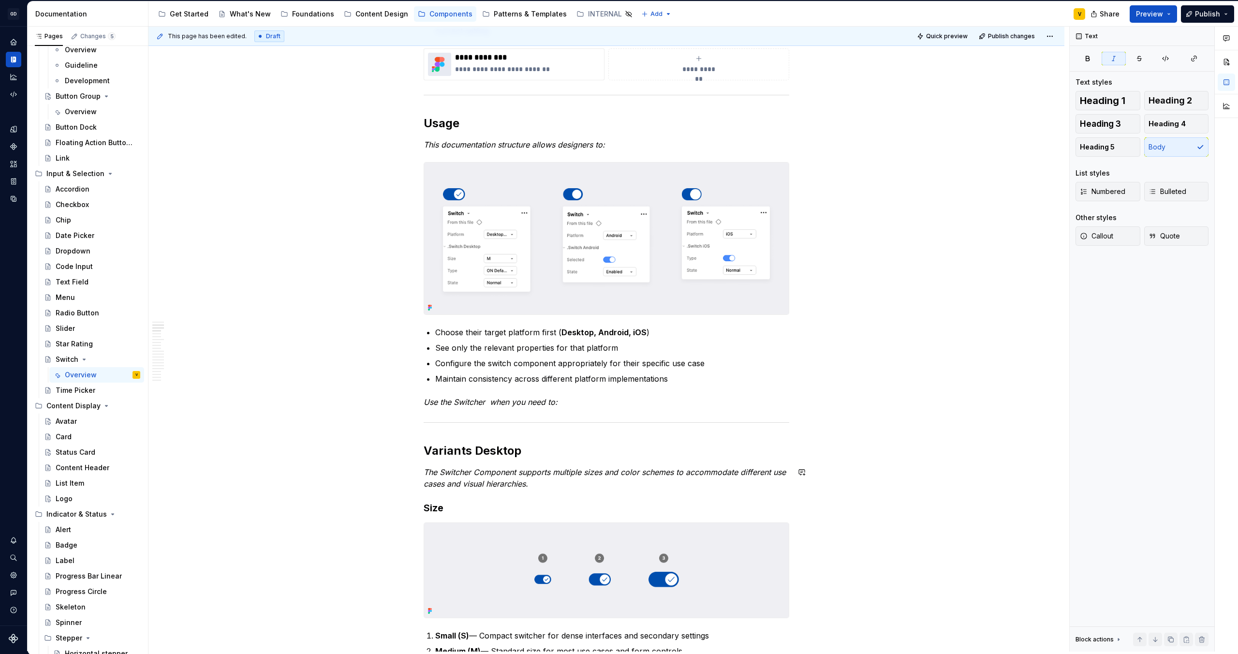
scroll to position [413, 0]
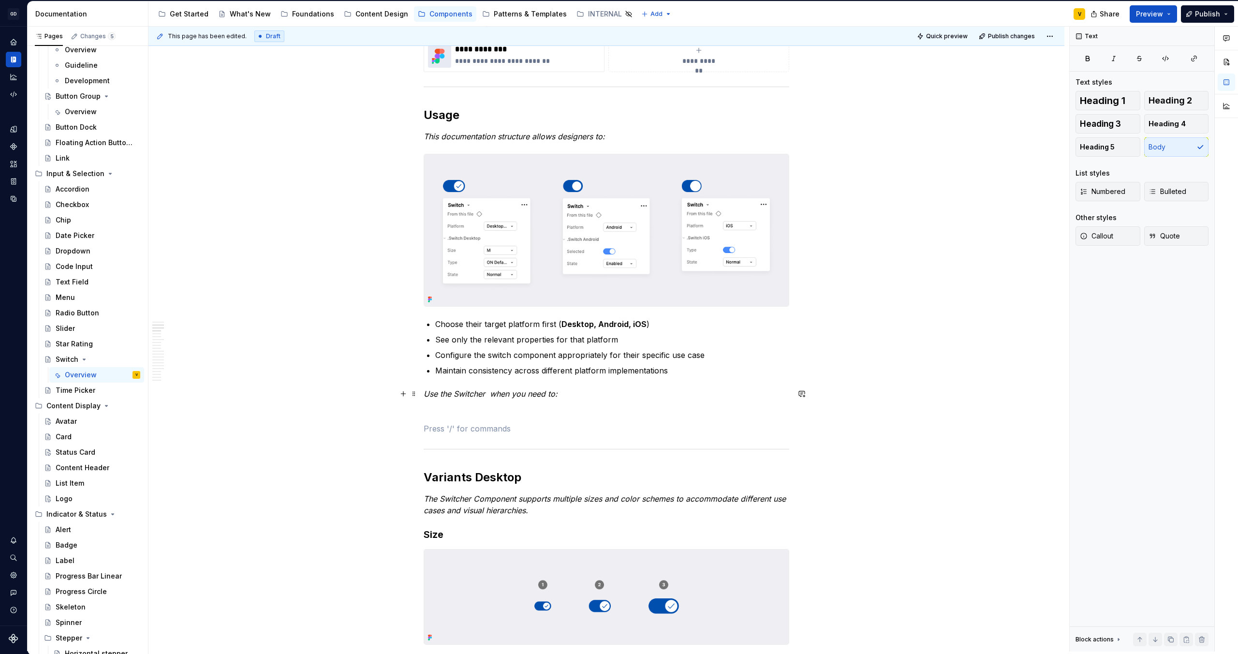
click at [427, 395] on em "Use the Switcher when you need to:" at bounding box center [491, 394] width 134 height 10
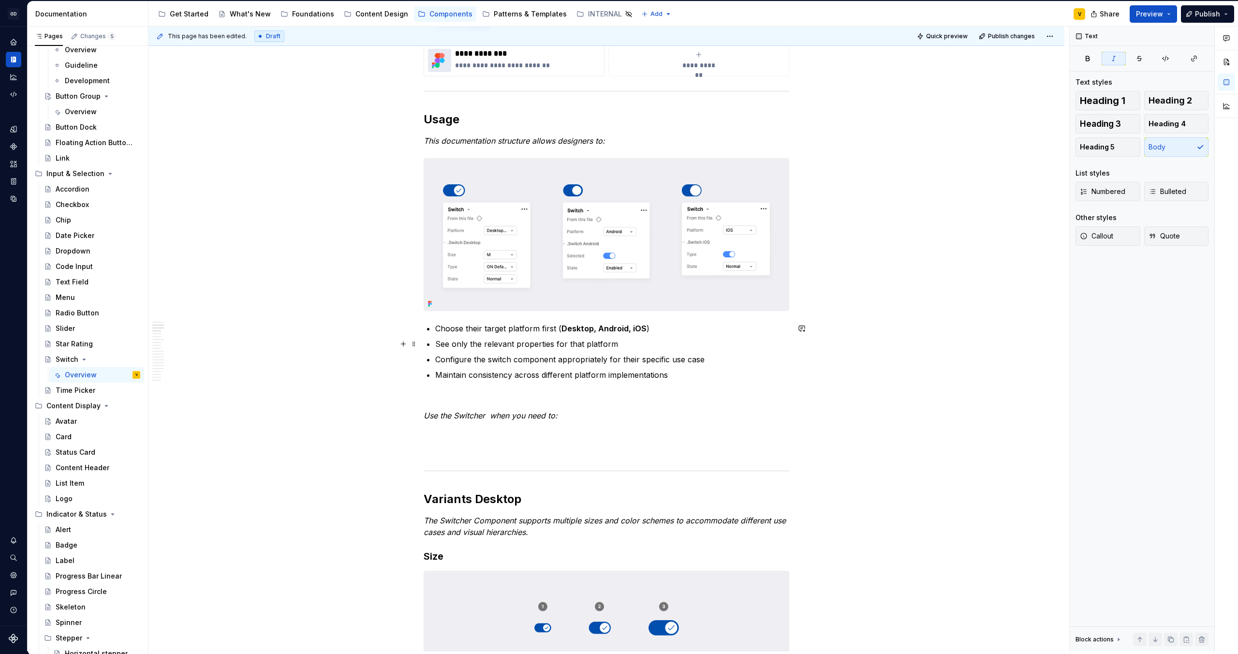
scroll to position [407, 0]
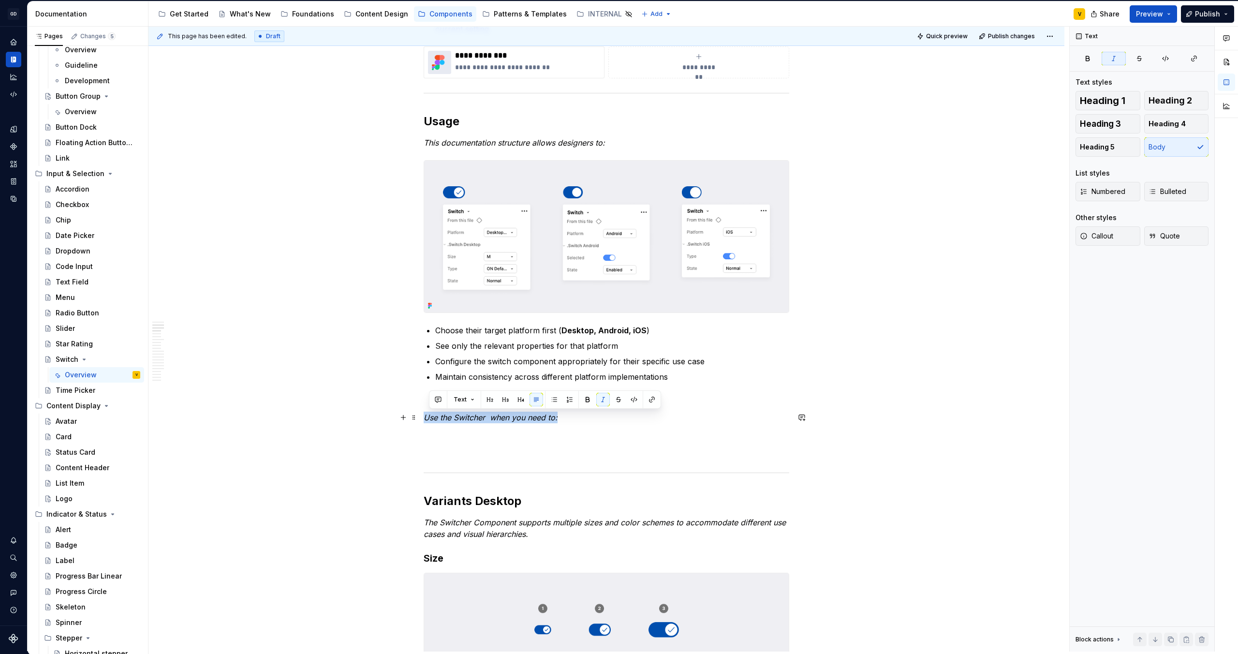
drag, startPoint x: 559, startPoint y: 416, endPoint x: 425, endPoint y: 415, distance: 133.9
click at [425, 415] on p "Use the Switcher when you need to:" at bounding box center [607, 417] width 366 height 12
click at [505, 144] on em "This documentation structure allows designers to:" at bounding box center [514, 143] width 181 height 10
click at [425, 419] on em "Use the Switcher when you need to:" at bounding box center [491, 417] width 134 height 10
click at [427, 404] on p at bounding box center [607, 400] width 366 height 12
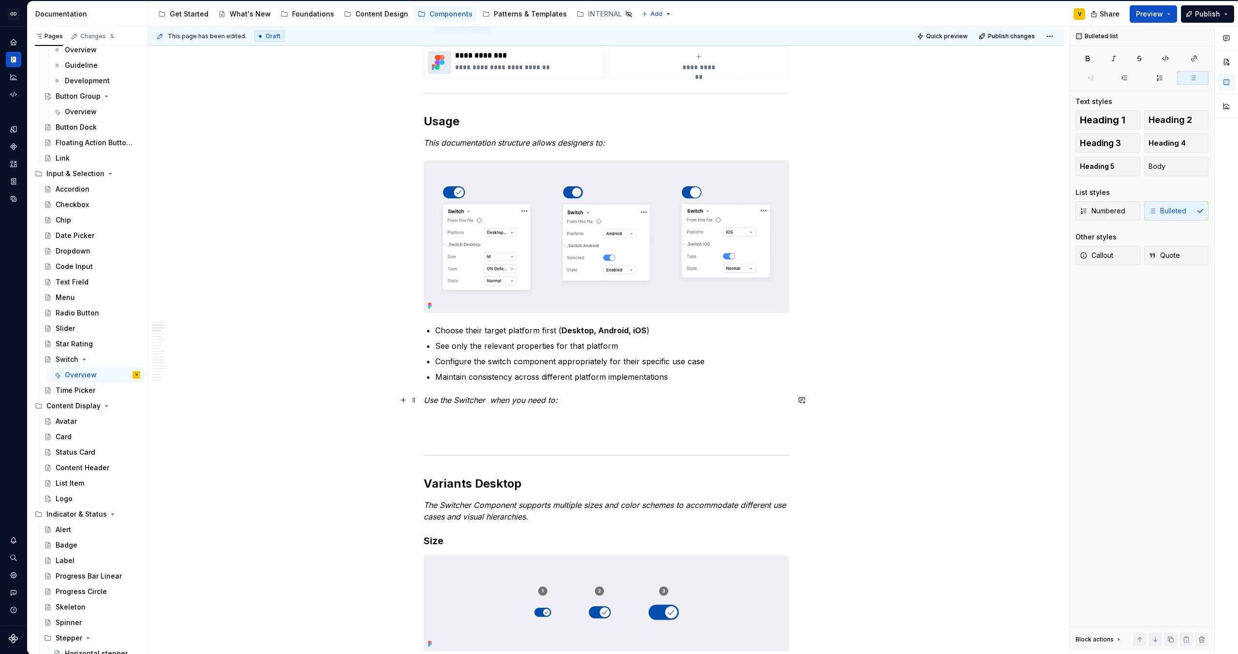
click at [574, 398] on p "Use the Switcher when you need to:" at bounding box center [607, 400] width 366 height 12
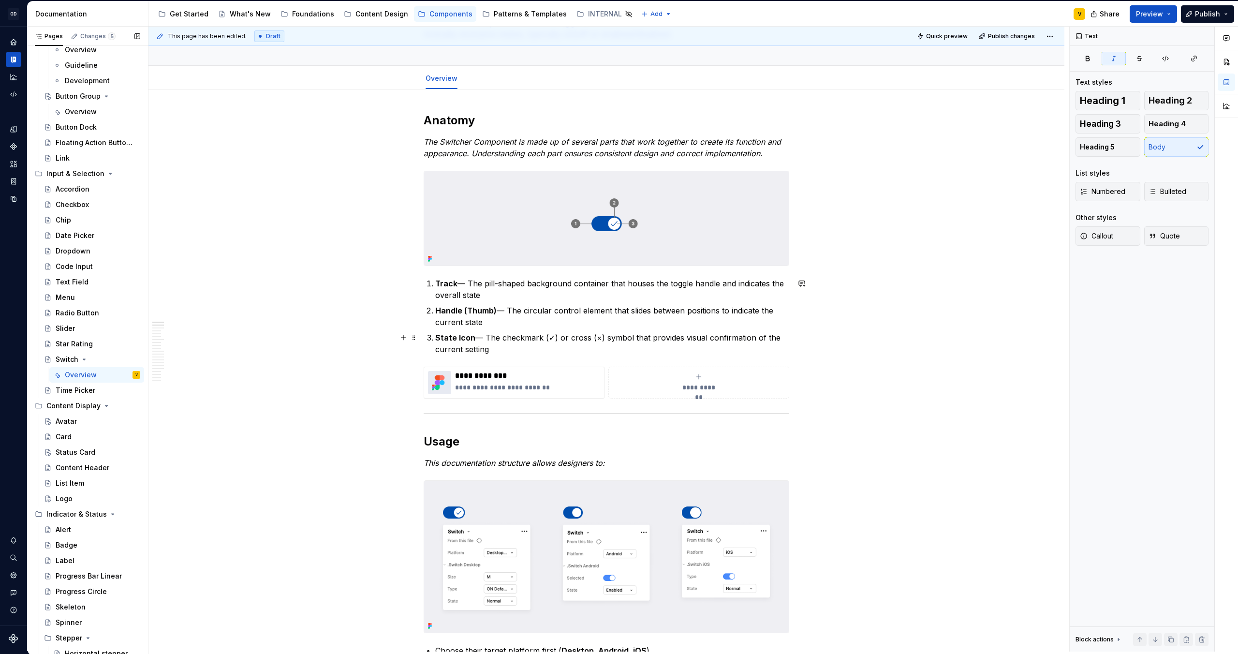
scroll to position [76, 0]
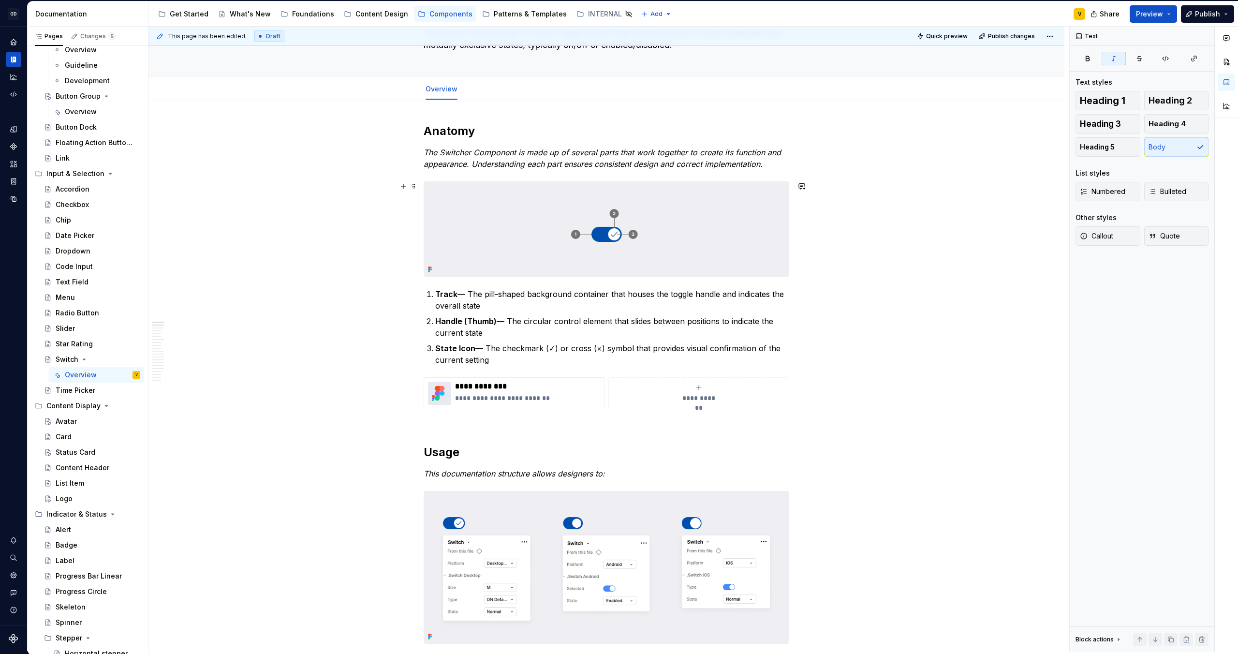
type textarea "*"
